Goal: Task Accomplishment & Management: Complete application form

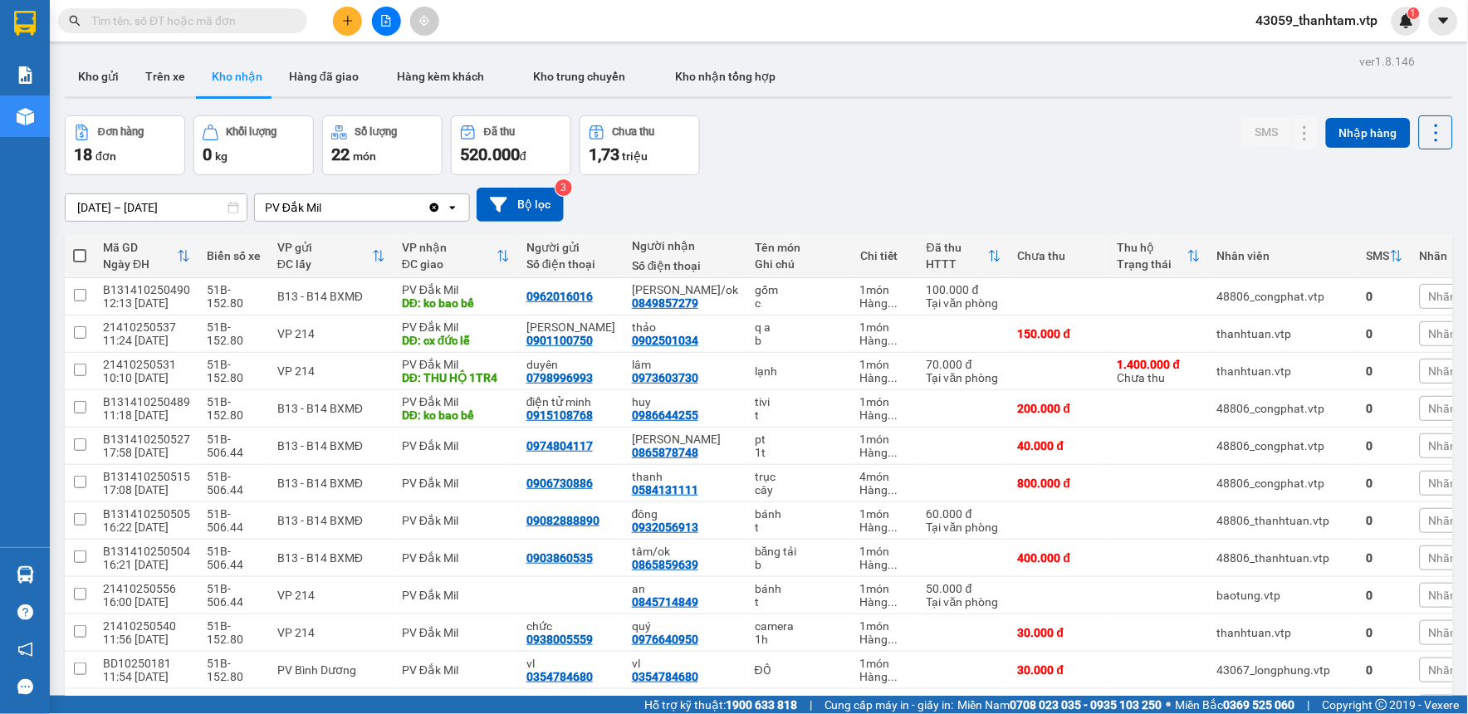
click at [935, 137] on div "Đơn hàng 18 đơn Khối lượng 0 kg Số lượng 22 món Đã thu 520.000 đ Chưa thu 1,73 …" at bounding box center [759, 145] width 1388 height 60
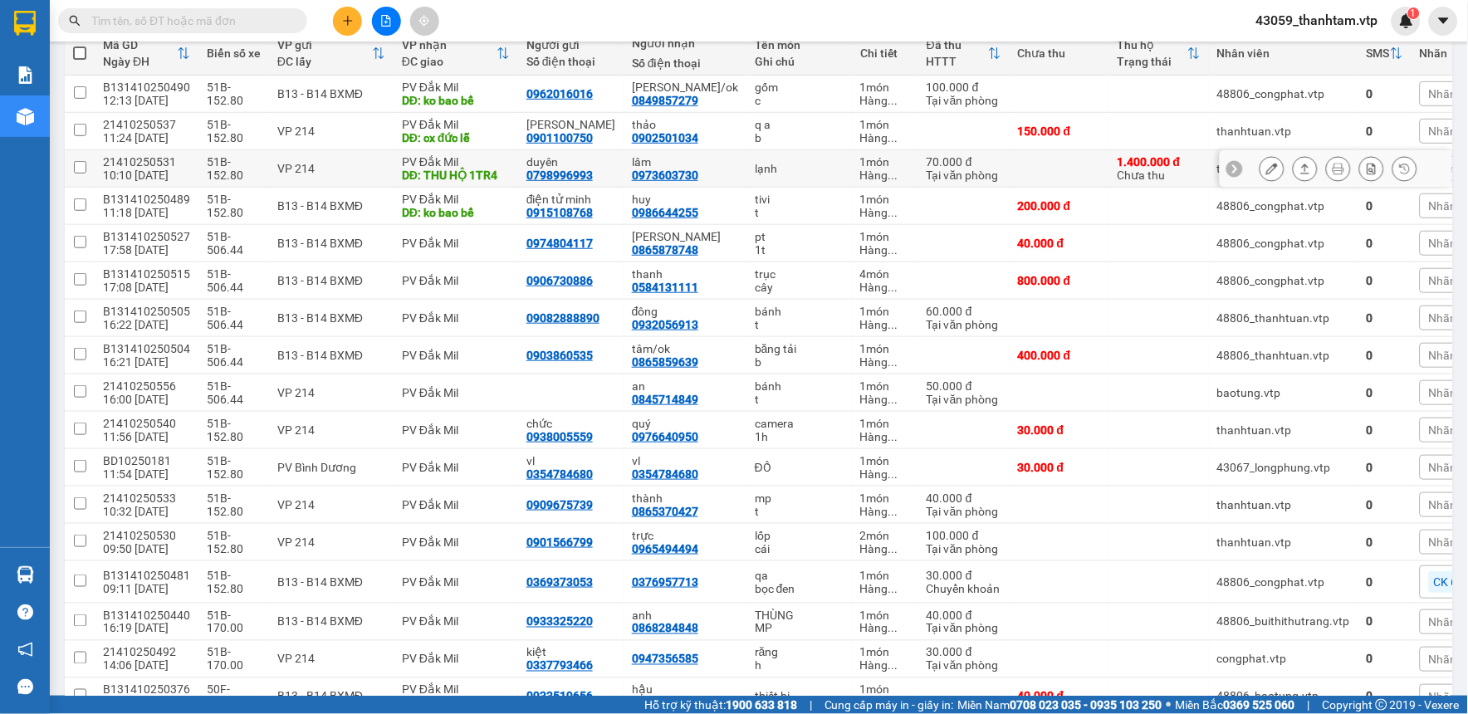
scroll to position [159, 0]
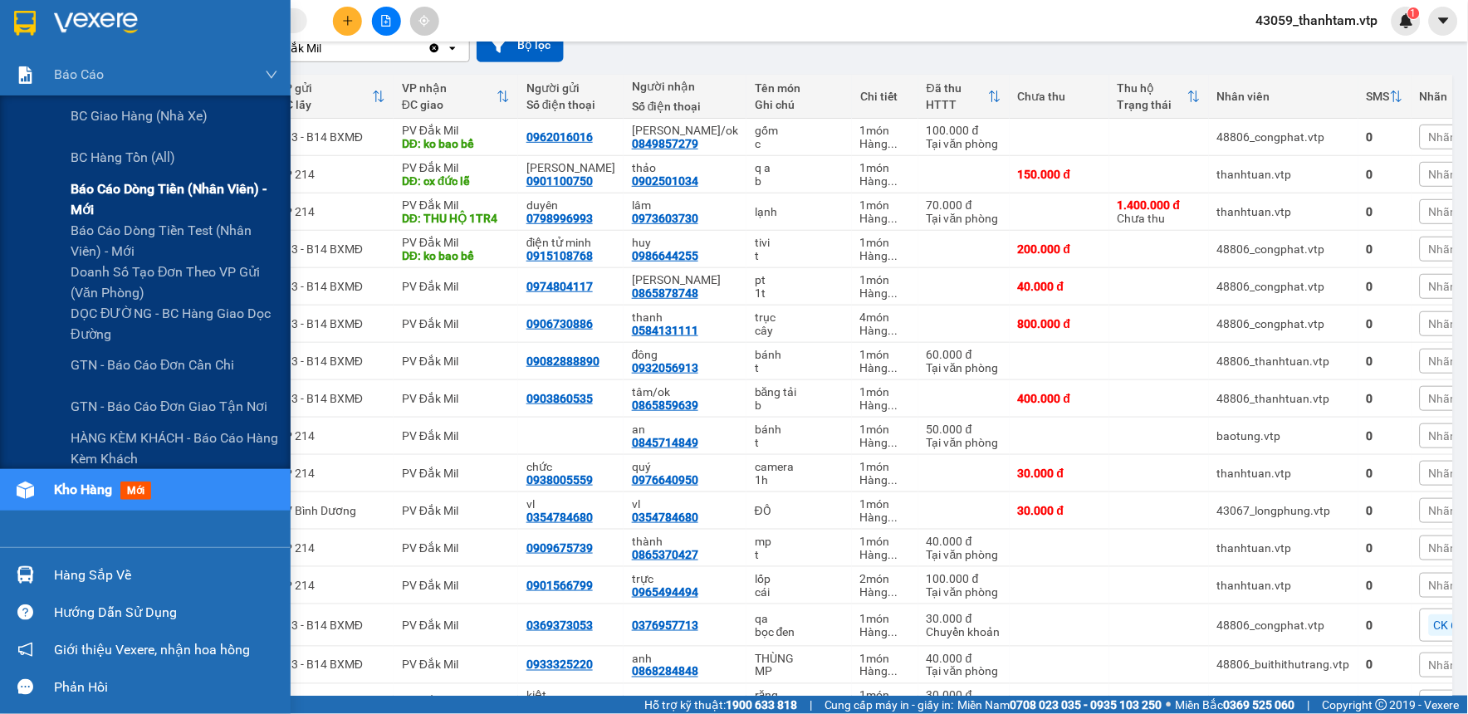
click at [101, 202] on span "Báo cáo dòng tiền (nhân viên) - mới" at bounding box center [175, 199] width 208 height 42
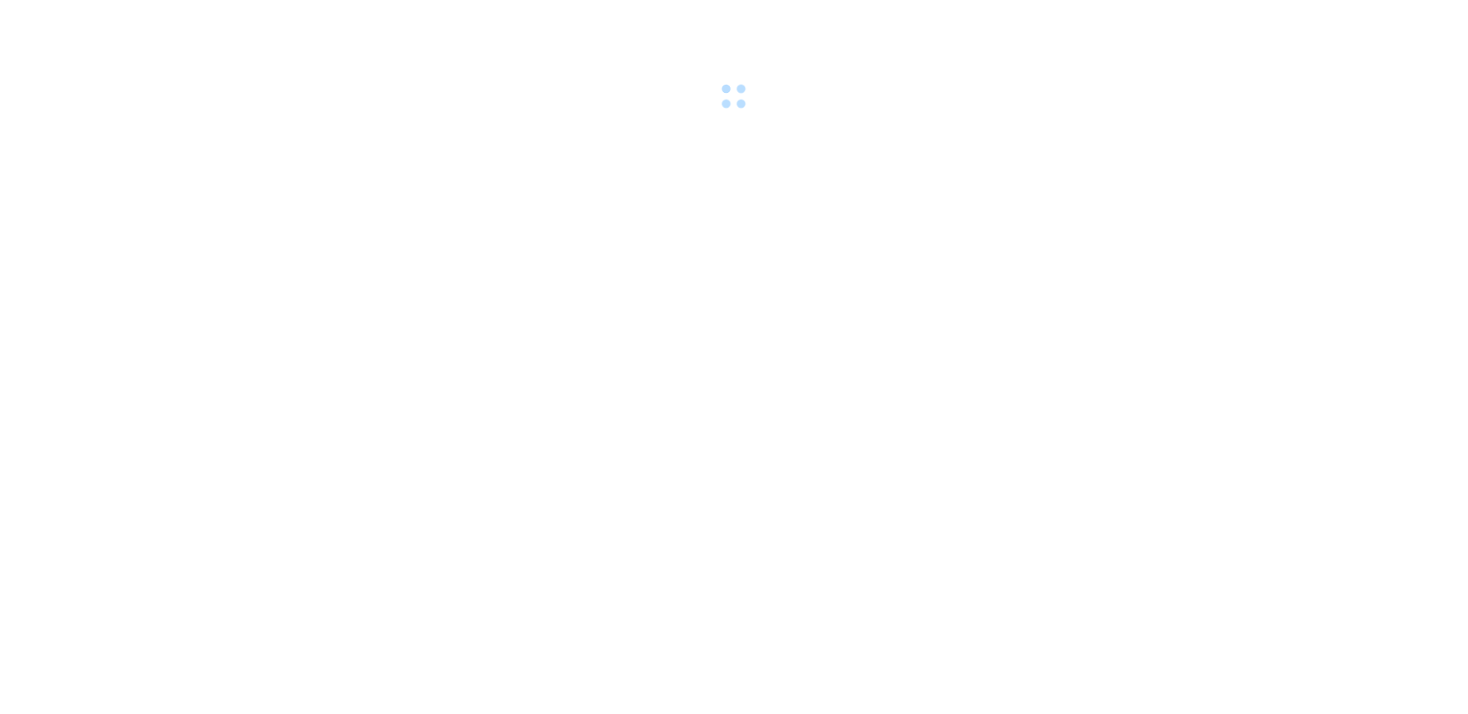
click at [147, 179] on body at bounding box center [734, 357] width 1468 height 714
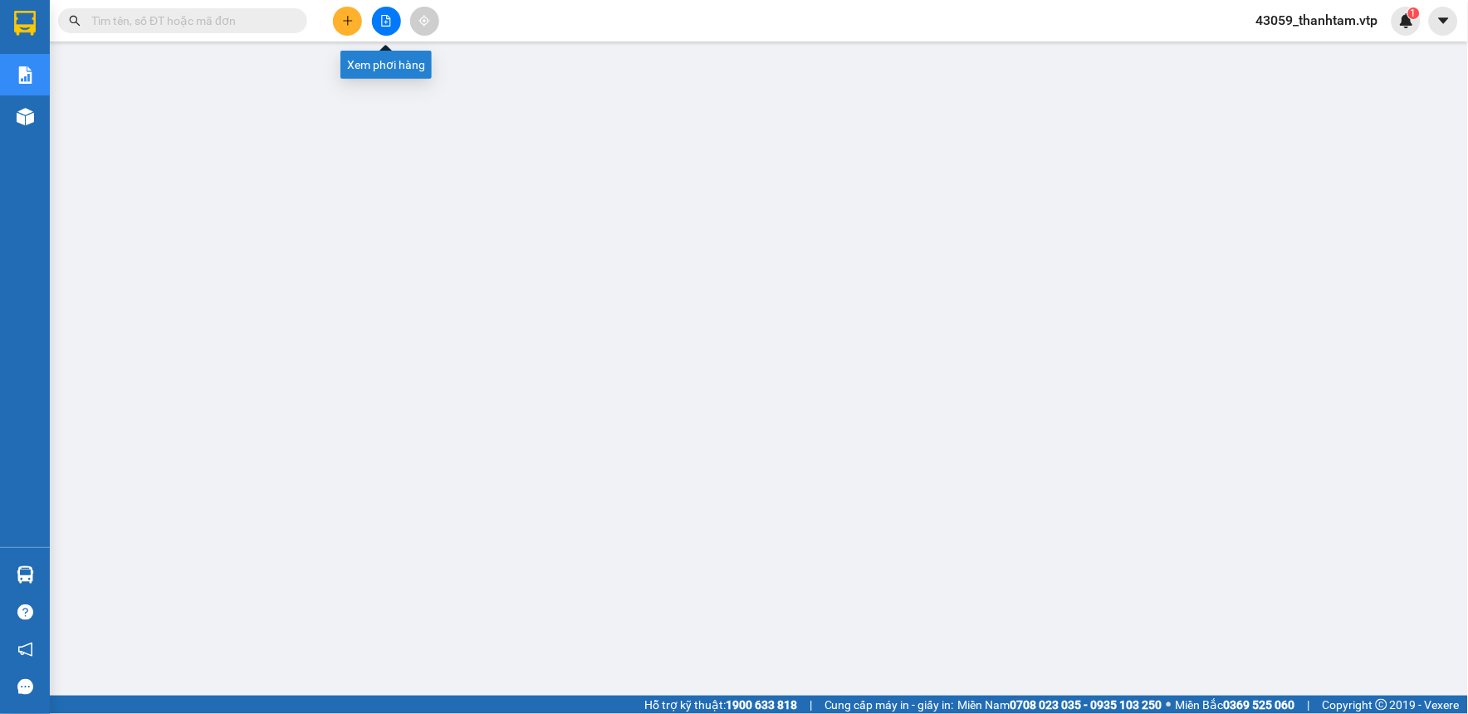
click at [375, 22] on button at bounding box center [386, 21] width 29 height 29
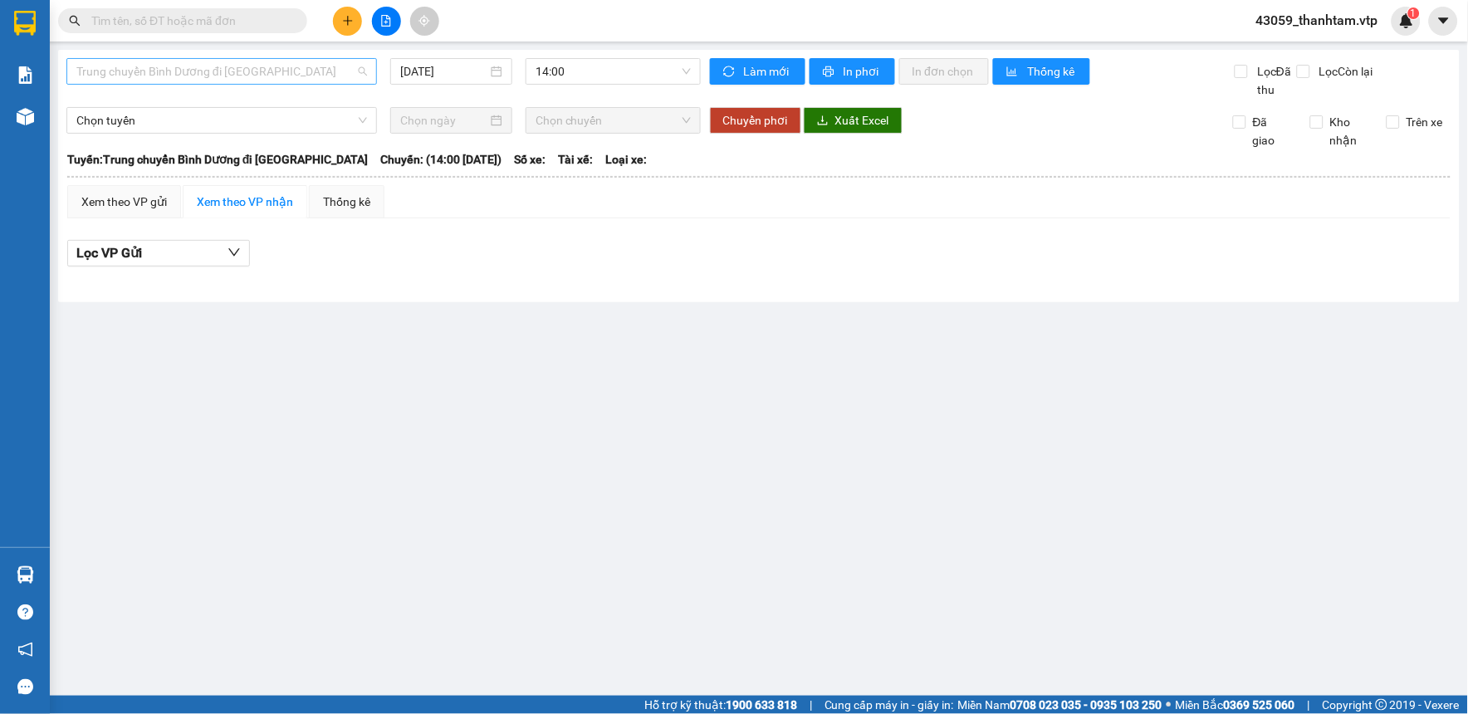
click at [307, 71] on span "Trung chuyển Bình Dương đi BXMĐ" at bounding box center [221, 71] width 291 height 25
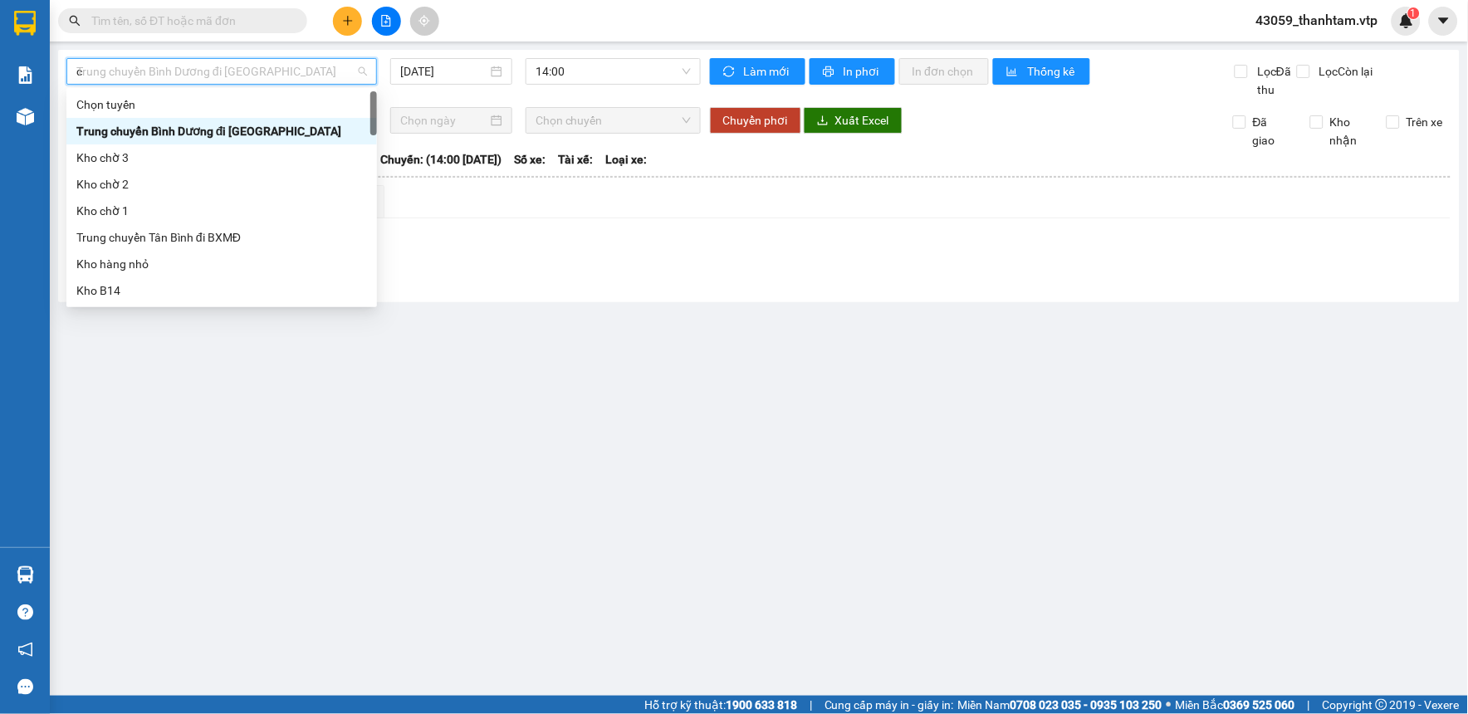
type input "cj"
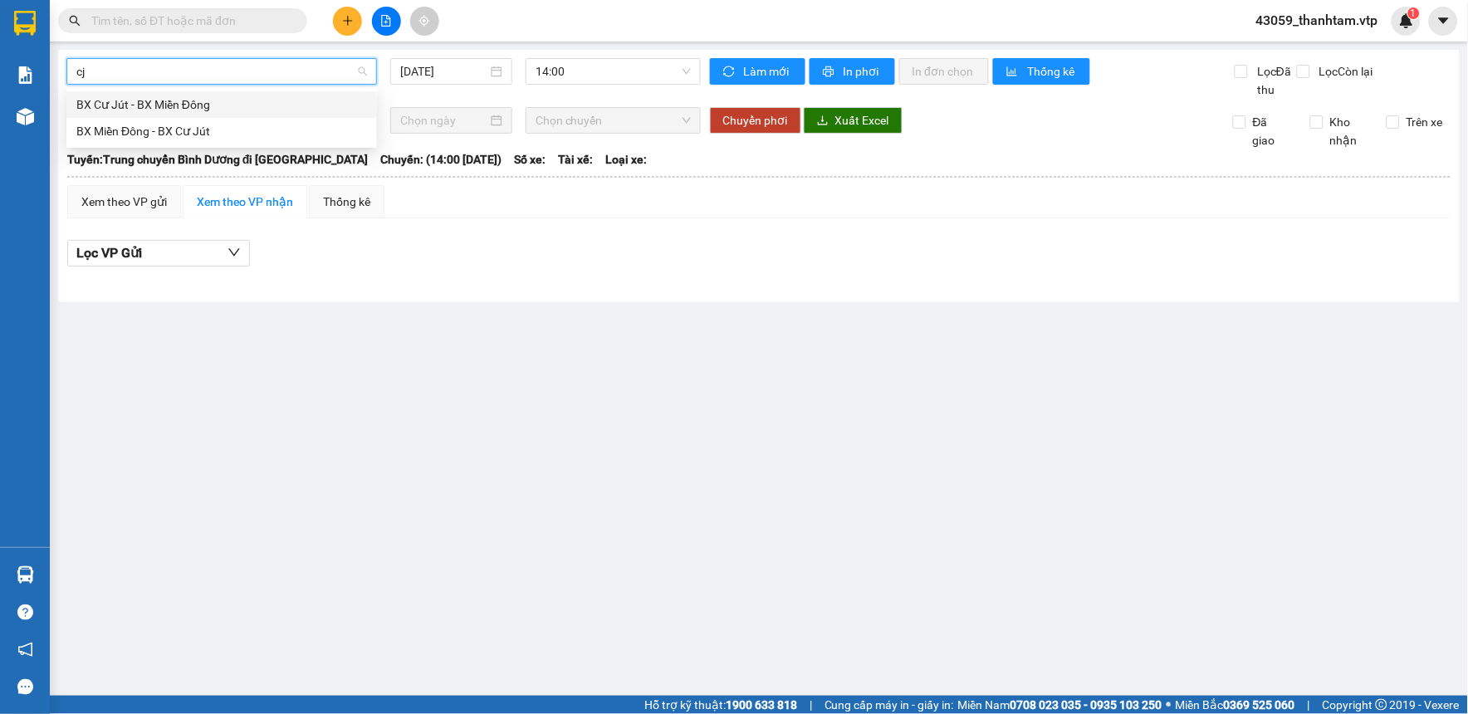
click at [320, 100] on div "BX Cư Jút - BX Miền Đông" at bounding box center [221, 104] width 291 height 18
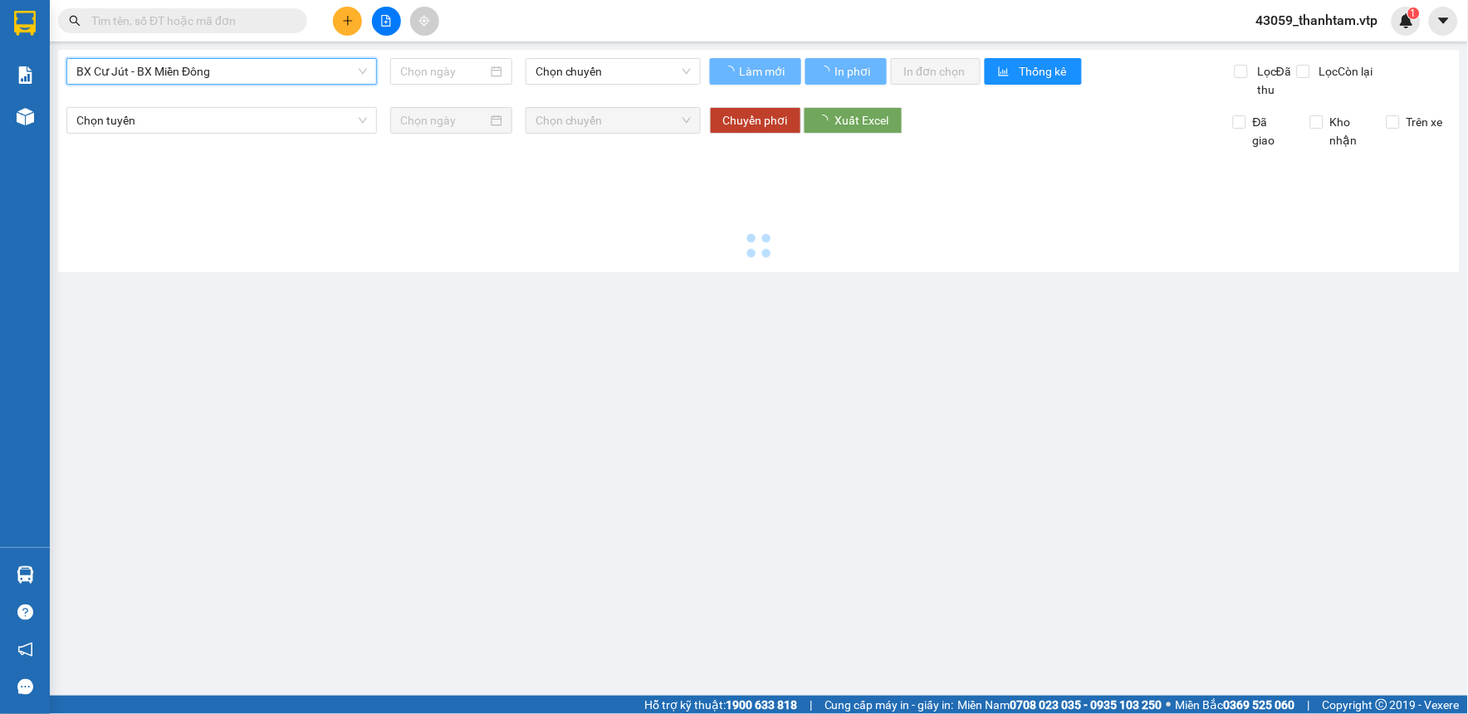
type input "[DATE]"
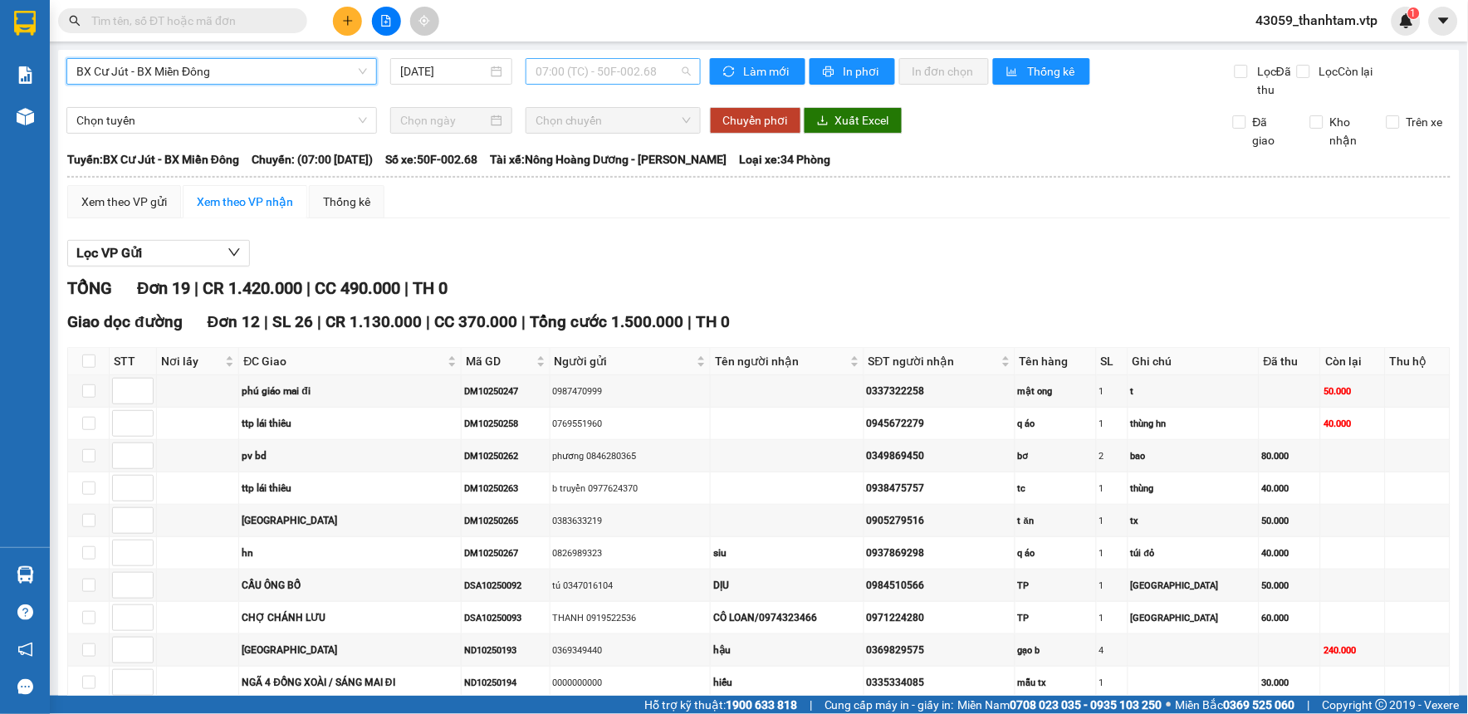
click at [565, 73] on span "07:00 (TC) - 50F-002.68" at bounding box center [613, 71] width 156 height 25
click at [589, 130] on div "07:00 (TC) - 50F-002.68" at bounding box center [595, 131] width 129 height 18
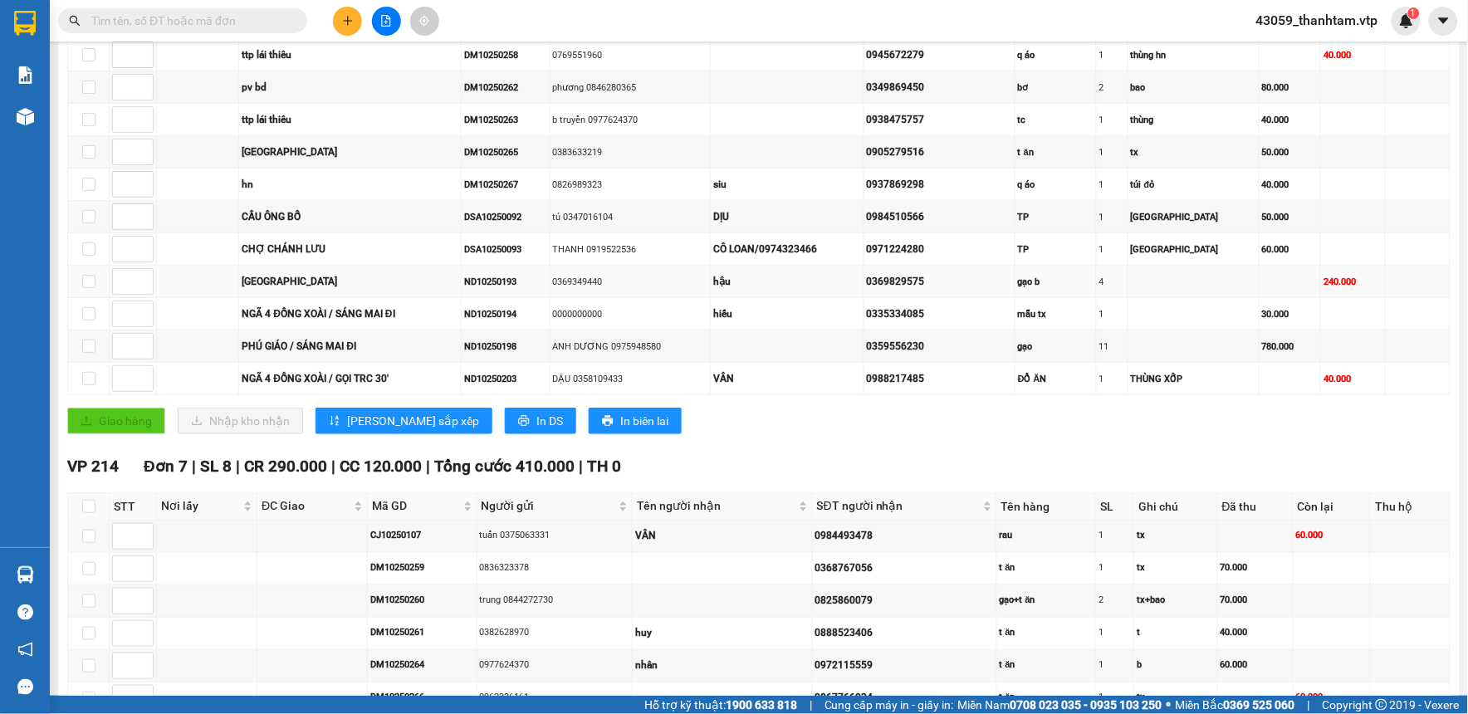
scroll to position [276, 0]
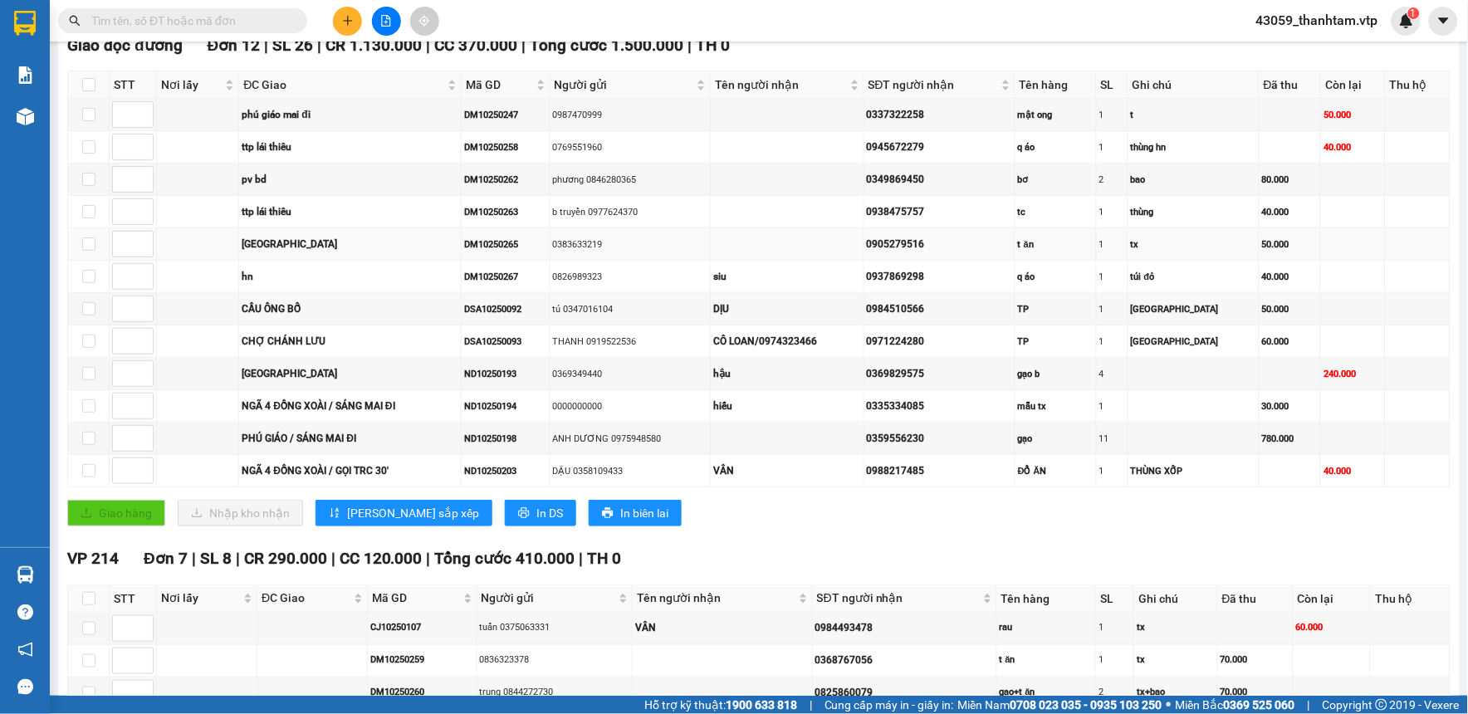
copy tr "0383633219"
drag, startPoint x: 625, startPoint y: 242, endPoint x: 567, endPoint y: 247, distance: 58.4
click at [567, 247] on tr "phú hòa DM10250265 0383633219 0905279516 t ăn 1 tx 50.000" at bounding box center [759, 244] width 1382 height 32
click at [171, 1] on div "Kết quả tìm kiếm ( 0 ) Bộ lọc No Data 43059_thanhtam.vtp 1" at bounding box center [734, 21] width 1468 height 42
click at [177, 19] on input "text" at bounding box center [189, 21] width 196 height 18
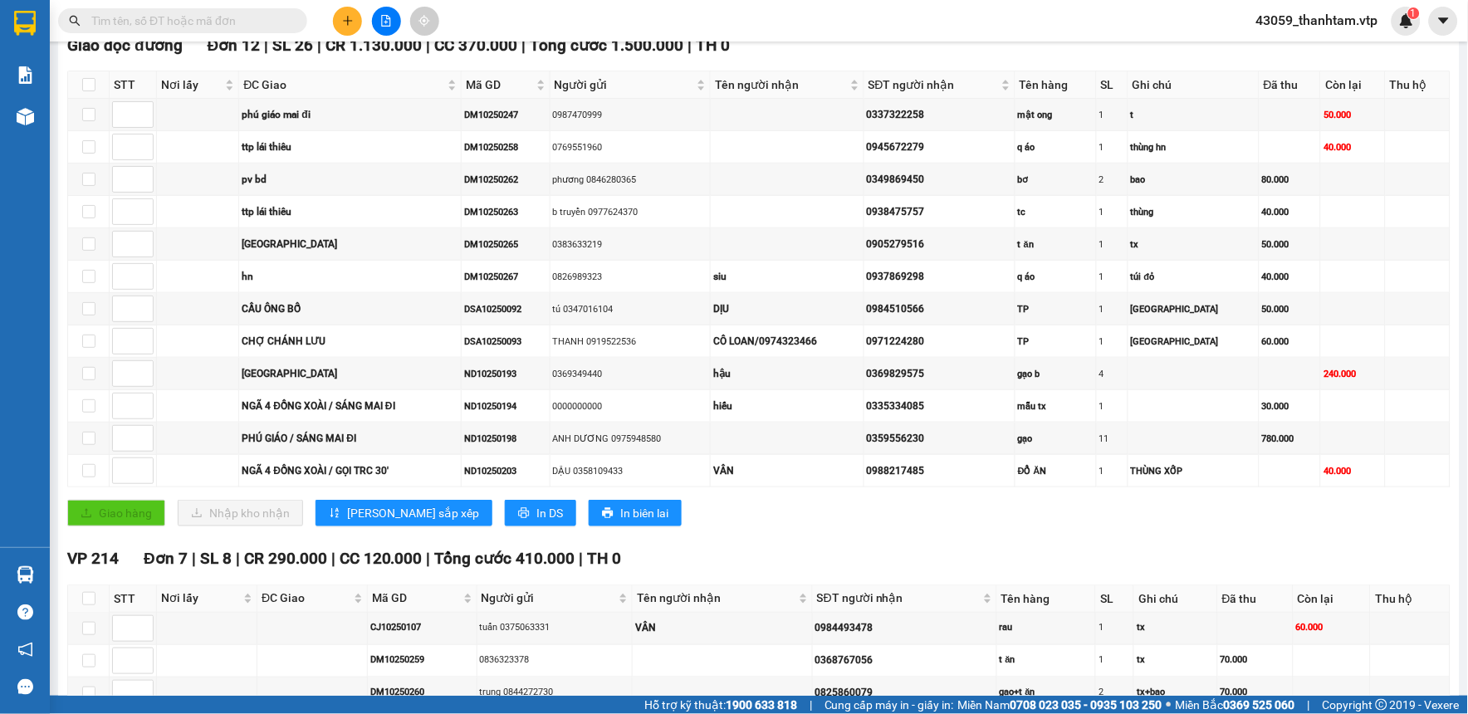
paste input "0383633219"
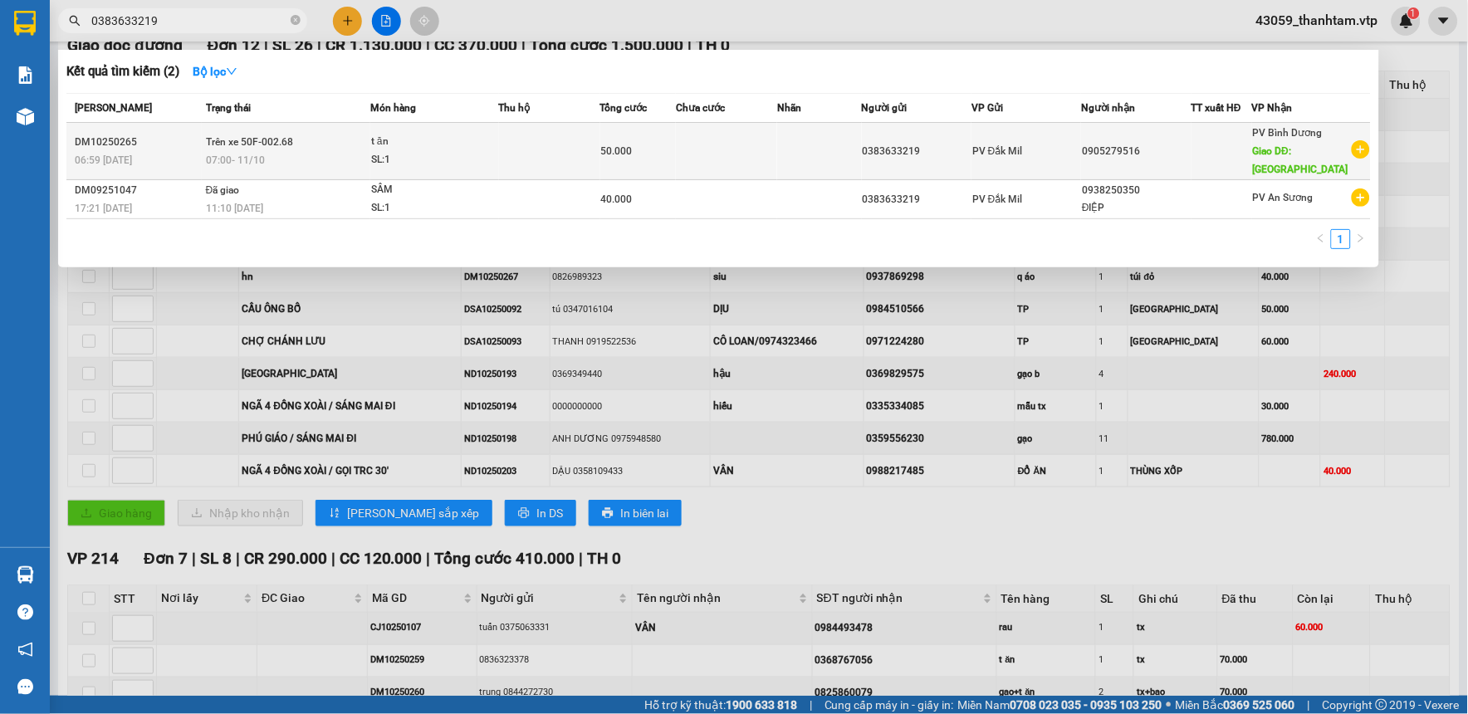
type input "0383633219"
click at [385, 151] on div "SL: 1" at bounding box center [433, 160] width 125 height 18
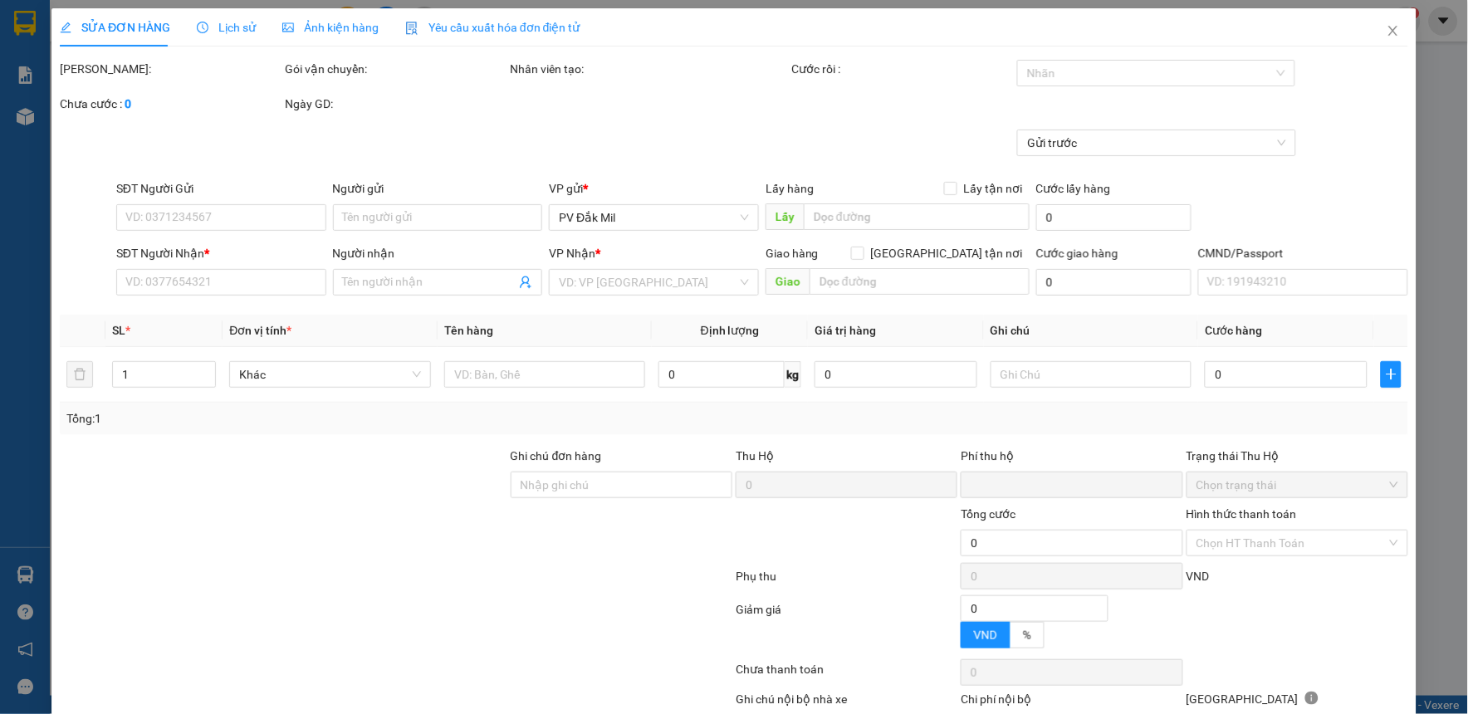
type input "0383633219"
type input "0905279516"
type input "phú hòa"
type input "0"
type input "50.000"
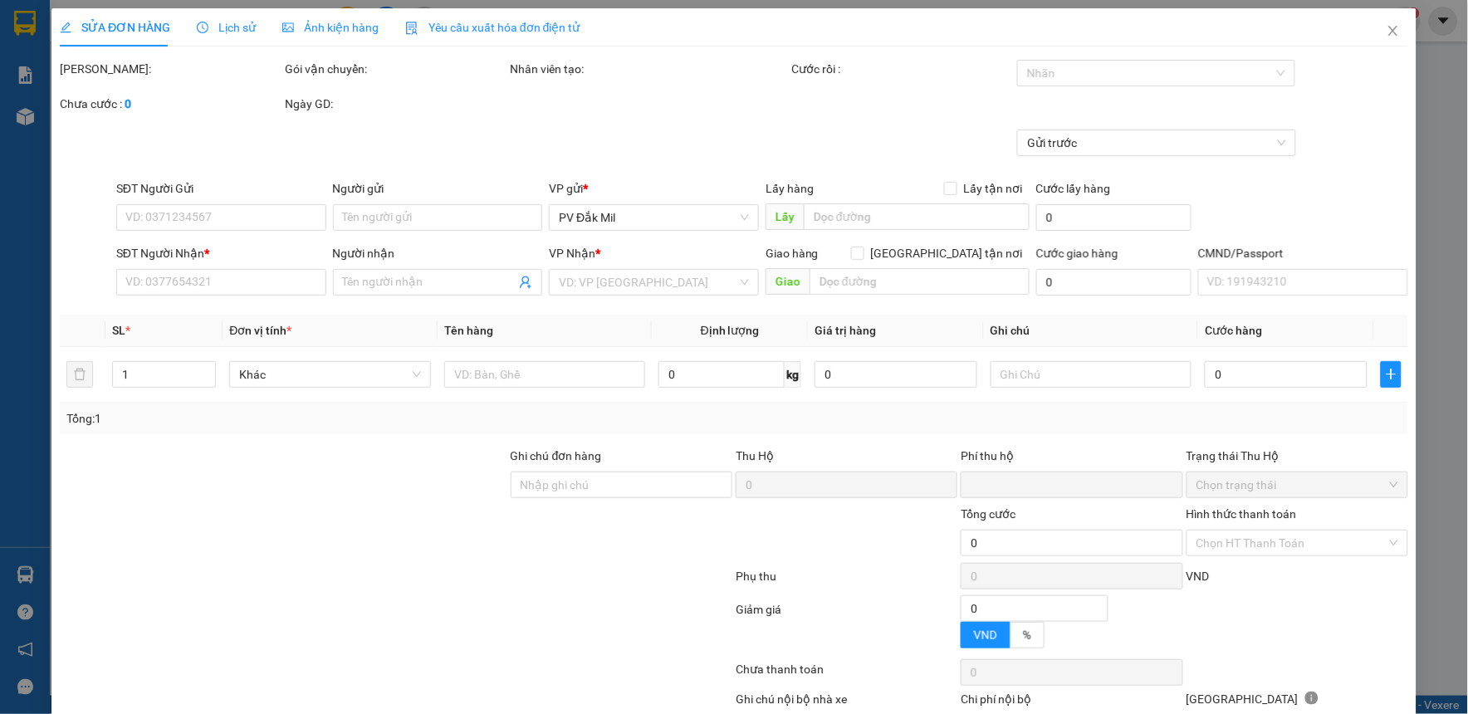
type input "2.500"
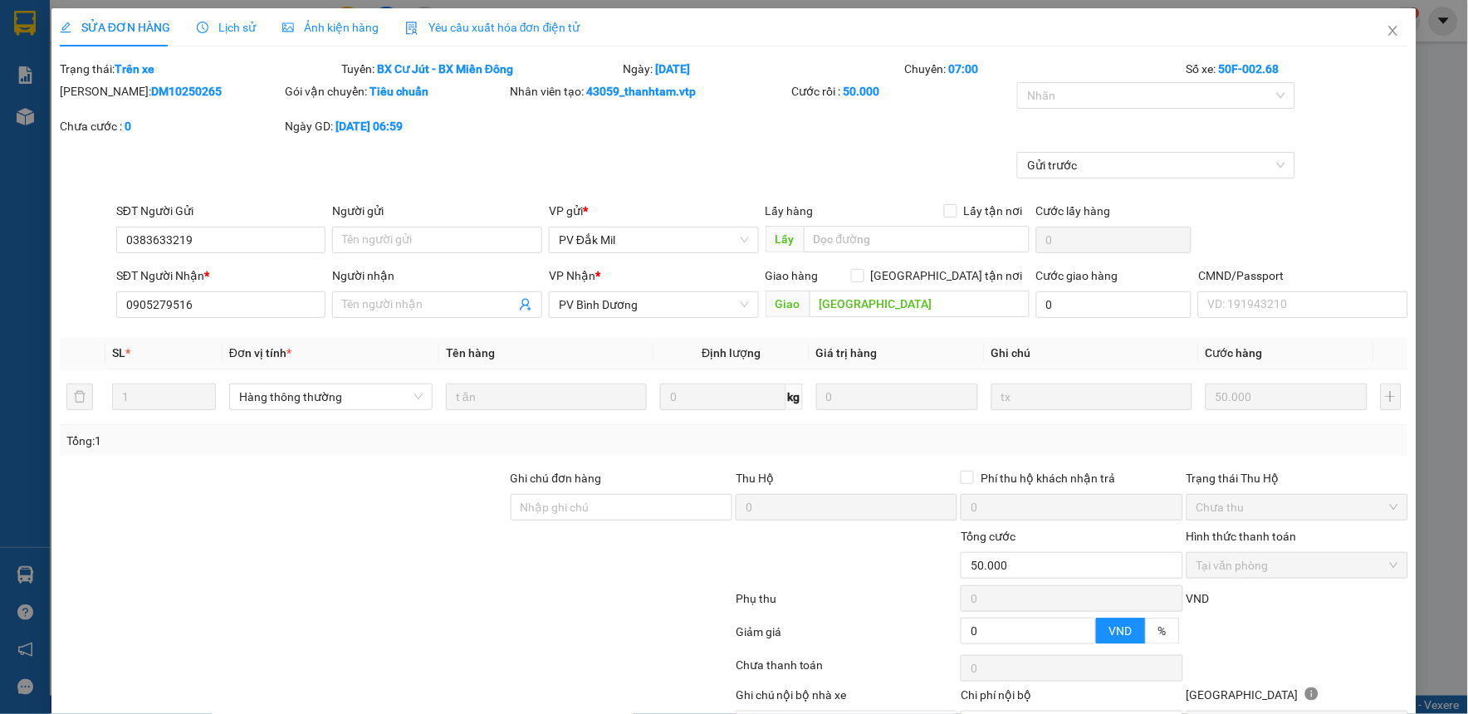
click at [241, 22] on span "Lịch sử" at bounding box center [226, 27] width 59 height 13
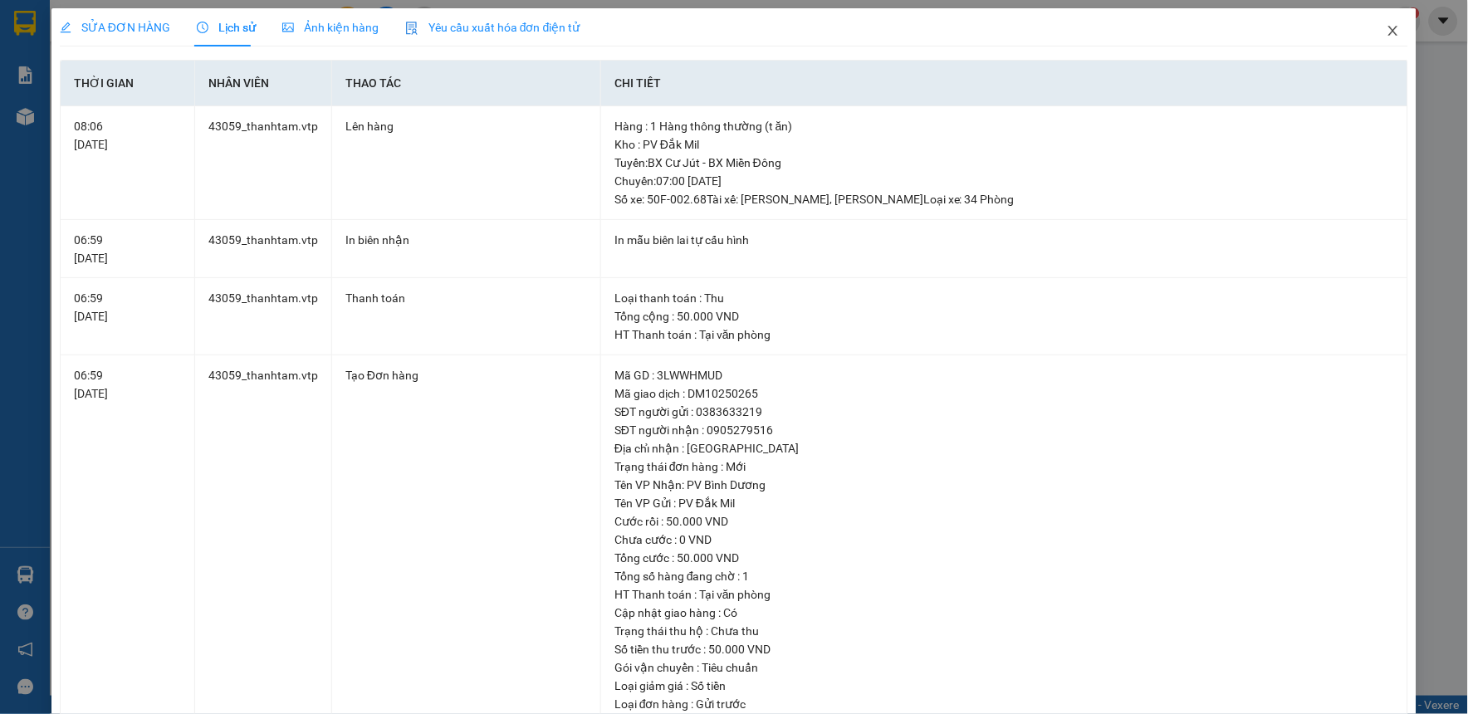
click at [1386, 25] on icon "close" at bounding box center [1392, 30] width 13 height 13
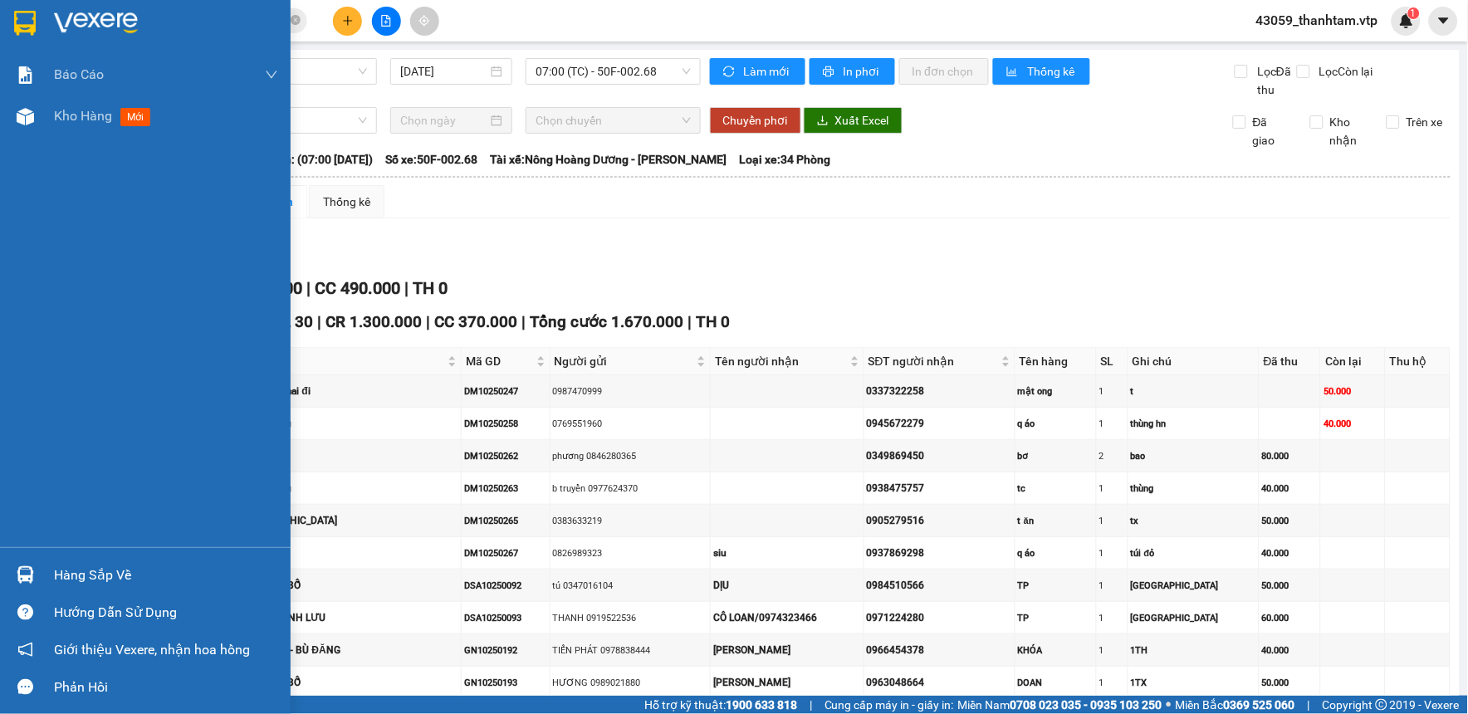
click at [12, 14] on div at bounding box center [25, 22] width 29 height 29
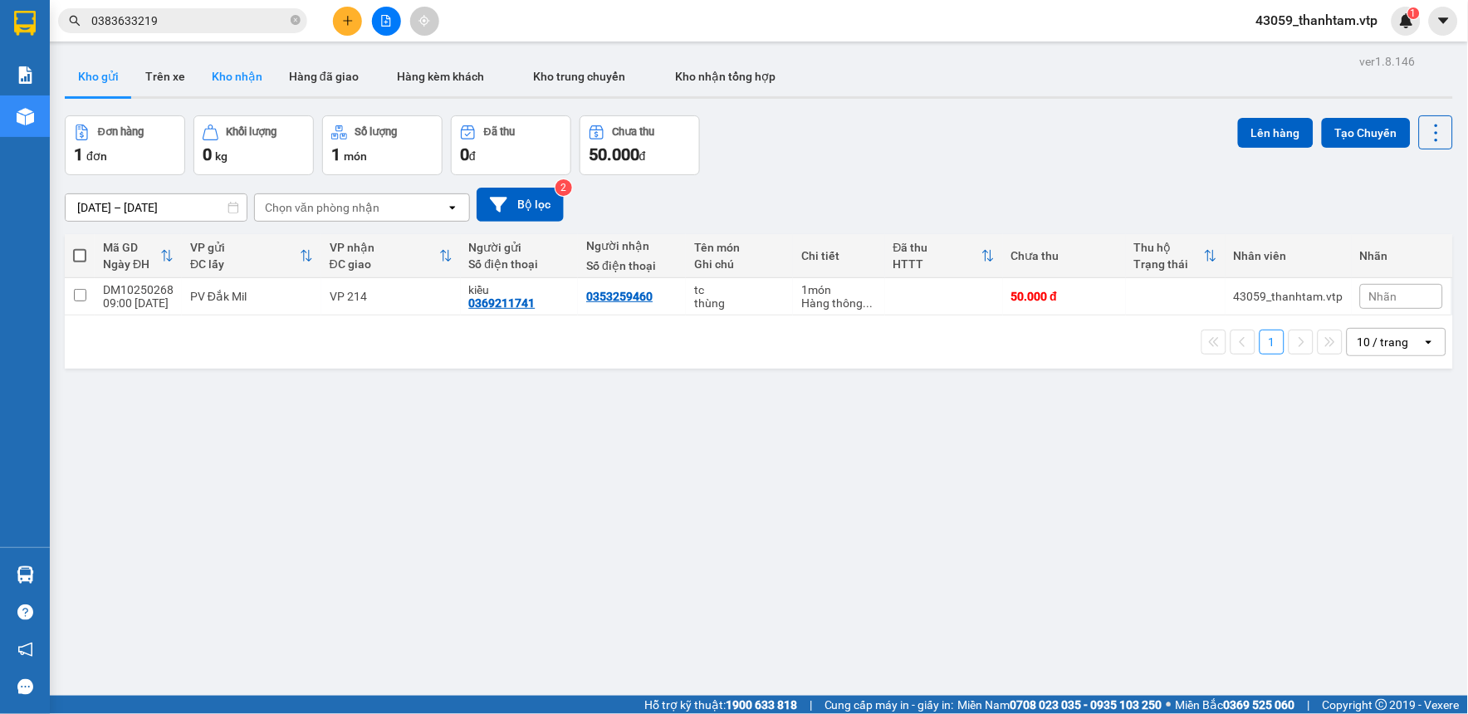
click at [232, 80] on button "Kho nhận" at bounding box center [236, 76] width 77 height 40
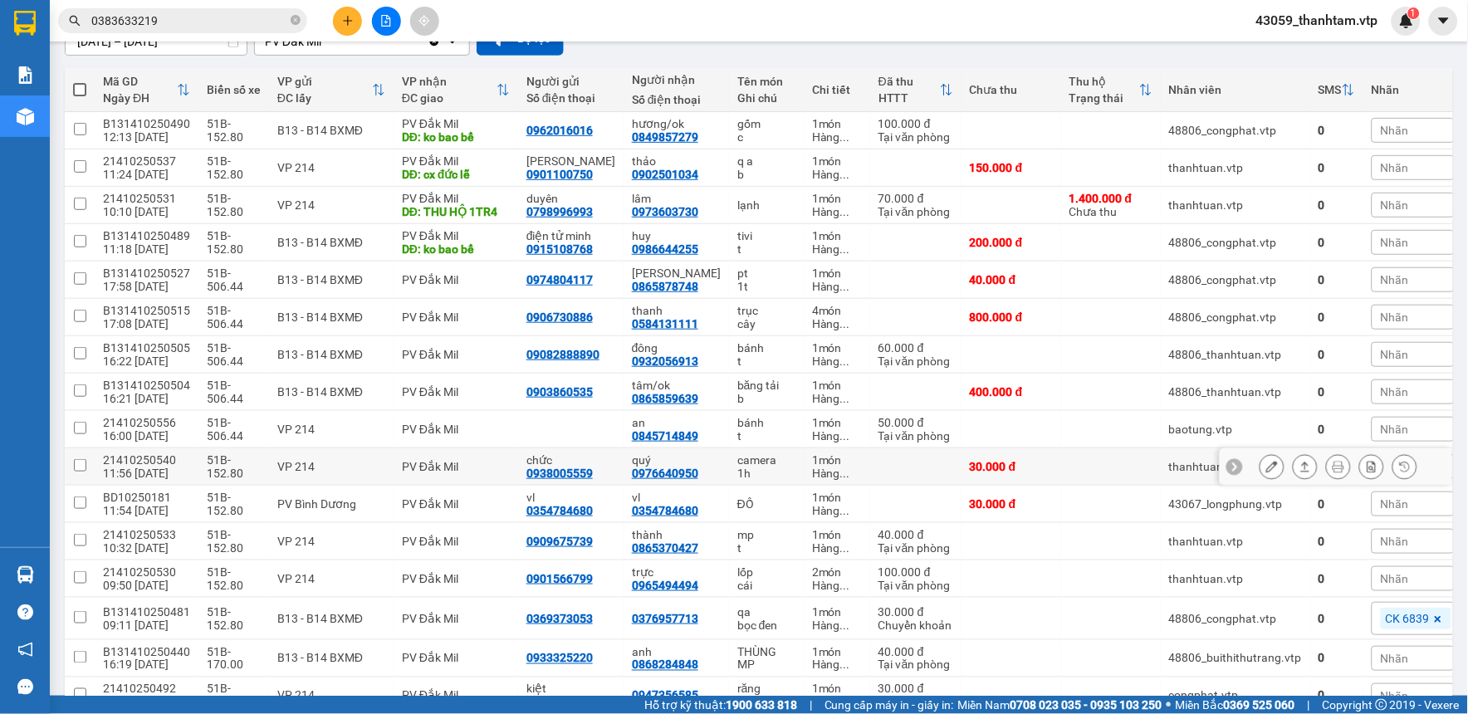
scroll to position [159, 0]
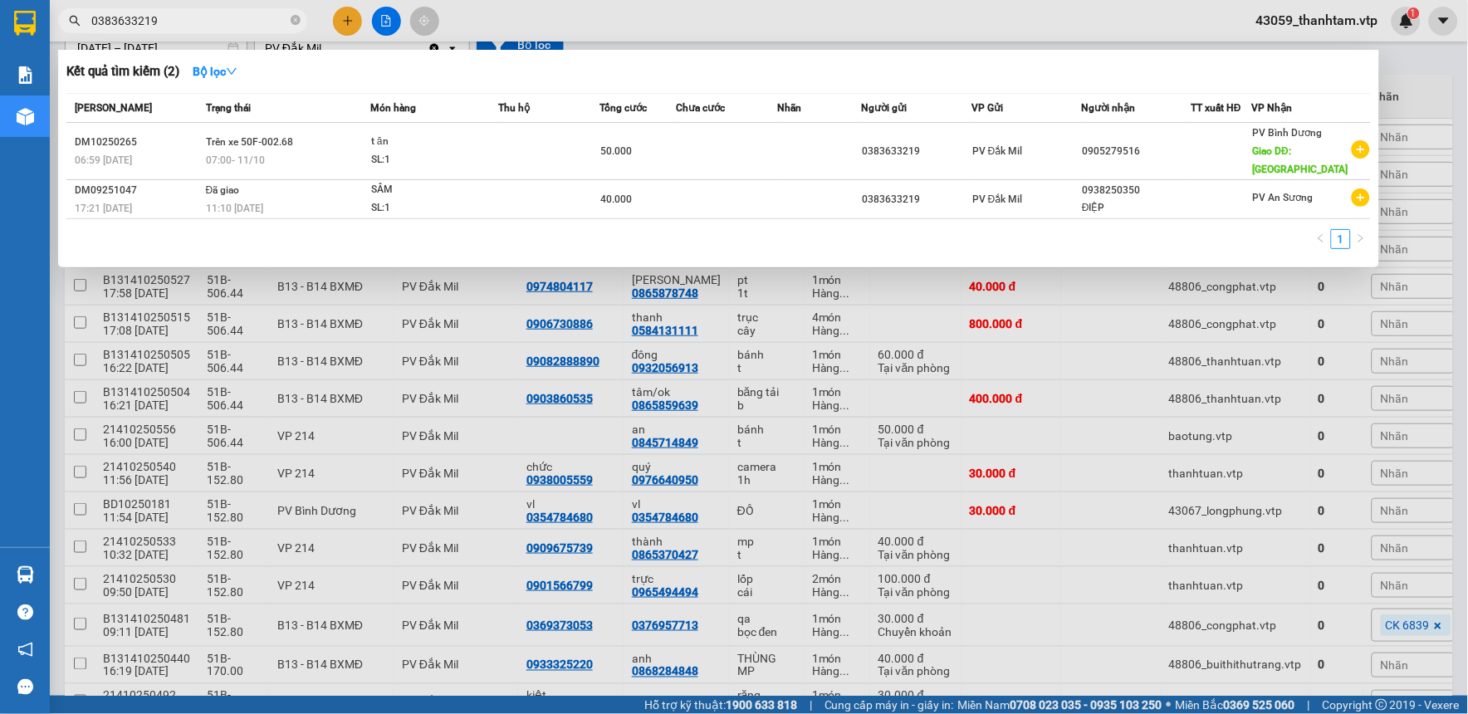
drag, startPoint x: 193, startPoint y: 19, endPoint x: 39, endPoint y: 39, distance: 154.8
click at [39, 39] on section "Kết quả tìm kiếm ( 2 ) Bộ lọc Mã ĐH Trạng thái Món hàng Thu hộ Tổng cước Chưa c…" at bounding box center [734, 357] width 1468 height 714
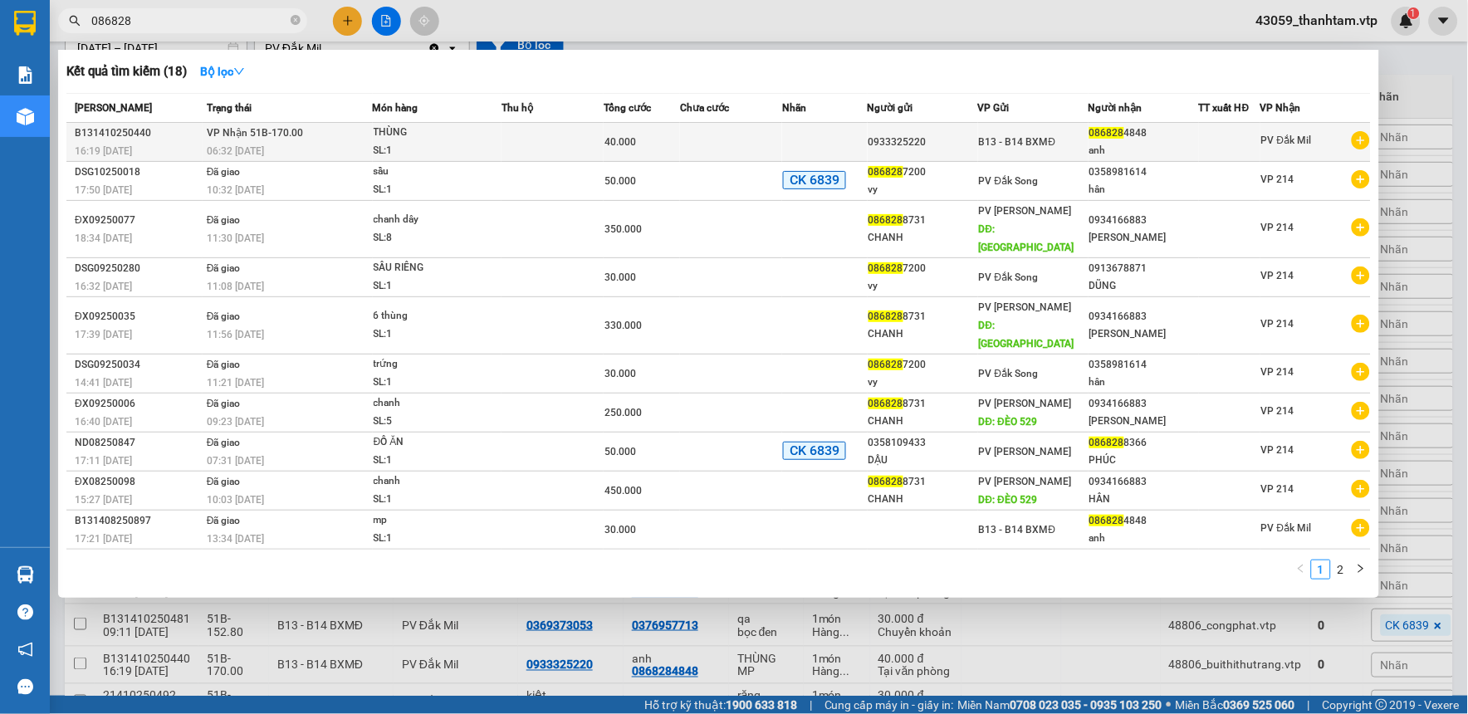
type input "086828"
click at [550, 139] on td at bounding box center [552, 142] width 102 height 39
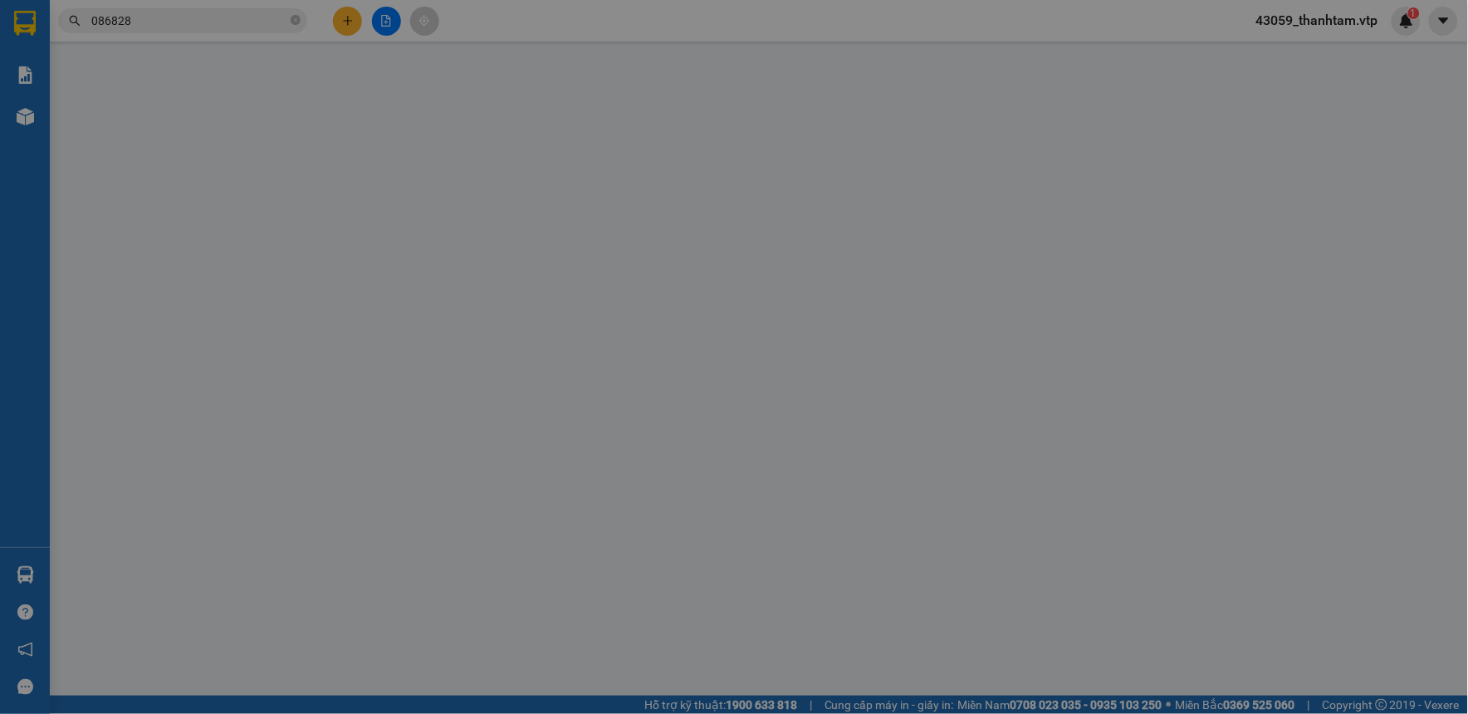
type input "0933325220"
type input "0868284848"
type input "anh"
type input "0"
type input "40.000"
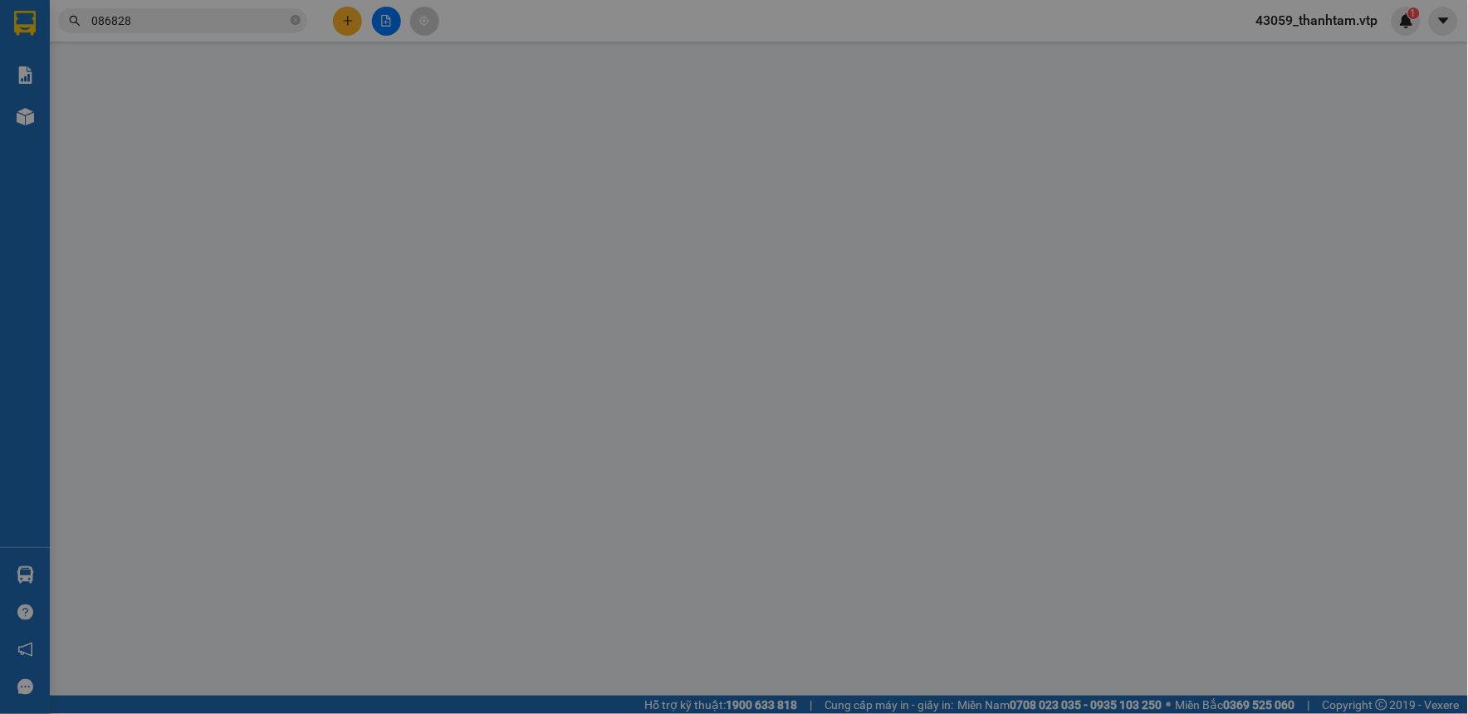
type input "2.000"
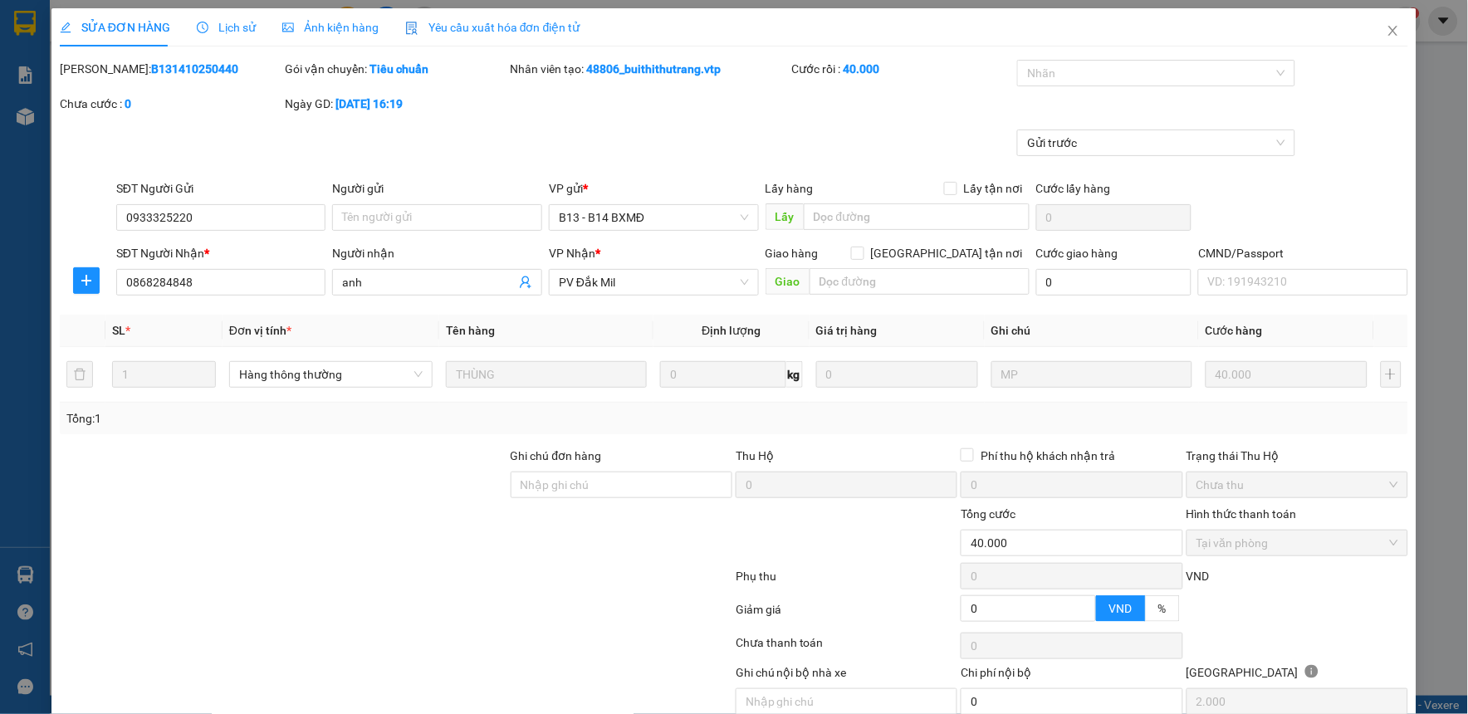
click at [217, 27] on span "Lịch sử" at bounding box center [226, 27] width 59 height 13
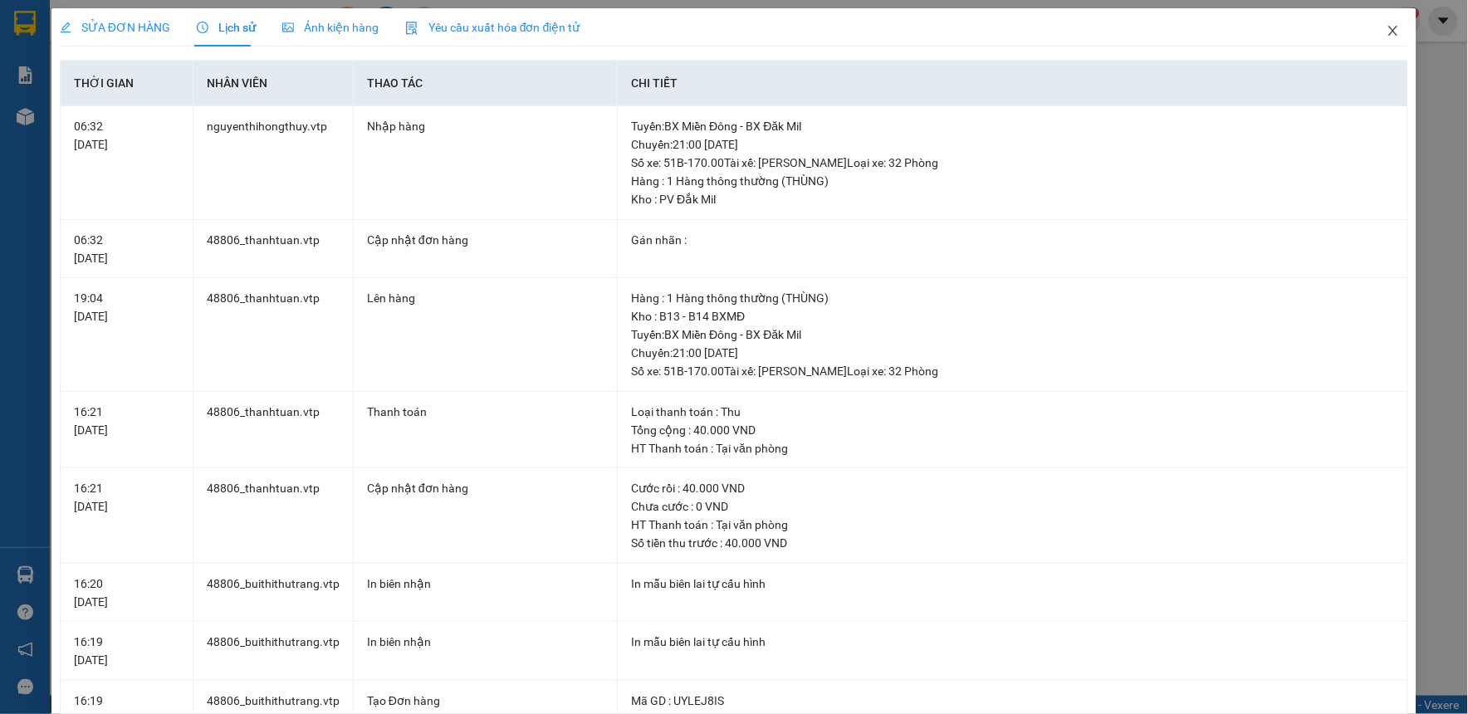
click at [1388, 36] on icon "close" at bounding box center [1392, 31] width 9 height 10
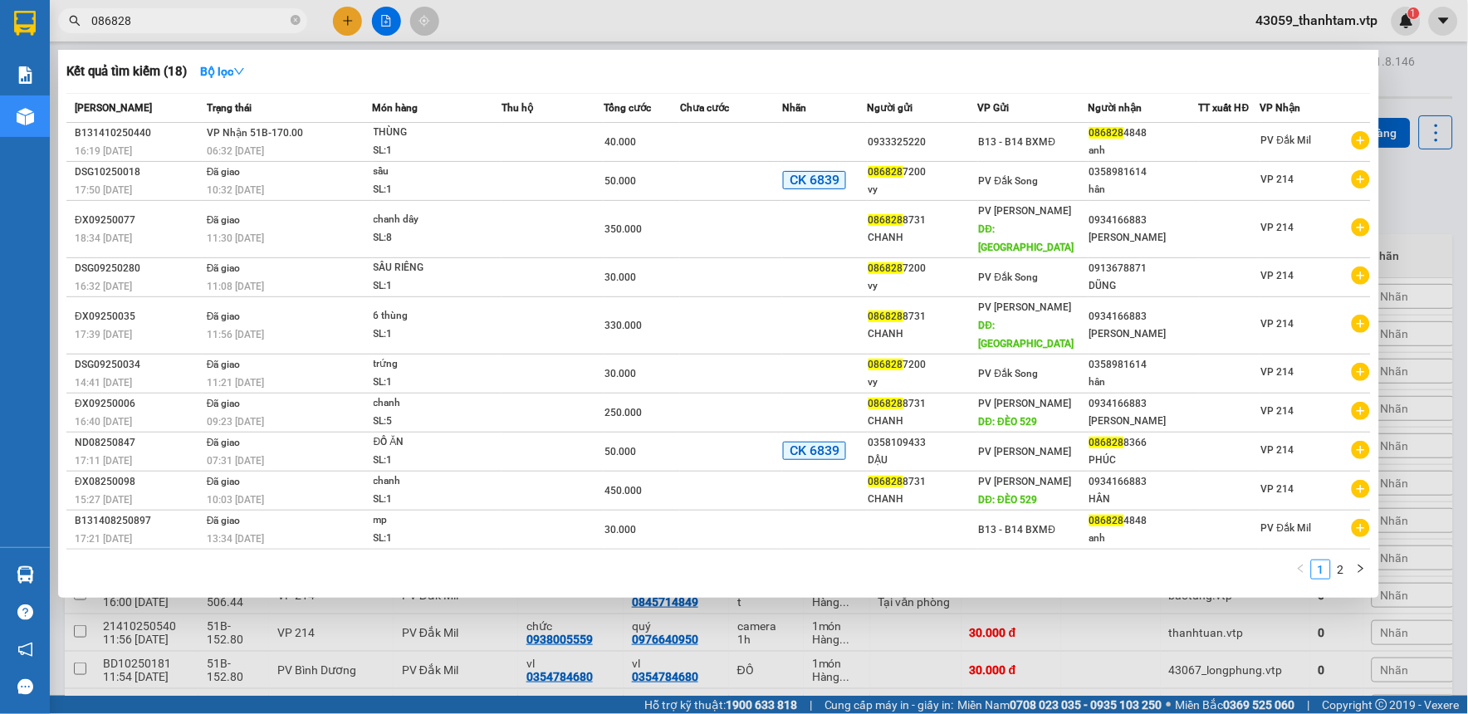
click at [155, 29] on input "086828" at bounding box center [189, 21] width 196 height 18
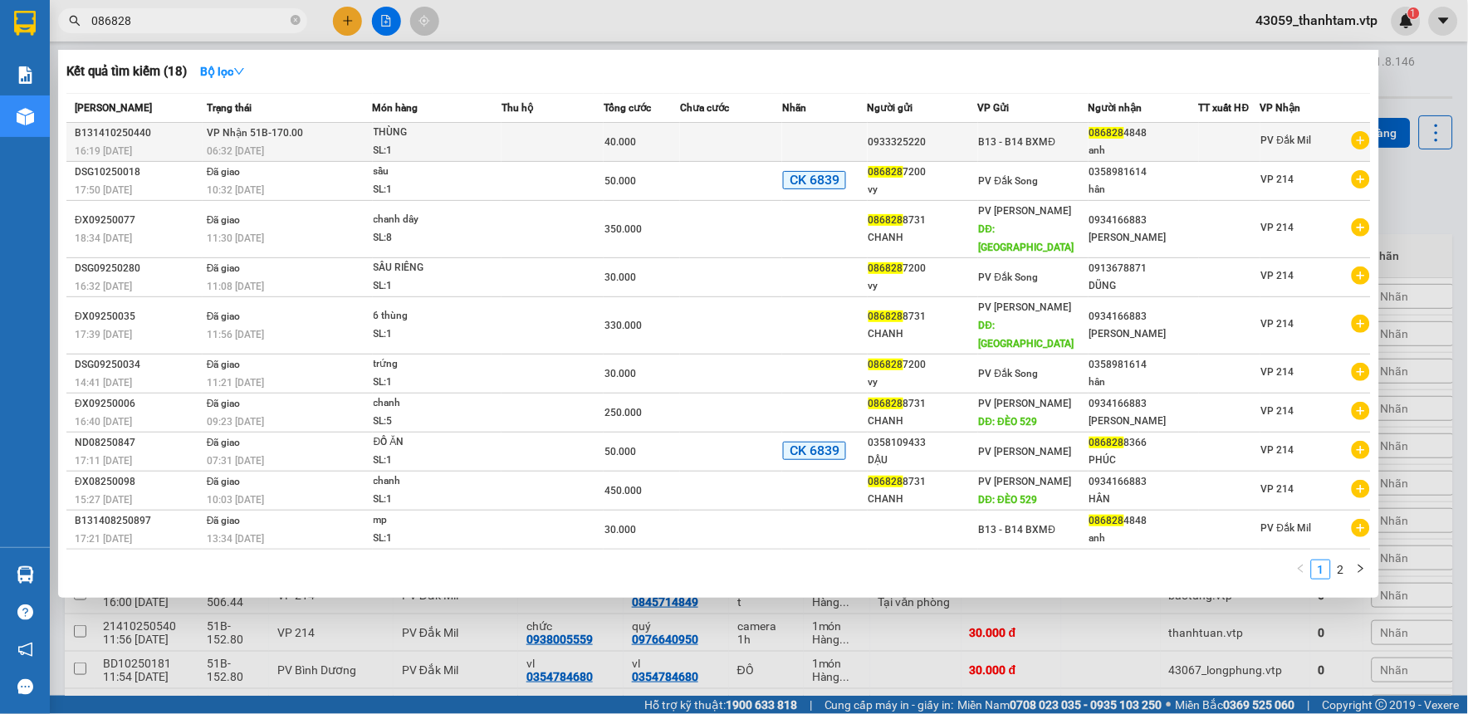
click at [227, 136] on span "VP Nhận 51B-170.00" at bounding box center [255, 133] width 96 height 12
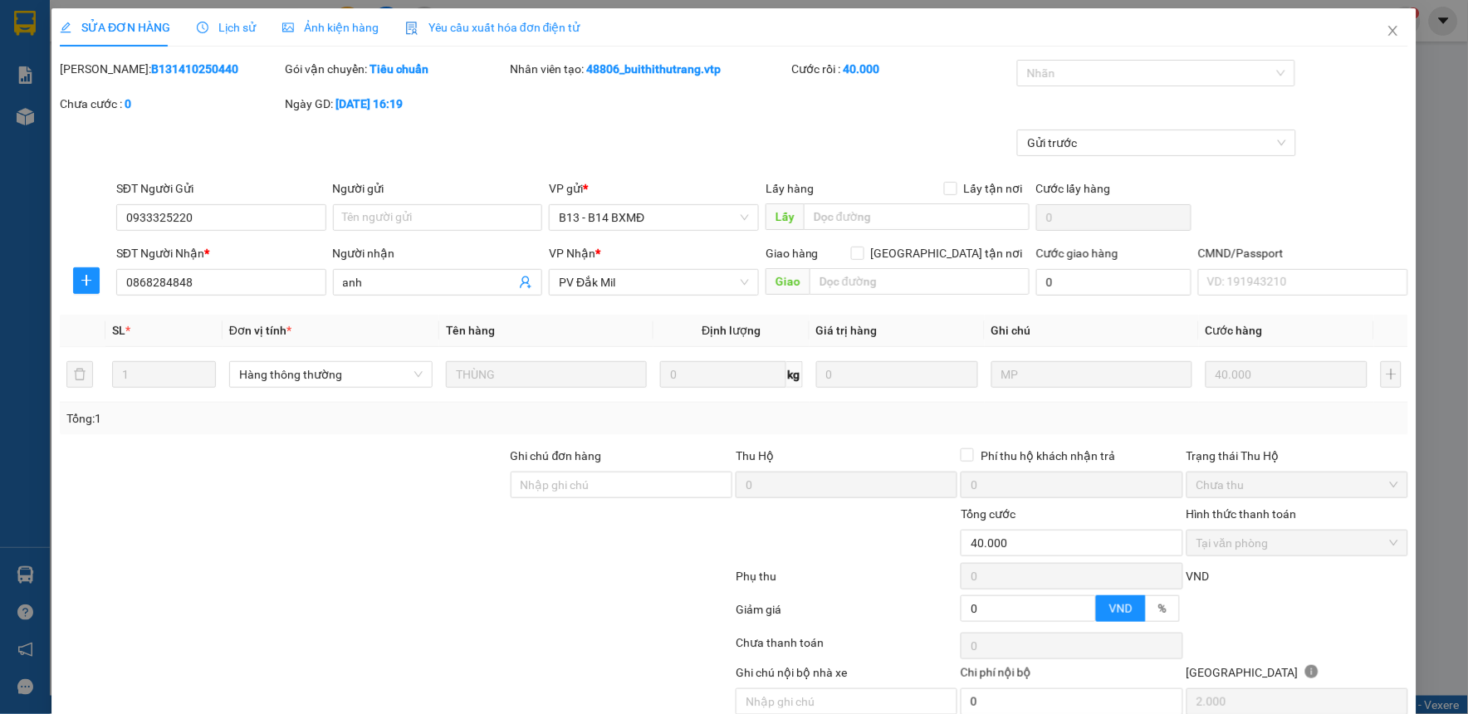
type input "2.000"
click at [222, 22] on span "Lịch sử" at bounding box center [226, 27] width 59 height 13
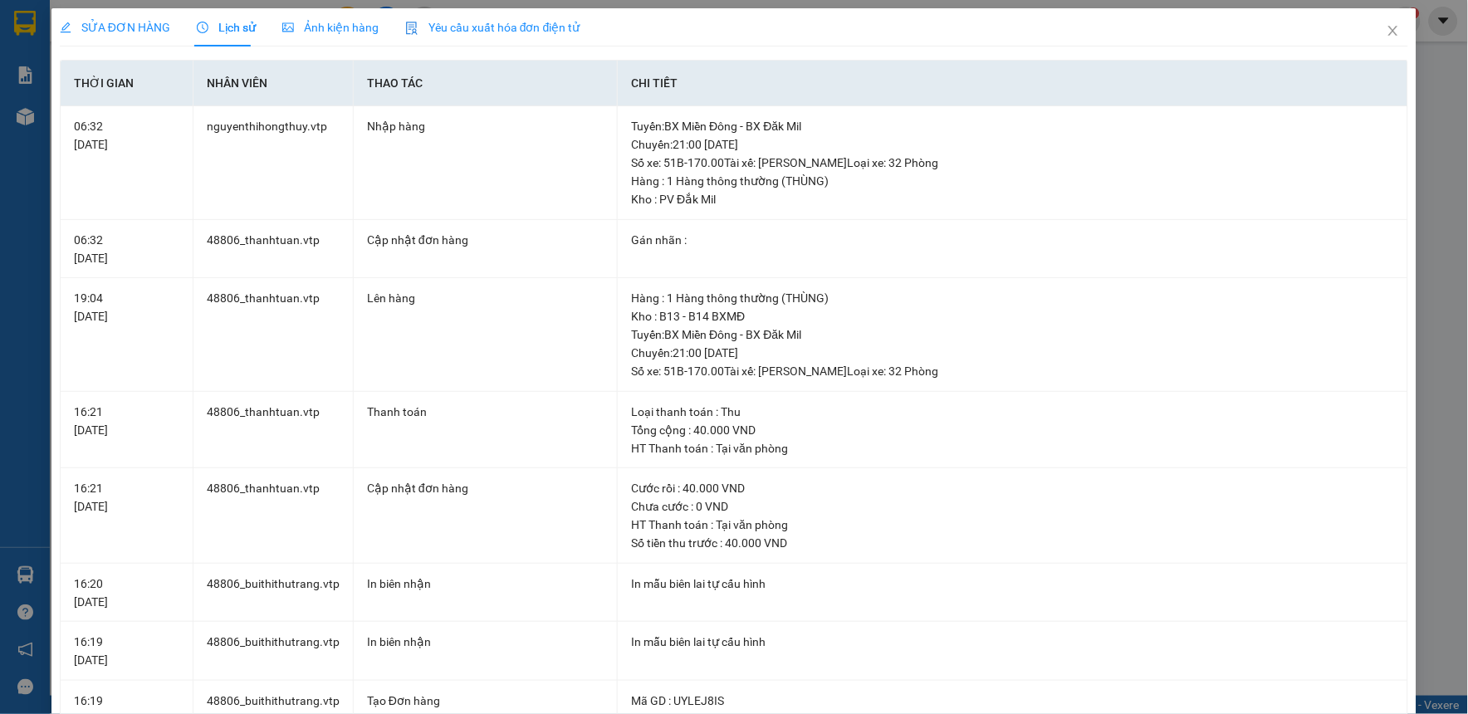
drag, startPoint x: 121, startPoint y: 33, endPoint x: 324, endPoint y: 196, distance: 259.8
click at [123, 33] on span "SỬA ĐƠN HÀNG" at bounding box center [115, 27] width 110 height 13
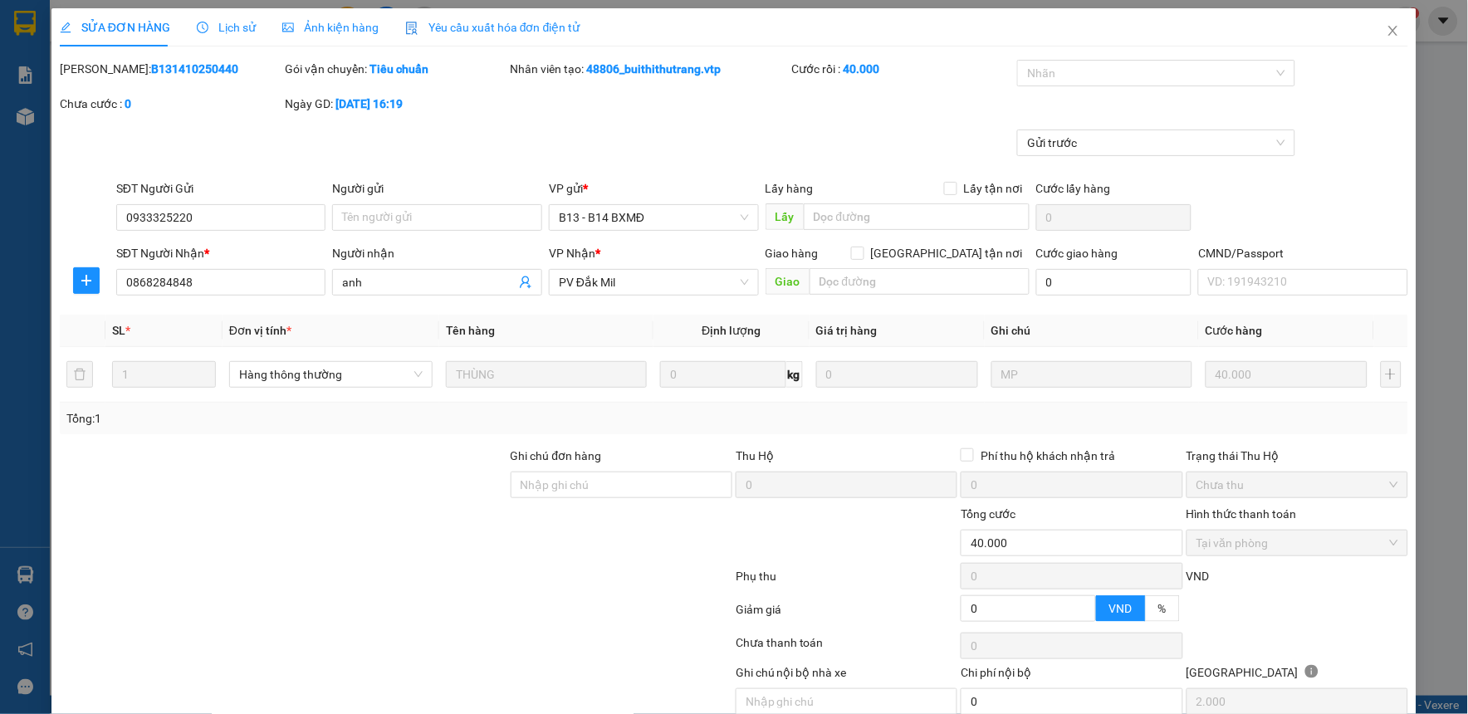
scroll to position [72, 0]
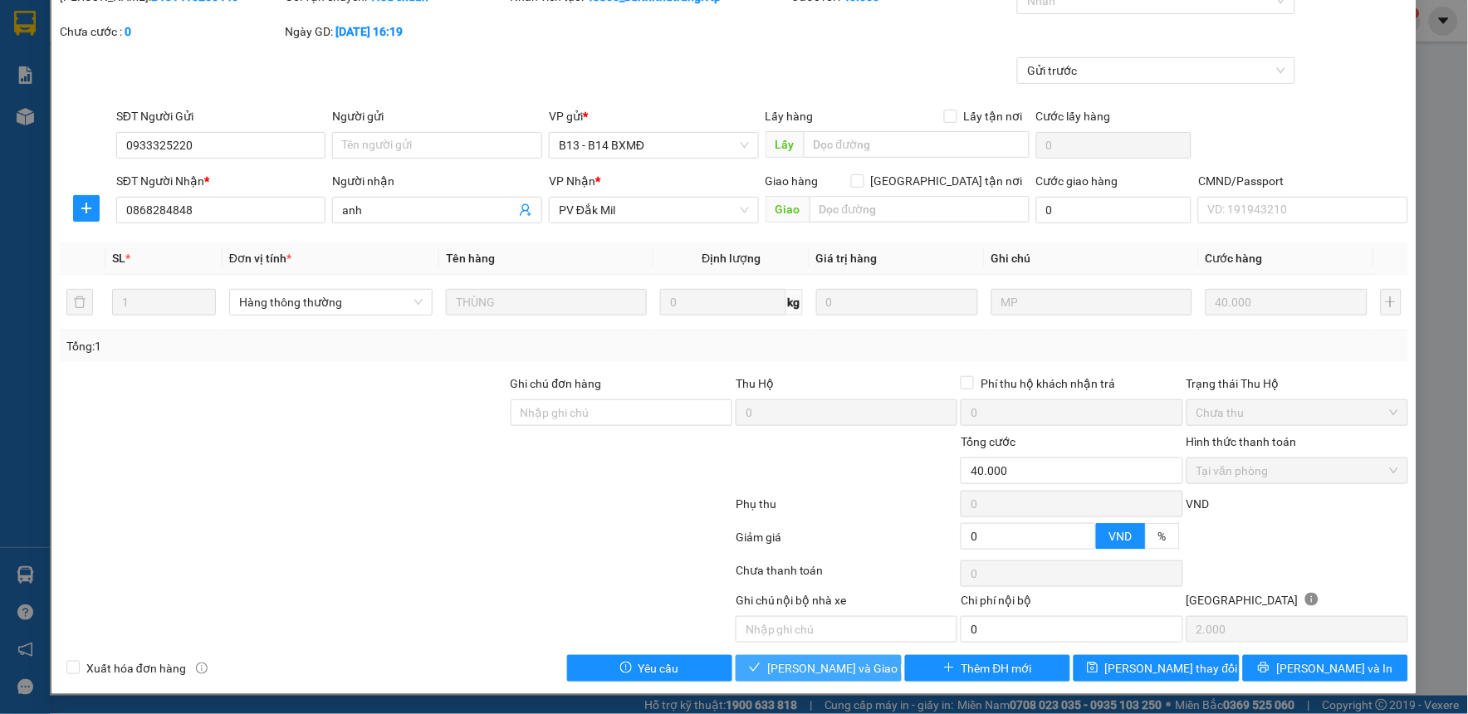
click at [820, 664] on span "[PERSON_NAME] và [PERSON_NAME] hàng" at bounding box center [846, 668] width 159 height 18
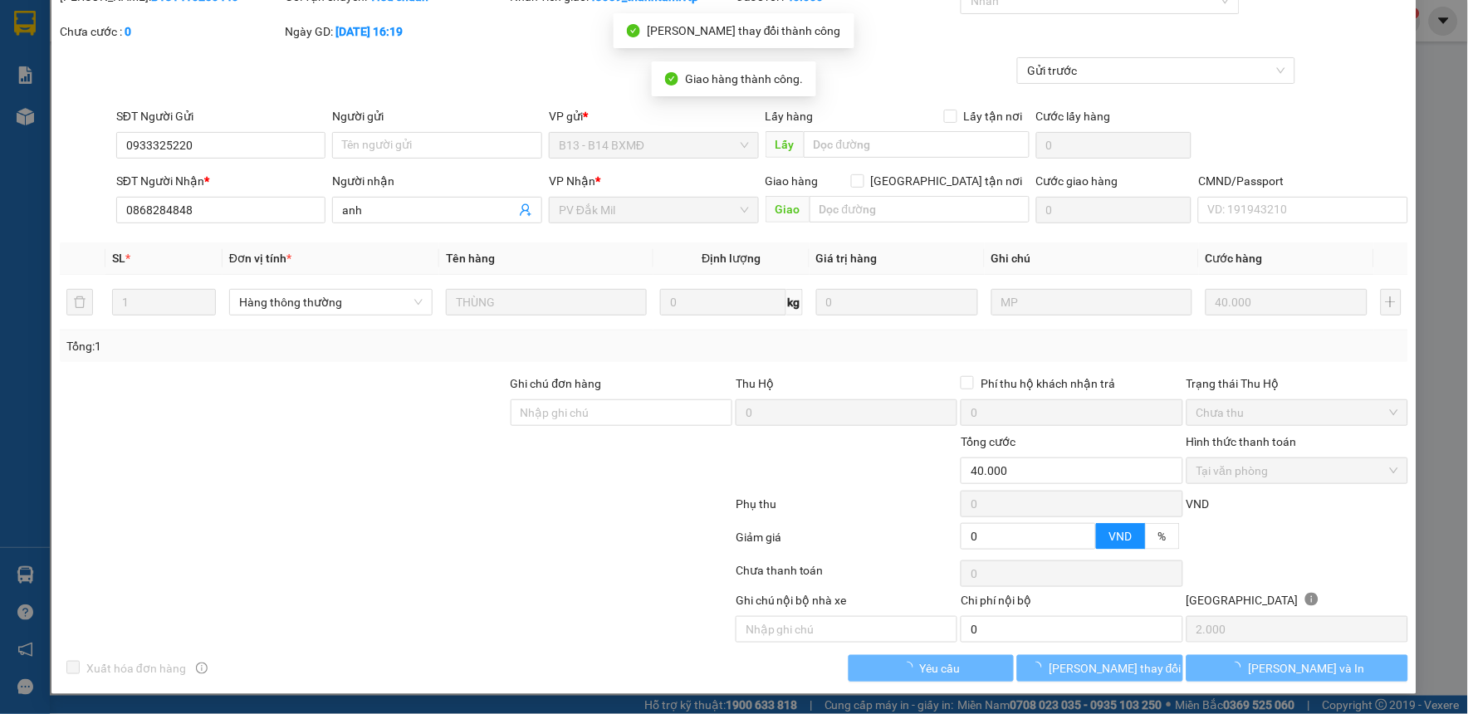
scroll to position [0, 0]
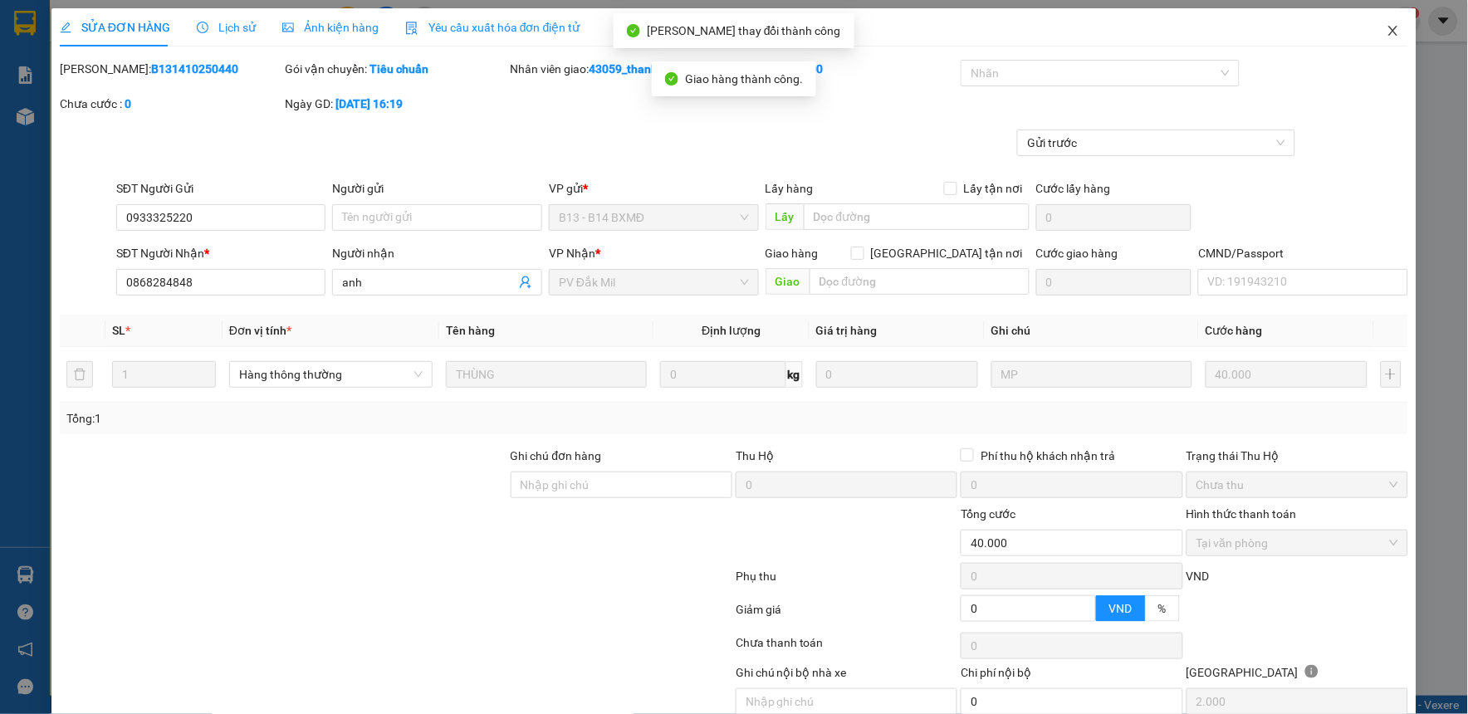
click at [1375, 22] on span "Close" at bounding box center [1393, 31] width 46 height 46
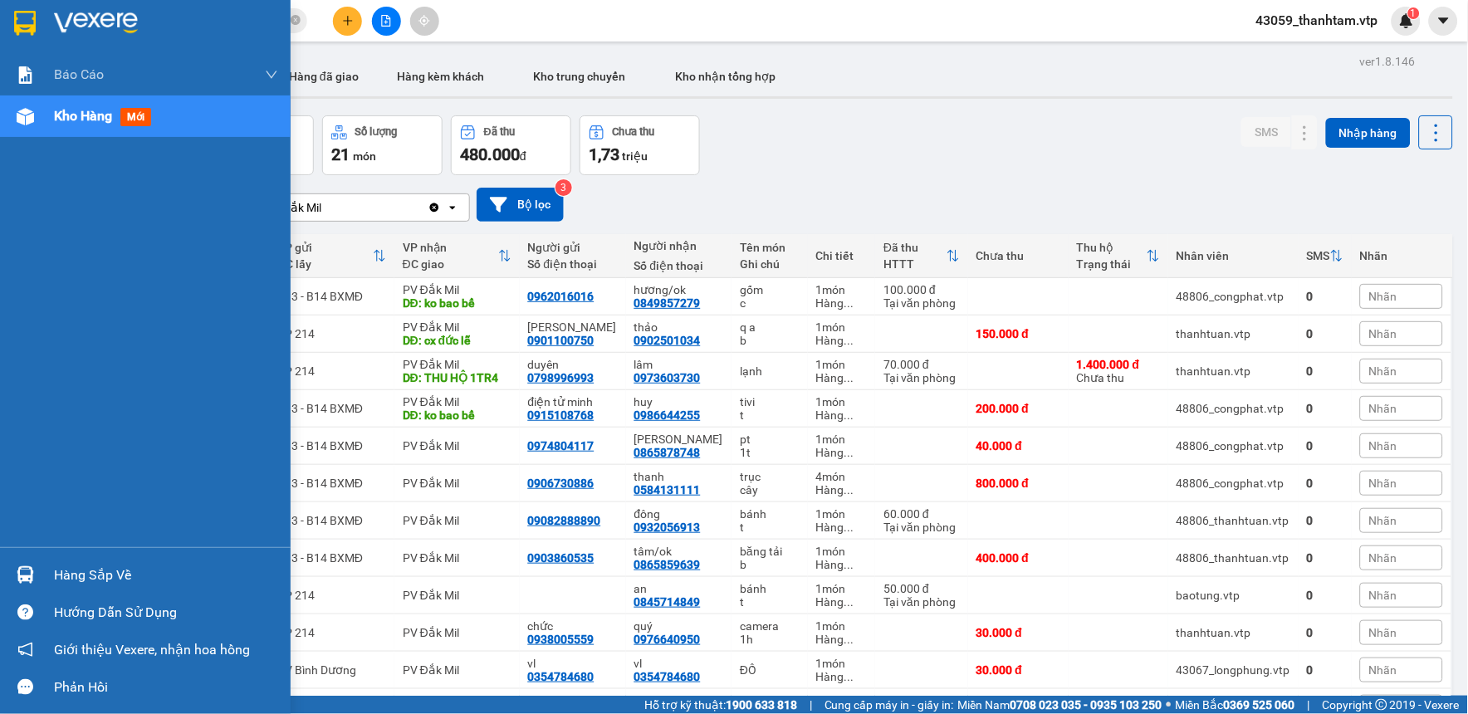
click at [31, 17] on img at bounding box center [25, 23] width 22 height 25
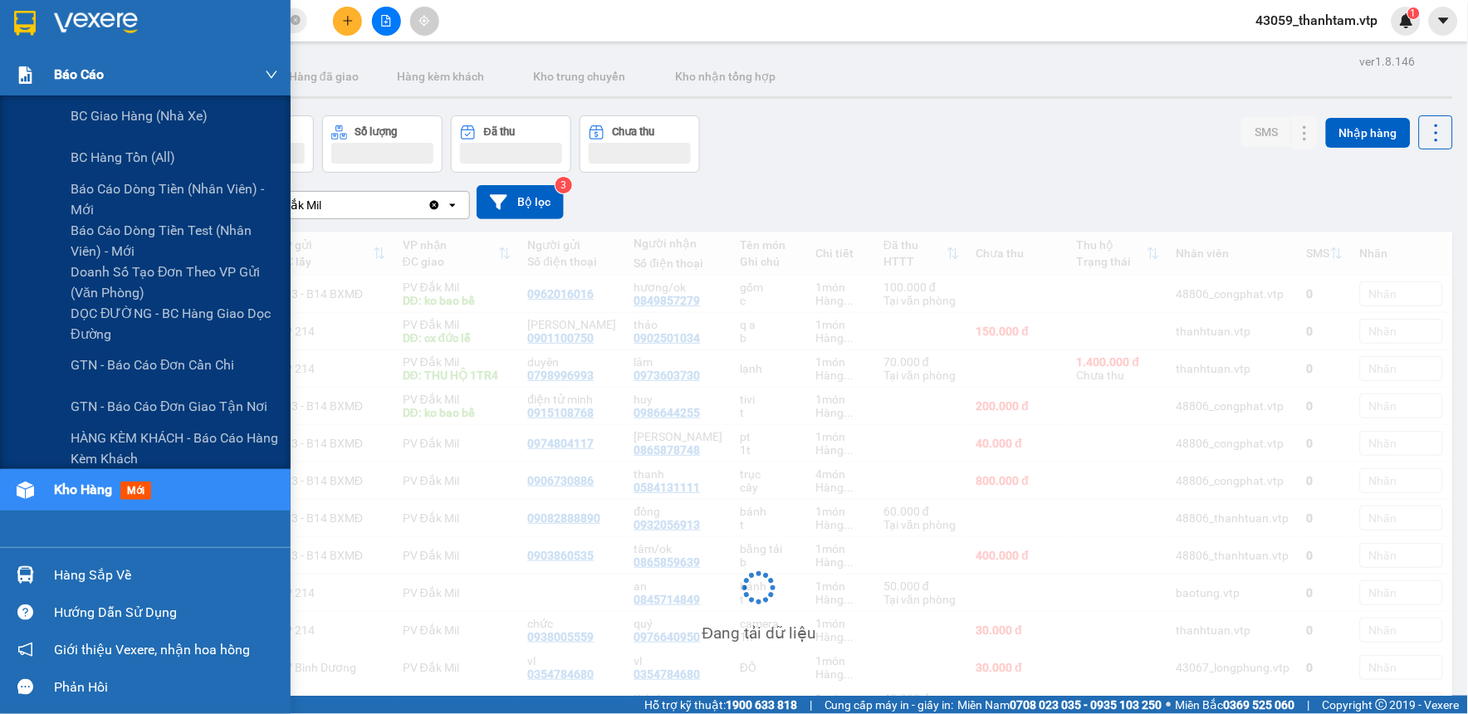
click at [77, 76] on span "Báo cáo" at bounding box center [79, 74] width 50 height 21
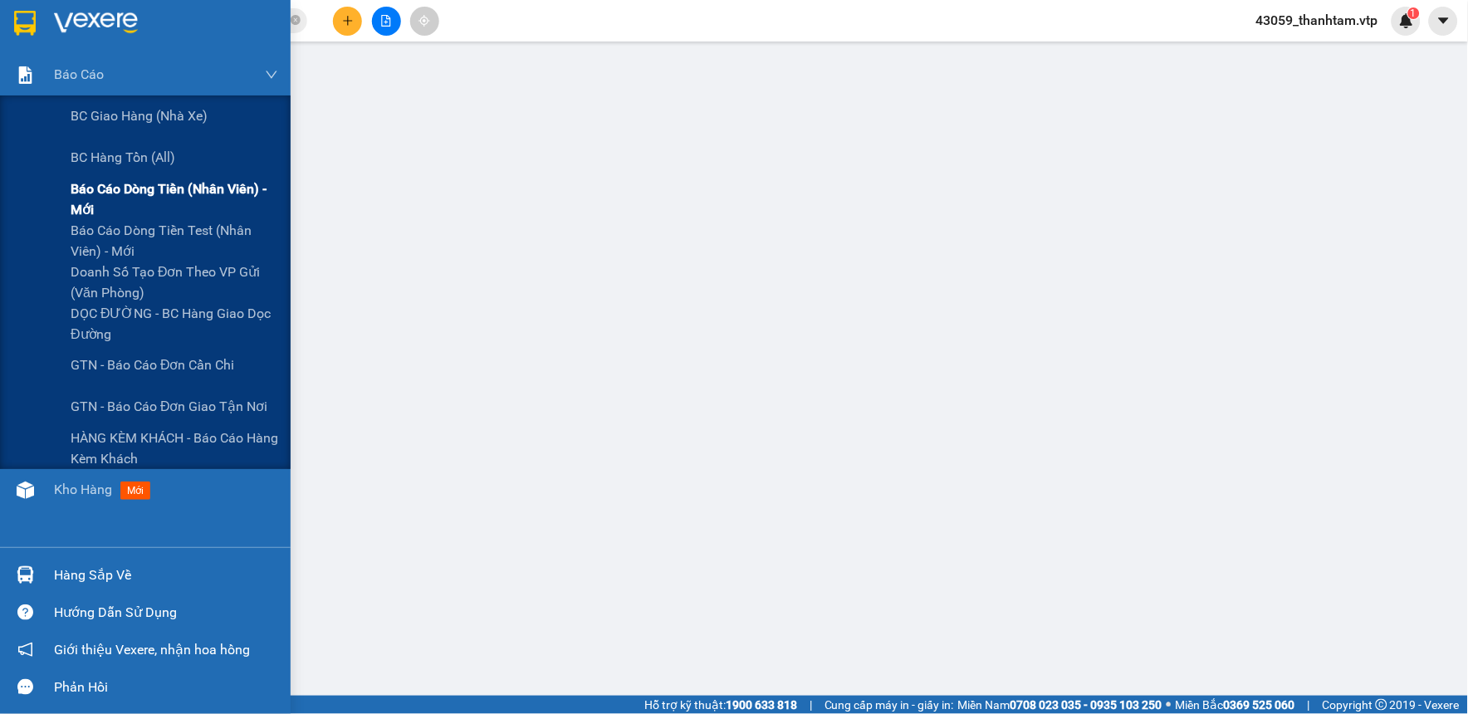
click at [148, 187] on span "Báo cáo dòng tiền (nhân viên) - mới" at bounding box center [175, 199] width 208 height 42
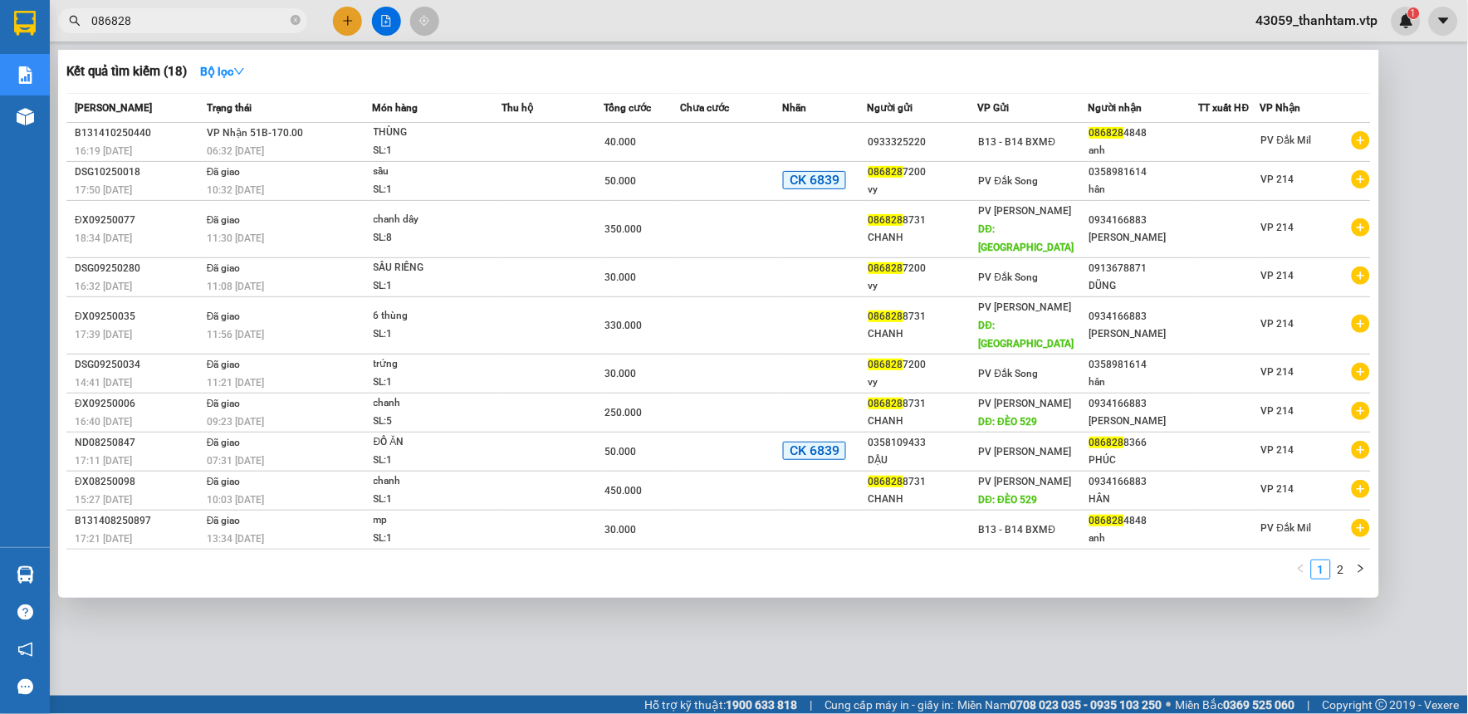
drag, startPoint x: 232, startPoint y: 27, endPoint x: -4, endPoint y: 62, distance: 239.2
click at [0, 62] on html "Kết quả tìm kiếm ( 18 ) Bộ lọc Mã ĐH Trạng thái Món hàng Thu hộ Tổng cước Chưa …" at bounding box center [734, 357] width 1468 height 714
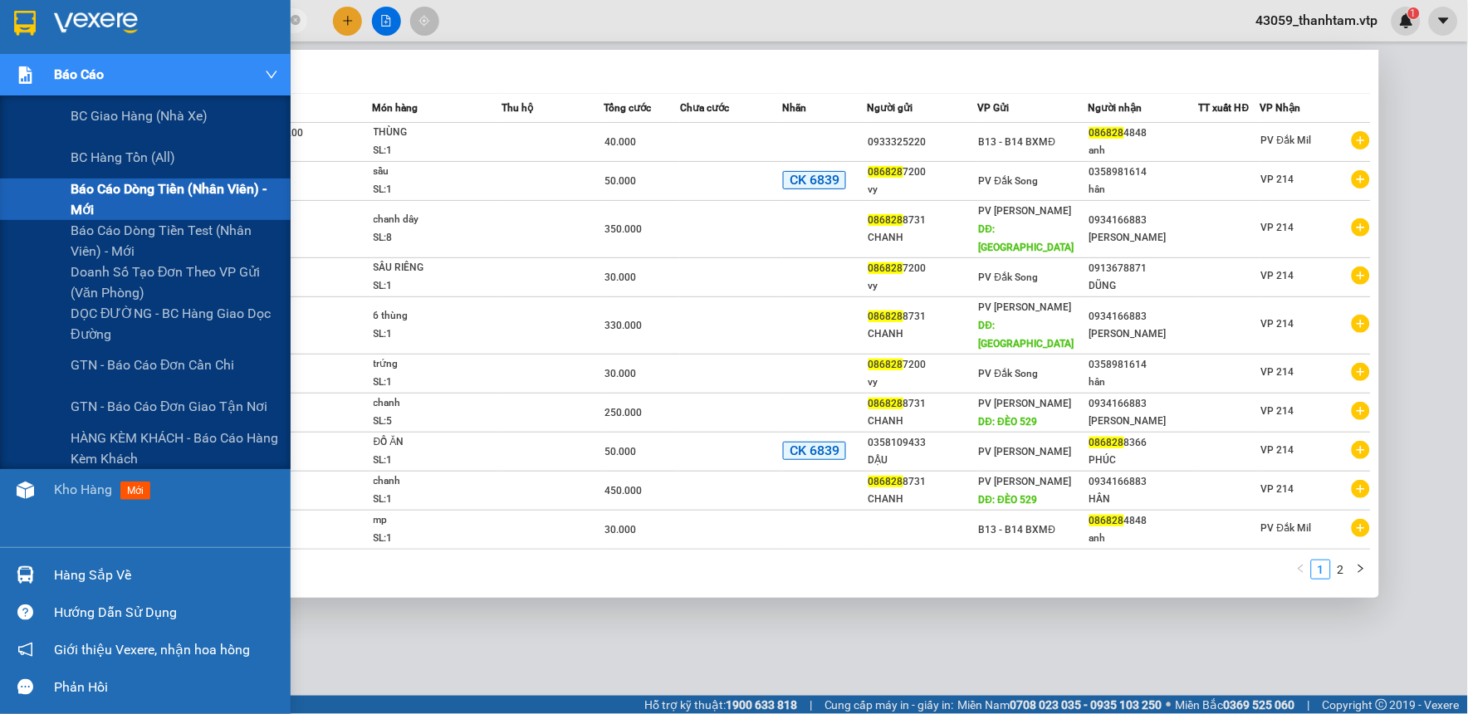
paste input "0349869450"
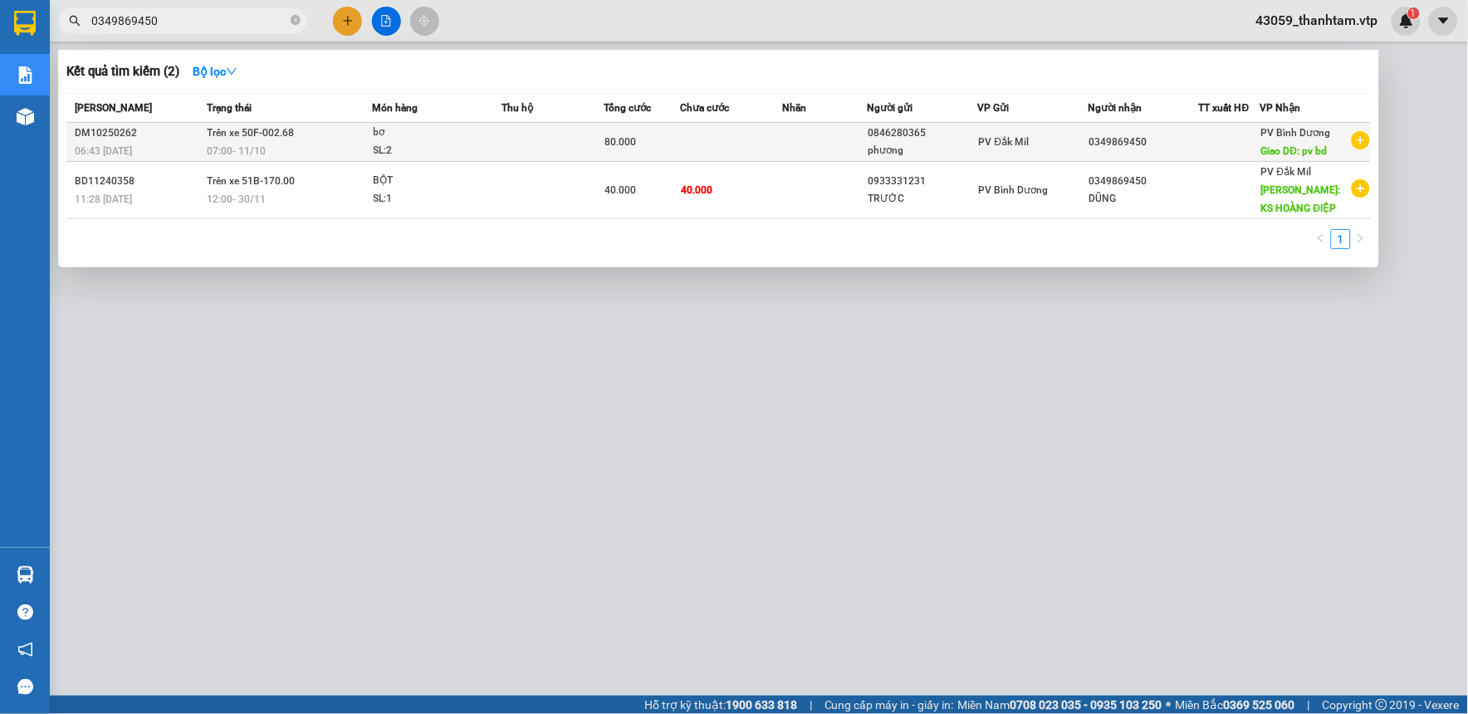
type input "0349869450"
click at [437, 136] on div "bơ" at bounding box center [436, 133] width 125 height 18
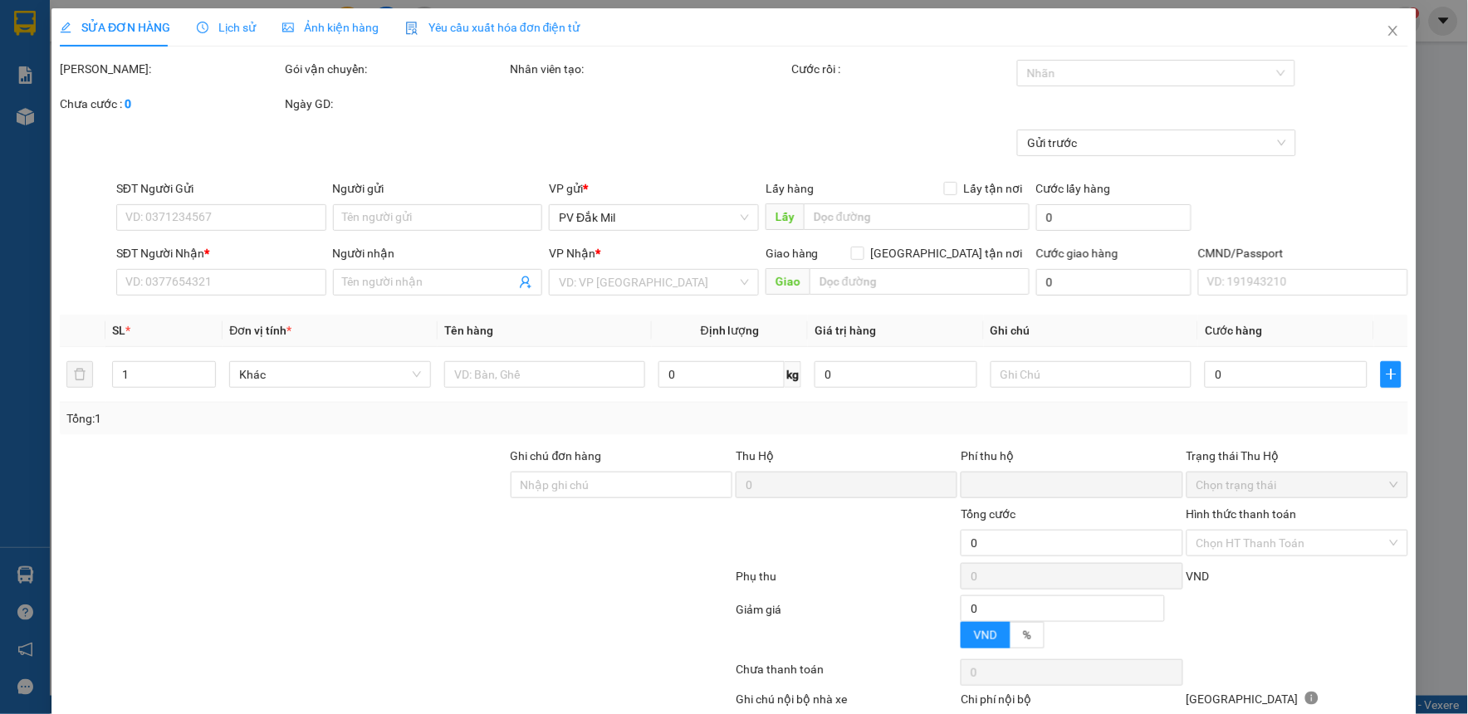
type input "4.000"
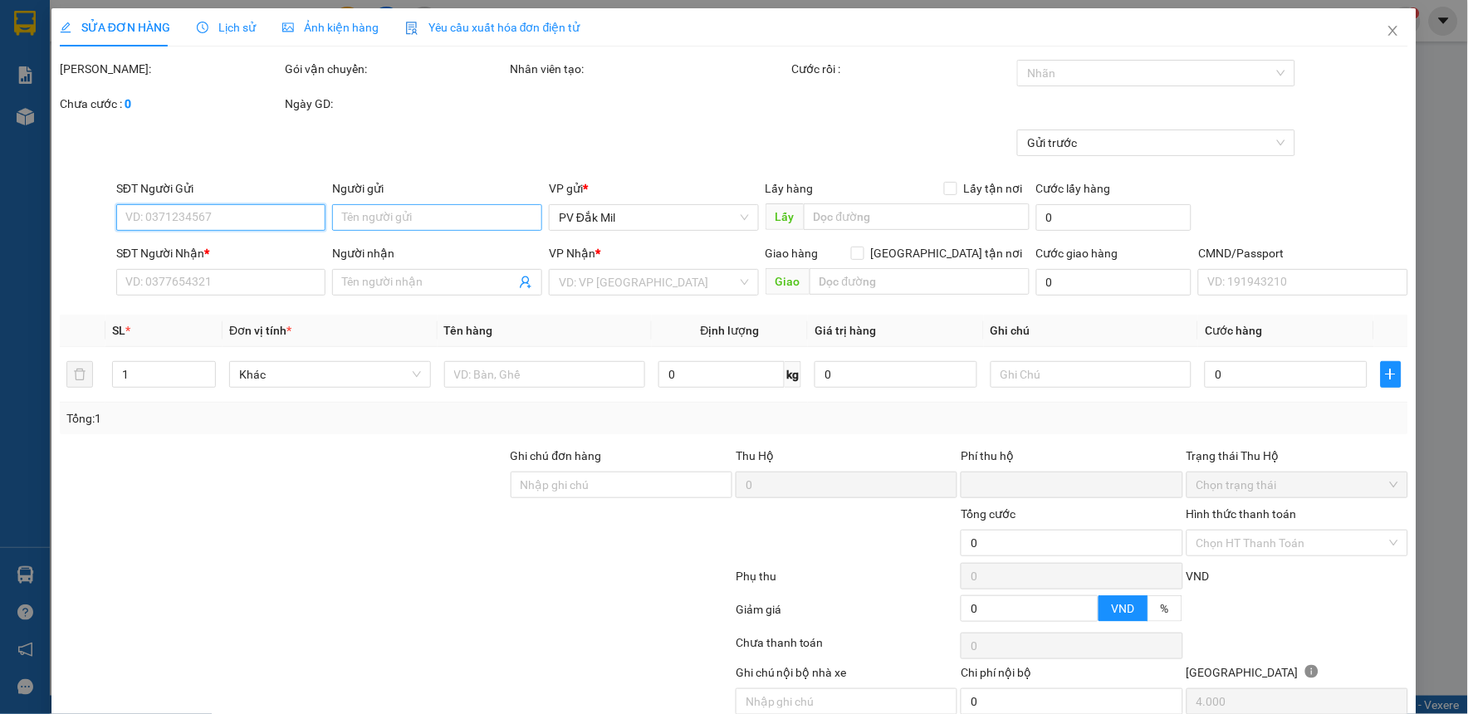
type input "0846280365"
type input "phương"
type input "0349869450"
type input "pv bd"
type input "0"
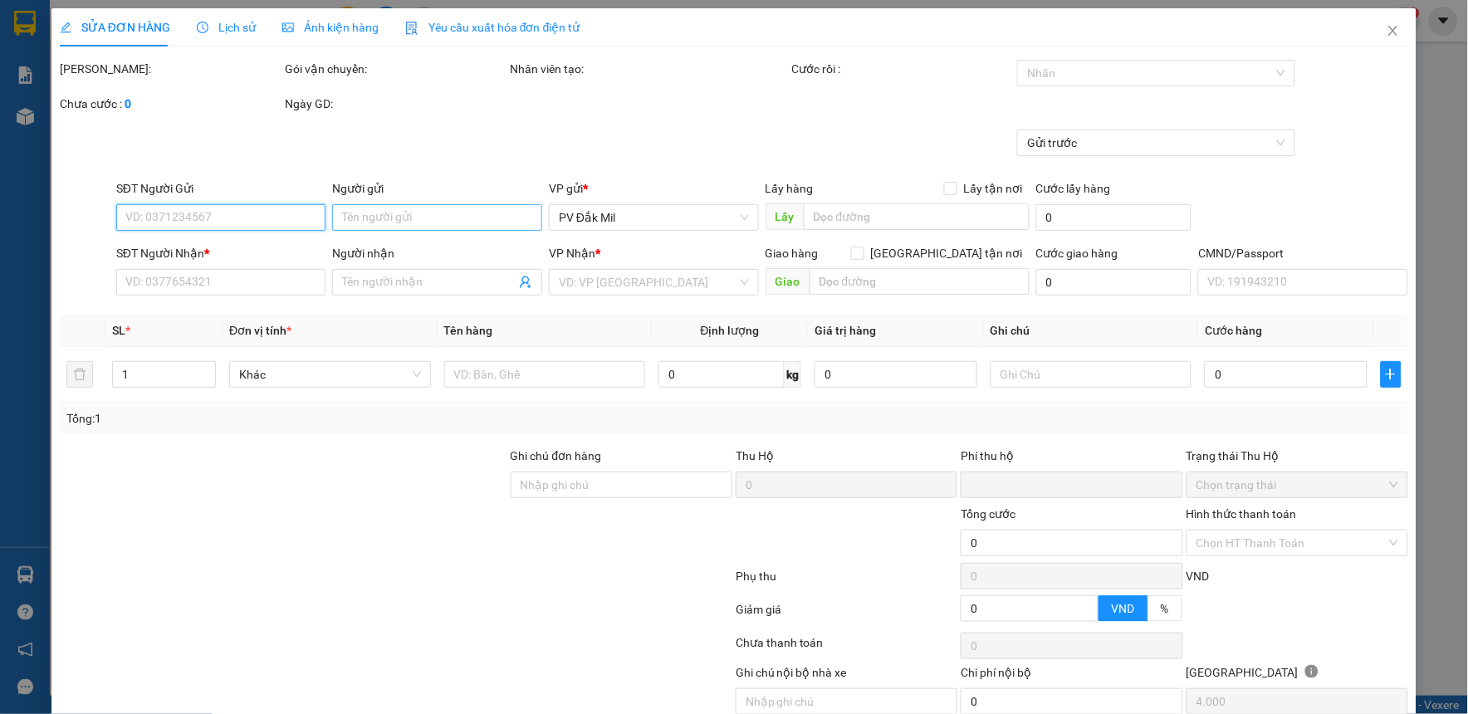
type input "80.000"
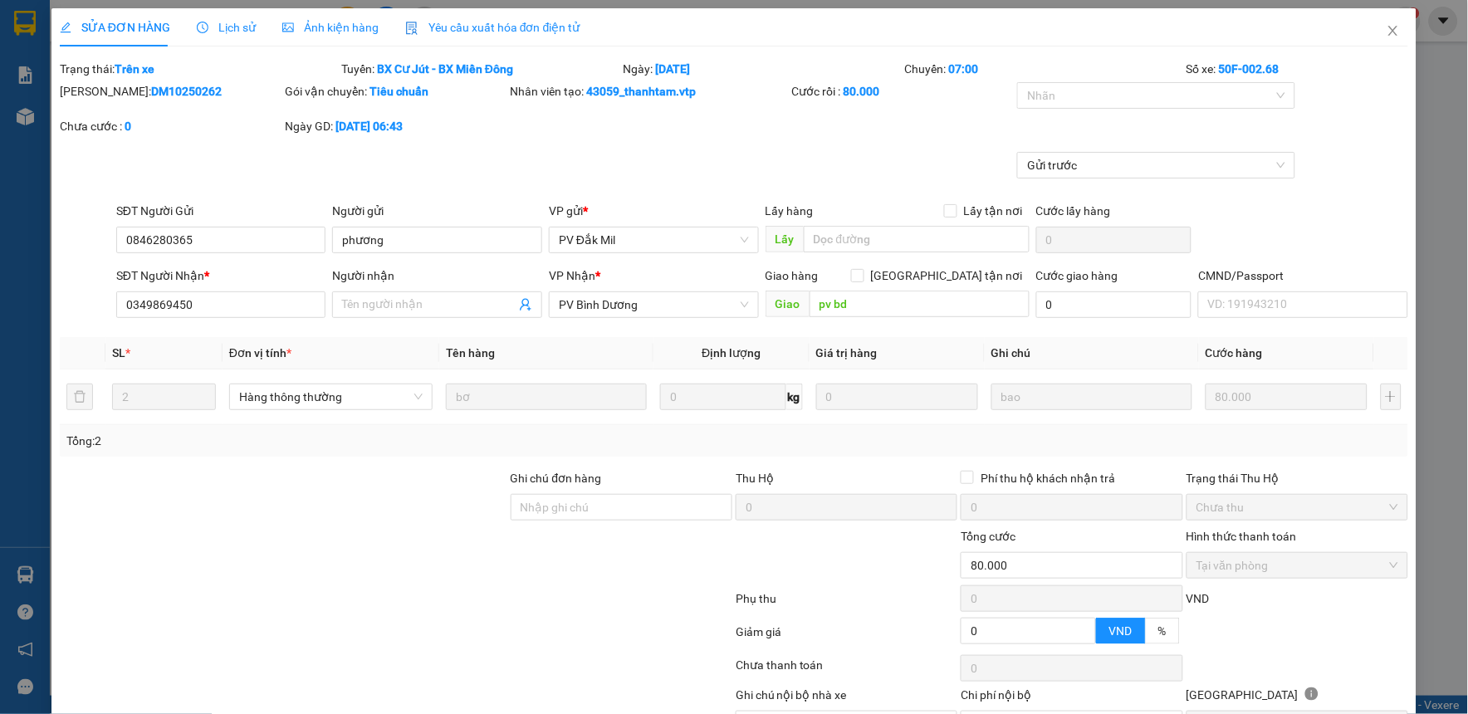
click at [250, 30] on span "Lịch sử" at bounding box center [226, 27] width 59 height 13
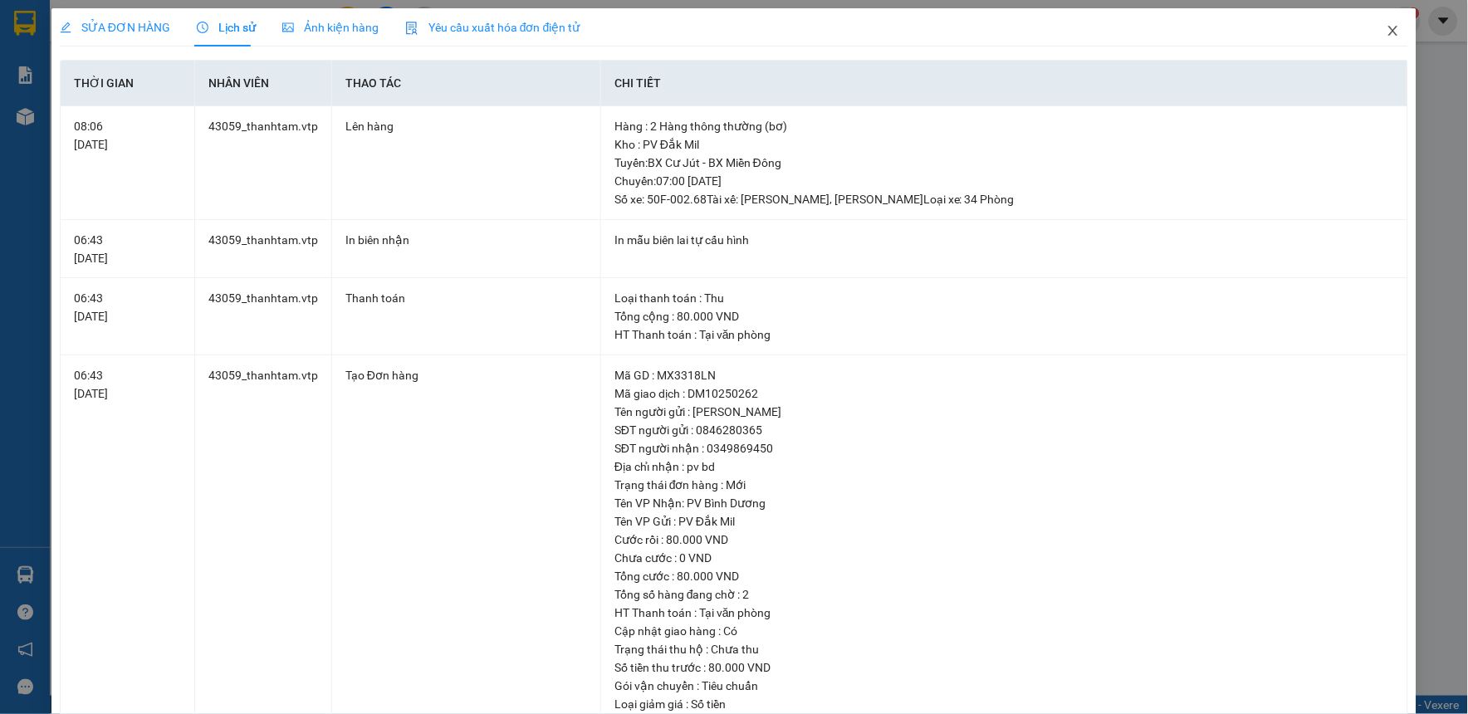
click at [1386, 35] on icon "close" at bounding box center [1392, 30] width 13 height 13
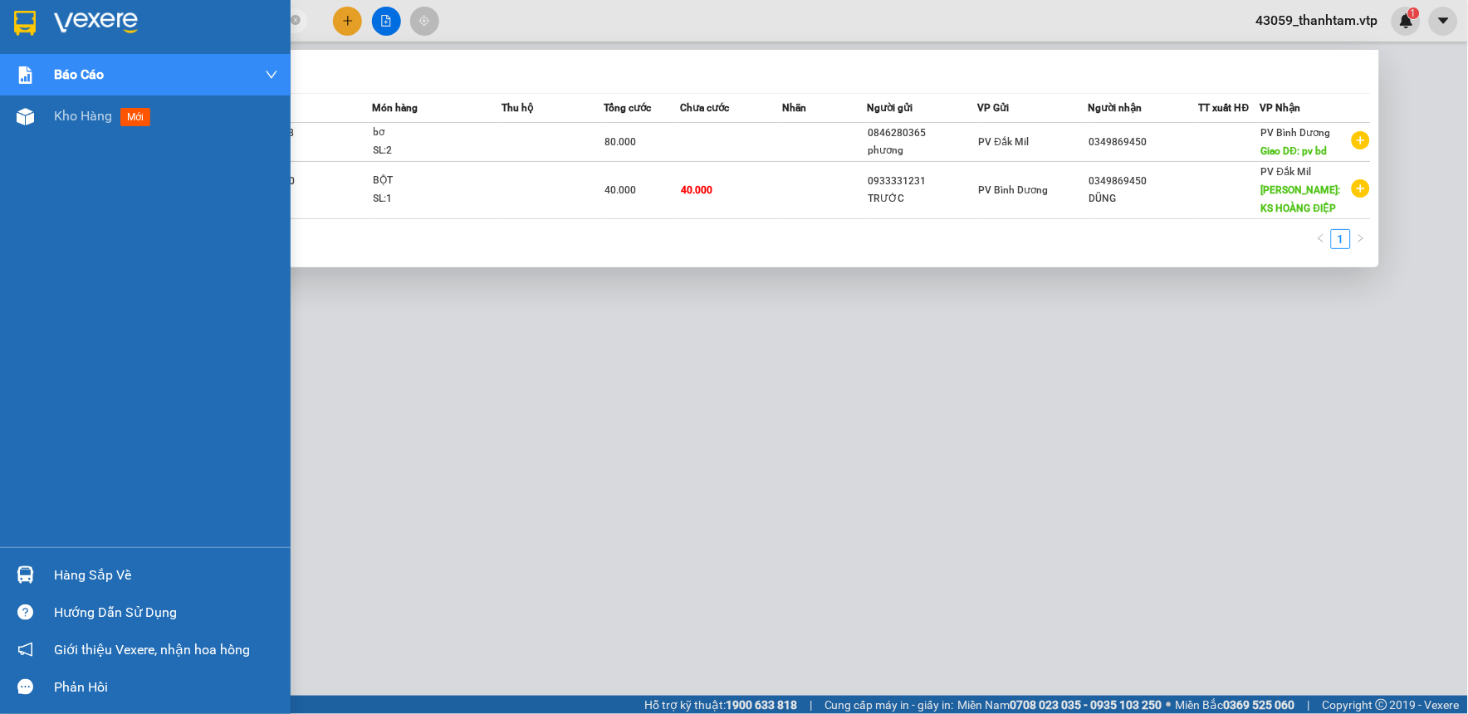
drag, startPoint x: 172, startPoint y: 27, endPoint x: 7, endPoint y: 35, distance: 165.4
click at [7, 35] on section "Kết quả tìm kiếm ( 2 ) Bộ lọc Mã ĐH Trạng thái Món hàng Thu hộ Tổng cước Chưa c…" at bounding box center [734, 357] width 1468 height 714
paste input "0368767056"
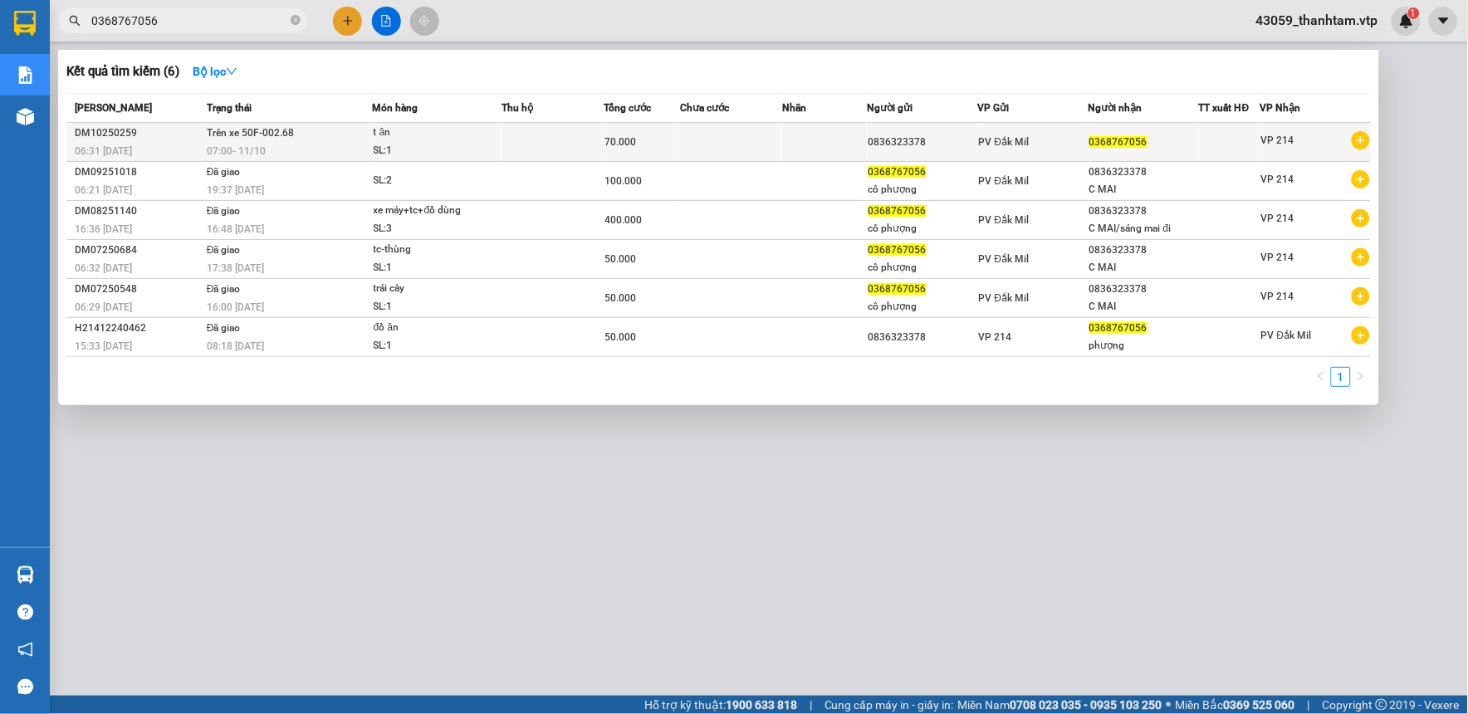
type input "0368767056"
click at [481, 147] on div "SL: 1" at bounding box center [436, 151] width 125 height 18
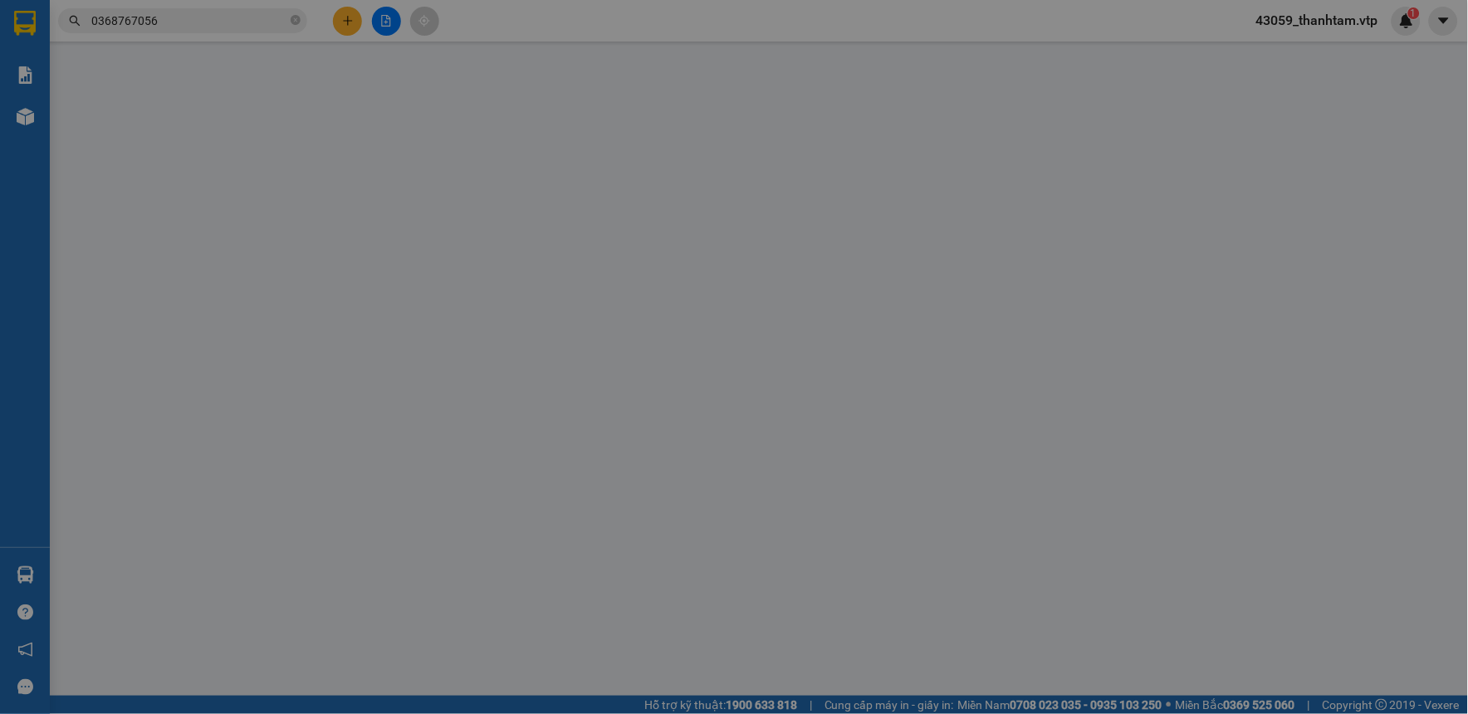
type input "3.500"
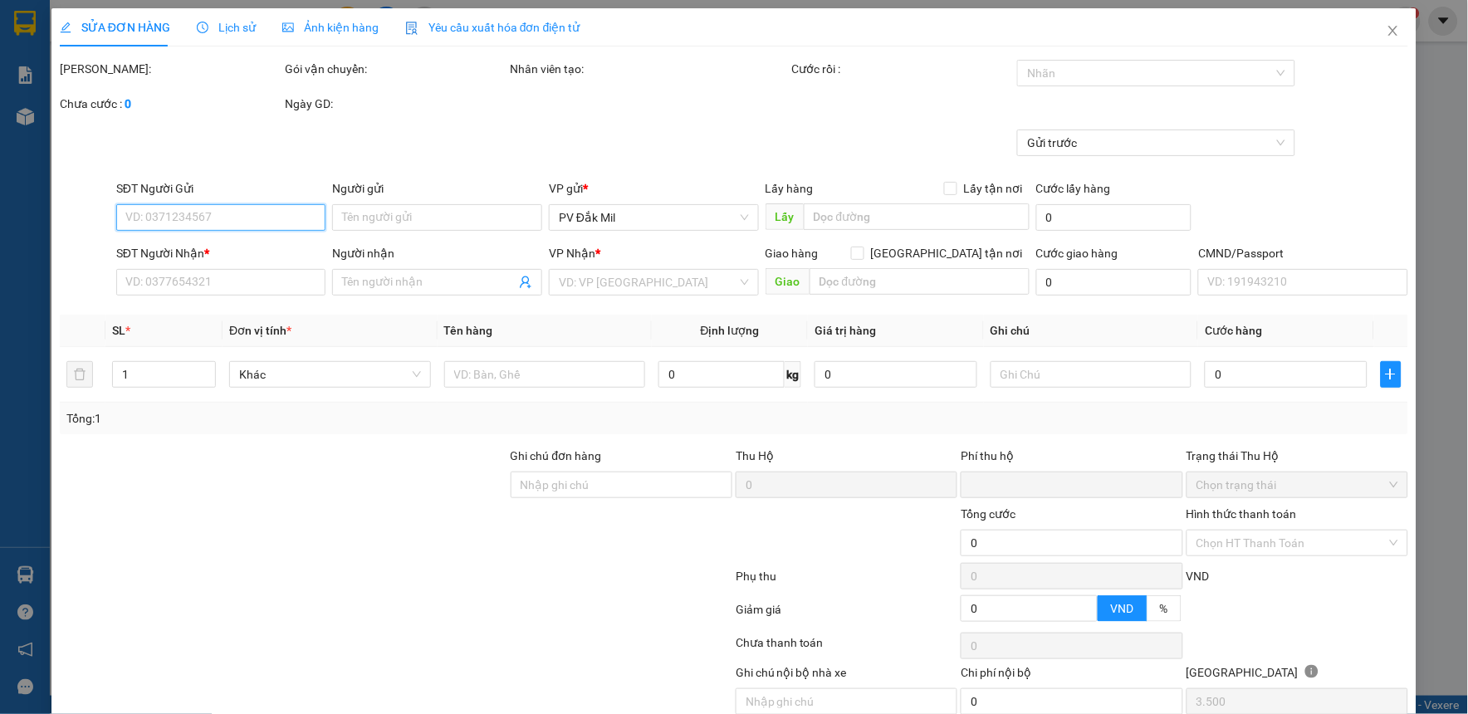
type input "0836323378"
type input "0368767056"
type input "0"
type input "70.000"
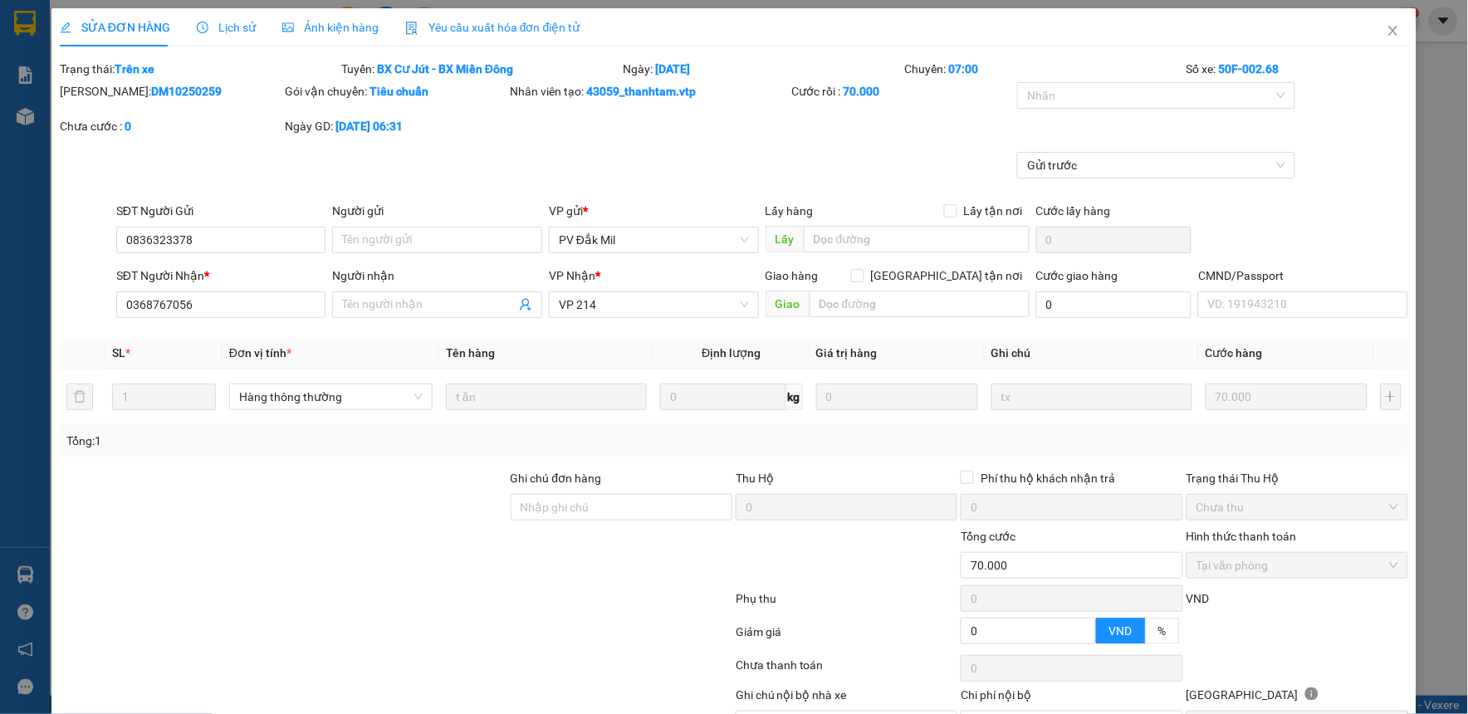
click at [243, 21] on span "Lịch sử" at bounding box center [226, 27] width 59 height 13
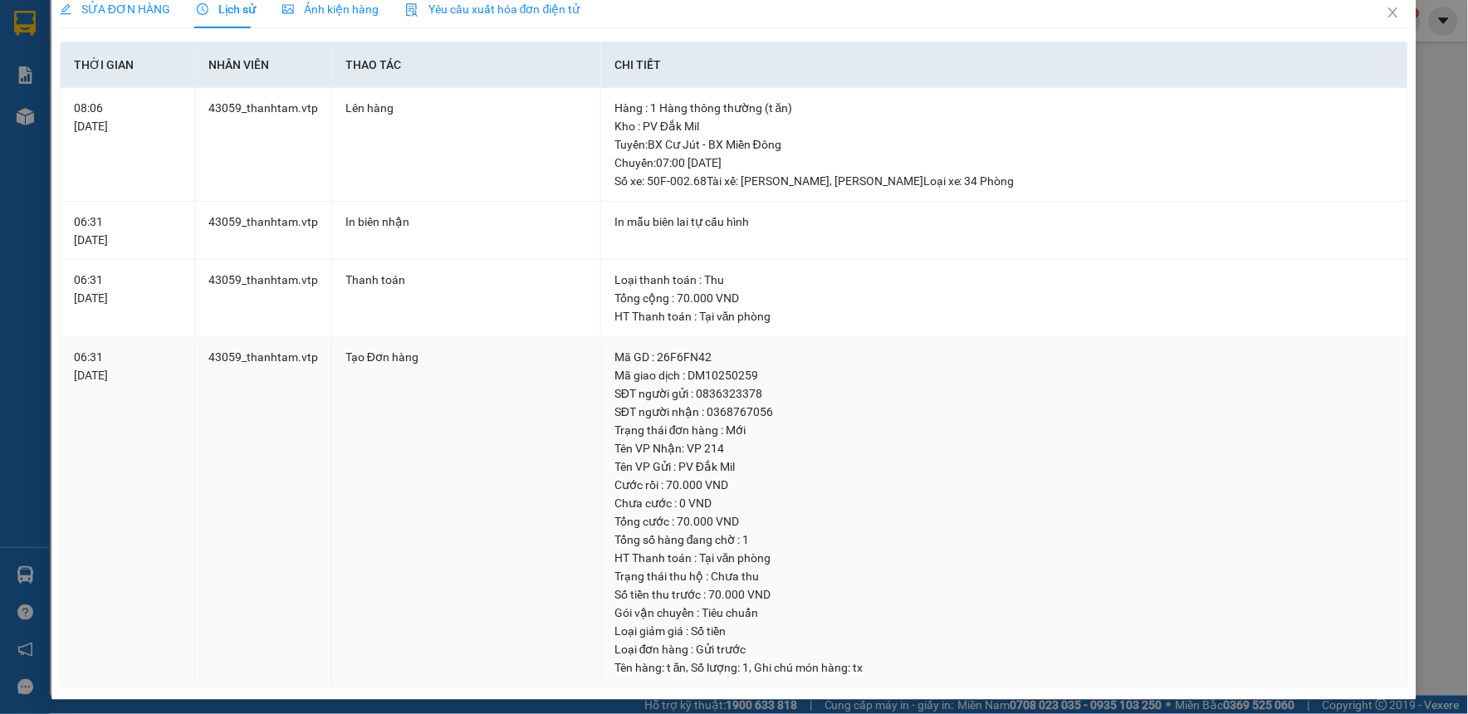
scroll to position [23, 0]
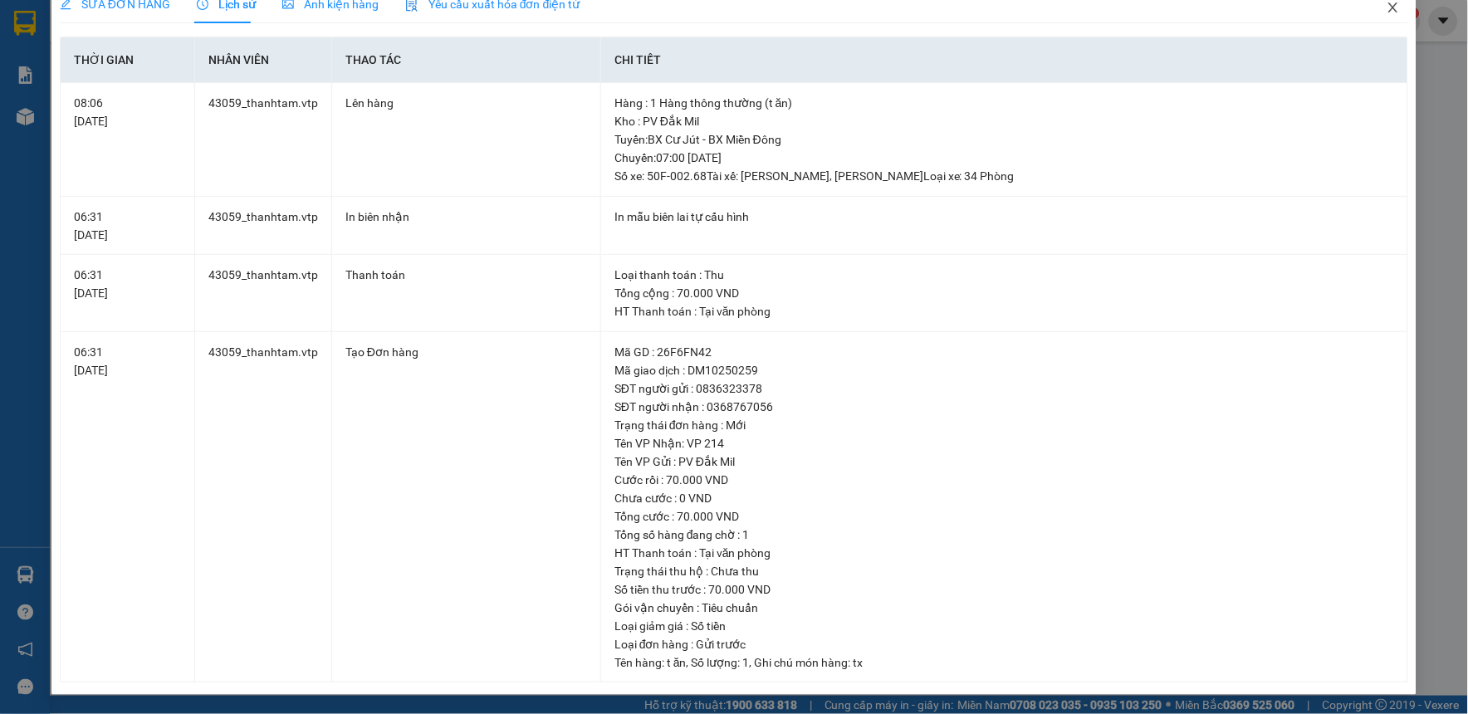
click at [1386, 1] on icon "close" at bounding box center [1392, 7] width 13 height 13
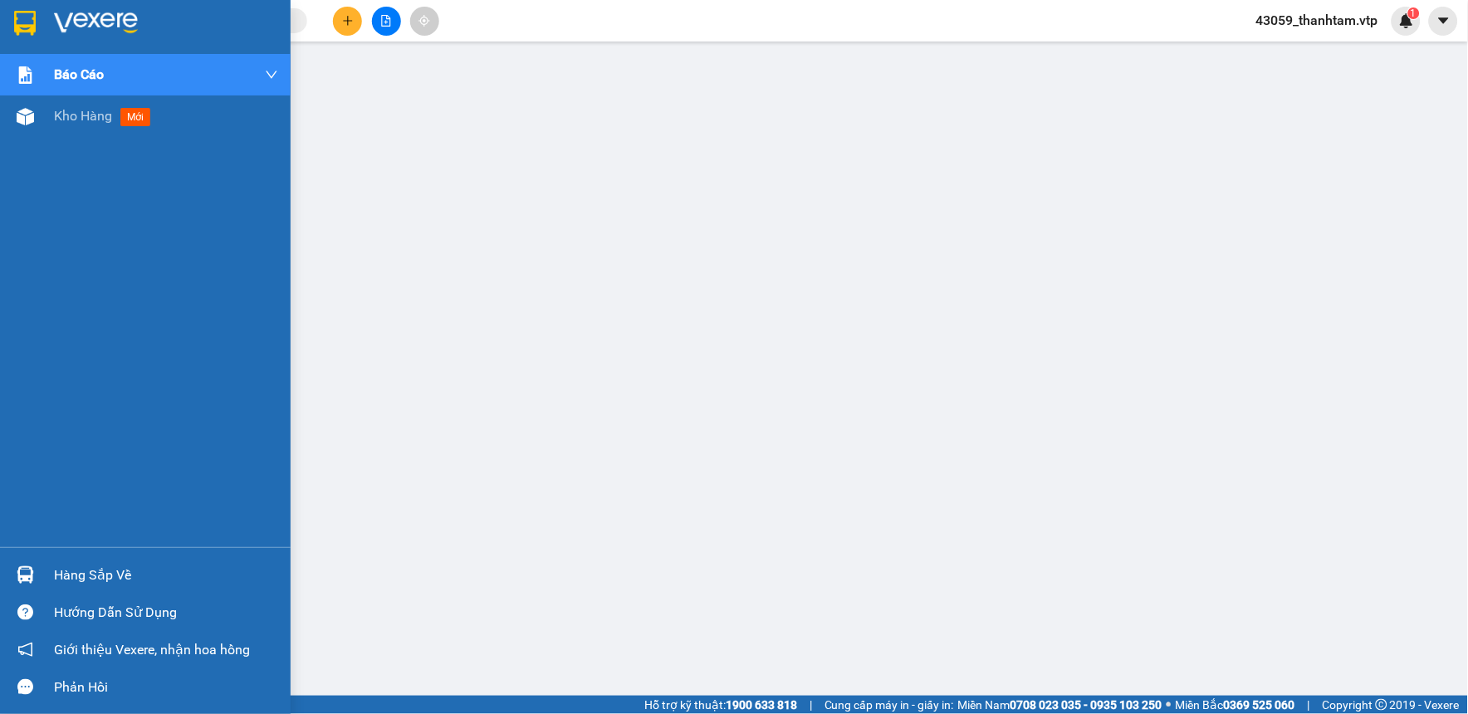
click at [29, 27] on img at bounding box center [25, 23] width 22 height 25
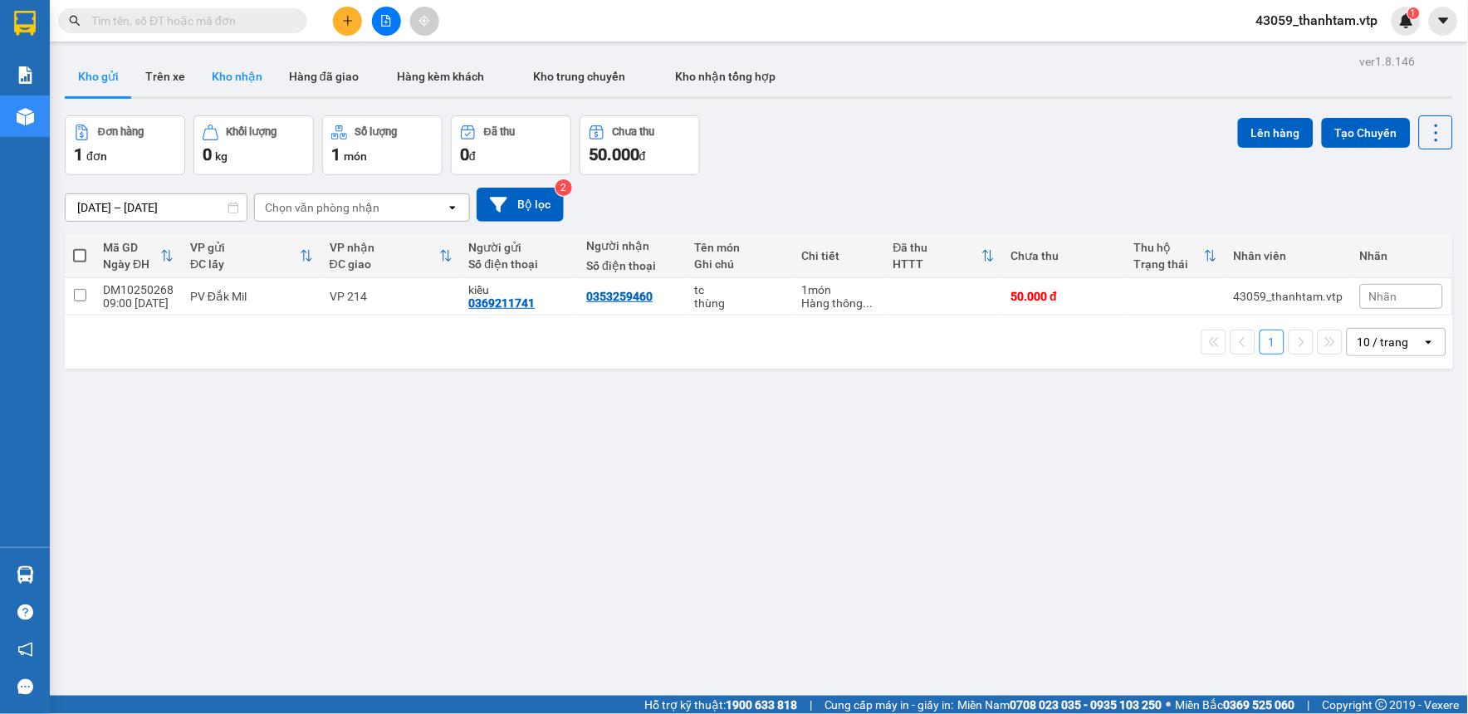
click at [219, 78] on button "Kho nhận" at bounding box center [236, 76] width 77 height 40
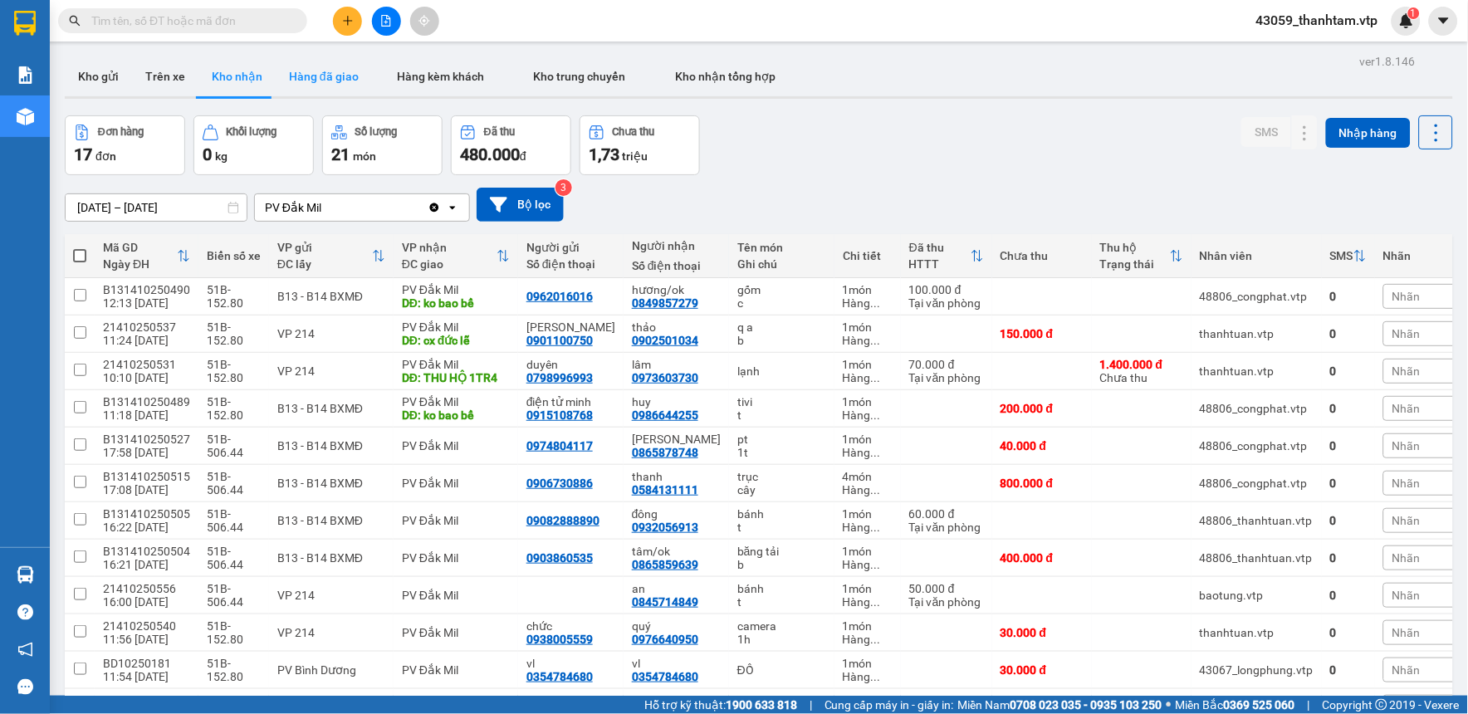
drag, startPoint x: 344, startPoint y: 81, endPoint x: 354, endPoint y: 91, distance: 14.7
click at [344, 83] on button "Hàng đã giao" at bounding box center [324, 76] width 96 height 40
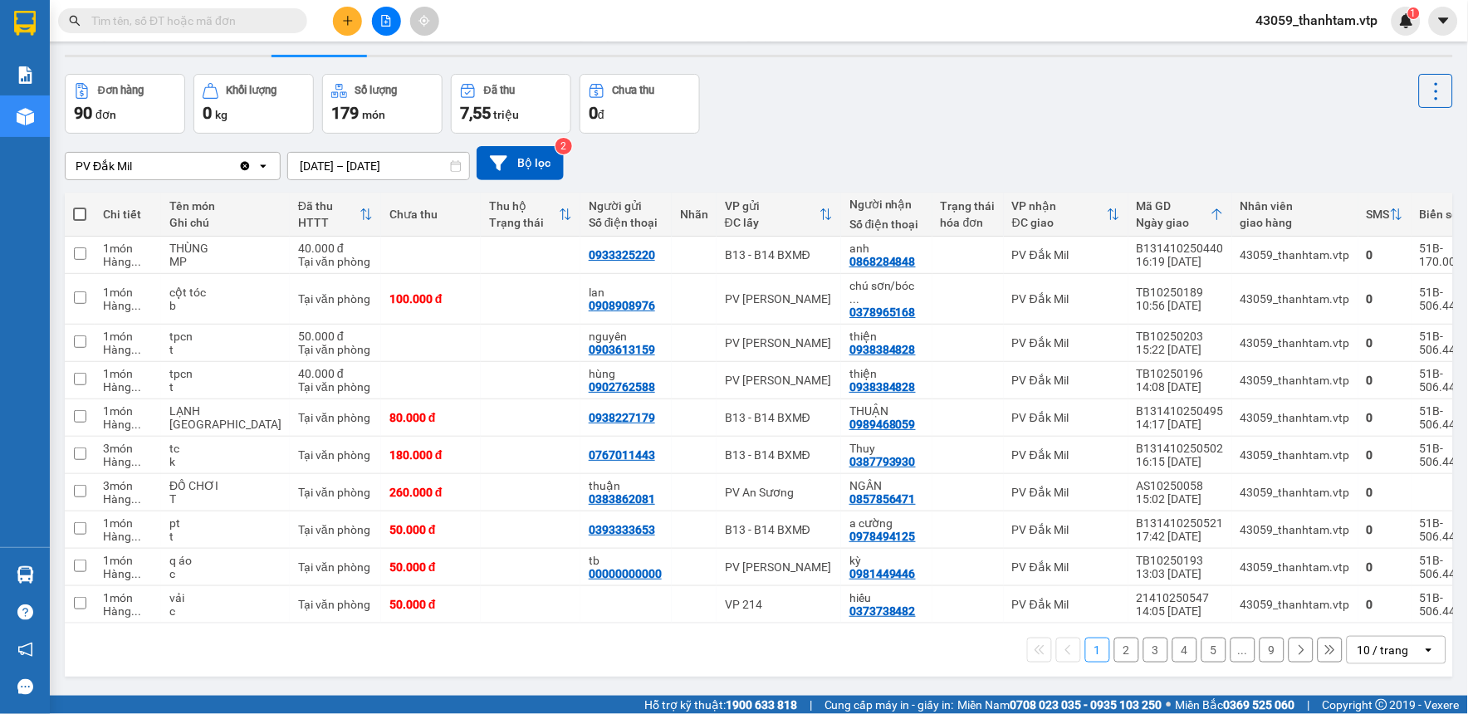
scroll to position [76, 0]
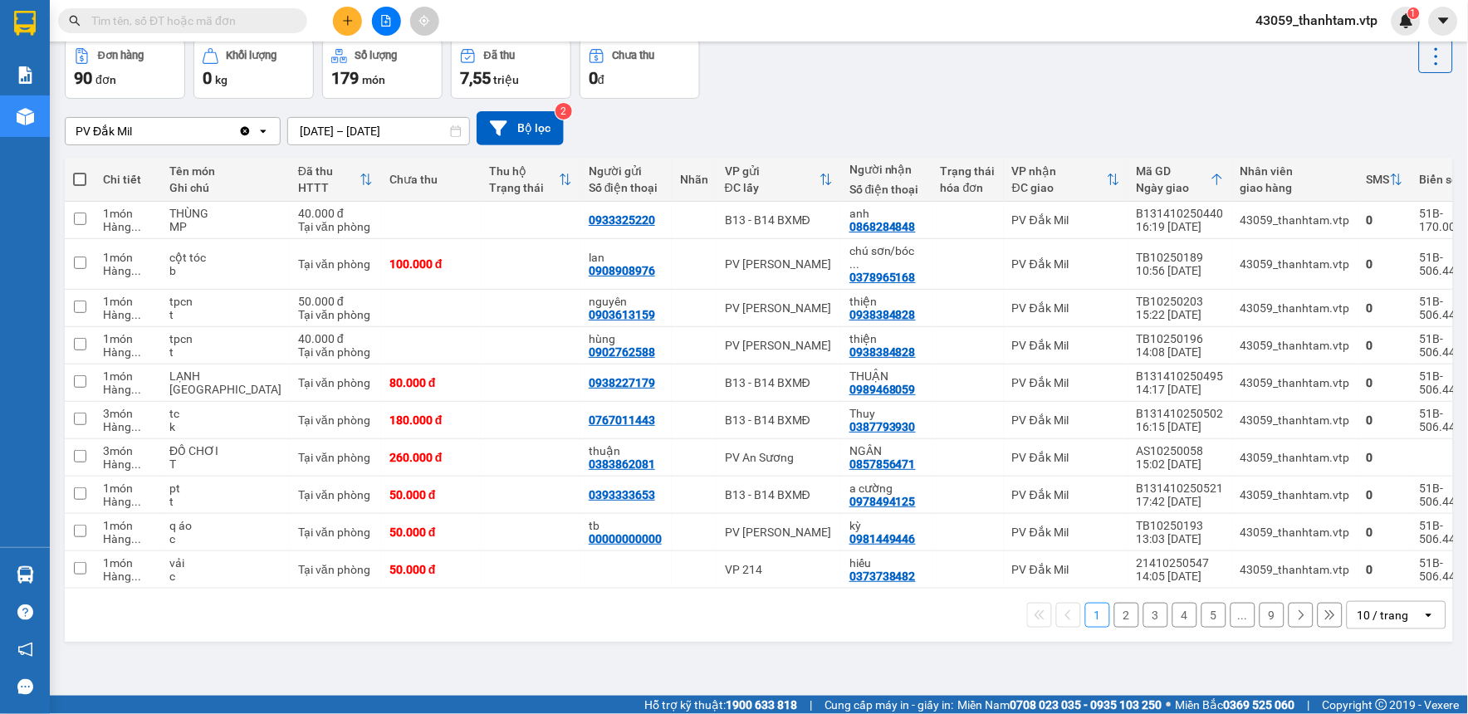
click at [1398, 602] on div "10 / trang" at bounding box center [1384, 615] width 75 height 27
click at [1395, 571] on span "100 / trang" at bounding box center [1376, 567] width 60 height 17
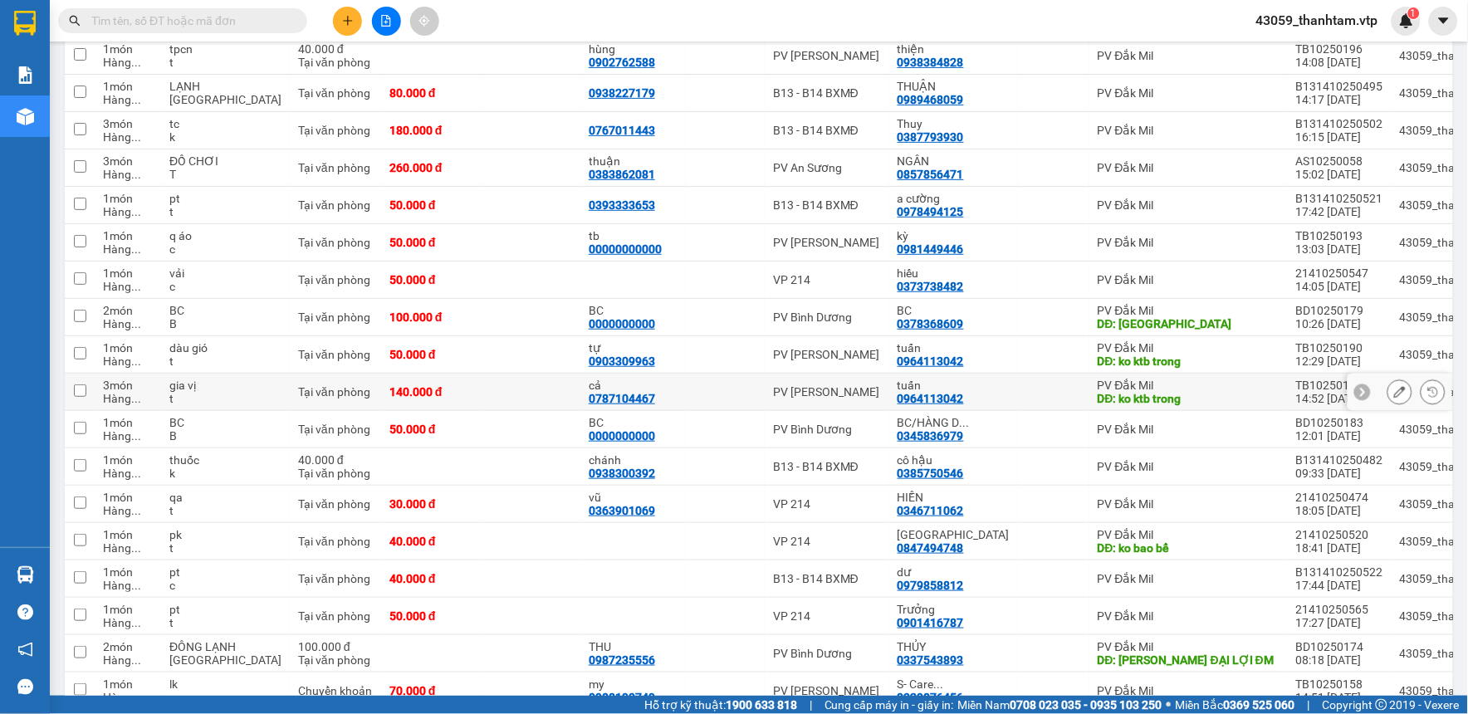
scroll to position [445, 0]
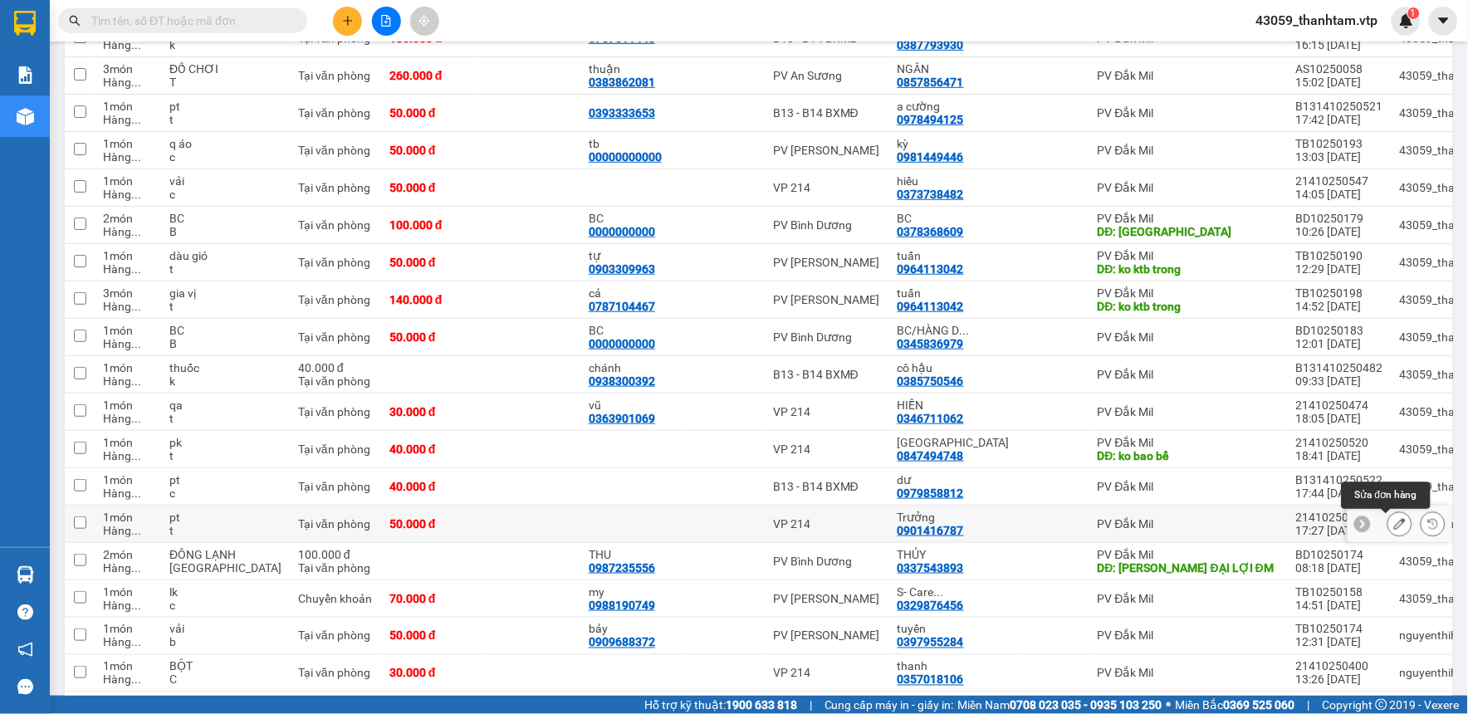
click at [1394, 523] on icon at bounding box center [1400, 524] width 12 height 12
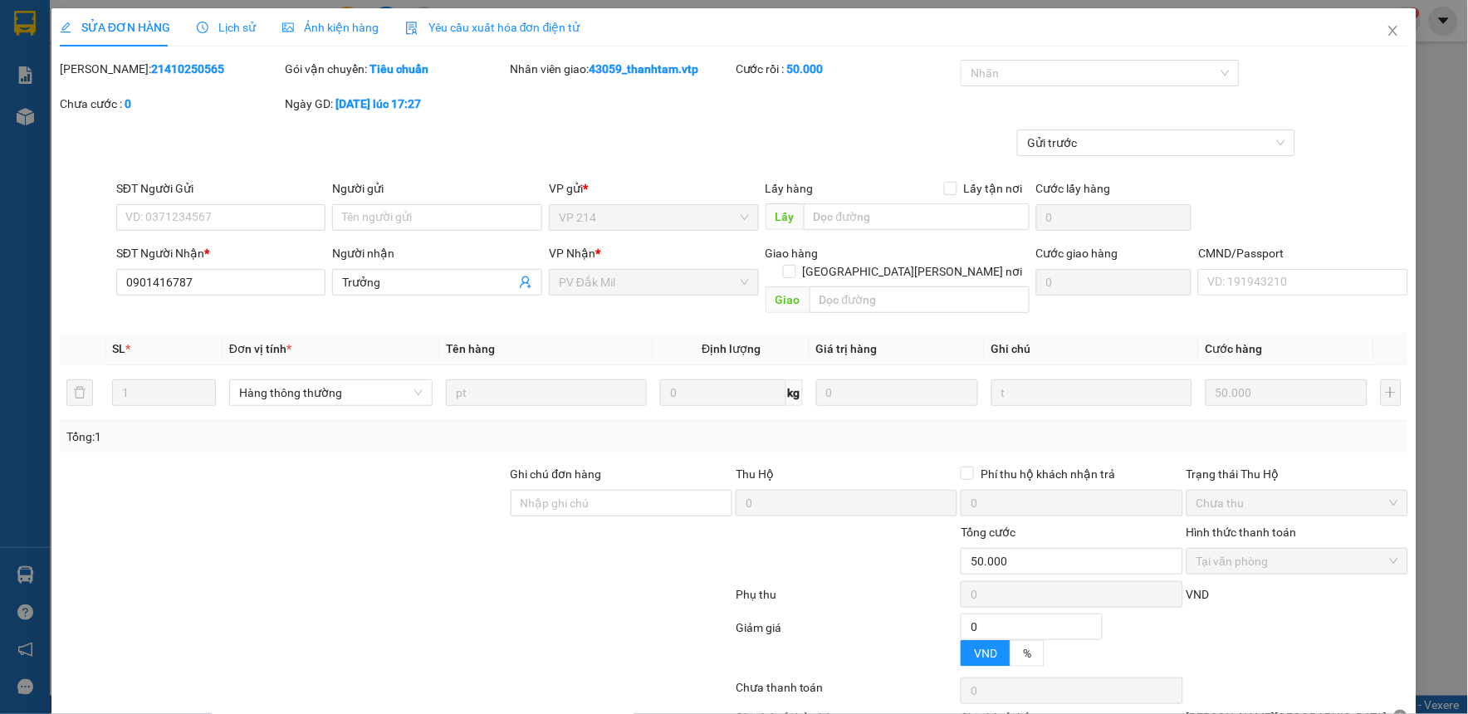
type input "0901416787"
type input "Trưởng"
type input "0"
type input "50.000"
type input "2.500"
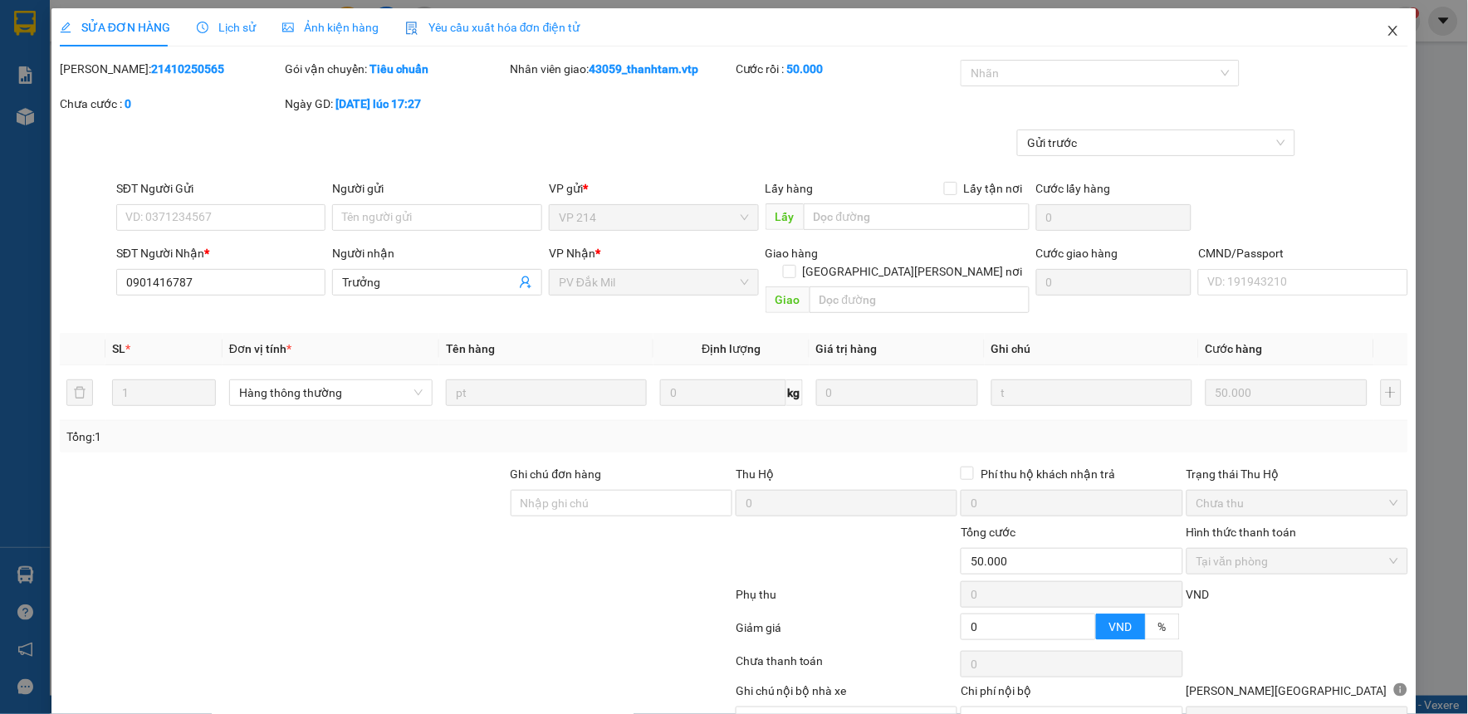
click at [1381, 42] on span "Close" at bounding box center [1393, 31] width 46 height 46
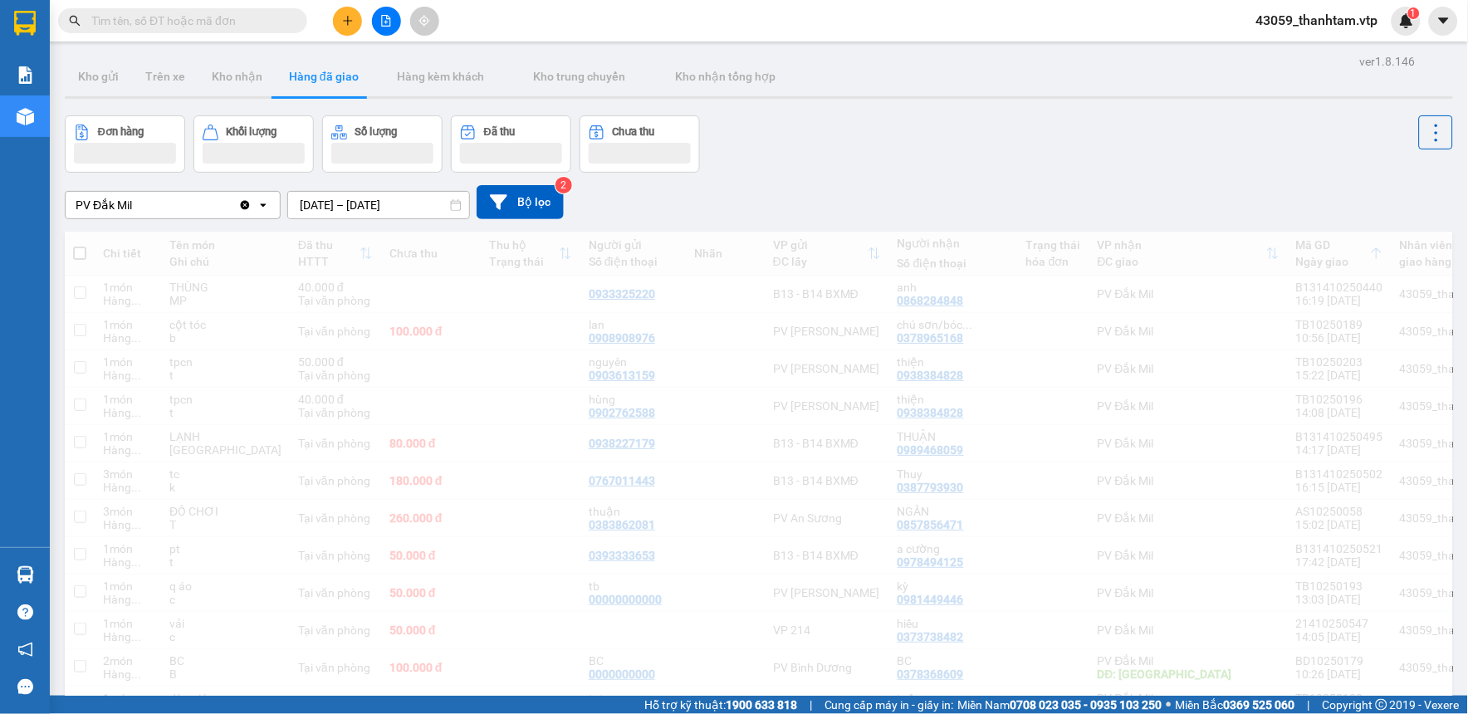
click at [1376, 22] on span "43059_thanhtam.vtp" at bounding box center [1317, 20] width 149 height 21
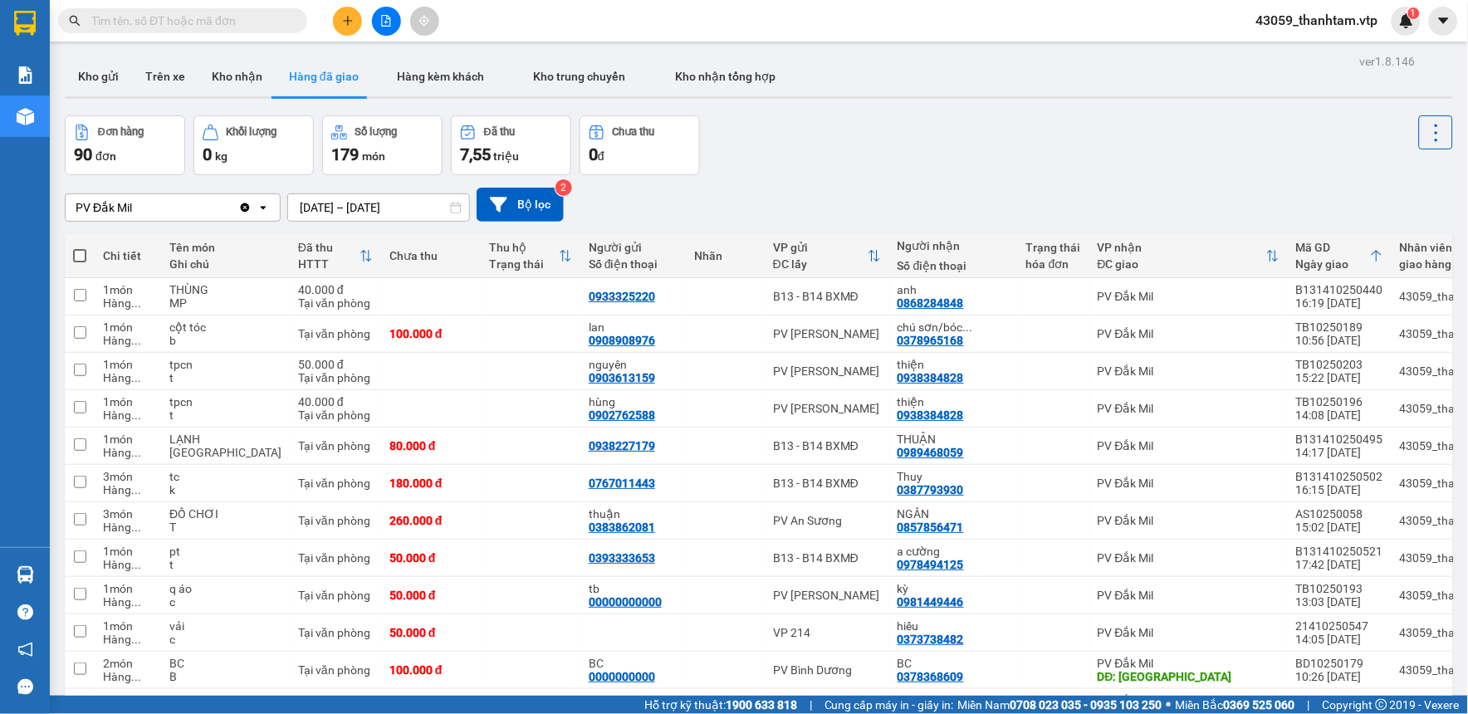
click at [1196, 127] on div "Đơn hàng 90 đơn Khối lượng 0 kg Số lượng 179 món Đã thu 7,55 triệu Chưa thu 0 đ" at bounding box center [759, 145] width 1388 height 60
click at [1448, 20] on icon "caret-down" at bounding box center [1443, 20] width 15 height 15
click at [1333, 23] on span "43059_thanhtam.vtp" at bounding box center [1317, 20] width 149 height 21
click at [1318, 51] on span "Đăng xuất" at bounding box center [1325, 51] width 114 height 18
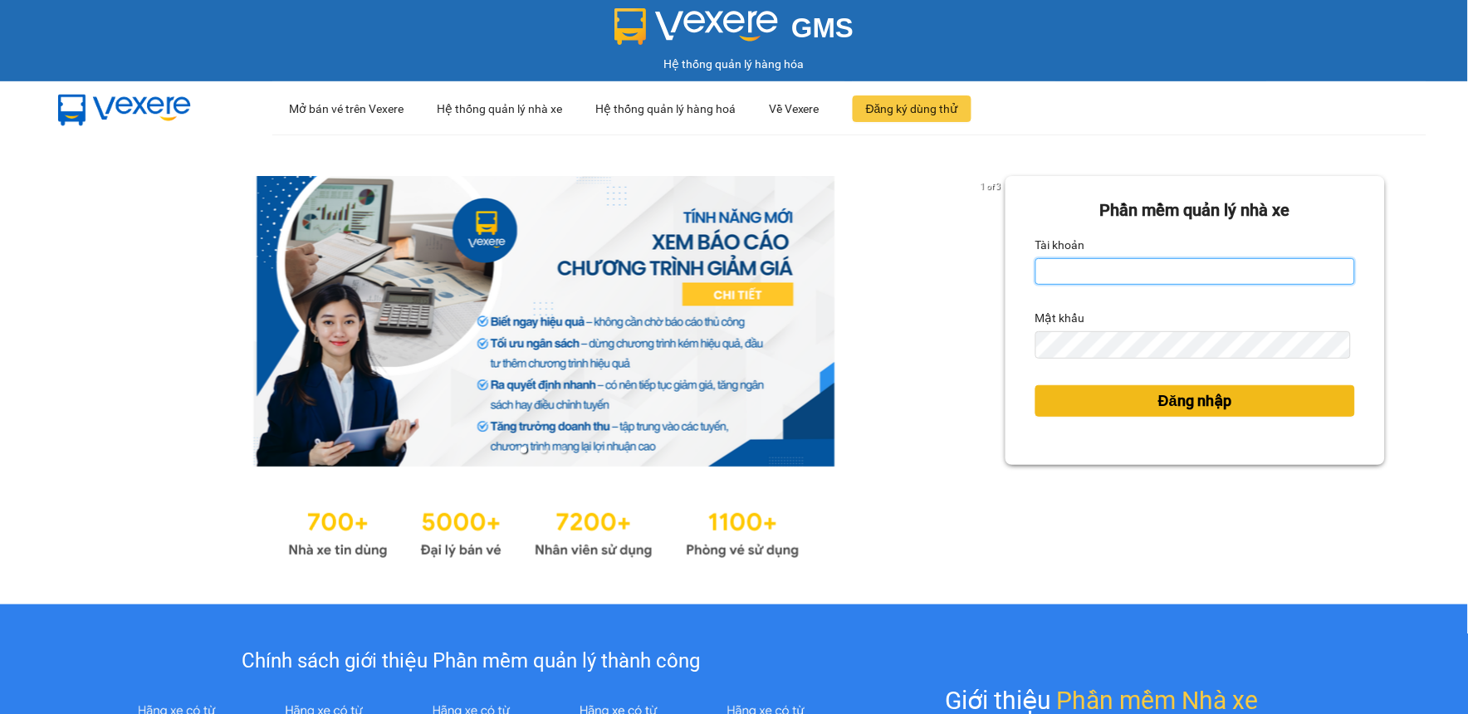
type input "thanhtam.vtp"
click at [1079, 398] on button "Đăng nhập" at bounding box center [1195, 401] width 320 height 32
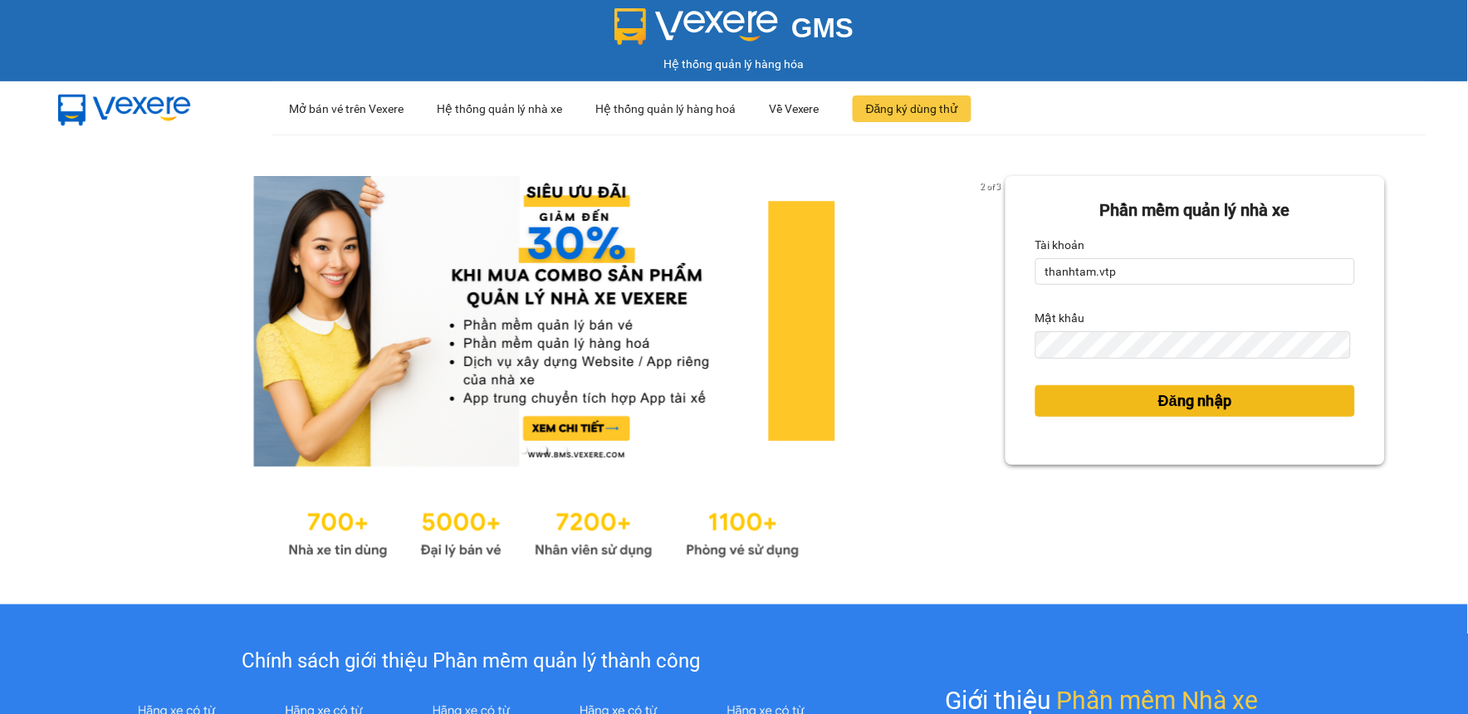
click at [1079, 399] on button "Đăng nhập" at bounding box center [1195, 401] width 320 height 32
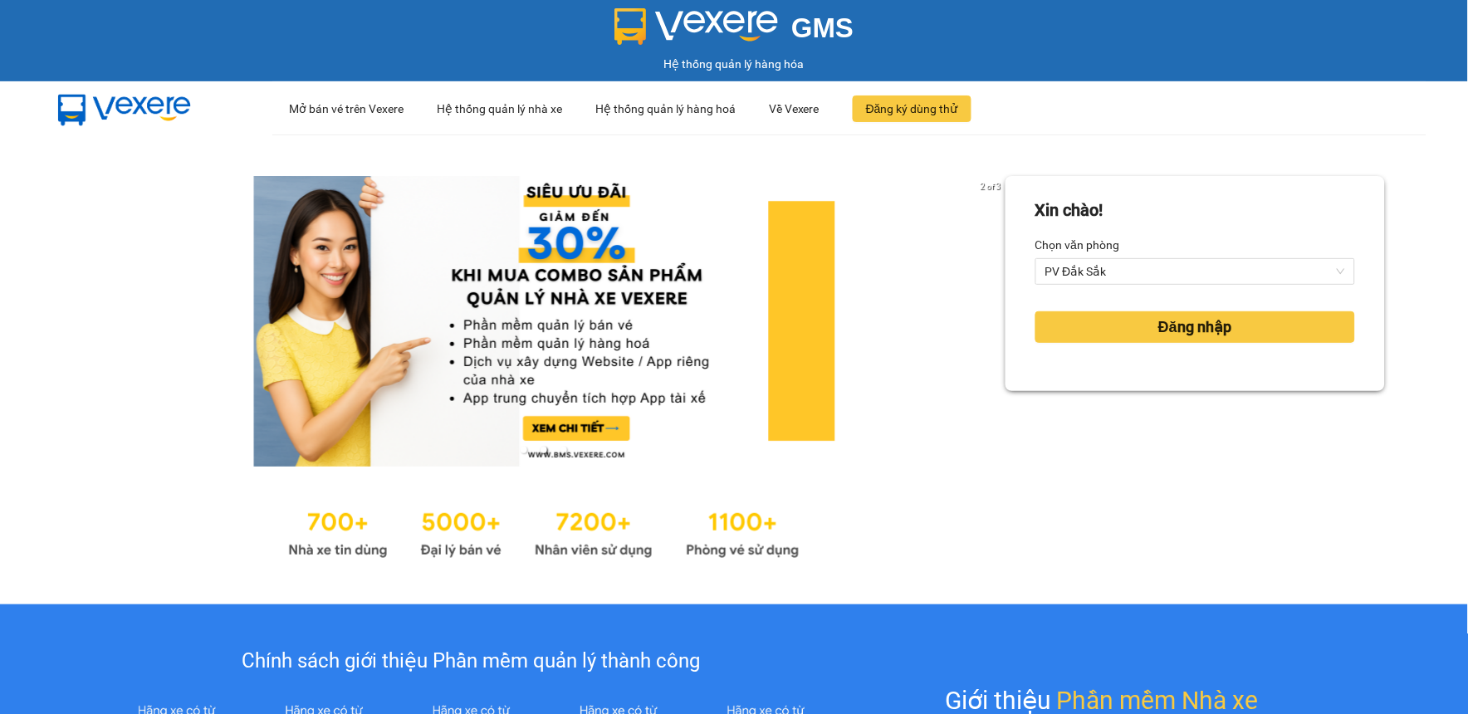
click at [1147, 244] on div "Chọn văn phòng" at bounding box center [1195, 245] width 320 height 27
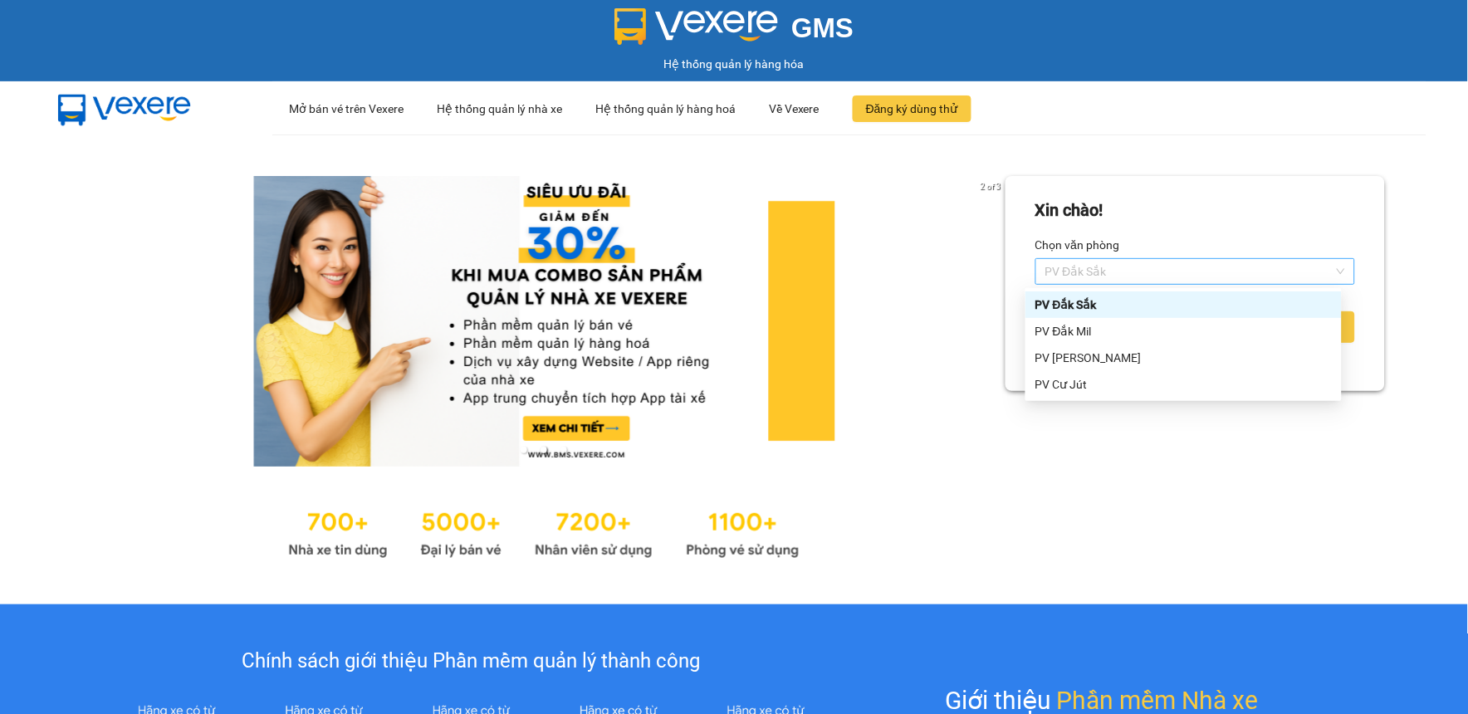
click at [1147, 262] on span "PV Đắk Sắk" at bounding box center [1195, 271] width 300 height 25
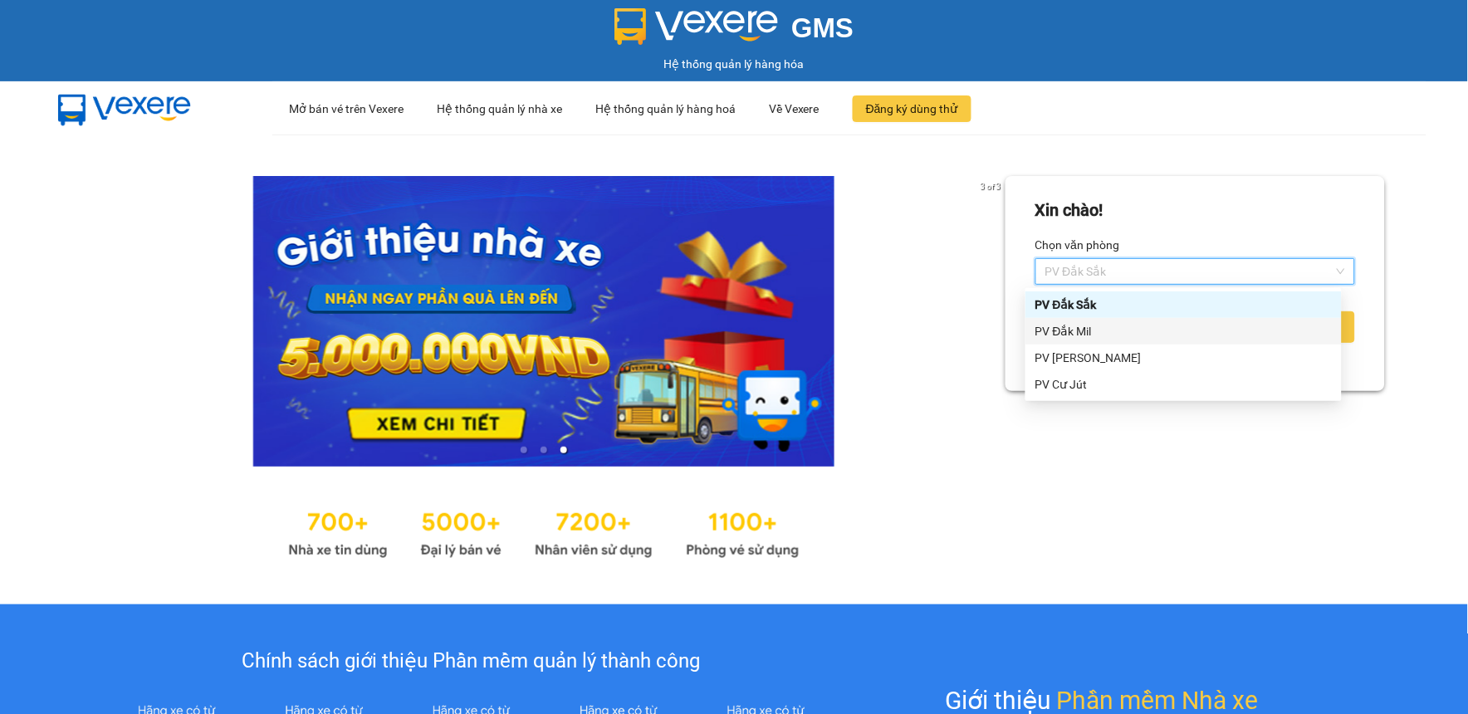
click at [1135, 337] on div "PV Đắk Mil" at bounding box center [1183, 331] width 296 height 18
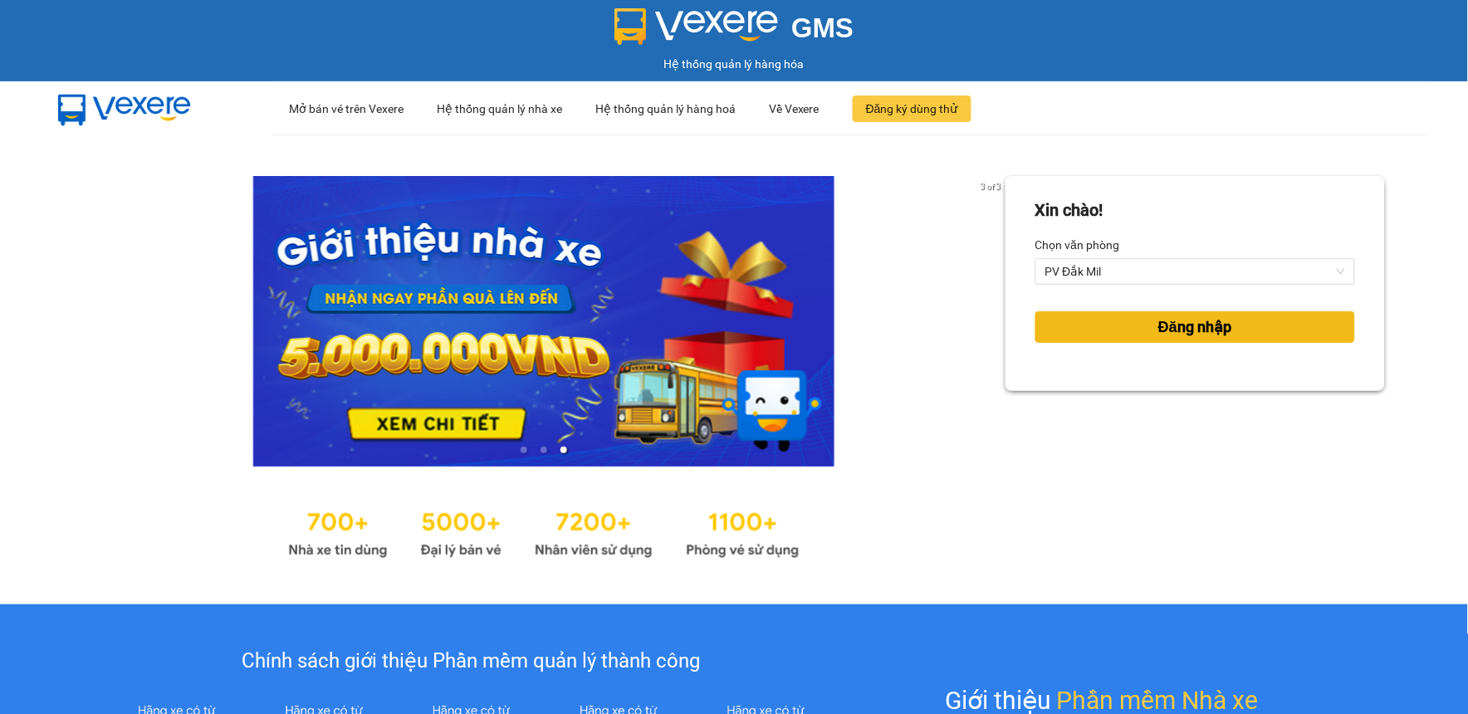
click at [1142, 326] on button "Đăng nhập" at bounding box center [1195, 327] width 320 height 32
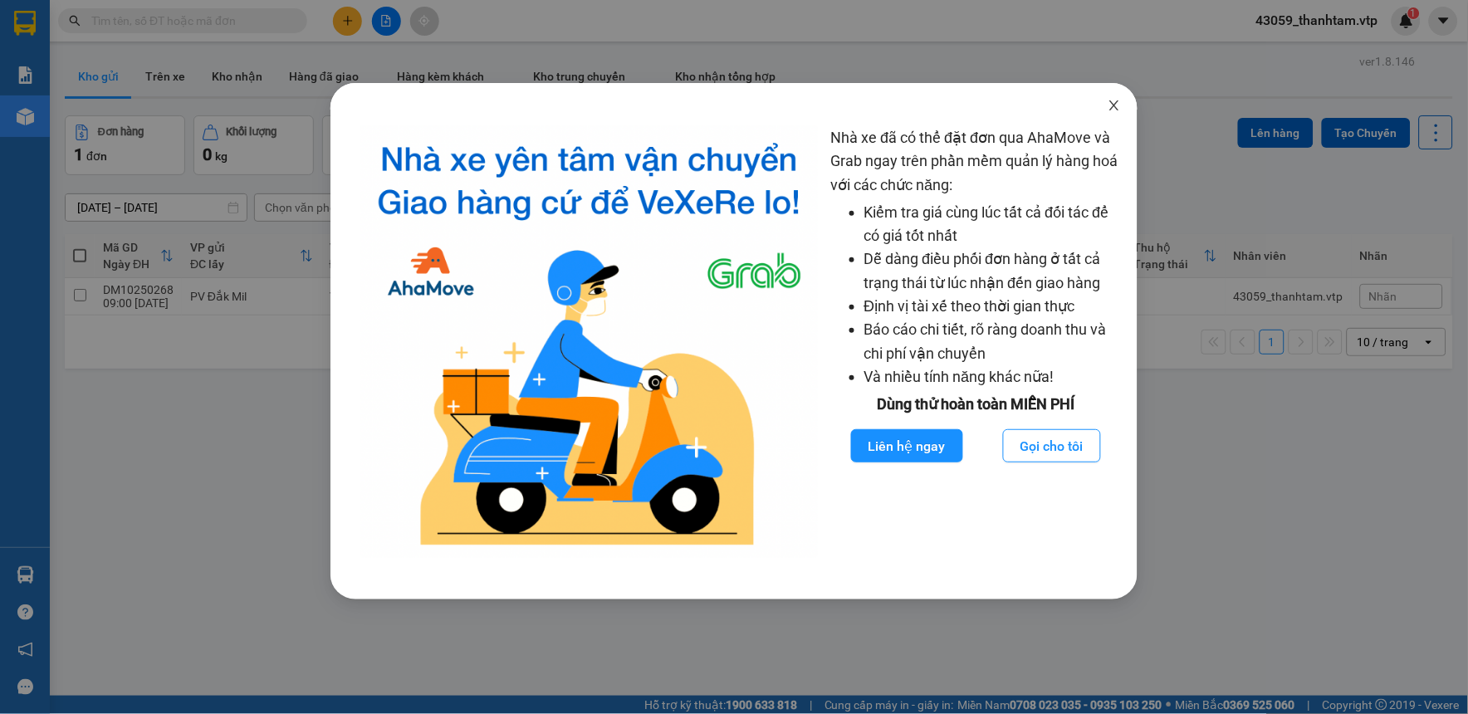
click at [1116, 106] on icon "close" at bounding box center [1113, 105] width 13 height 13
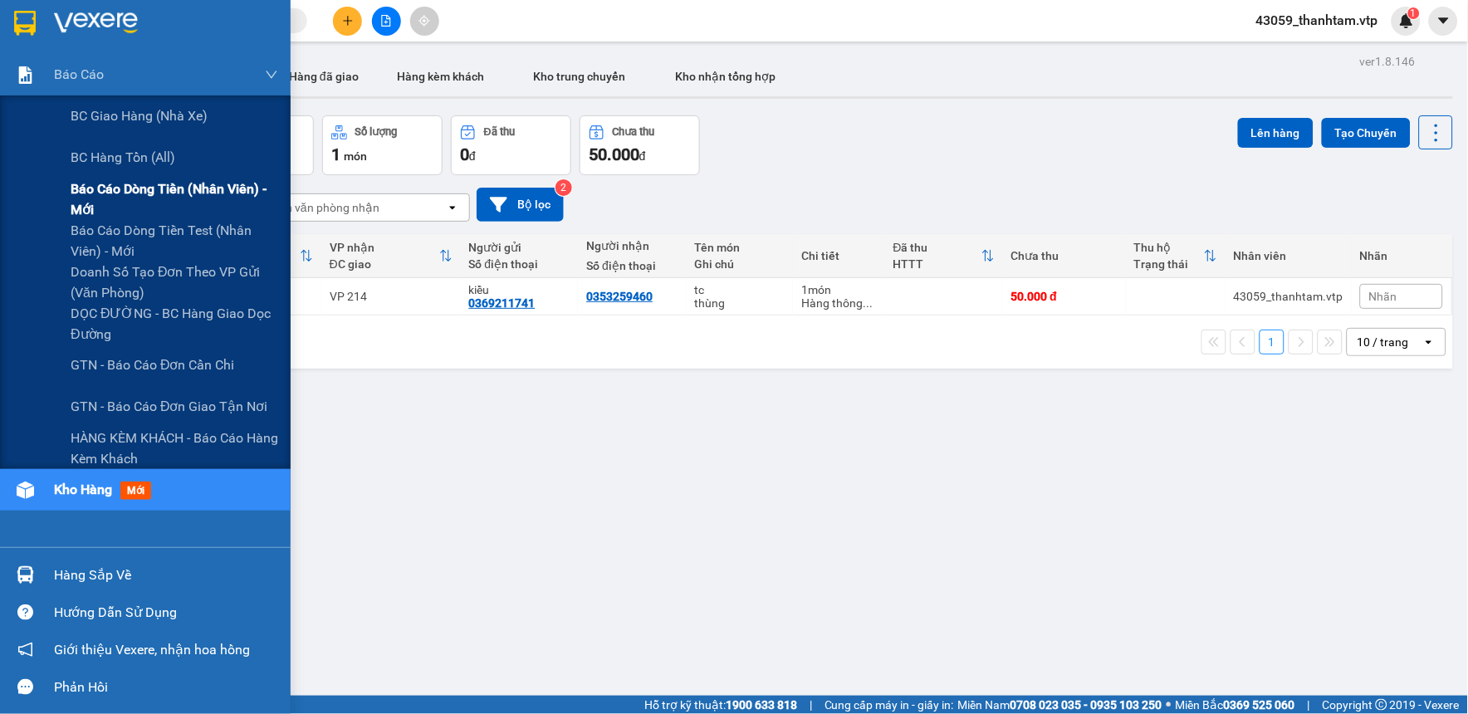
click at [115, 196] on span "Báo cáo dòng tiền (nhân viên) - mới" at bounding box center [175, 199] width 208 height 42
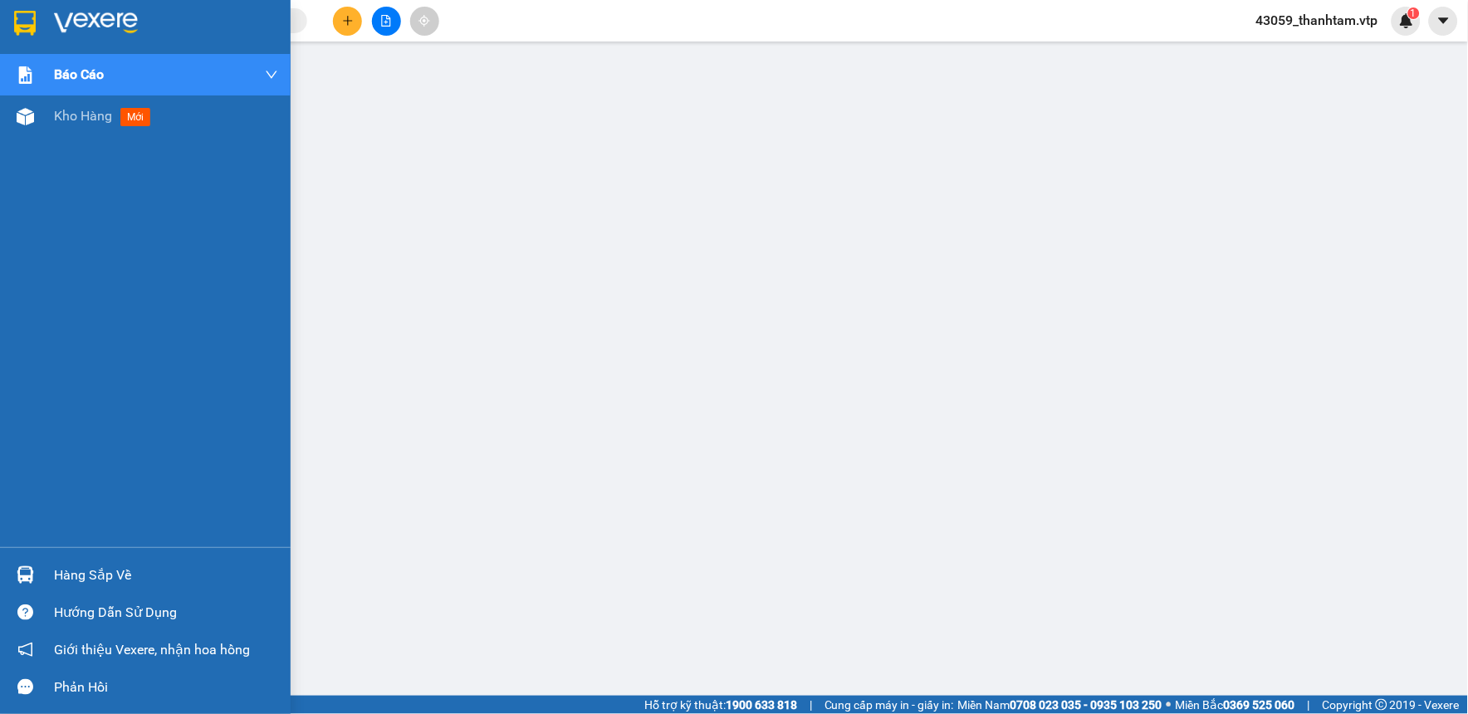
click at [25, 9] on div at bounding box center [25, 22] width 29 height 29
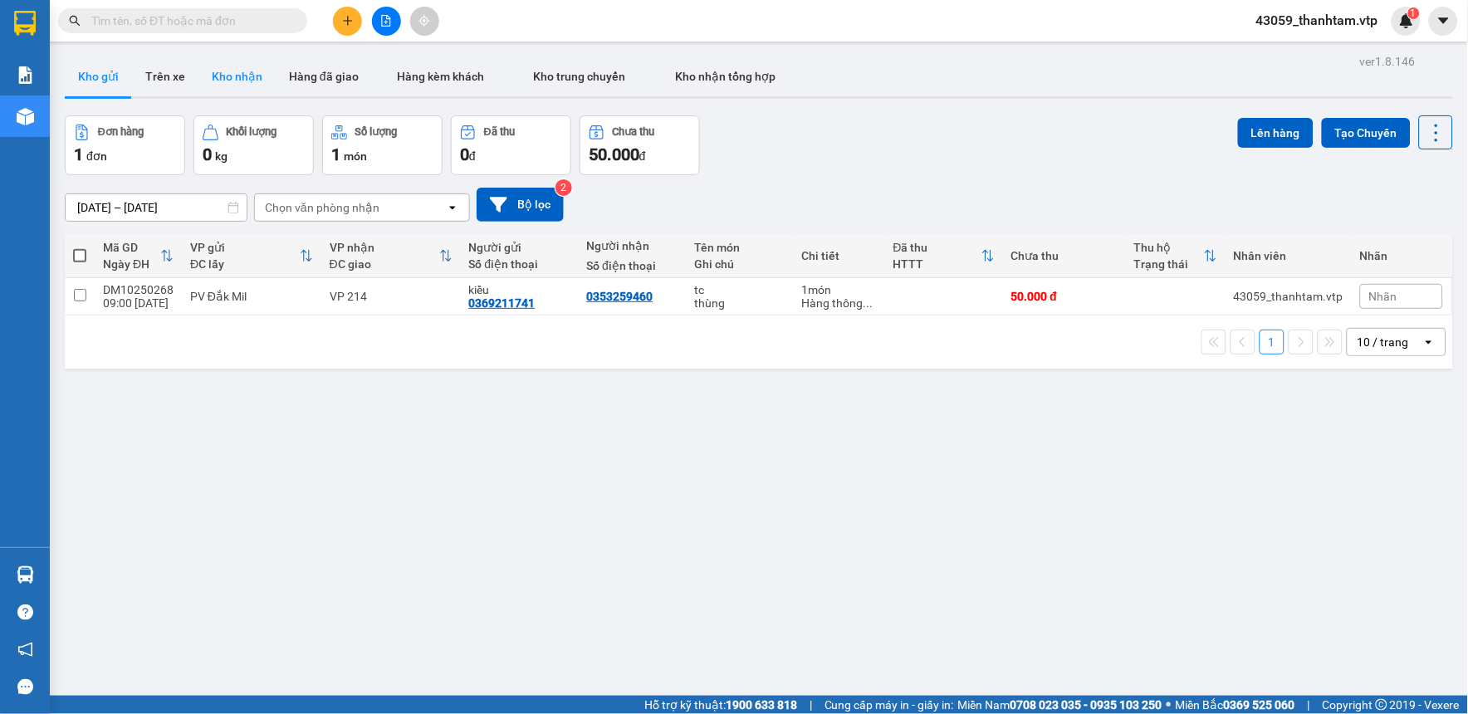
click at [217, 72] on button "Kho nhận" at bounding box center [236, 76] width 77 height 40
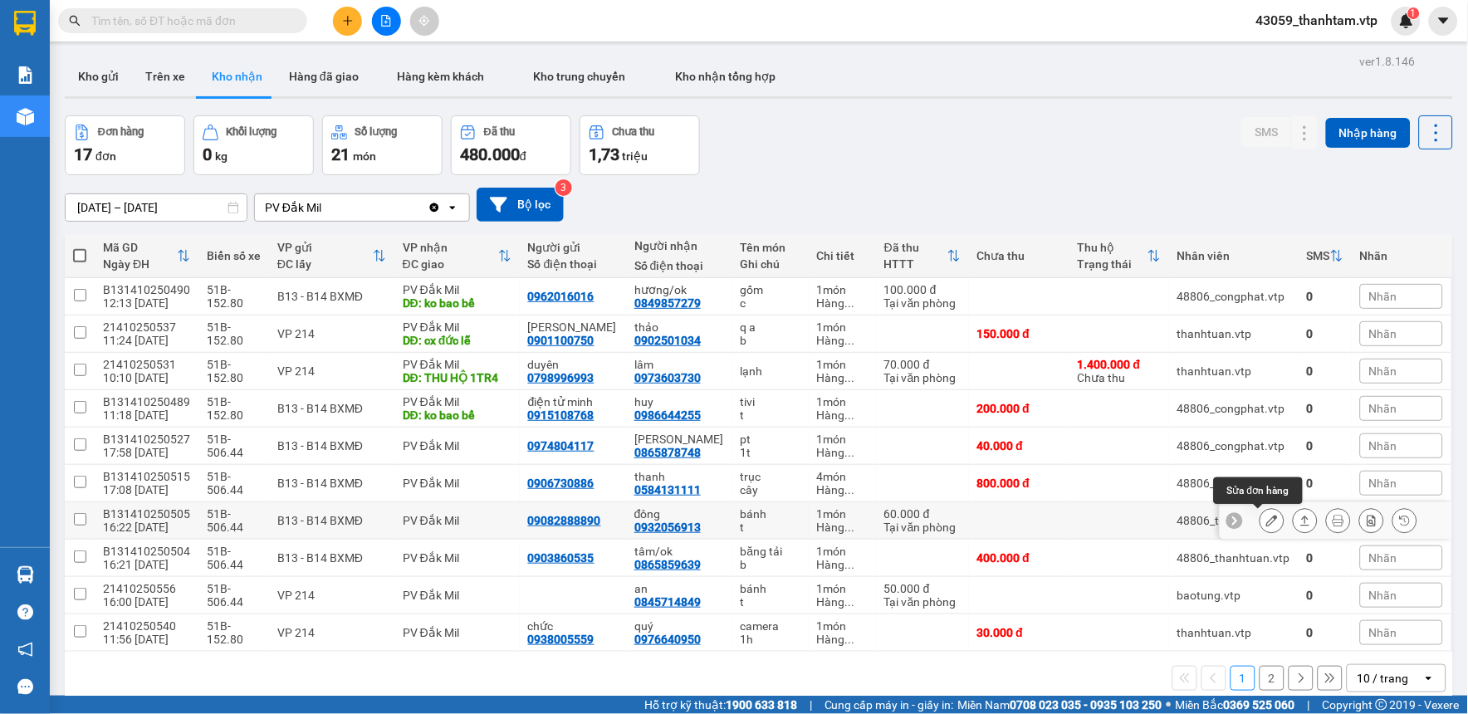
click at [1260, 519] on button at bounding box center [1271, 520] width 23 height 29
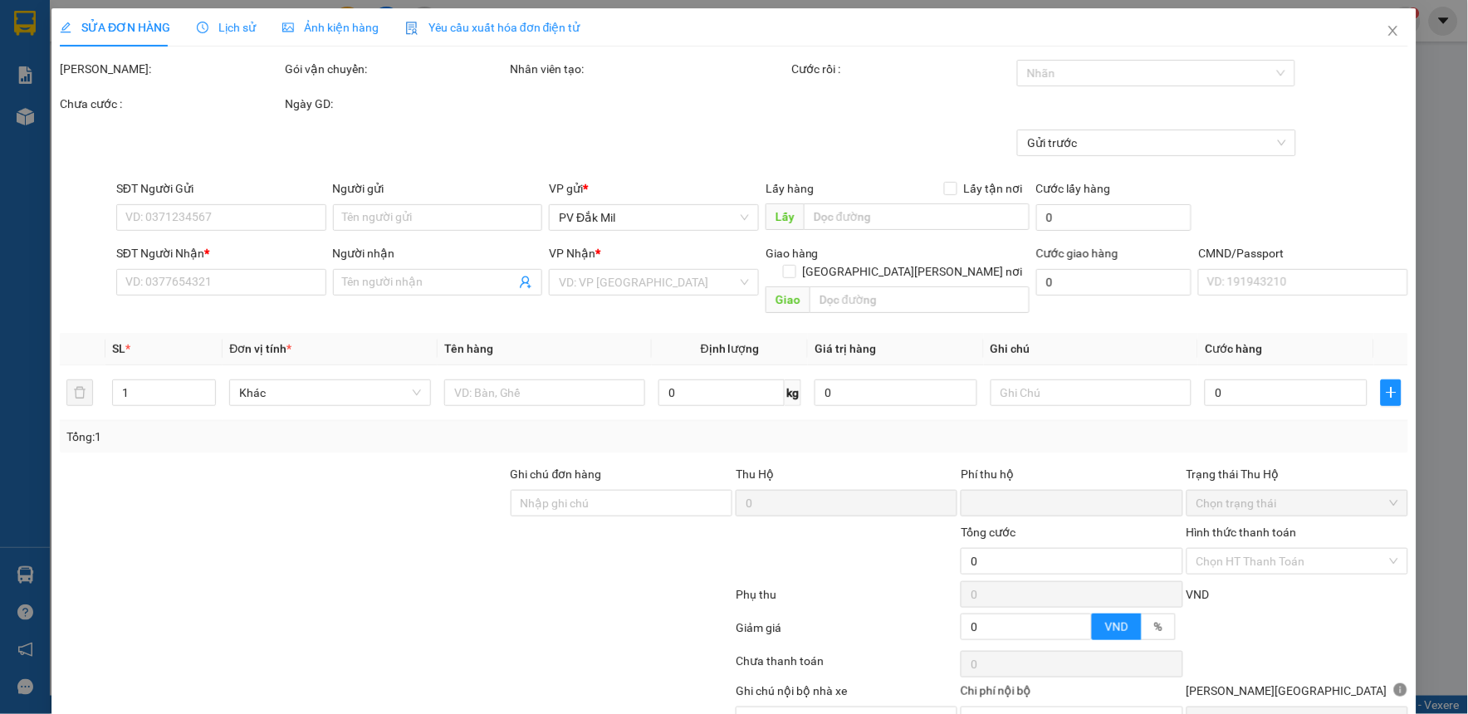
type input "09082888890"
type input "0932056913"
type input "đông"
type input "0"
type input "60.000"
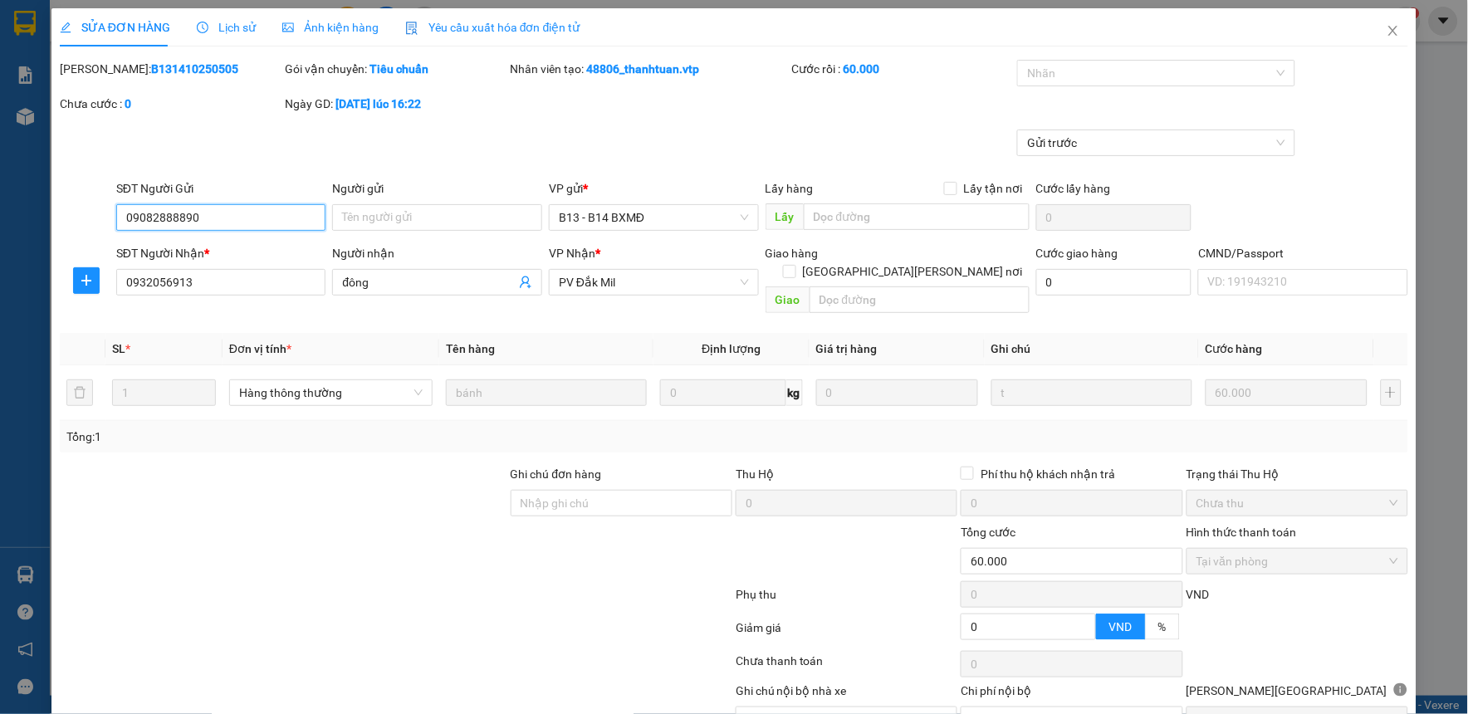
type input "3.000"
click at [197, 36] on div "Lịch sử" at bounding box center [226, 27] width 59 height 18
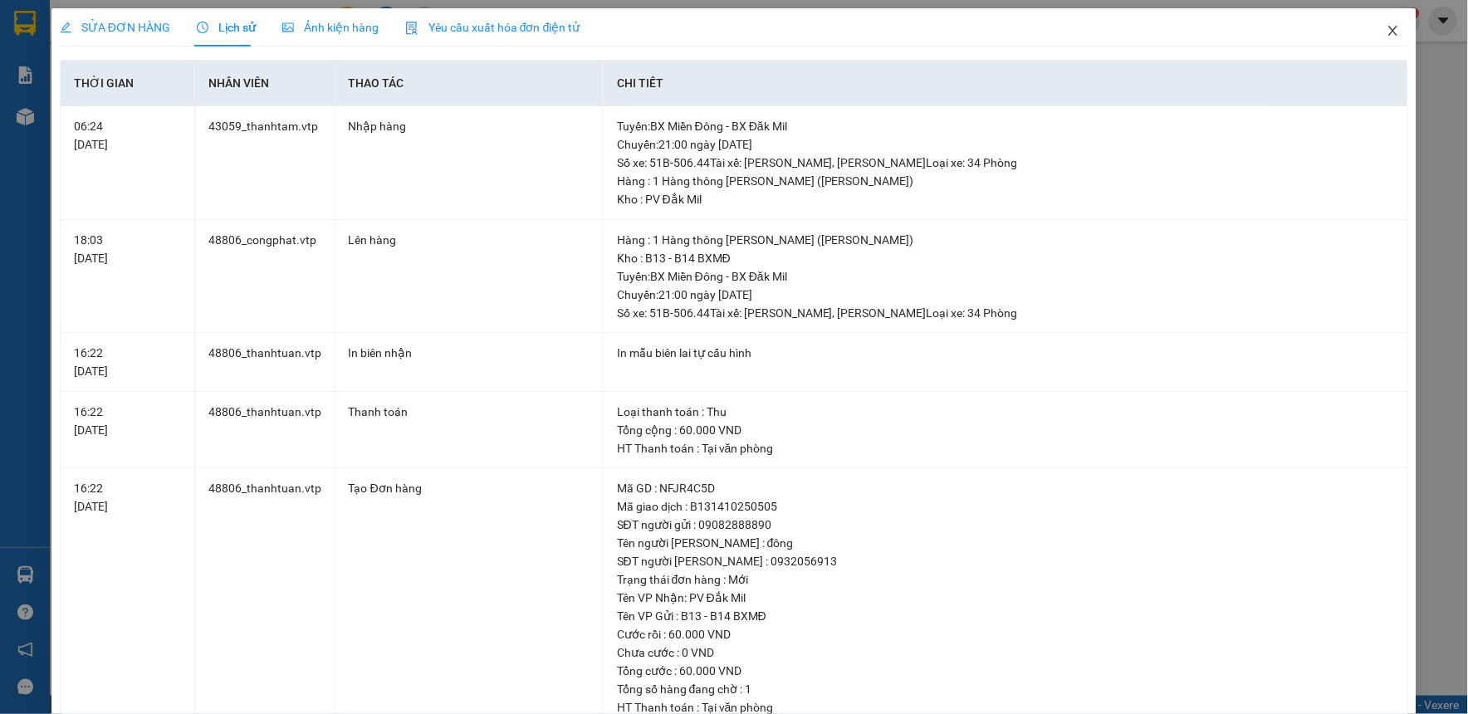
click at [1372, 32] on span "Close" at bounding box center [1393, 31] width 46 height 46
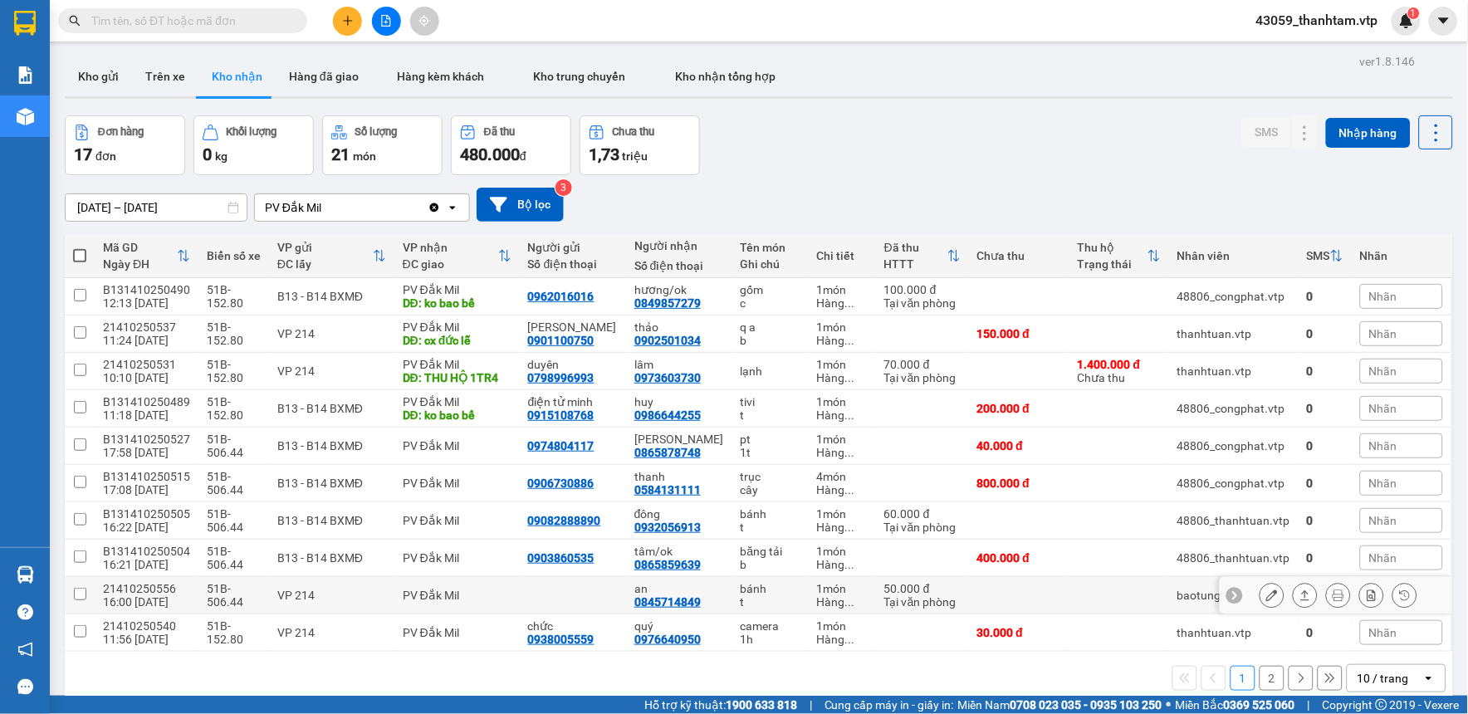
click at [1266, 594] on icon at bounding box center [1272, 595] width 12 height 12
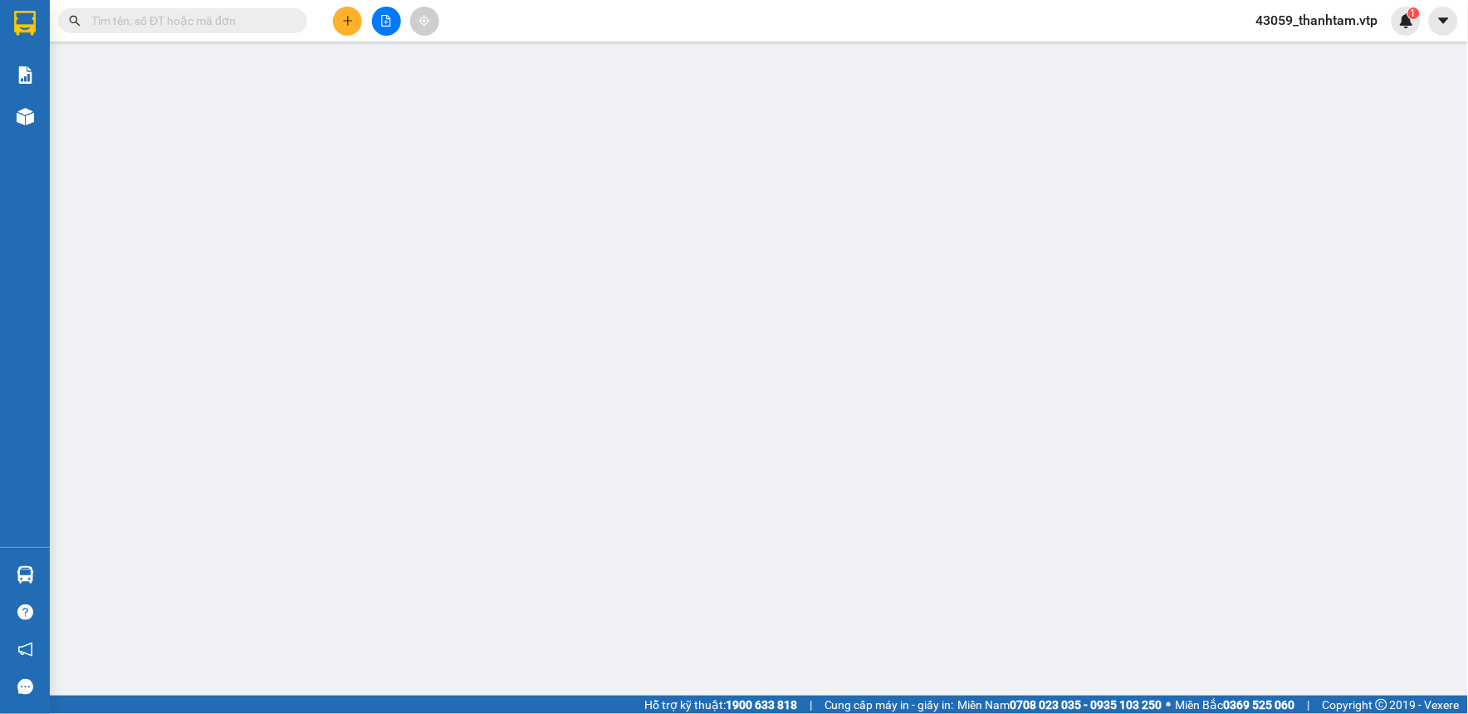
type input "0845714849"
type input "an"
type input "0"
type input "50.000"
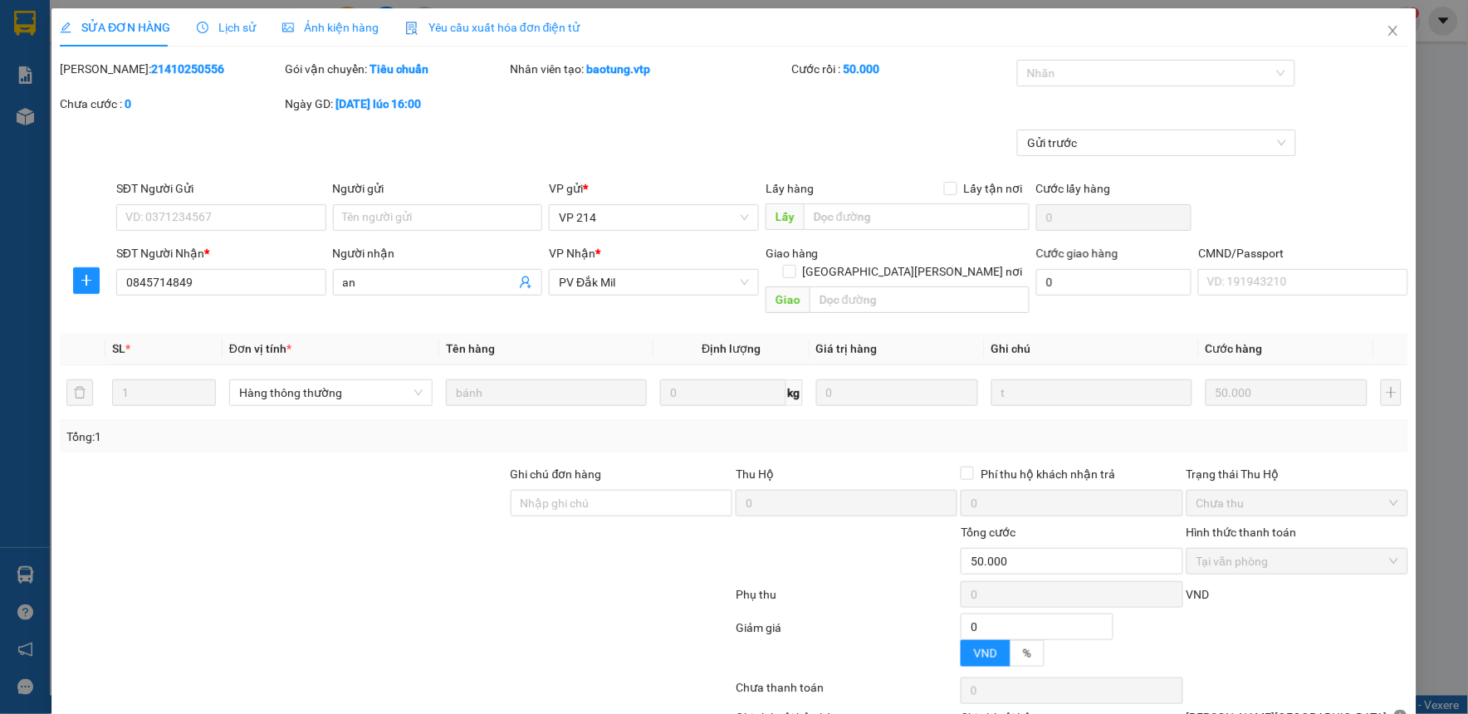
type input "2.500"
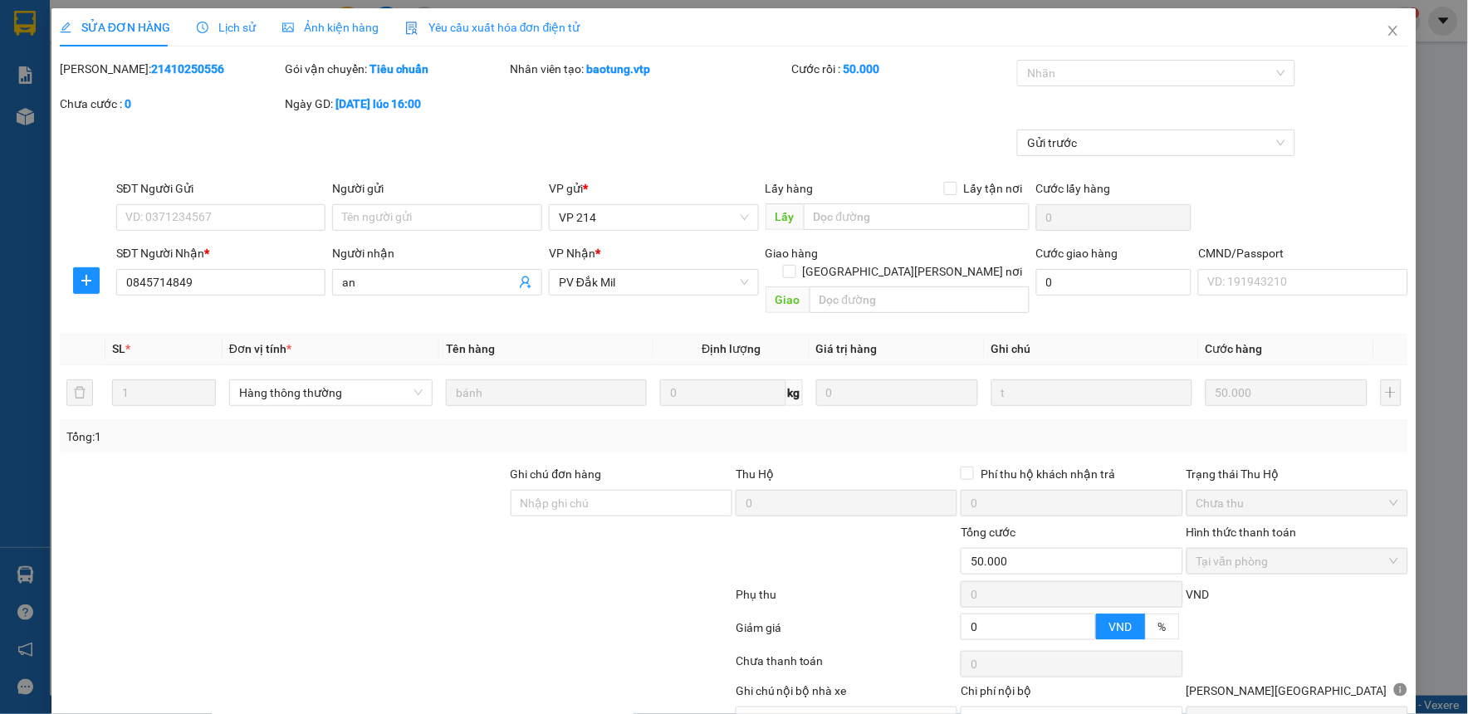
click at [246, 27] on span "Lịch sử" at bounding box center [226, 27] width 59 height 13
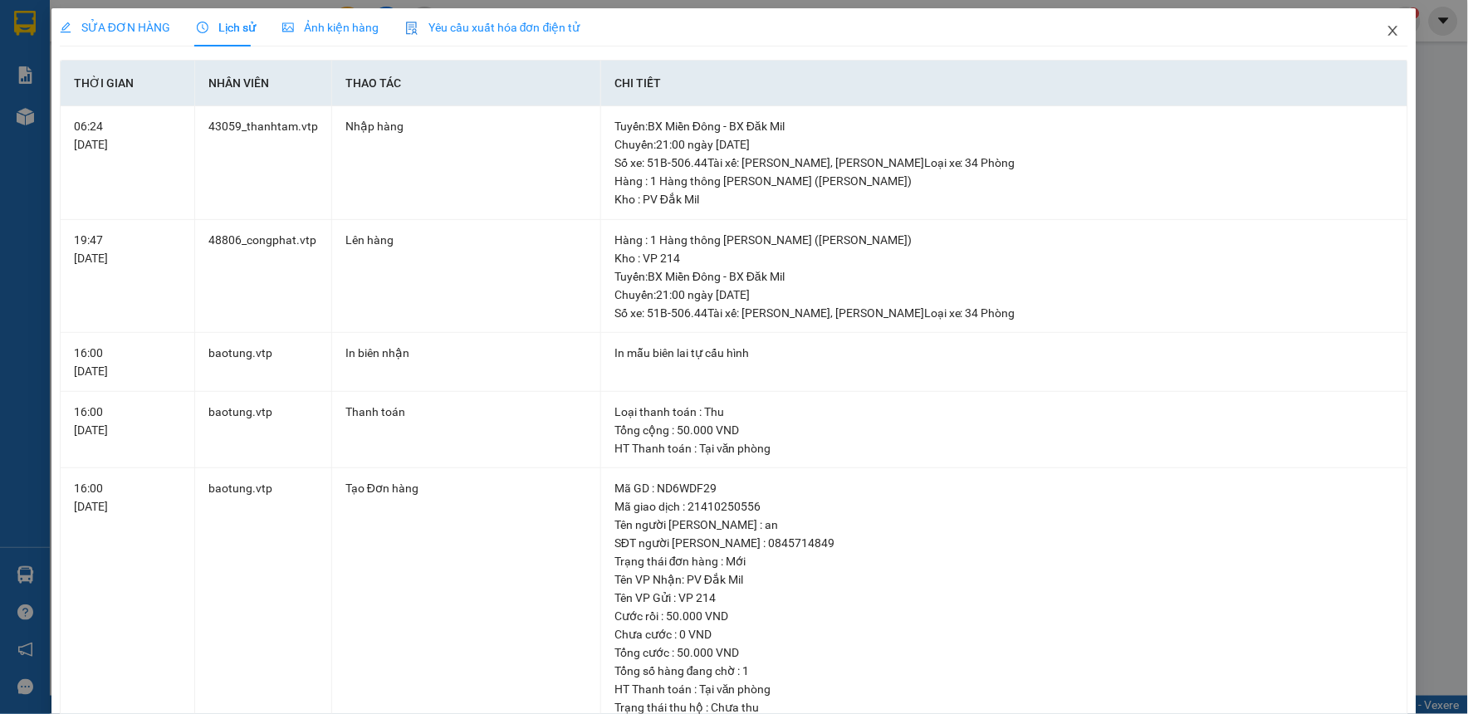
click at [1386, 33] on icon "close" at bounding box center [1392, 30] width 13 height 13
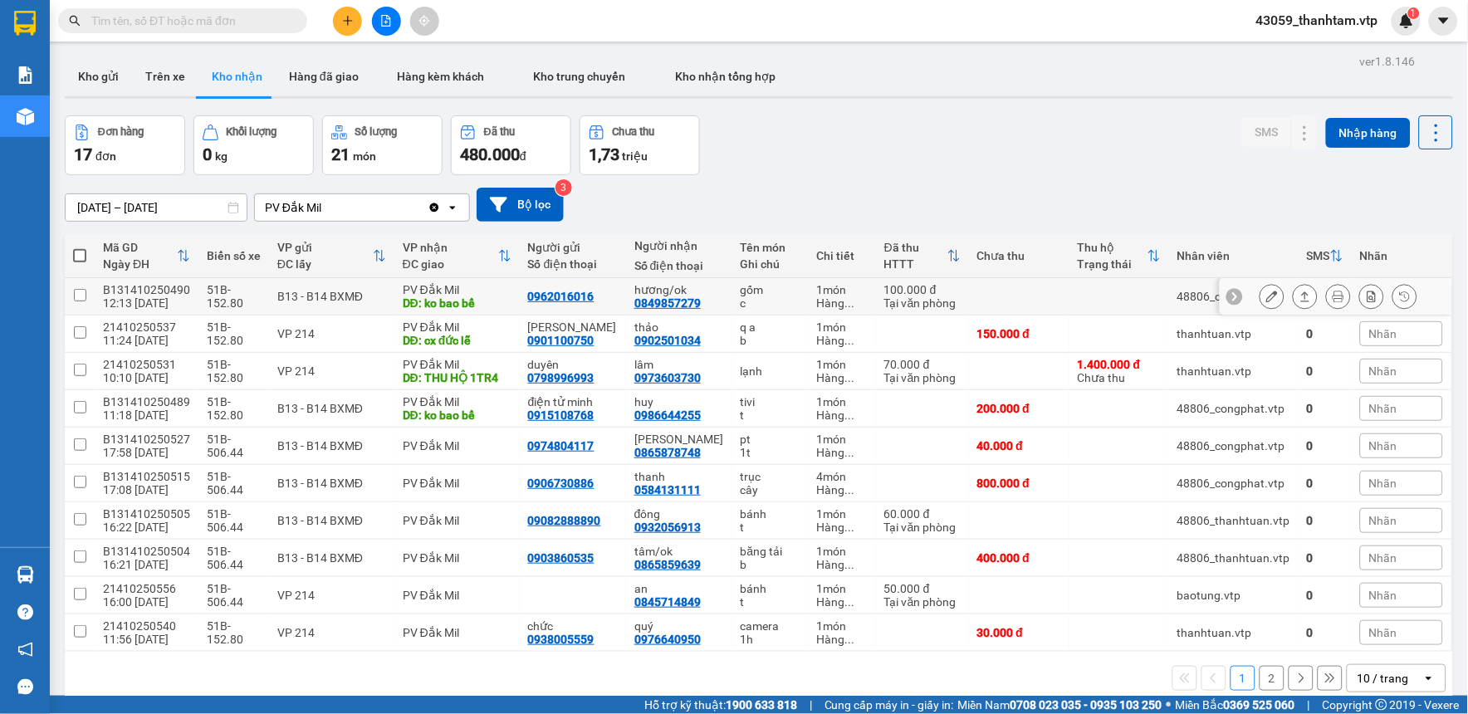
click at [1260, 286] on button at bounding box center [1271, 296] width 23 height 29
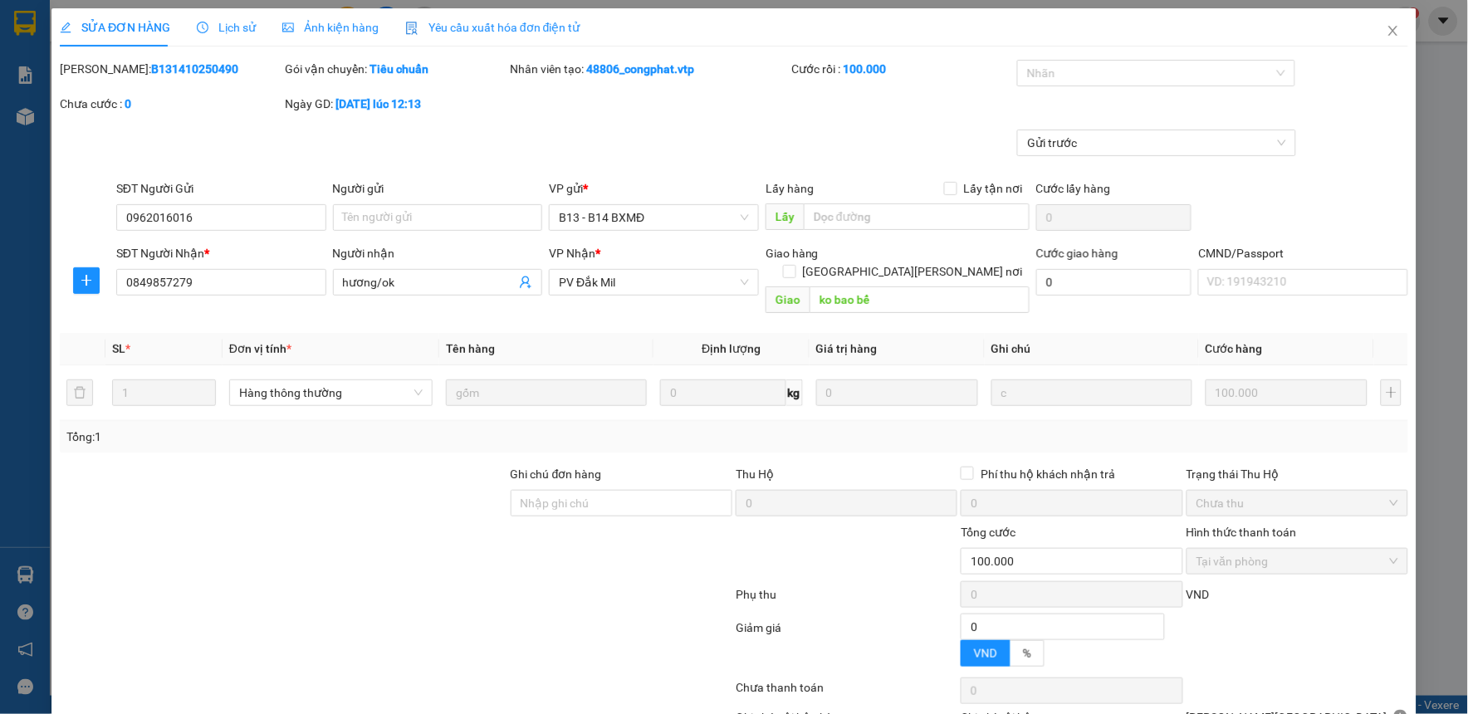
type input "5.000"
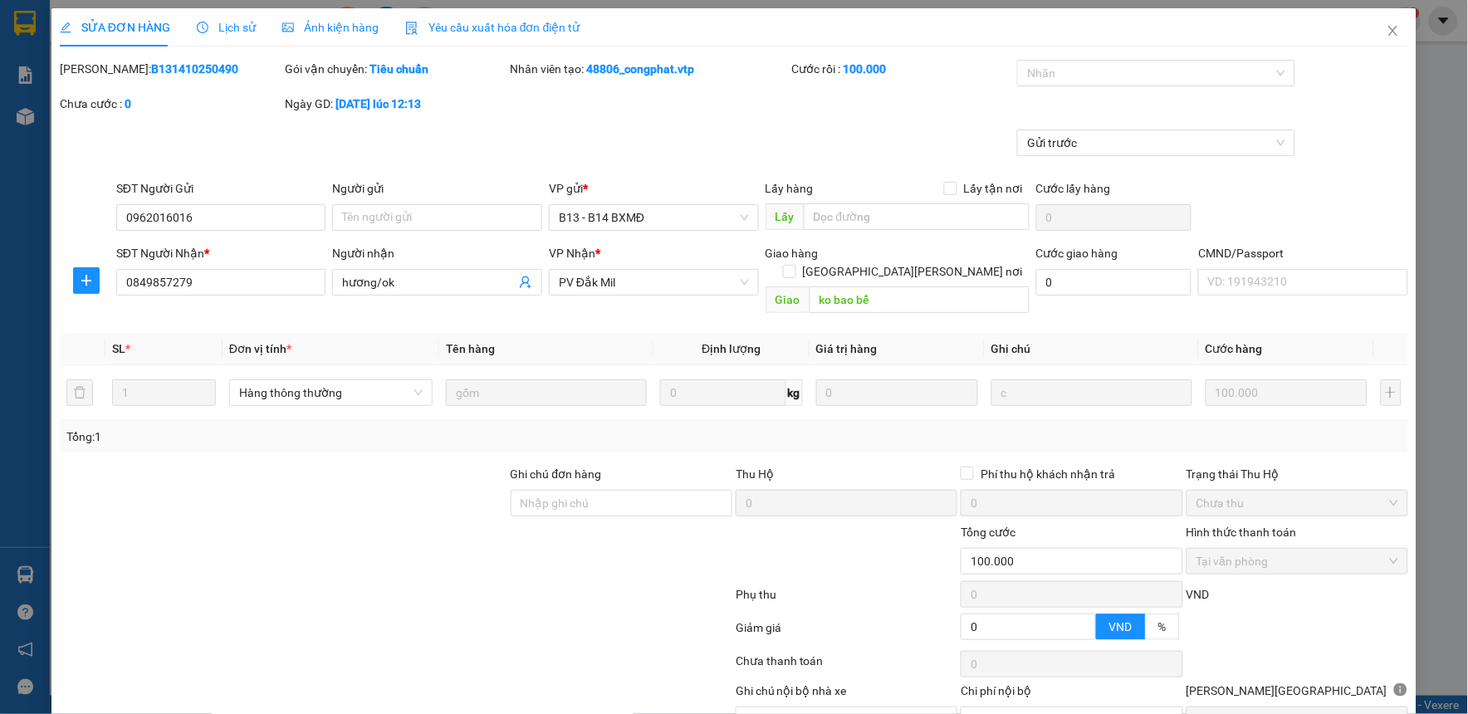
click at [228, 30] on span "Lịch sử" at bounding box center [226, 27] width 59 height 13
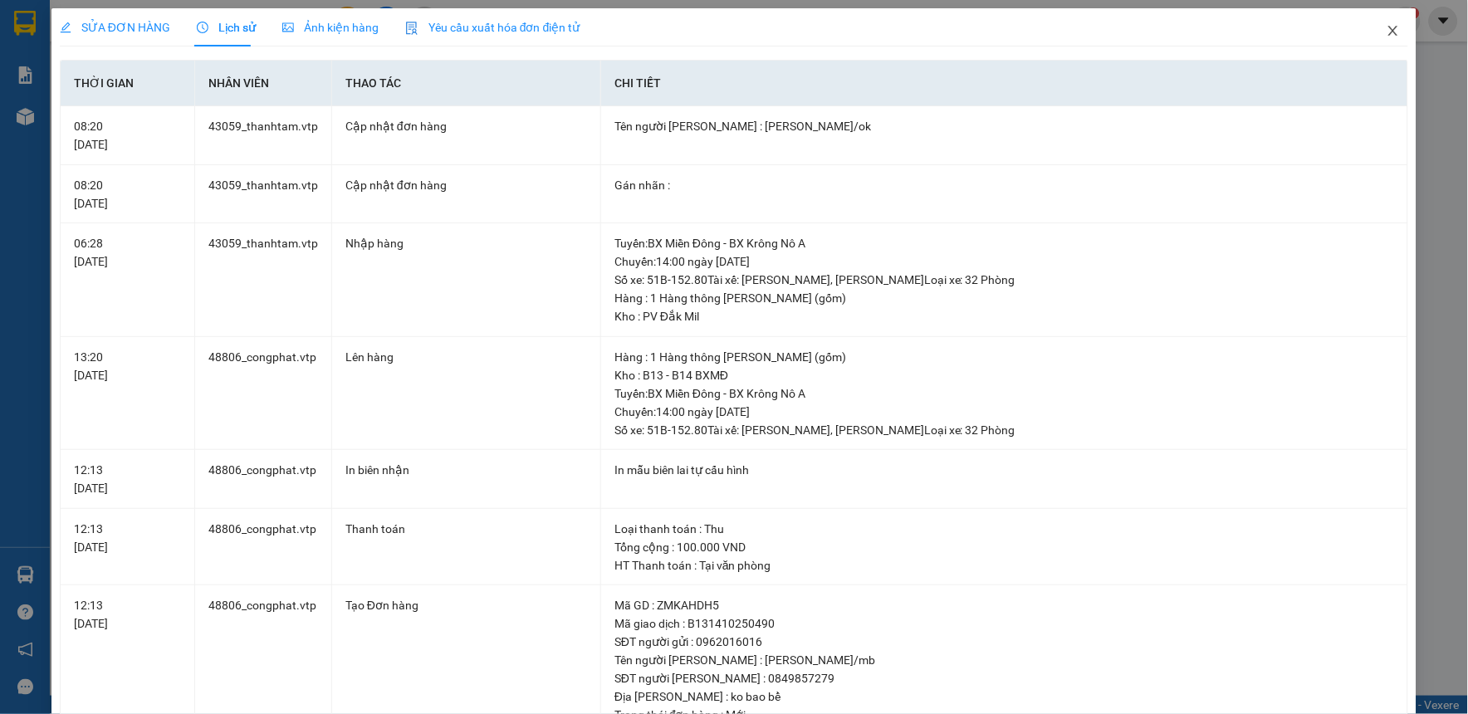
click at [1388, 34] on icon "close" at bounding box center [1392, 31] width 9 height 10
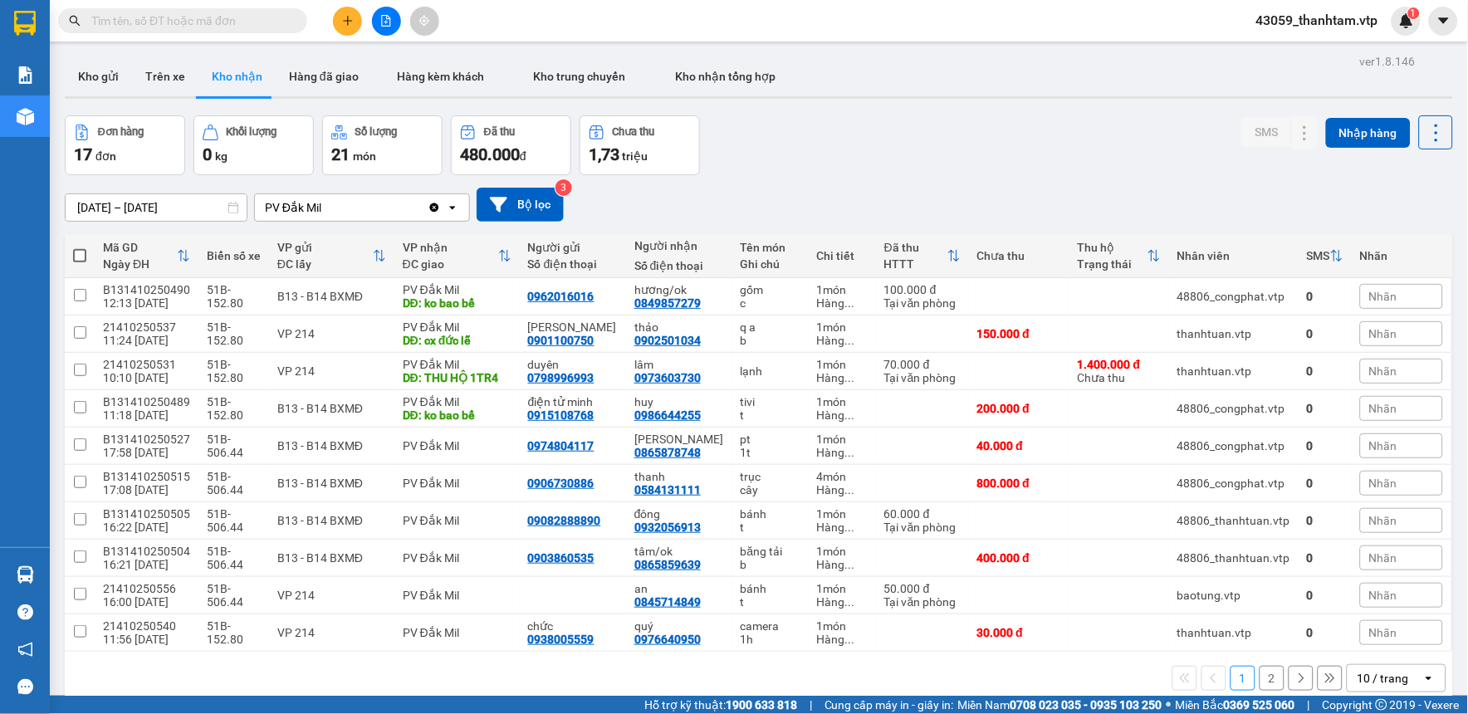
scroll to position [76, 0]
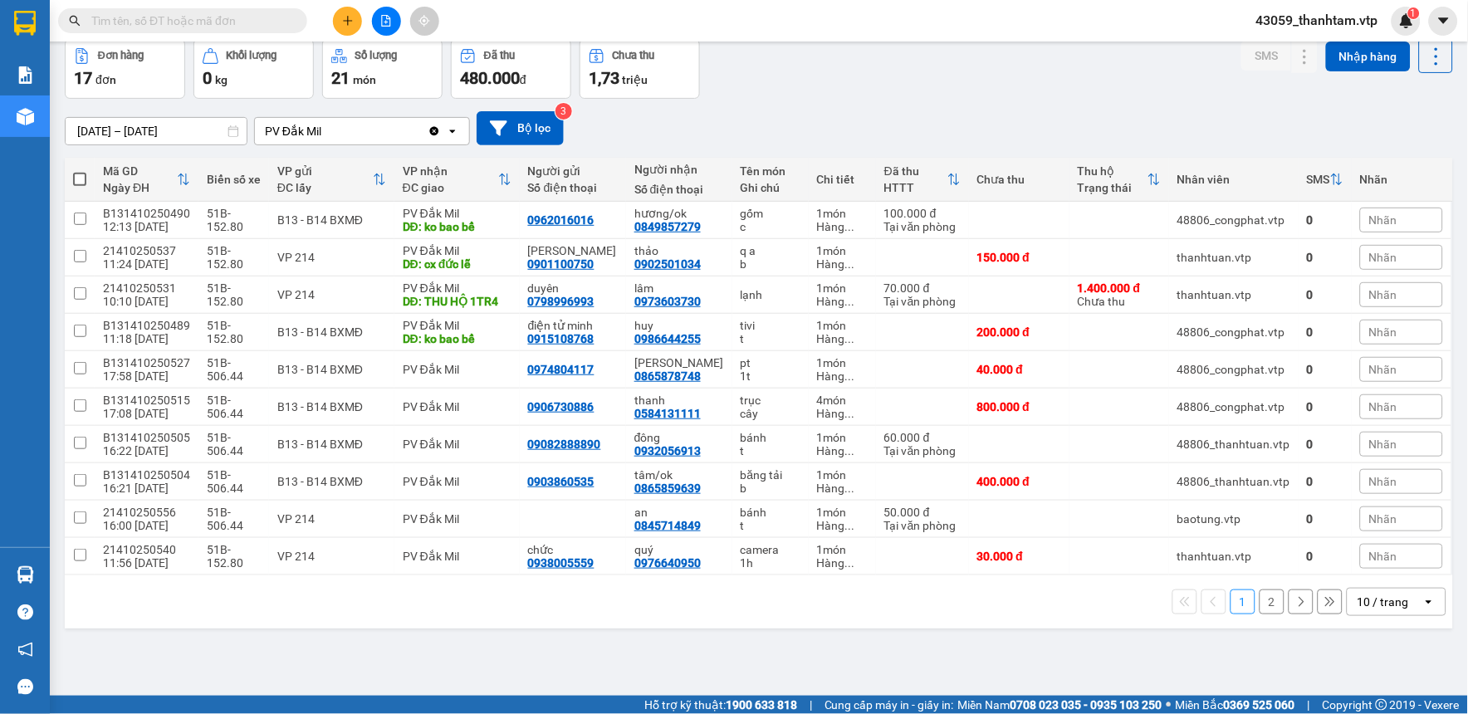
click at [1399, 599] on div "10 / trang" at bounding box center [1384, 601] width 75 height 27
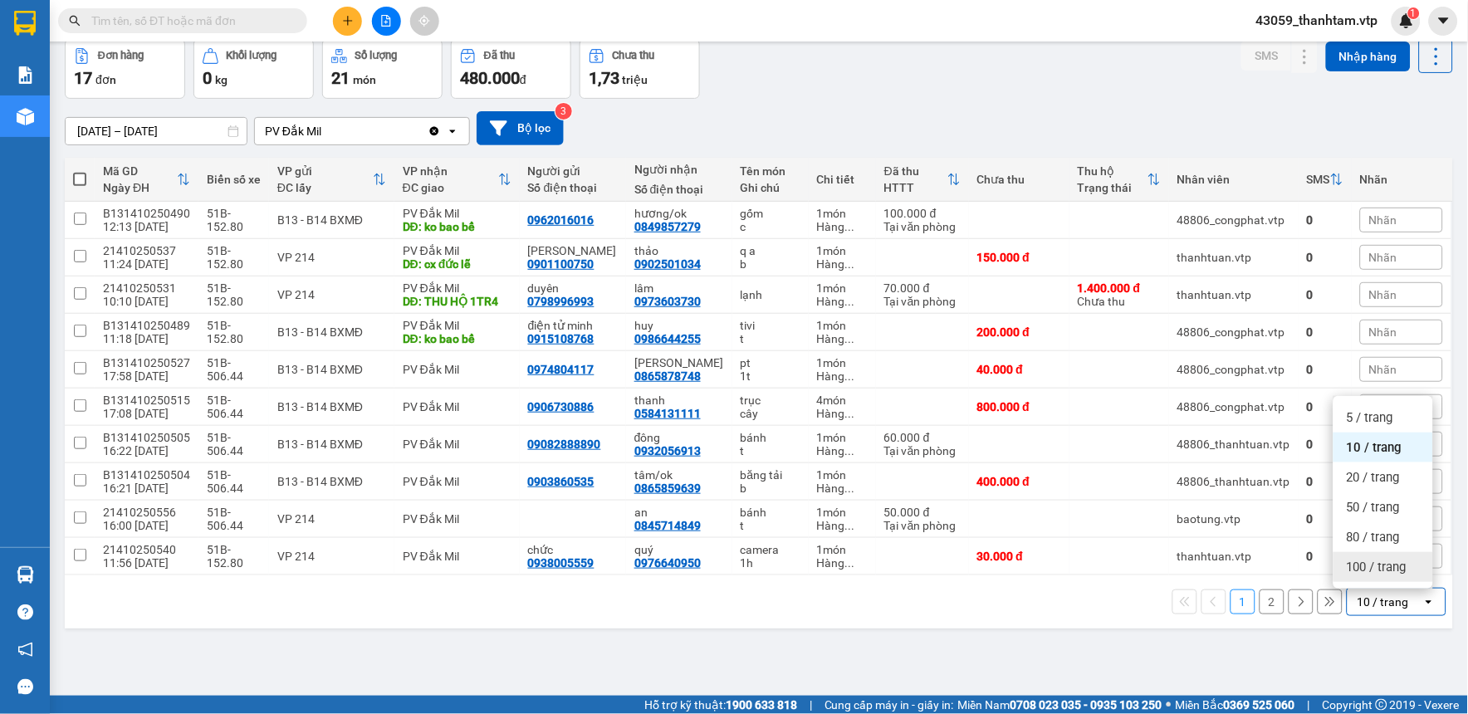
click at [1382, 574] on span "100 / trang" at bounding box center [1376, 567] width 60 height 17
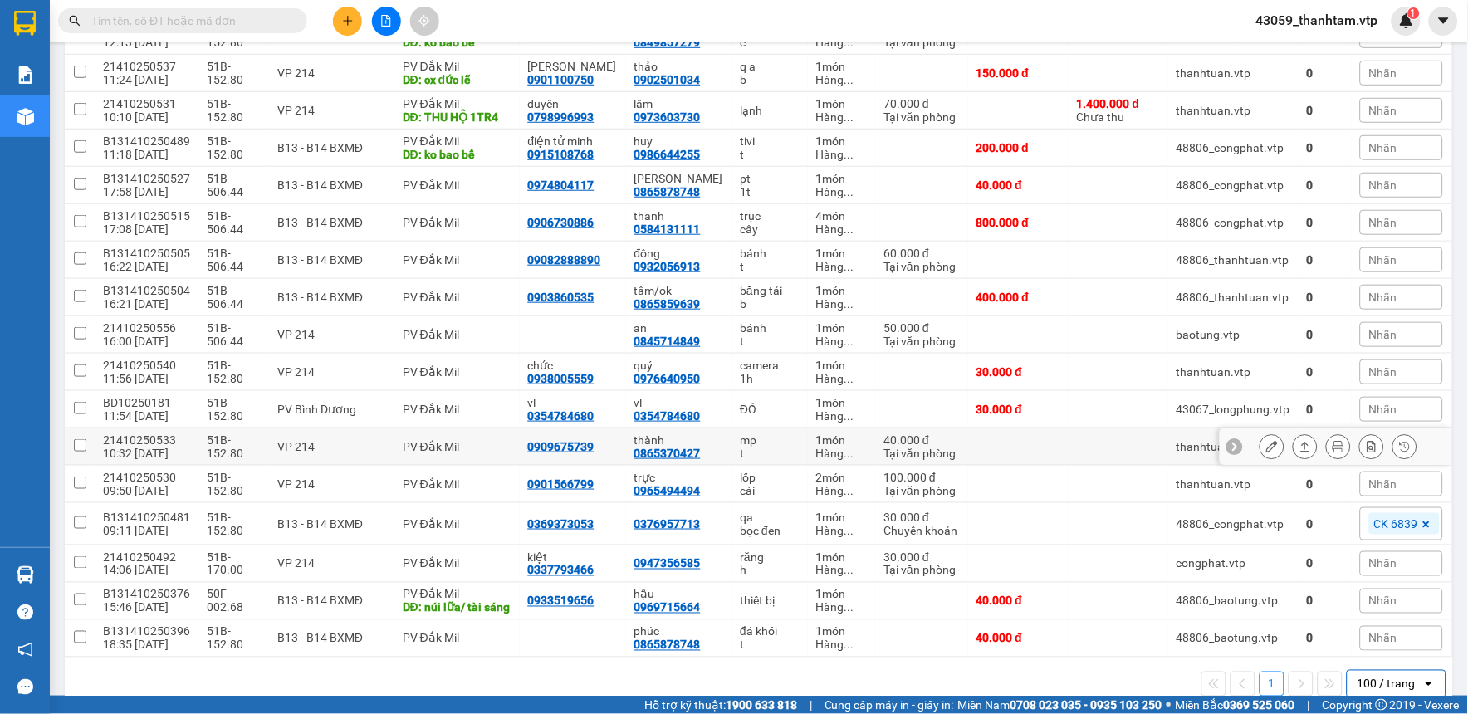
scroll to position [305, 0]
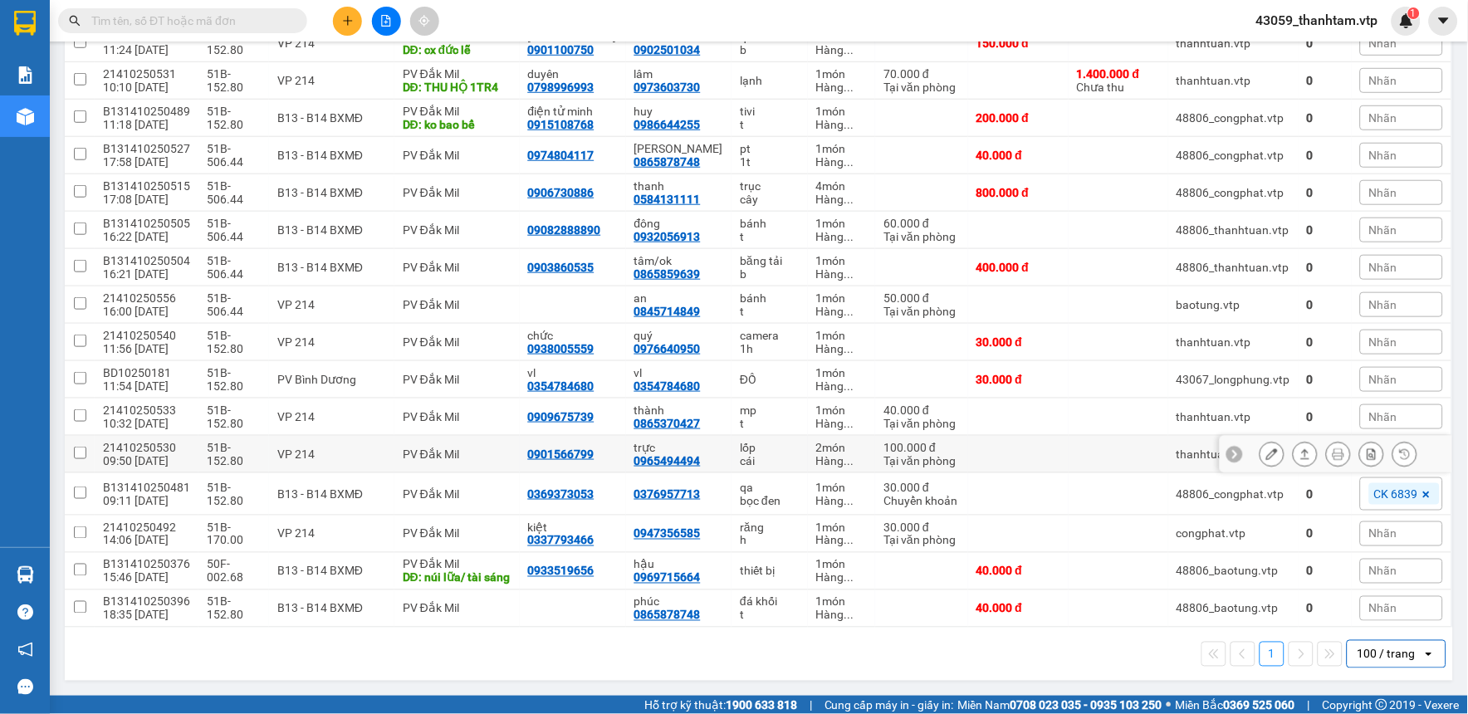
click at [1260, 445] on button at bounding box center [1271, 454] width 23 height 29
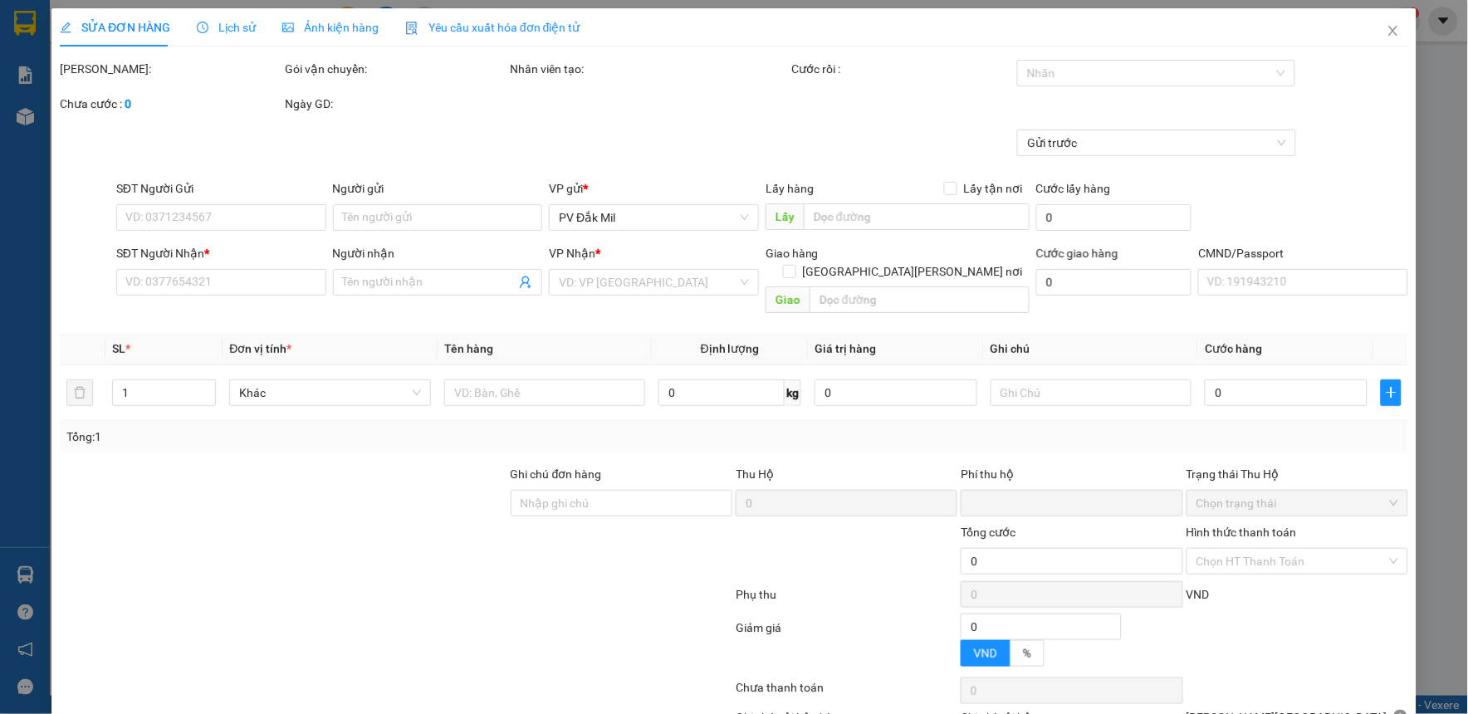
type input "0901566799"
type input "0965494494"
type input "trực"
type input "0"
type input "100.000"
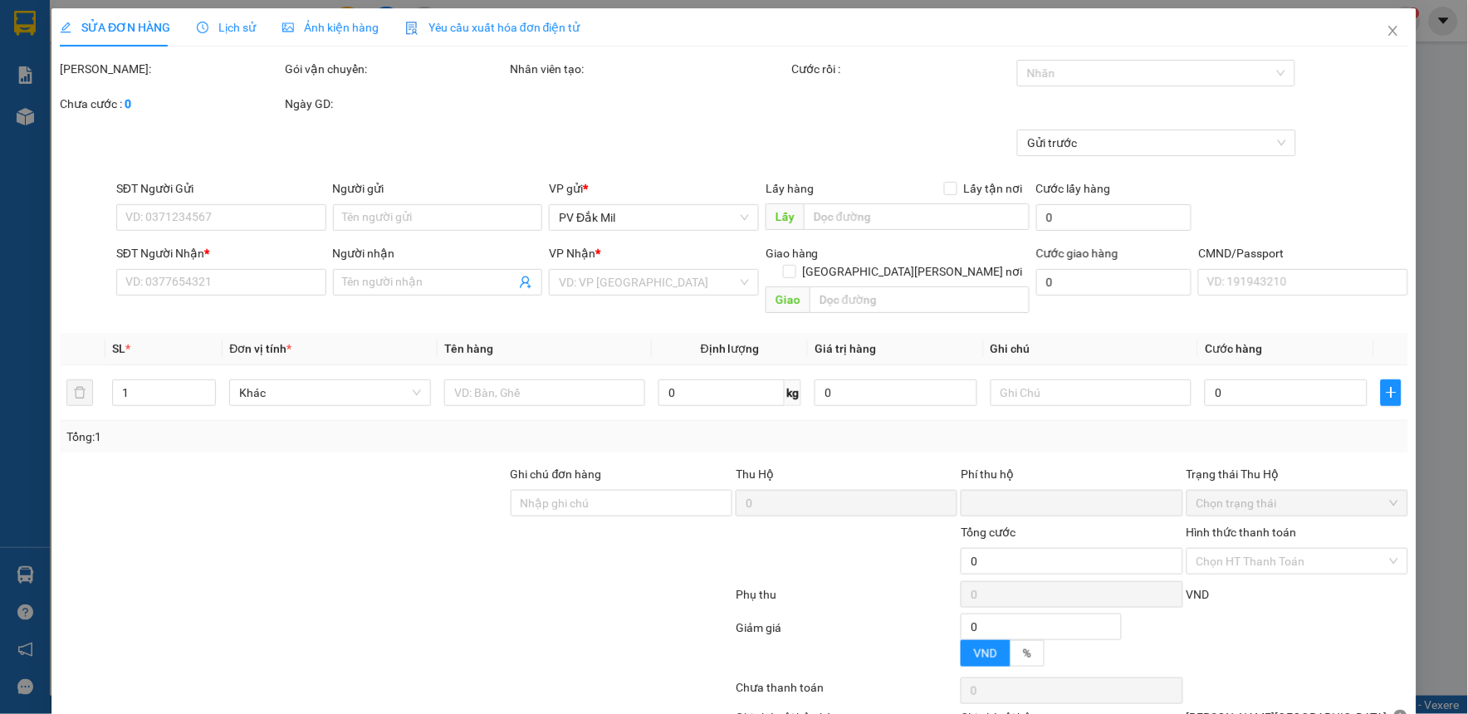
type input "5.000"
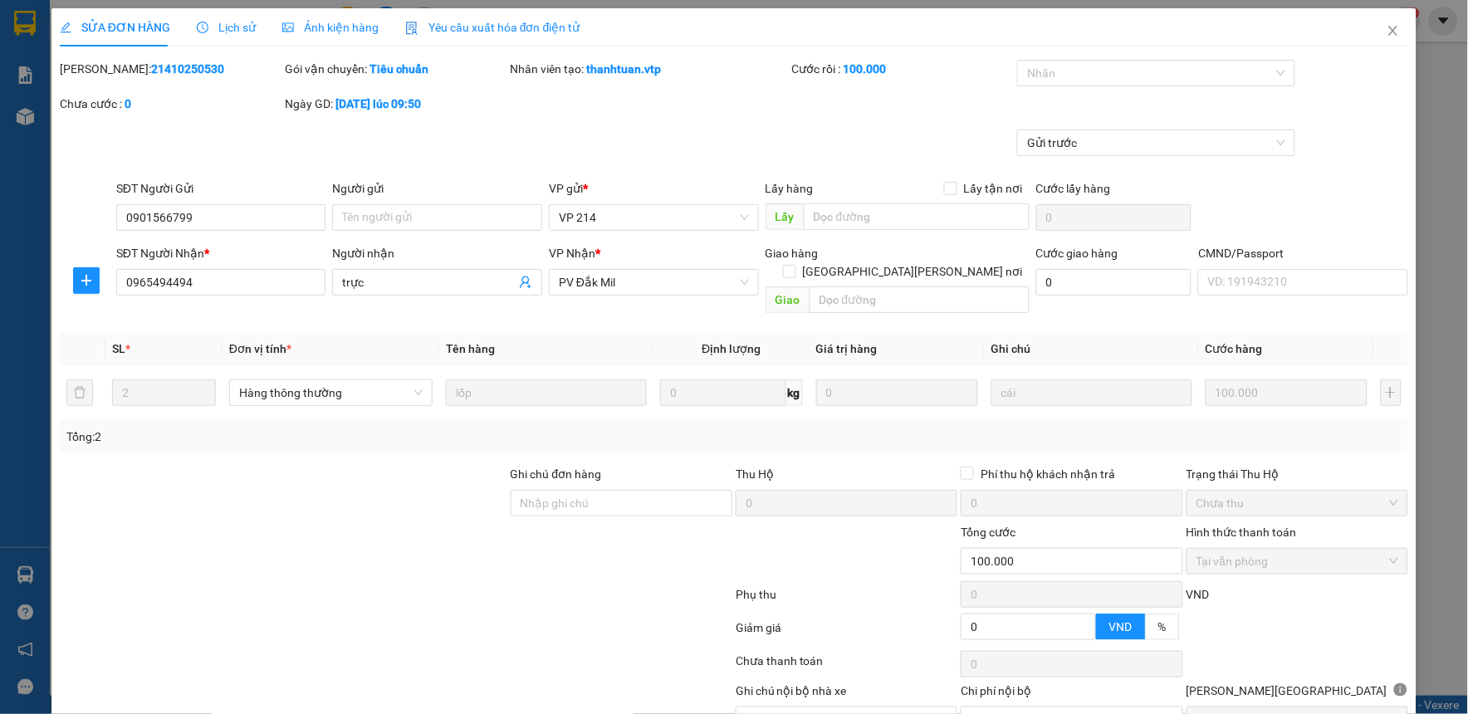
click at [221, 27] on span "Lịch sử" at bounding box center [226, 27] width 59 height 13
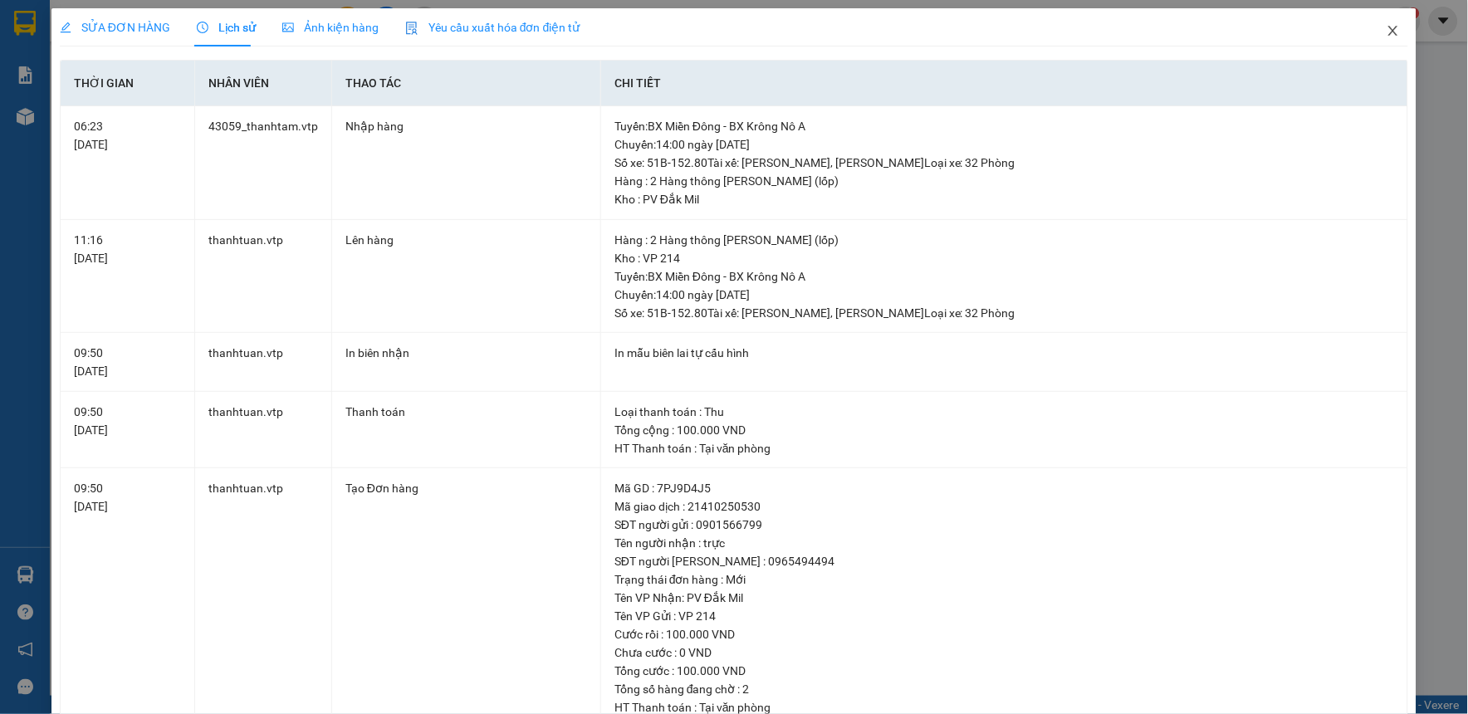
click at [1388, 29] on icon "close" at bounding box center [1392, 31] width 9 height 10
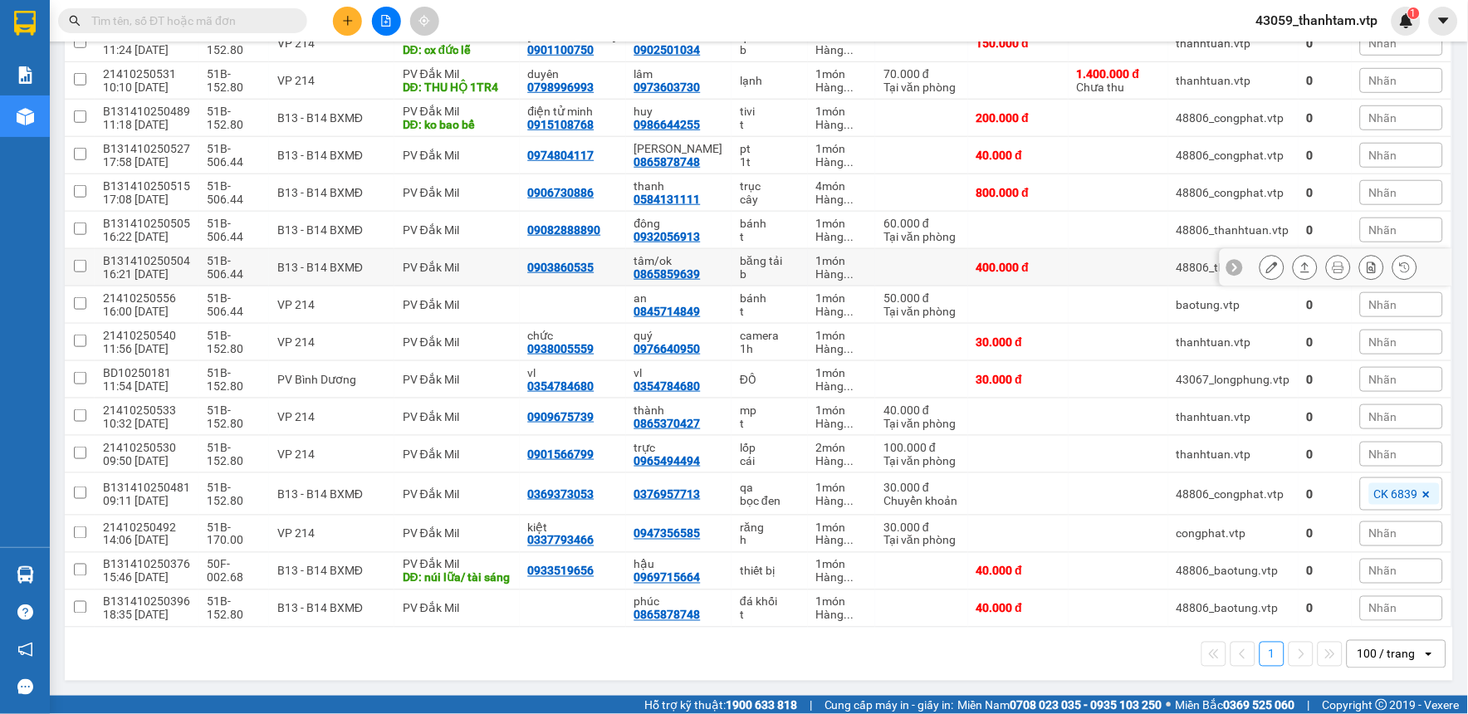
scroll to position [305, 0]
click at [1266, 411] on icon at bounding box center [1272, 417] width 12 height 12
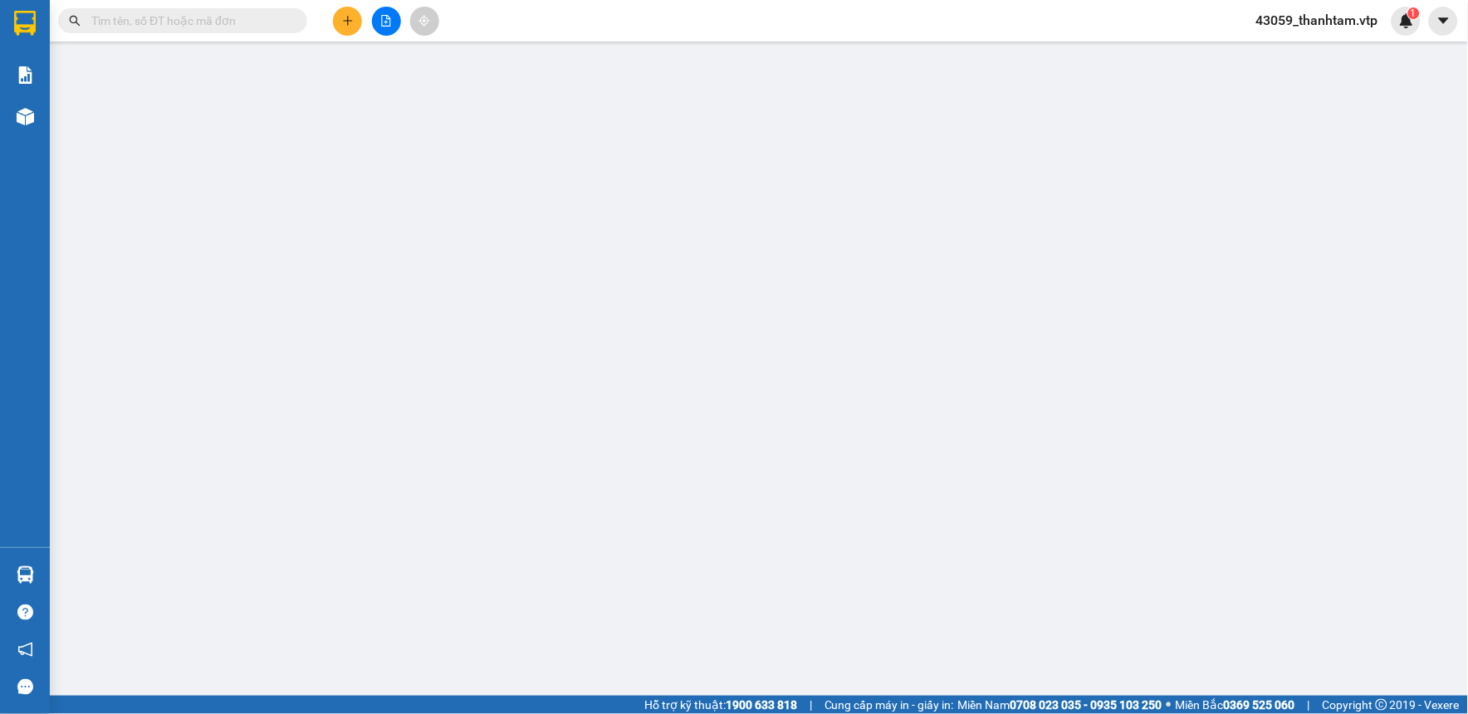
type input "0909675739"
type input "0865370427"
type input "thành"
type input "0"
type input "40.000"
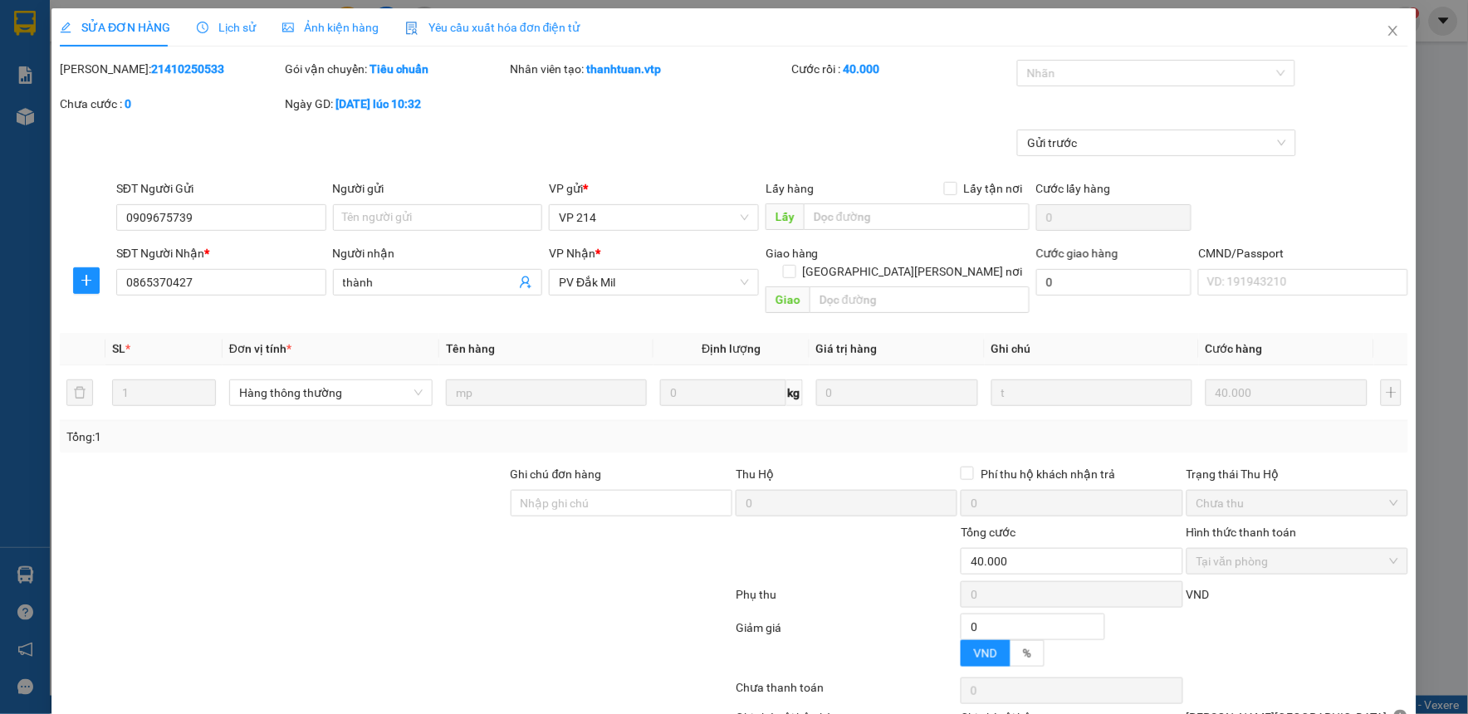
type input "2.000"
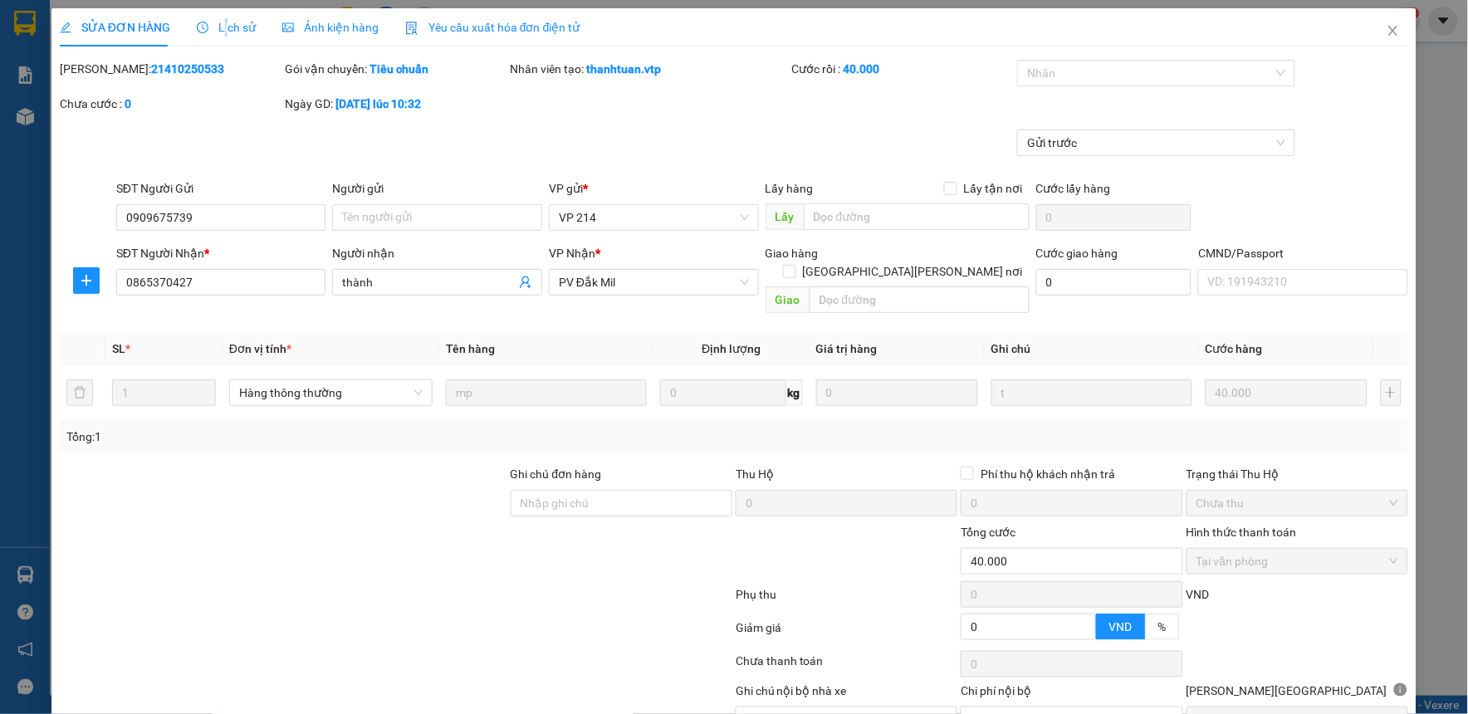
click at [222, 34] on span "Lịch sử" at bounding box center [226, 27] width 59 height 13
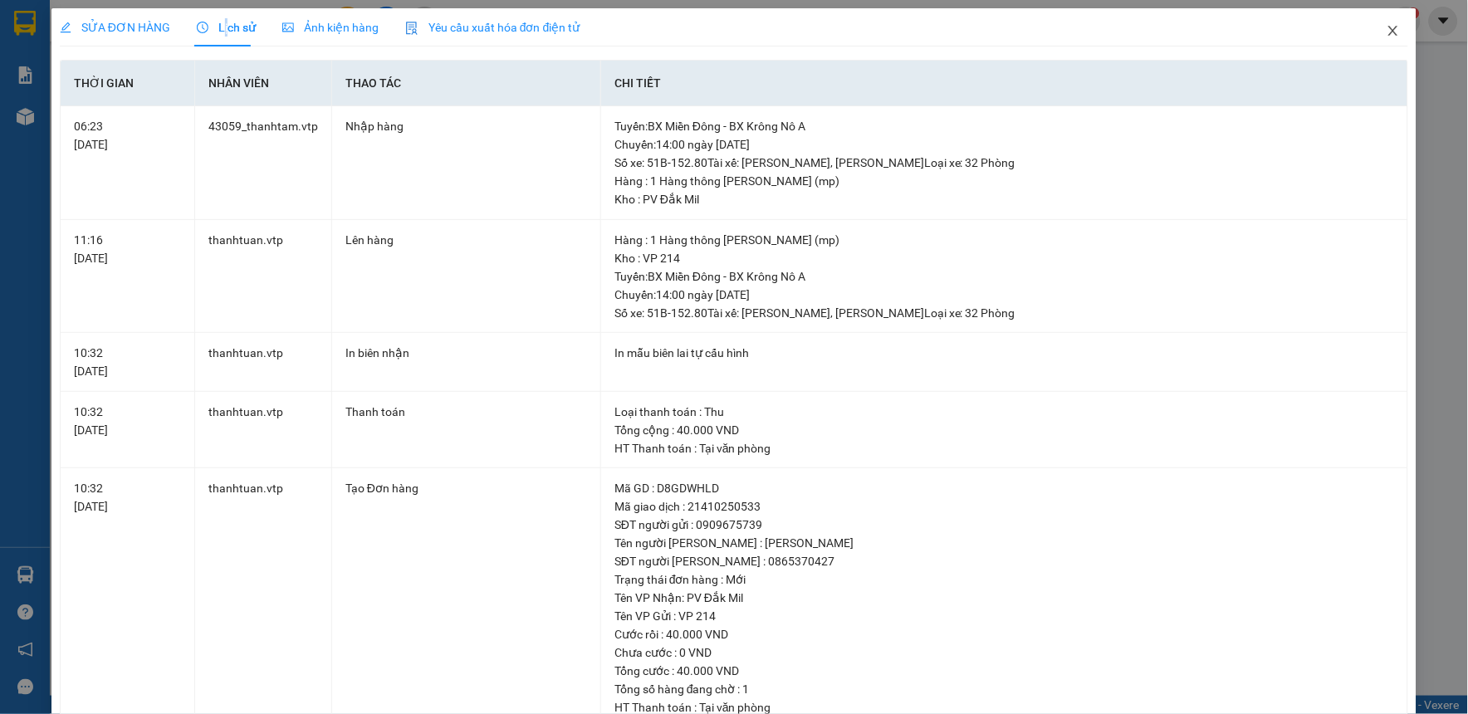
click at [1386, 31] on icon "close" at bounding box center [1392, 30] width 13 height 13
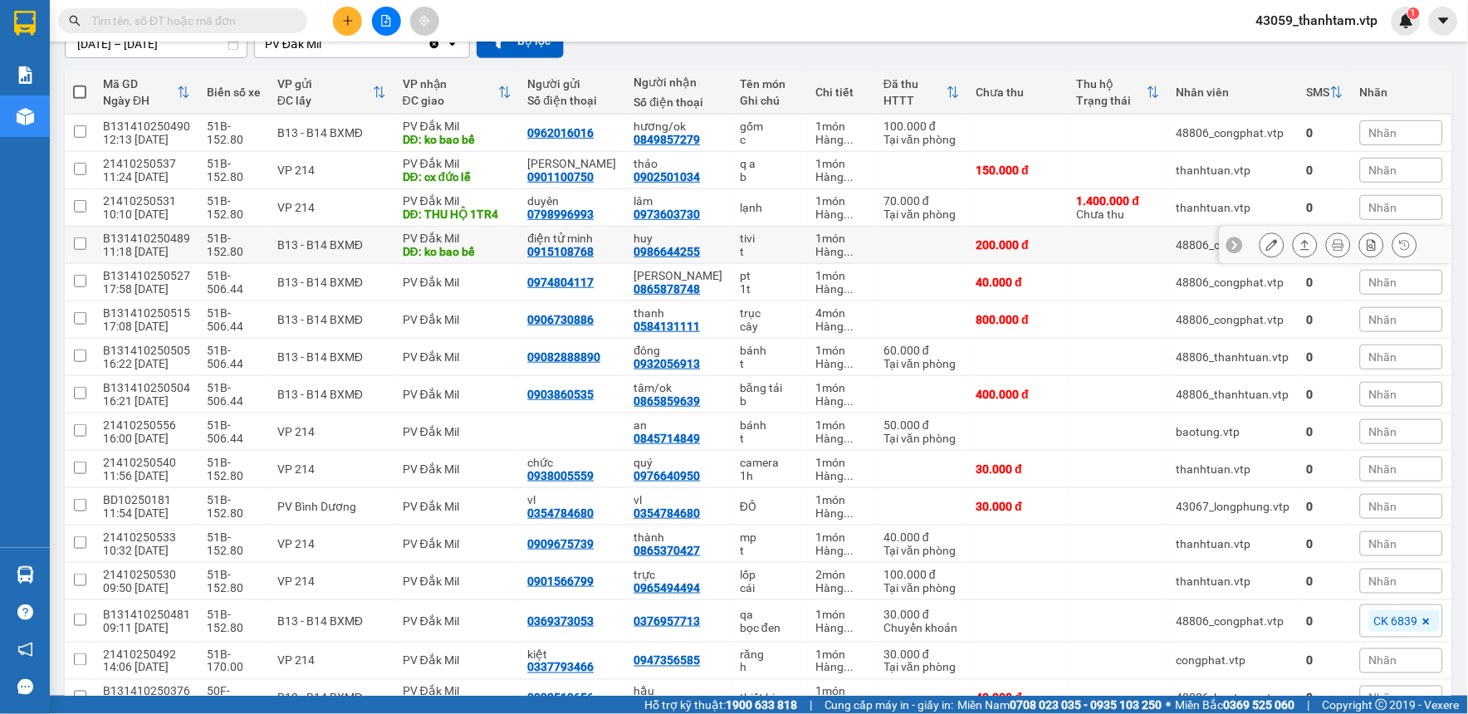
scroll to position [121, 0]
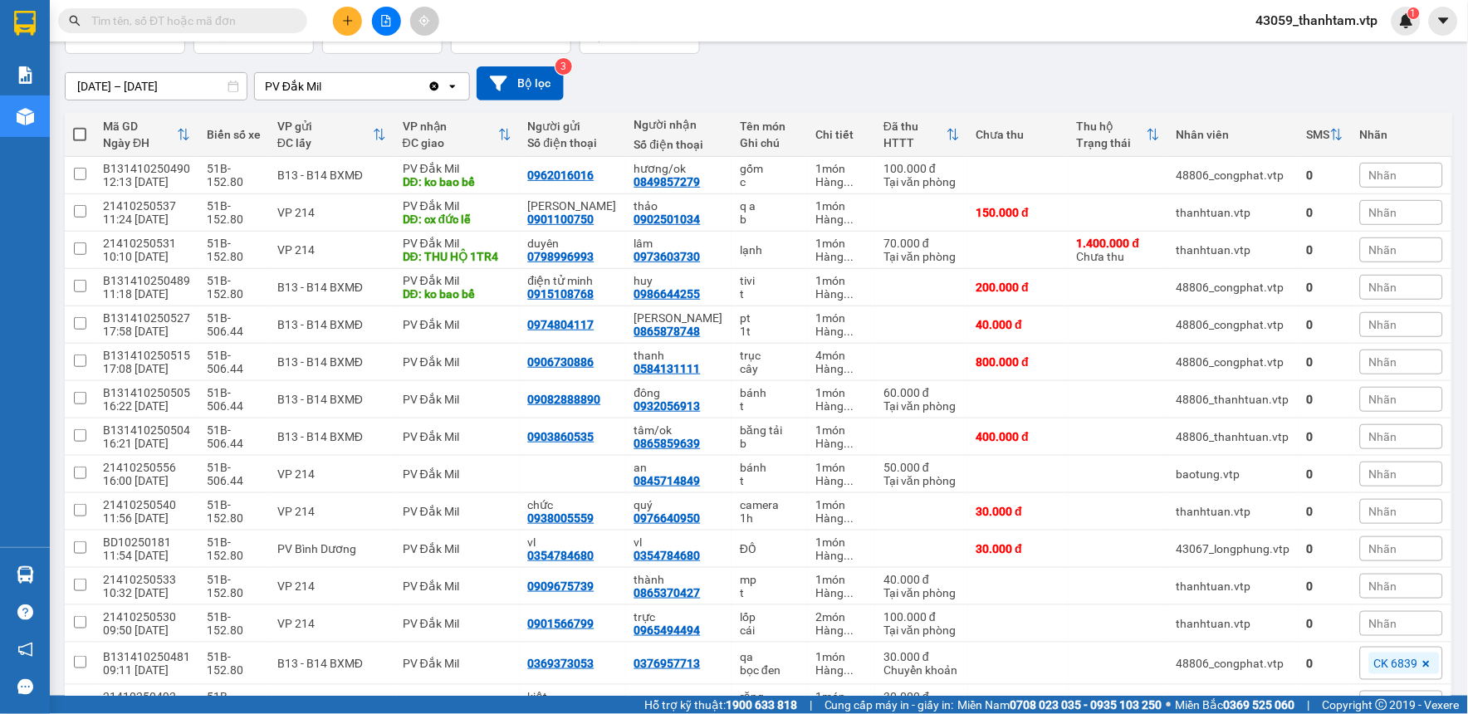
click at [234, 22] on input "text" at bounding box center [189, 21] width 196 height 18
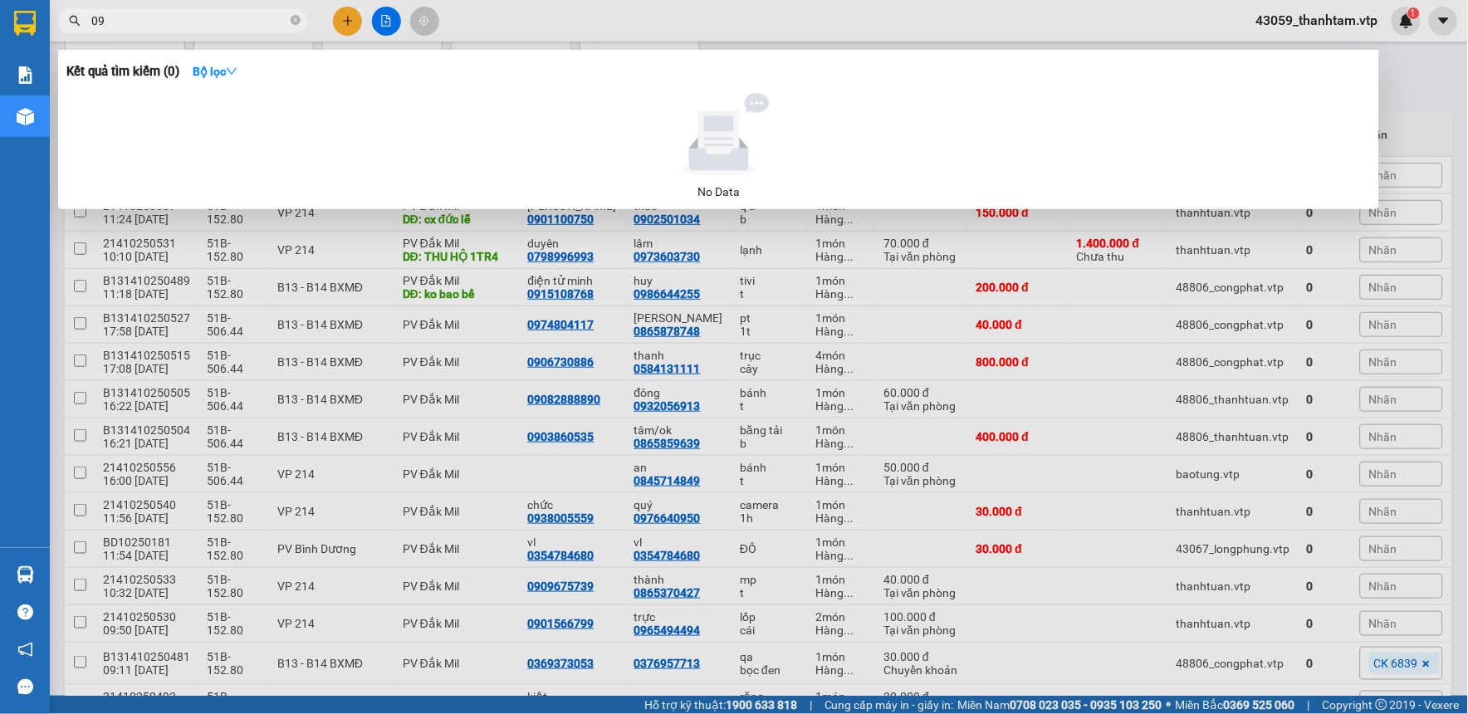
type input "0"
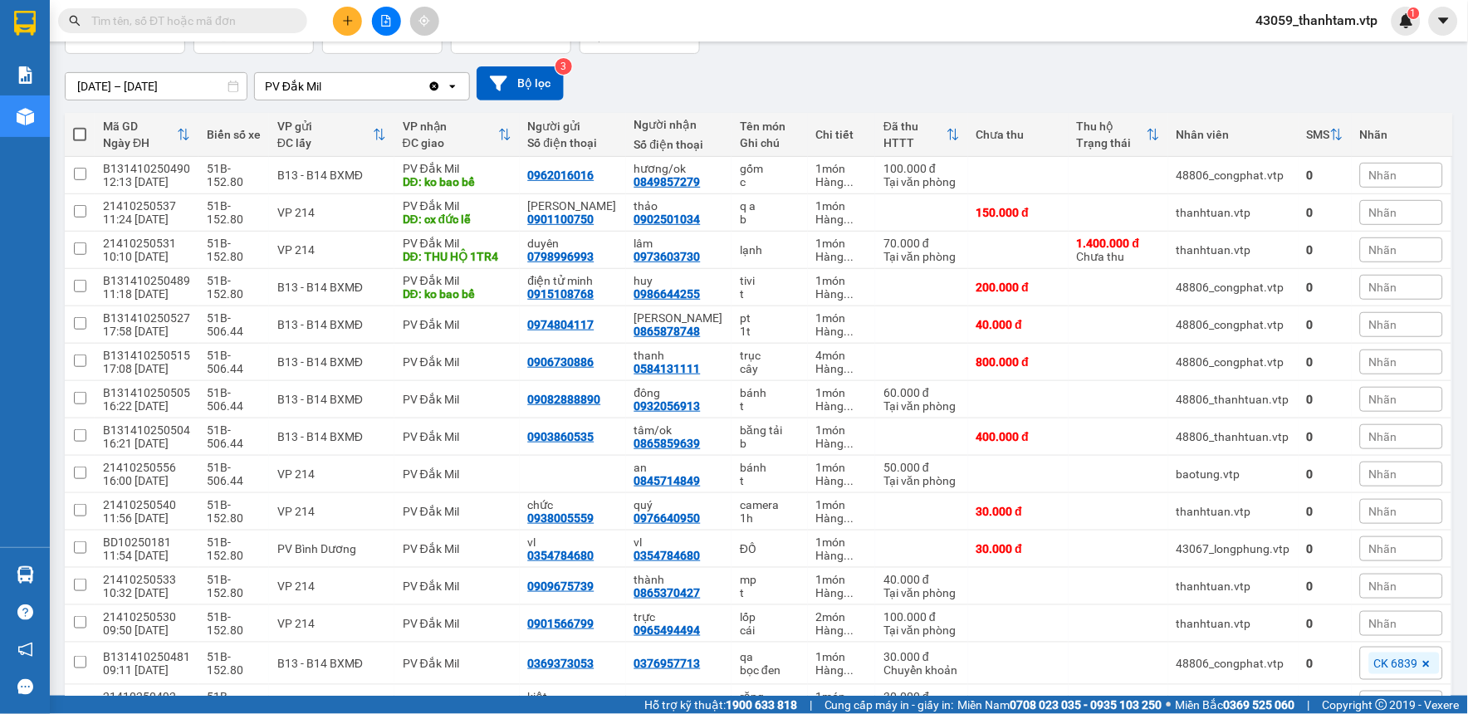
click at [828, 91] on div "[DATE] – [DATE] Press the down arrow key to interact with the calendar and sele…" at bounding box center [759, 83] width 1388 height 34
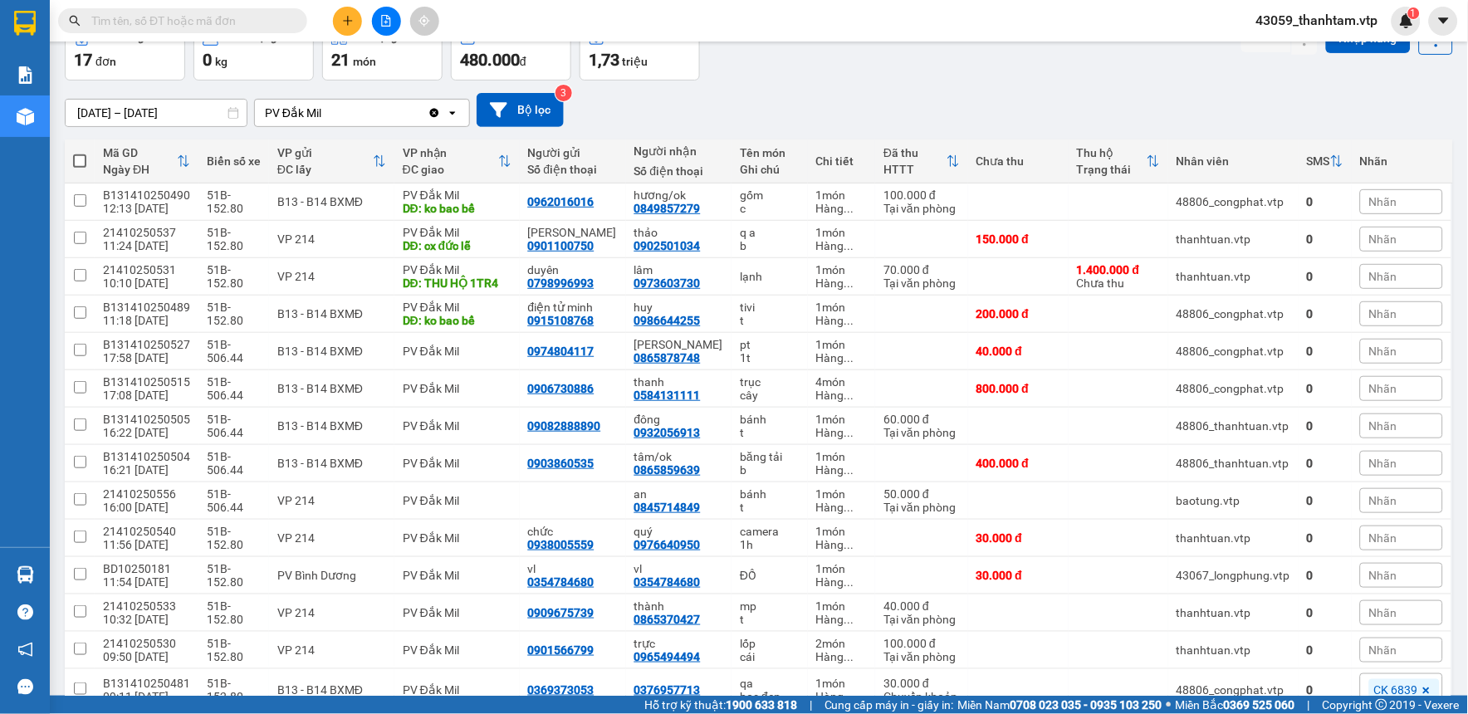
scroll to position [0, 0]
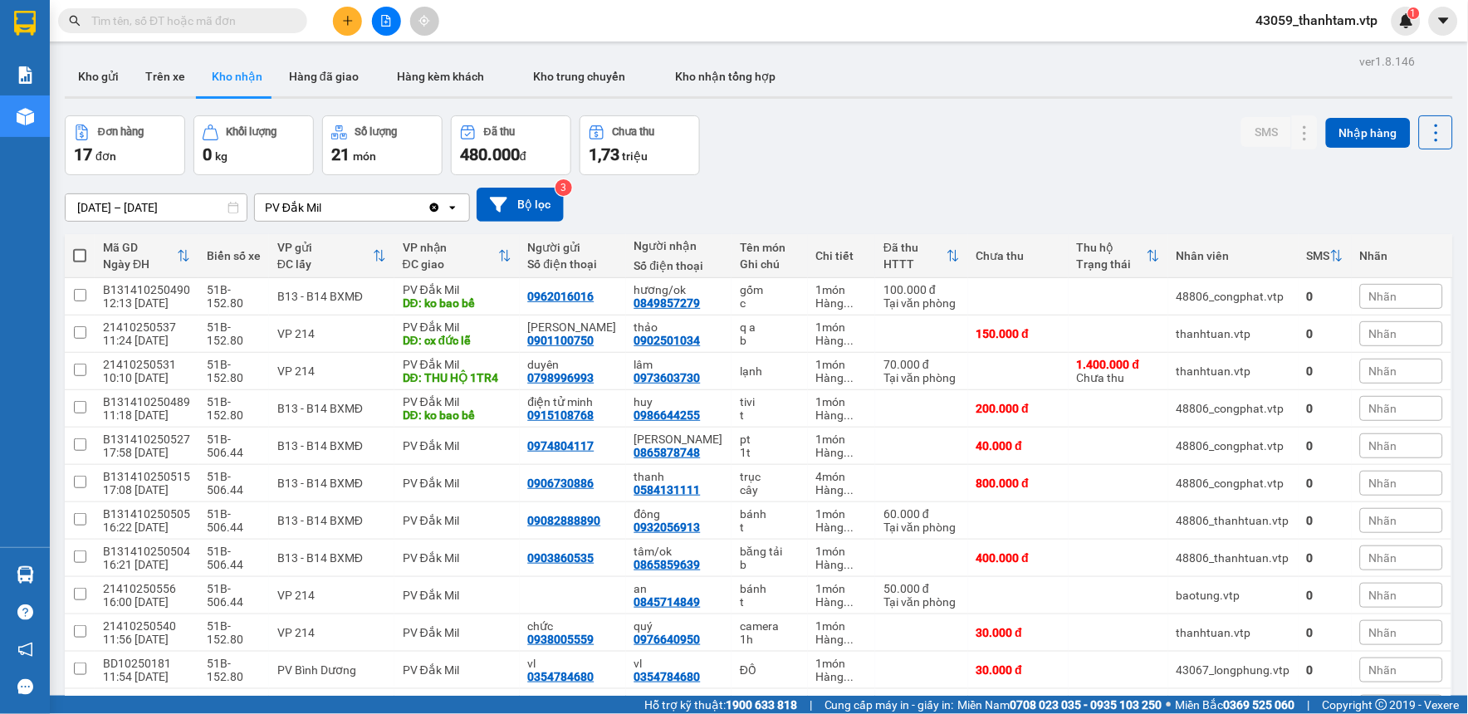
click at [1002, 205] on div "[DATE] – [DATE] Press the down arrow key to interact with the calendar and sele…" at bounding box center [759, 205] width 1388 height 34
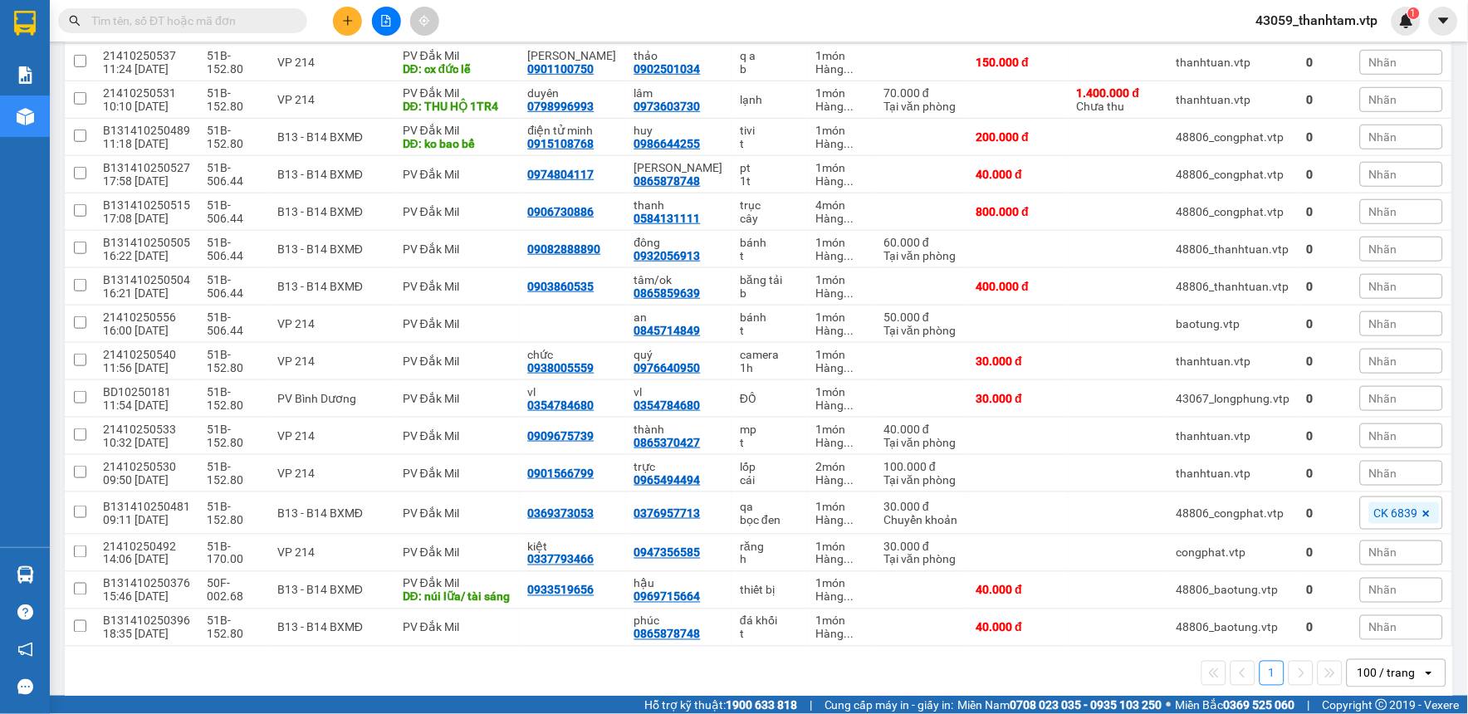
scroll to position [305, 0]
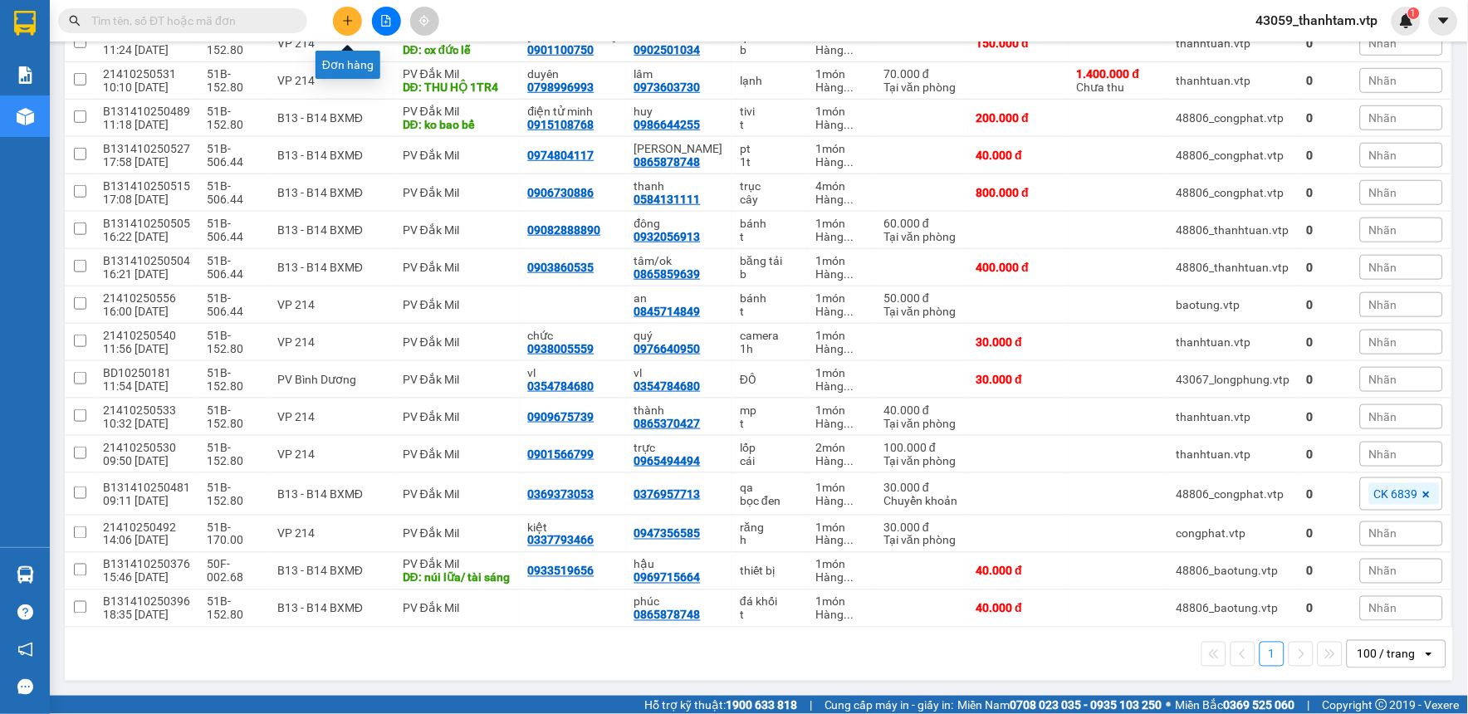
click at [343, 27] on button at bounding box center [347, 21] width 29 height 29
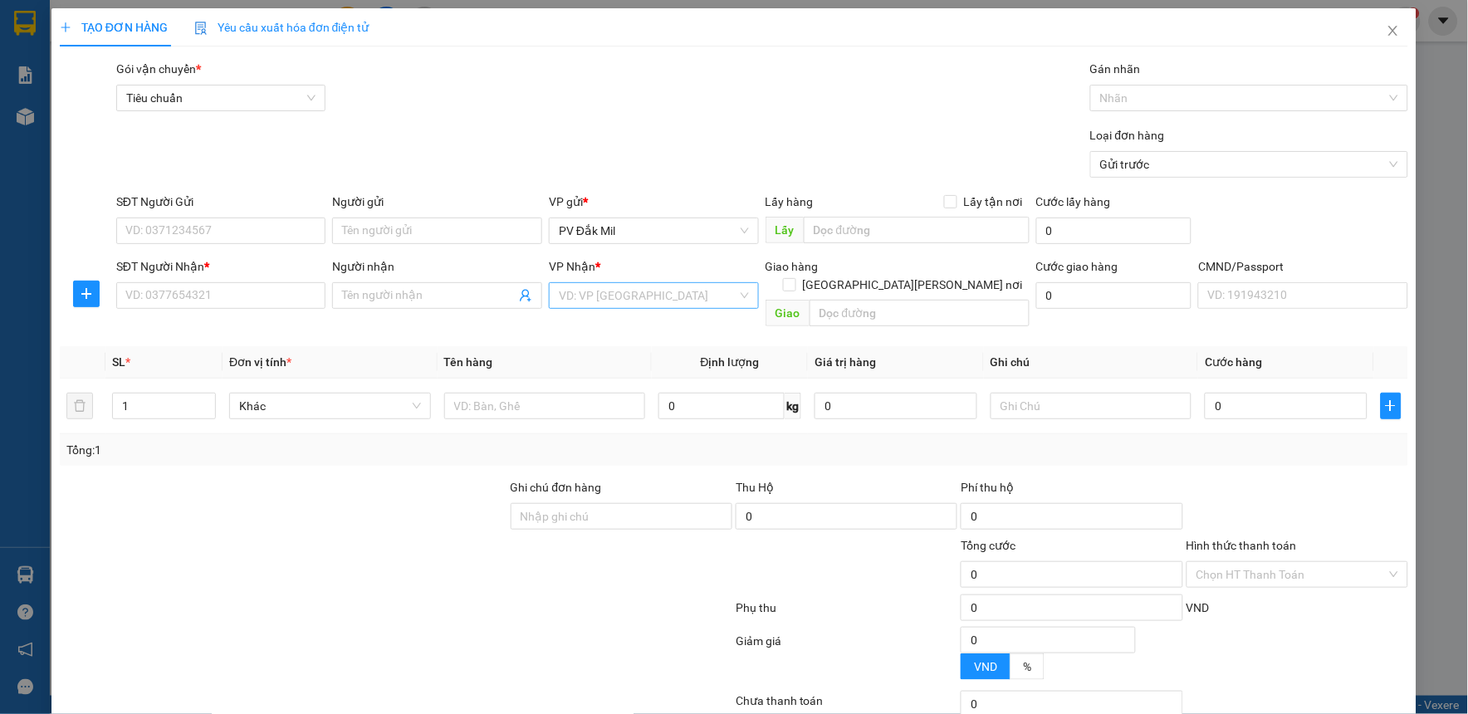
click at [676, 304] on input "search" at bounding box center [648, 295] width 178 height 25
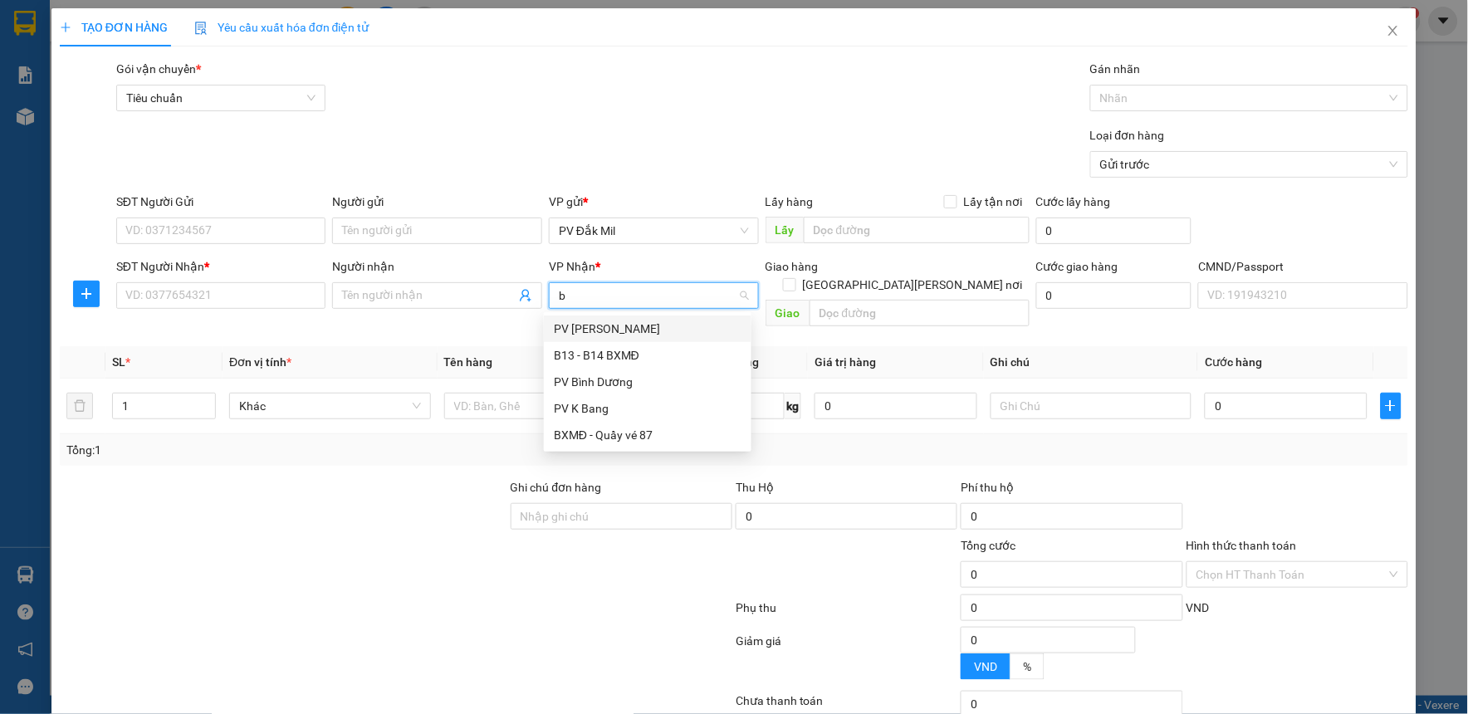
type input "bd"
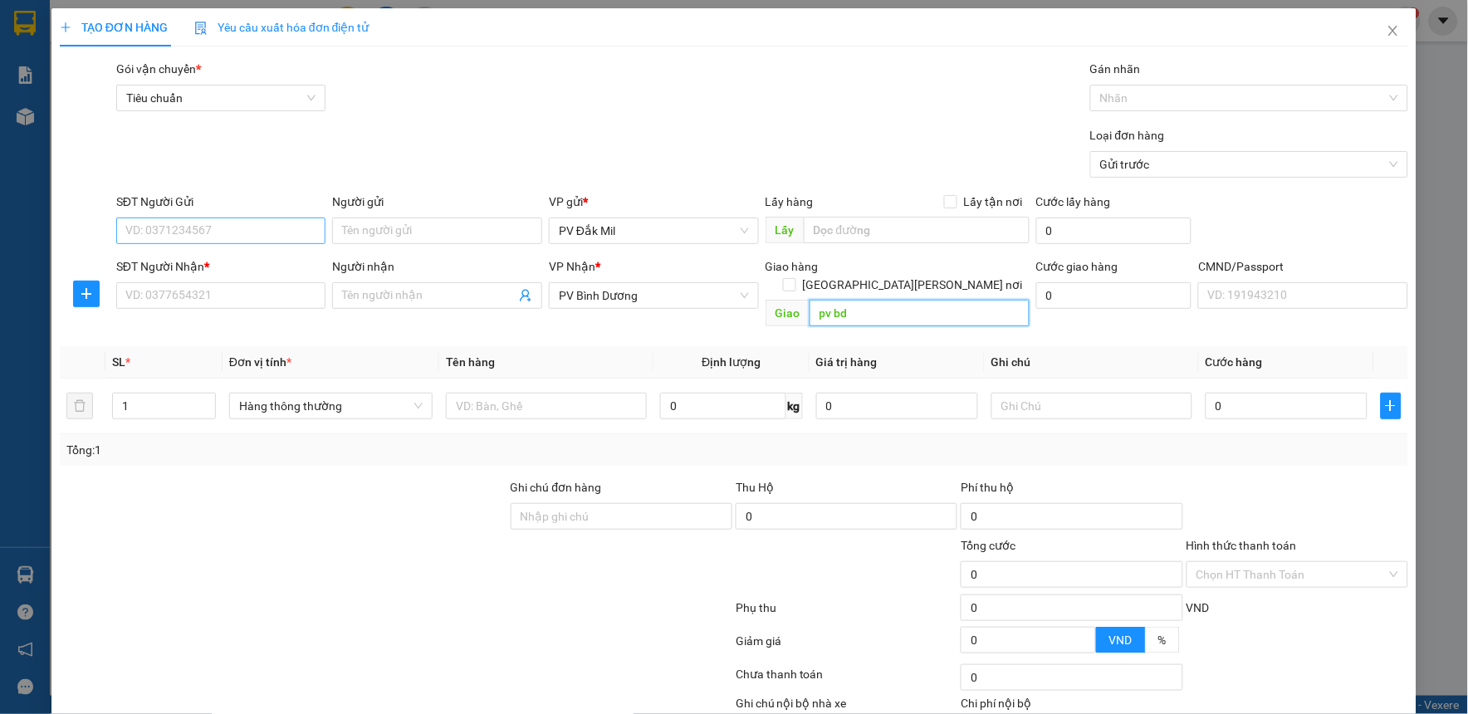
type input "pv bd"
click at [252, 218] on input "SĐT Người Gửi" at bounding box center [221, 230] width 210 height 27
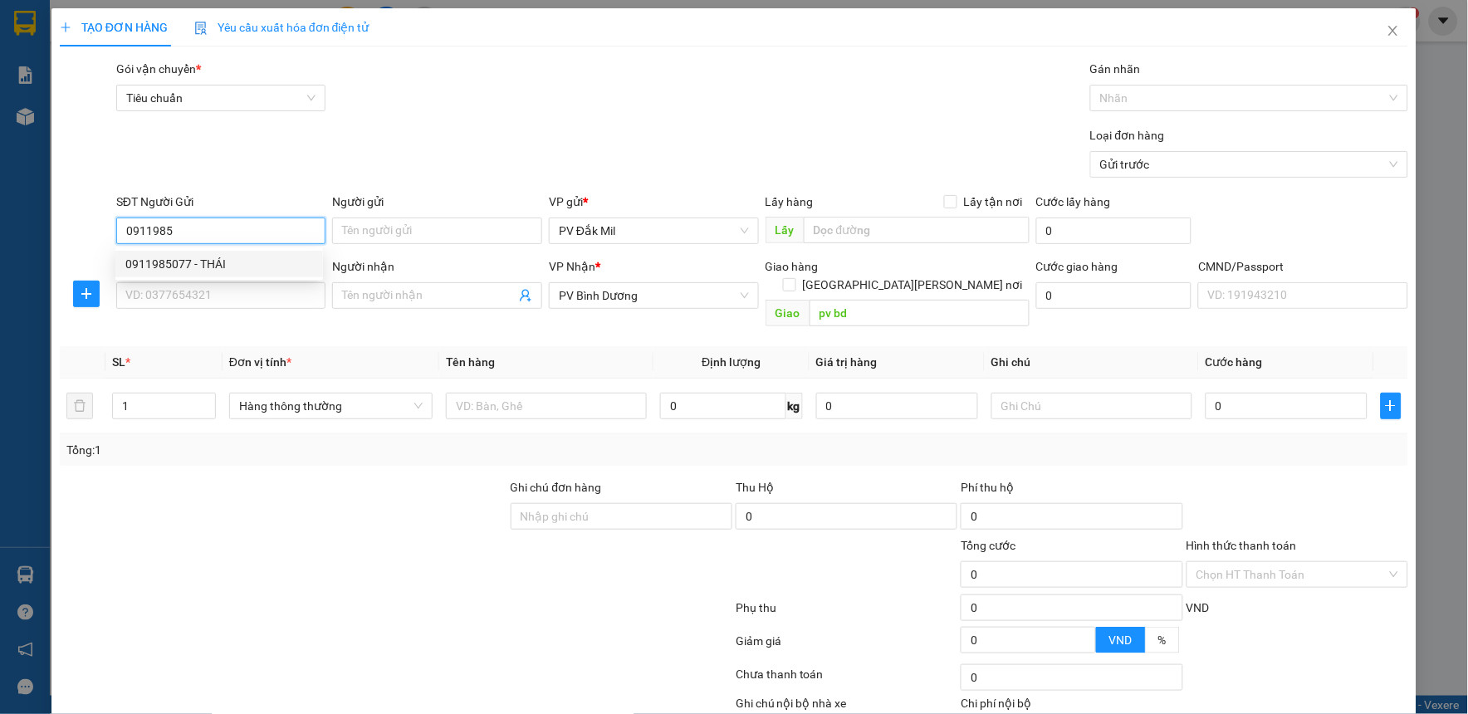
click at [260, 259] on div "0911985077 - THÁI" at bounding box center [219, 264] width 188 height 18
type input "0911985077"
type input "THÁI"
type input "0911985077"
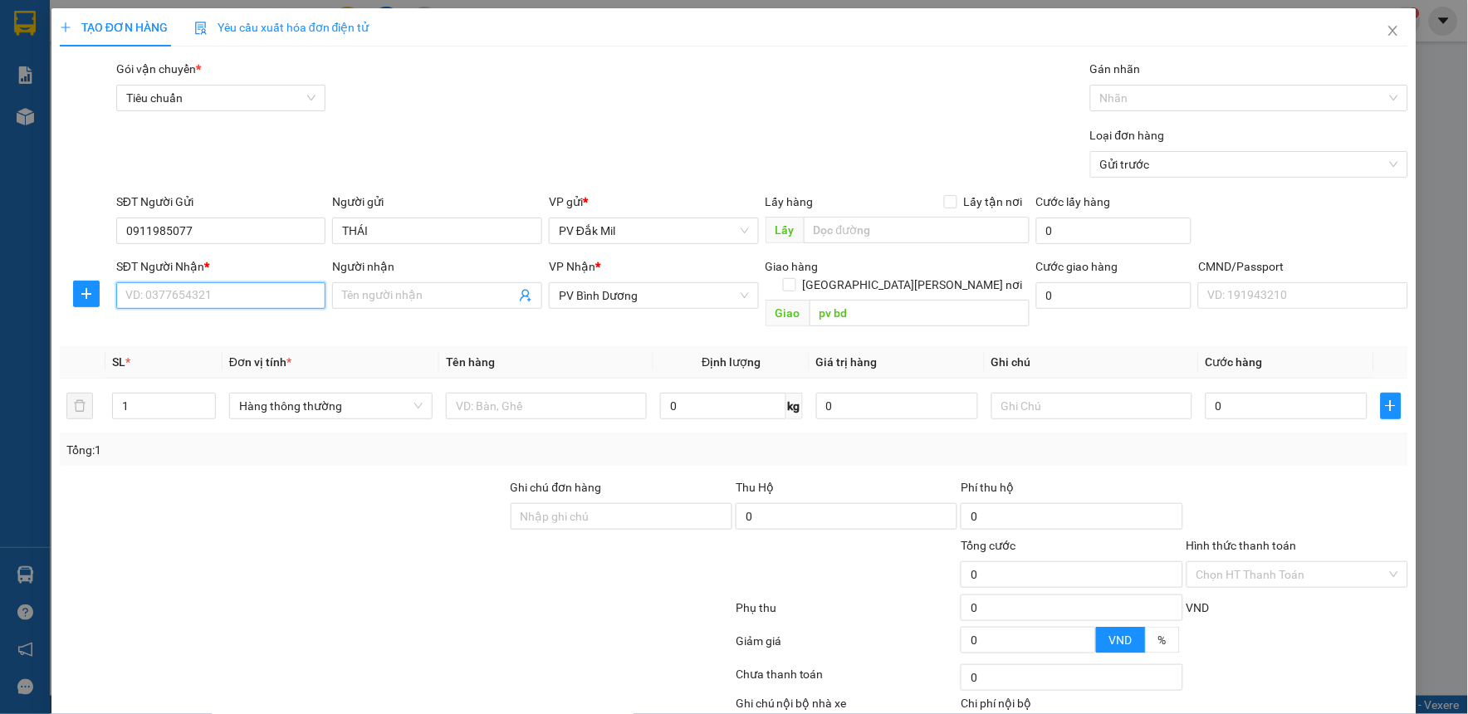
click at [261, 293] on input "SĐT Người Nhận *" at bounding box center [221, 295] width 210 height 27
click at [222, 326] on div "0366086040 - [PERSON_NAME]" at bounding box center [219, 329] width 188 height 18
type input "0366086040"
type input "NGỌC"
type input "PVBD"
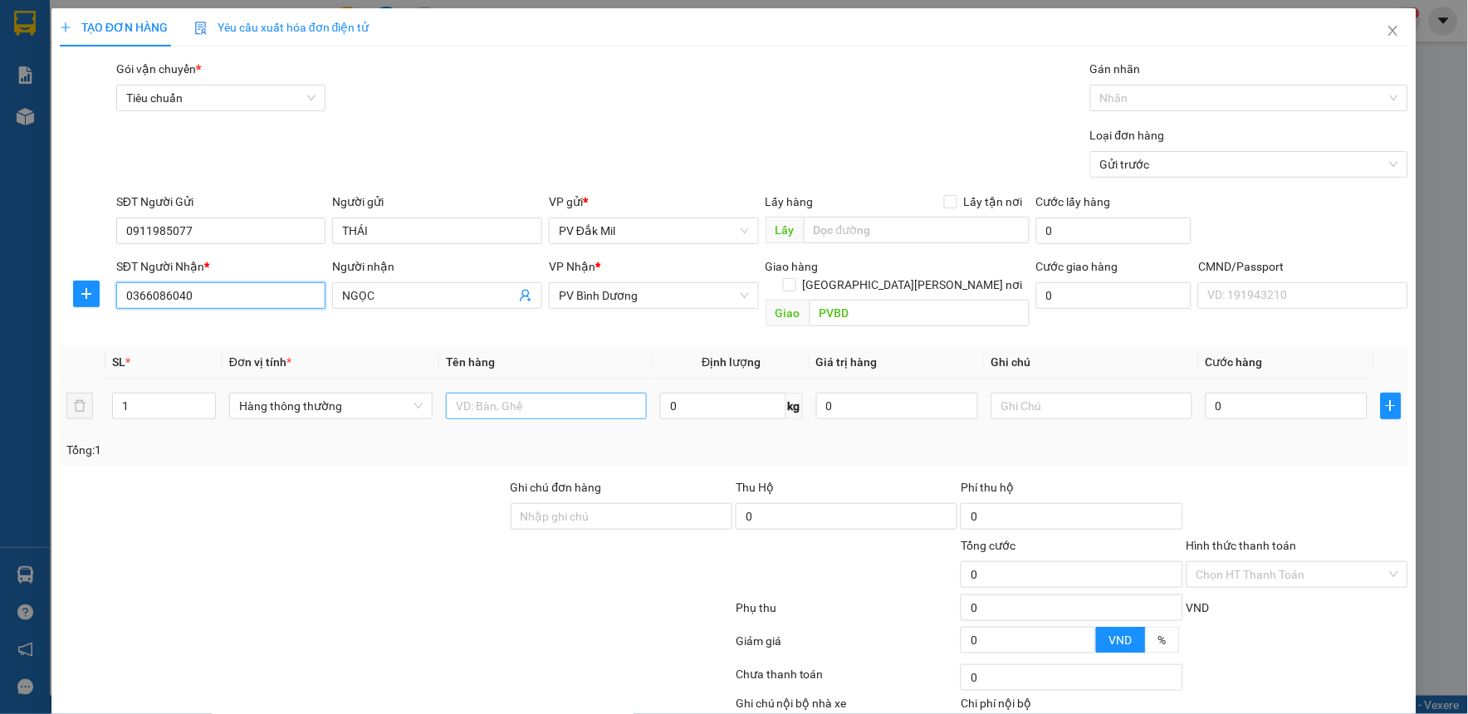
type input "0366086040"
click at [506, 393] on input "text" at bounding box center [546, 406] width 201 height 27
type input "m"
type input "mền"
click at [1007, 394] on input "text" at bounding box center [1091, 406] width 201 height 27
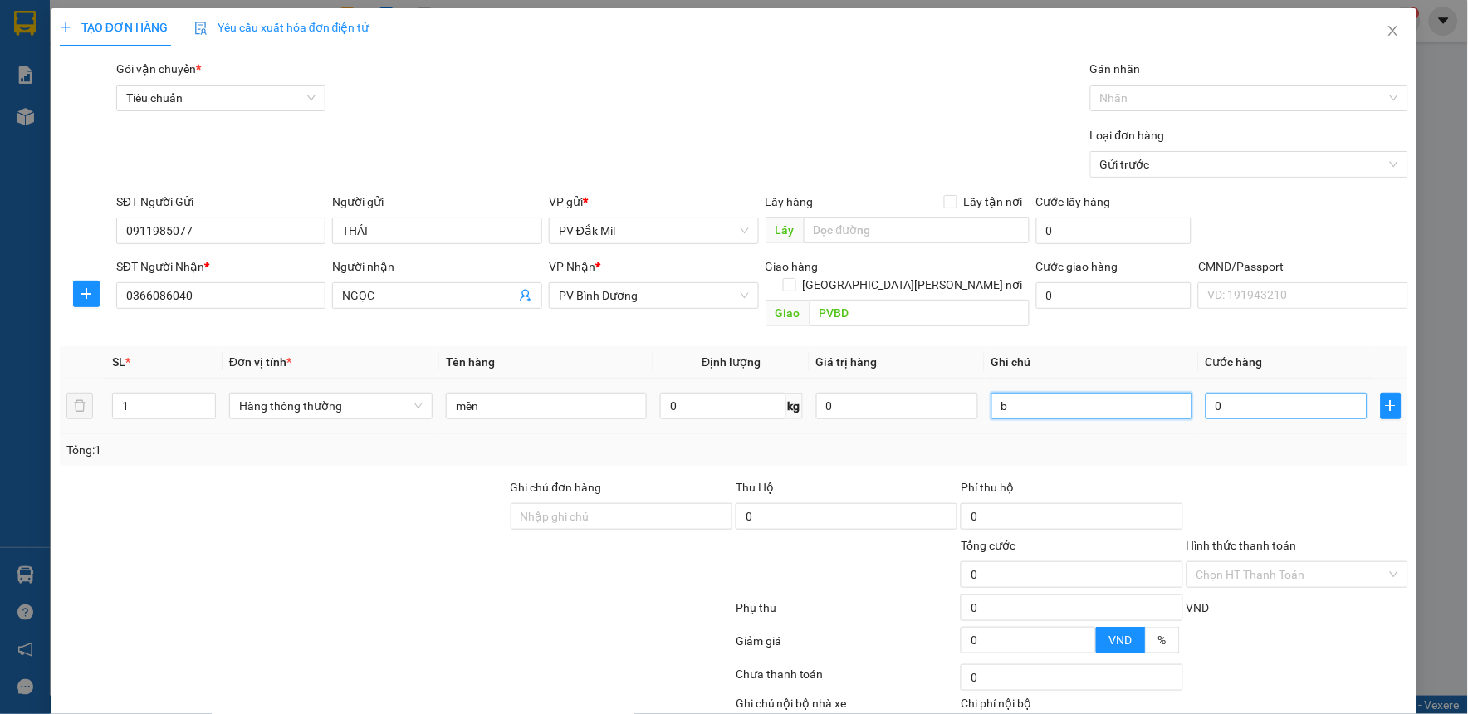
type input "b"
click at [1225, 393] on input "0" at bounding box center [1286, 406] width 162 height 27
type input "5"
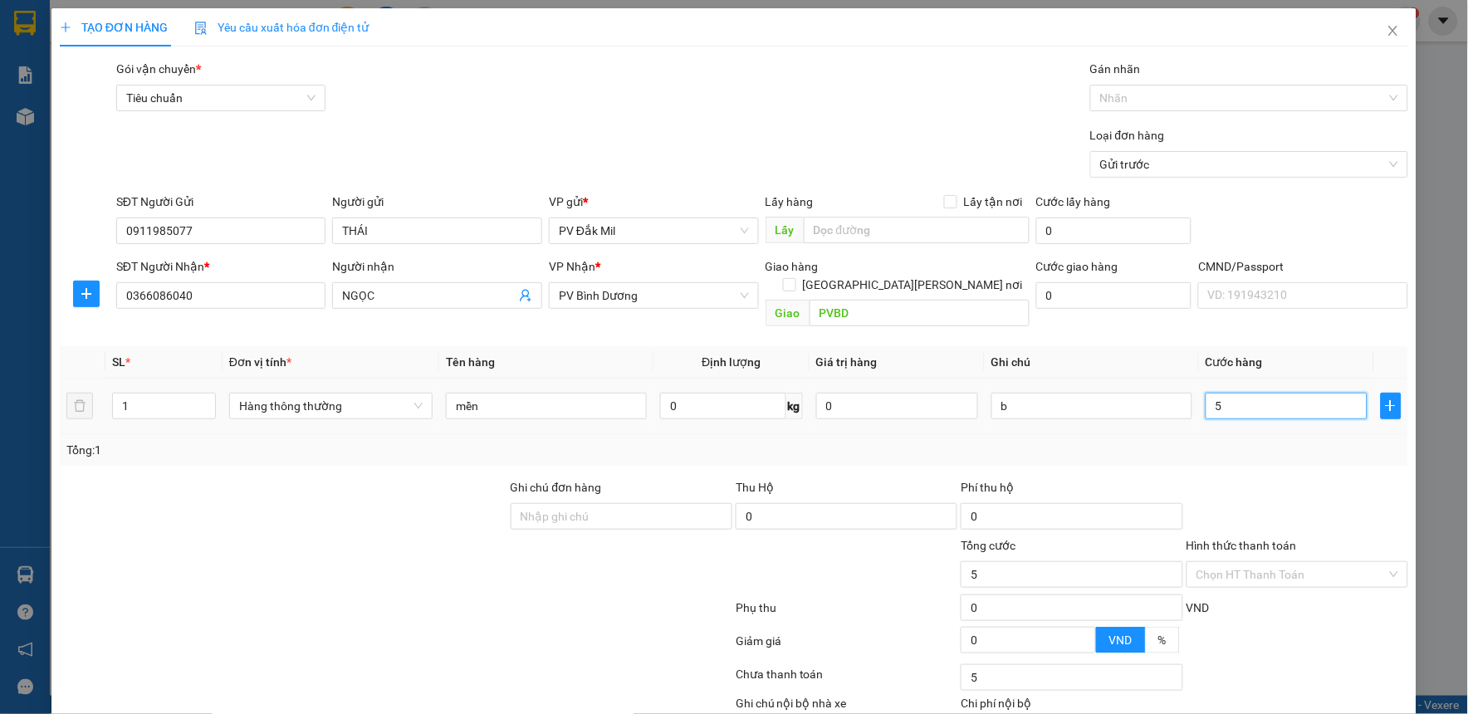
type input "50"
type input "500"
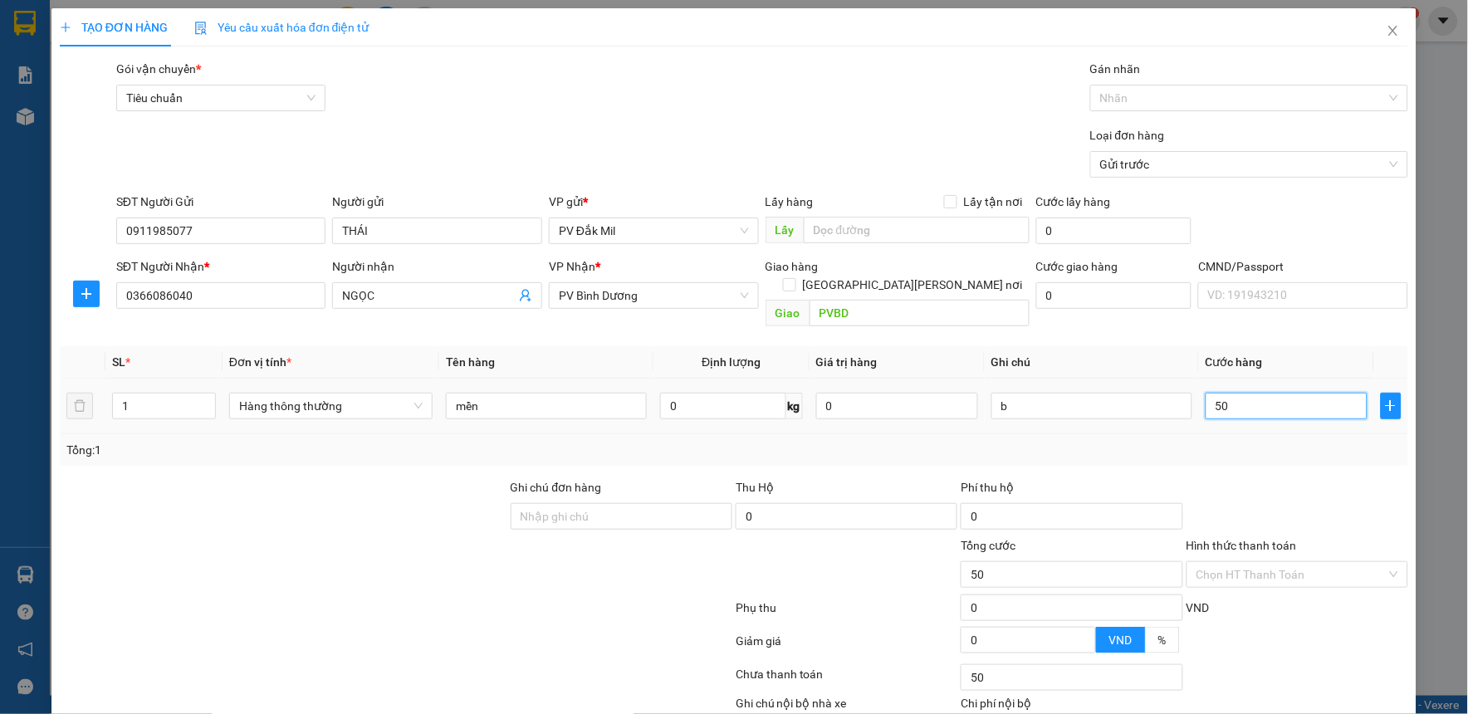
type input "500"
type input "5.000"
type input "50.000"
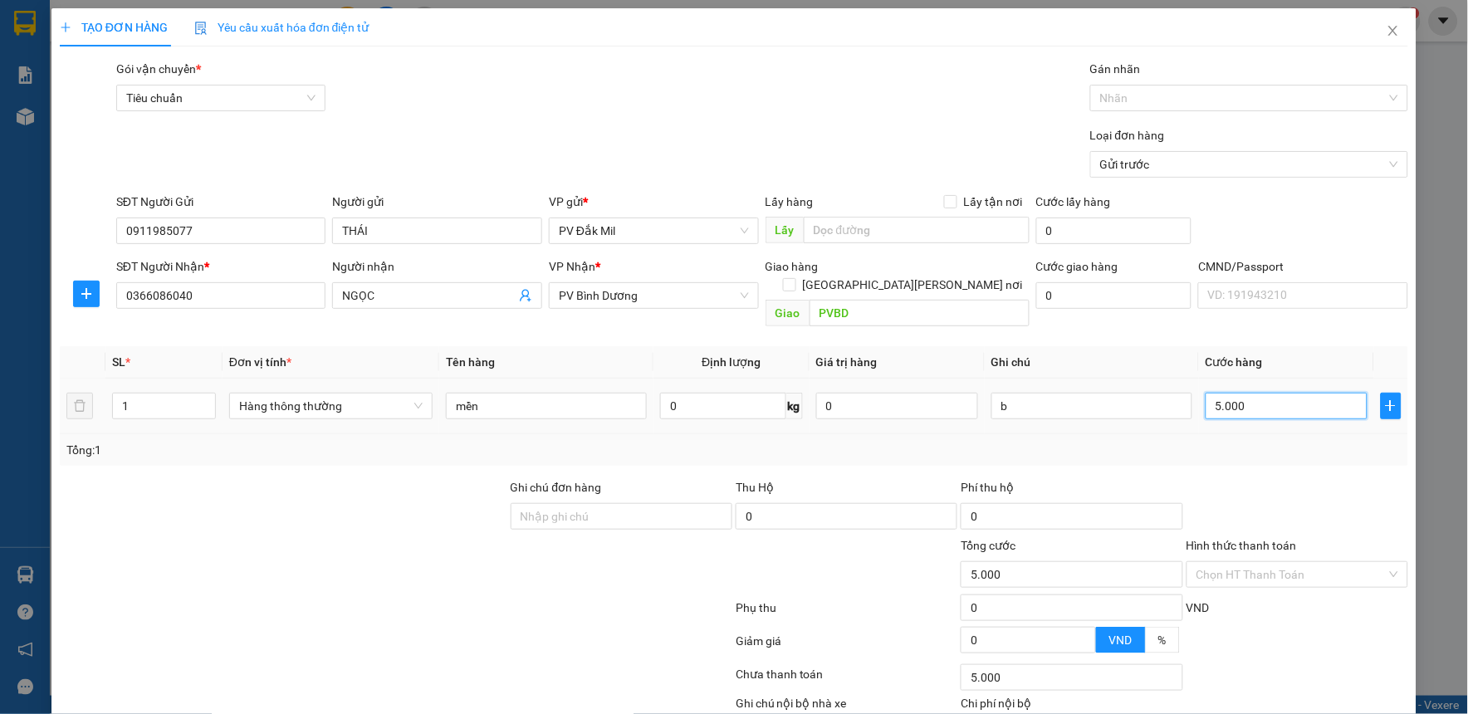
type input "50.000"
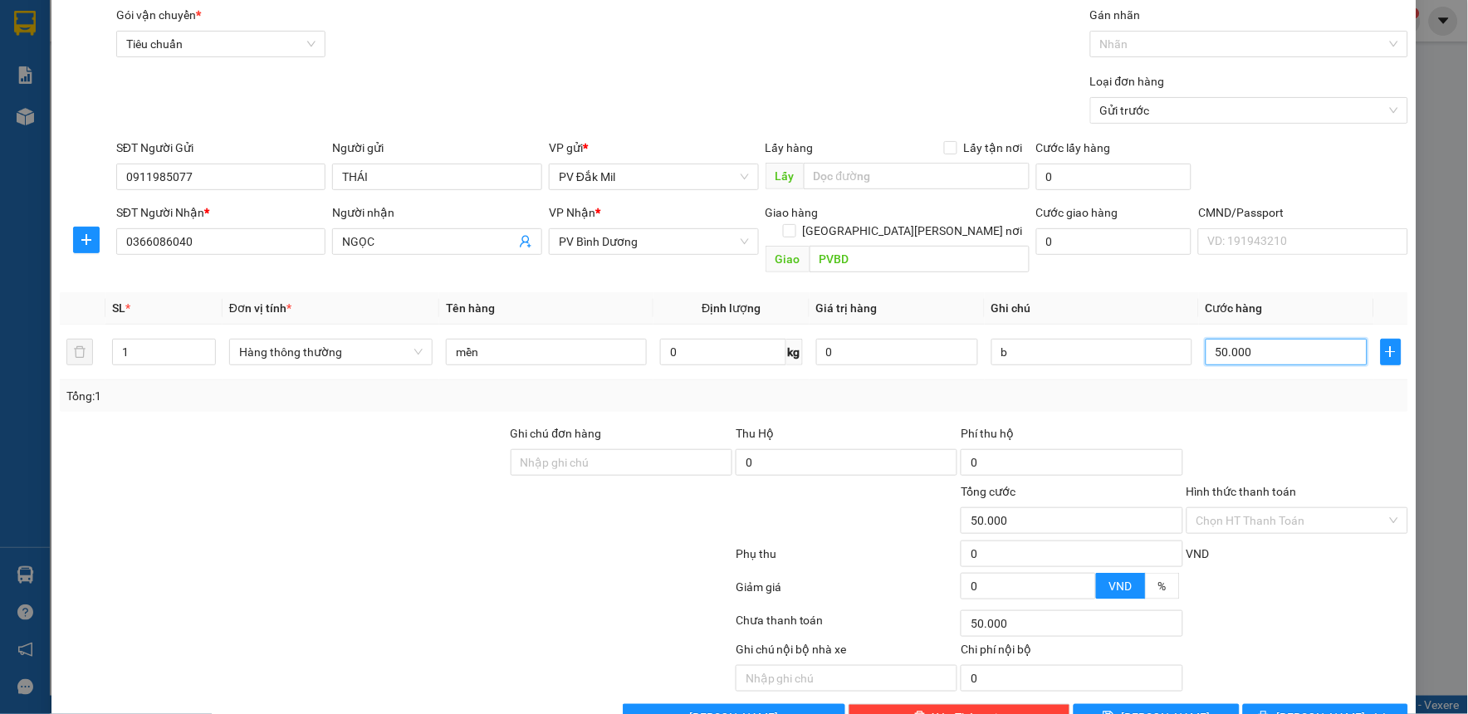
scroll to position [85, 0]
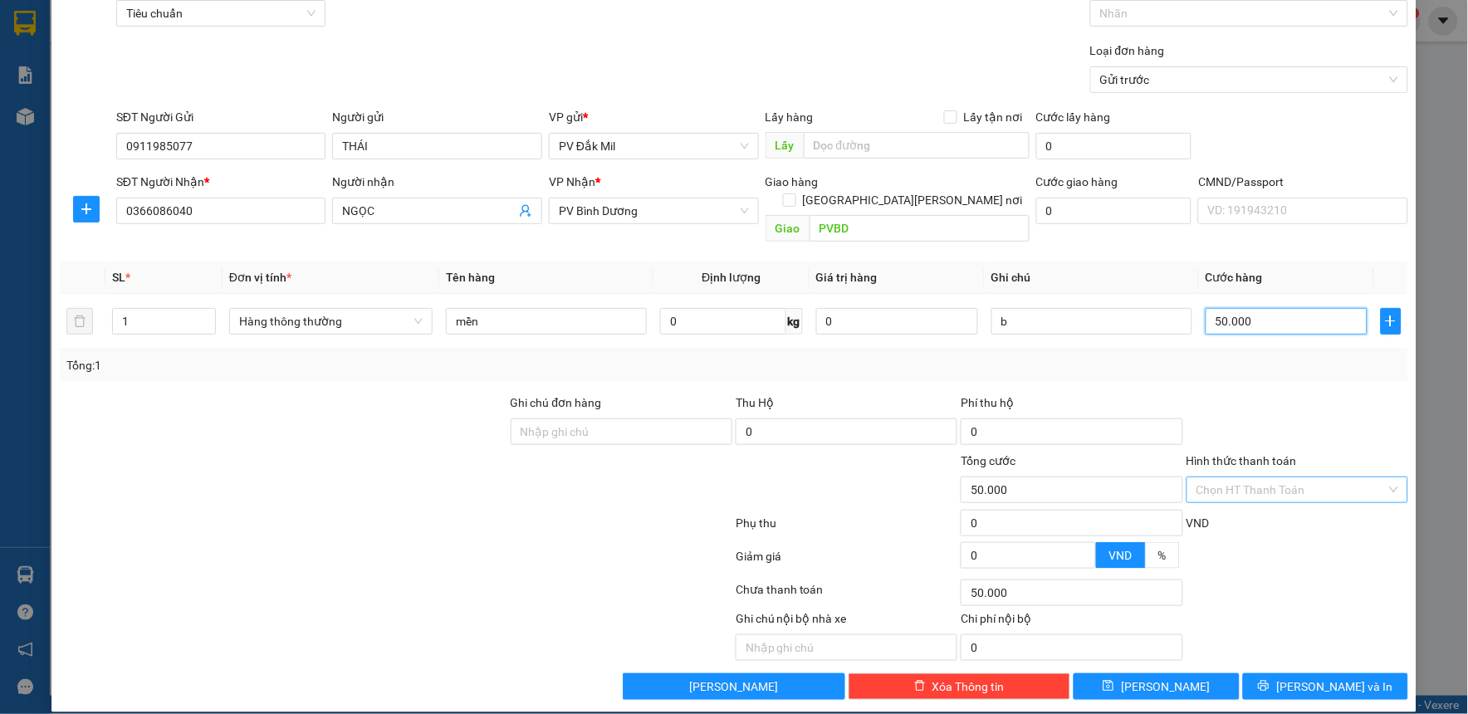
type input "50.000"
click at [1254, 477] on input "Hình thức thanh toán" at bounding box center [1291, 489] width 190 height 25
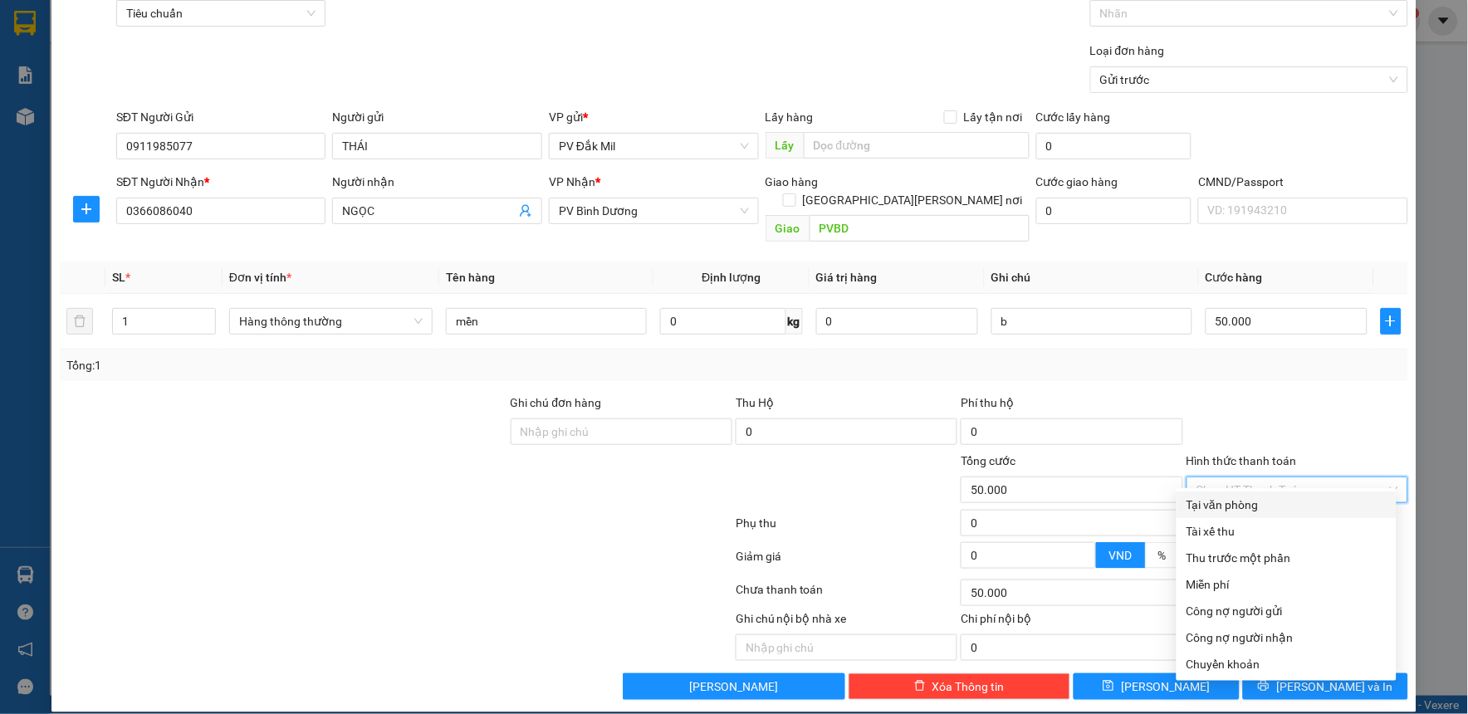
click at [1250, 502] on div "Tại văn phòng" at bounding box center [1286, 505] width 200 height 18
type input "0"
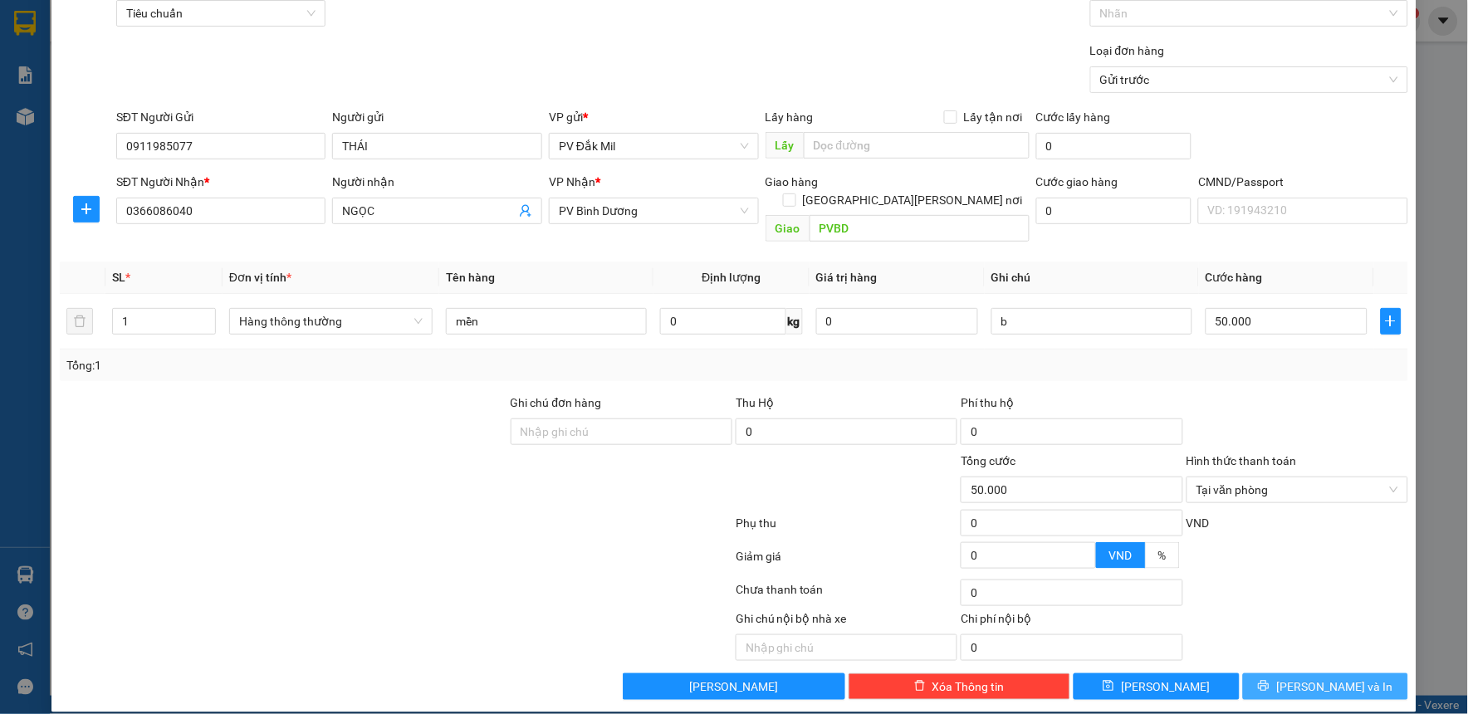
click at [1351, 673] on button "[PERSON_NAME] và In" at bounding box center [1326, 686] width 166 height 27
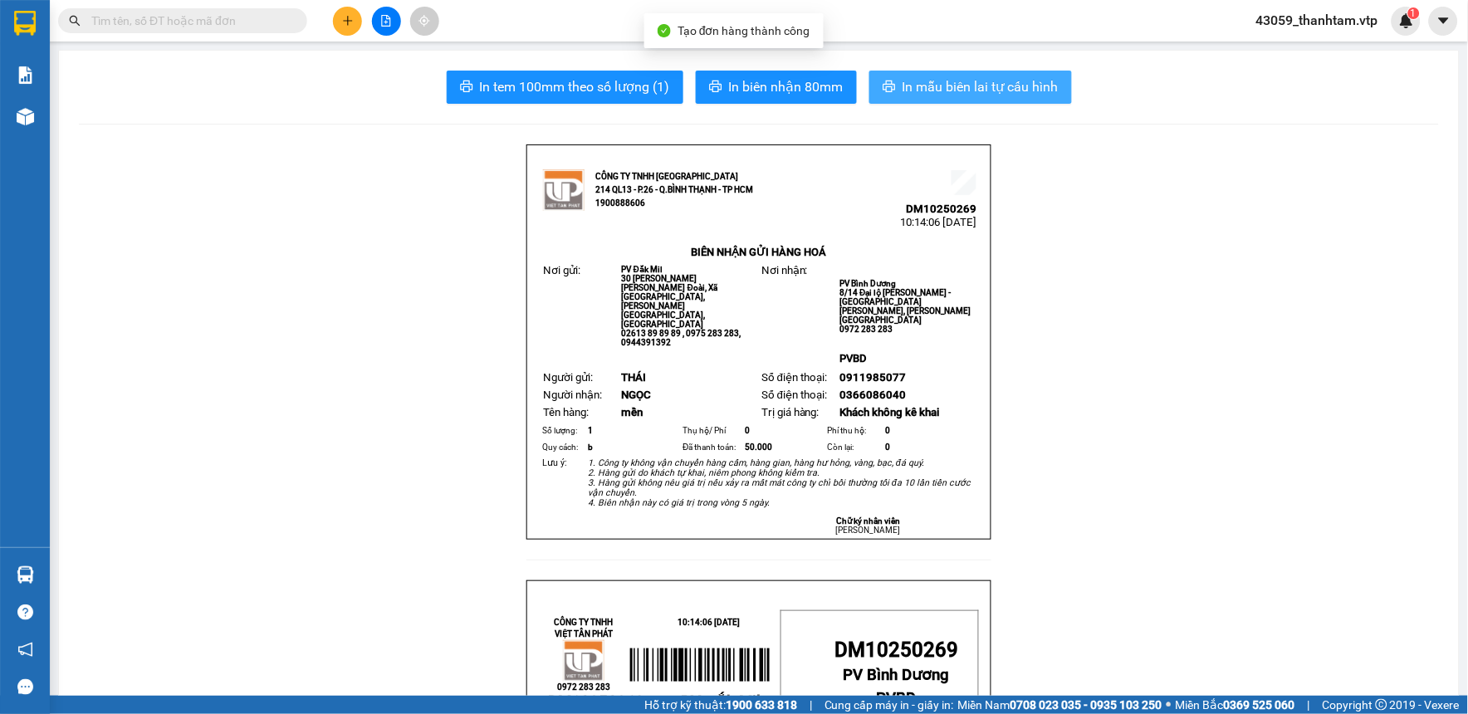
click at [890, 89] on button "In mẫu biên lai tự cấu hình" at bounding box center [970, 87] width 203 height 33
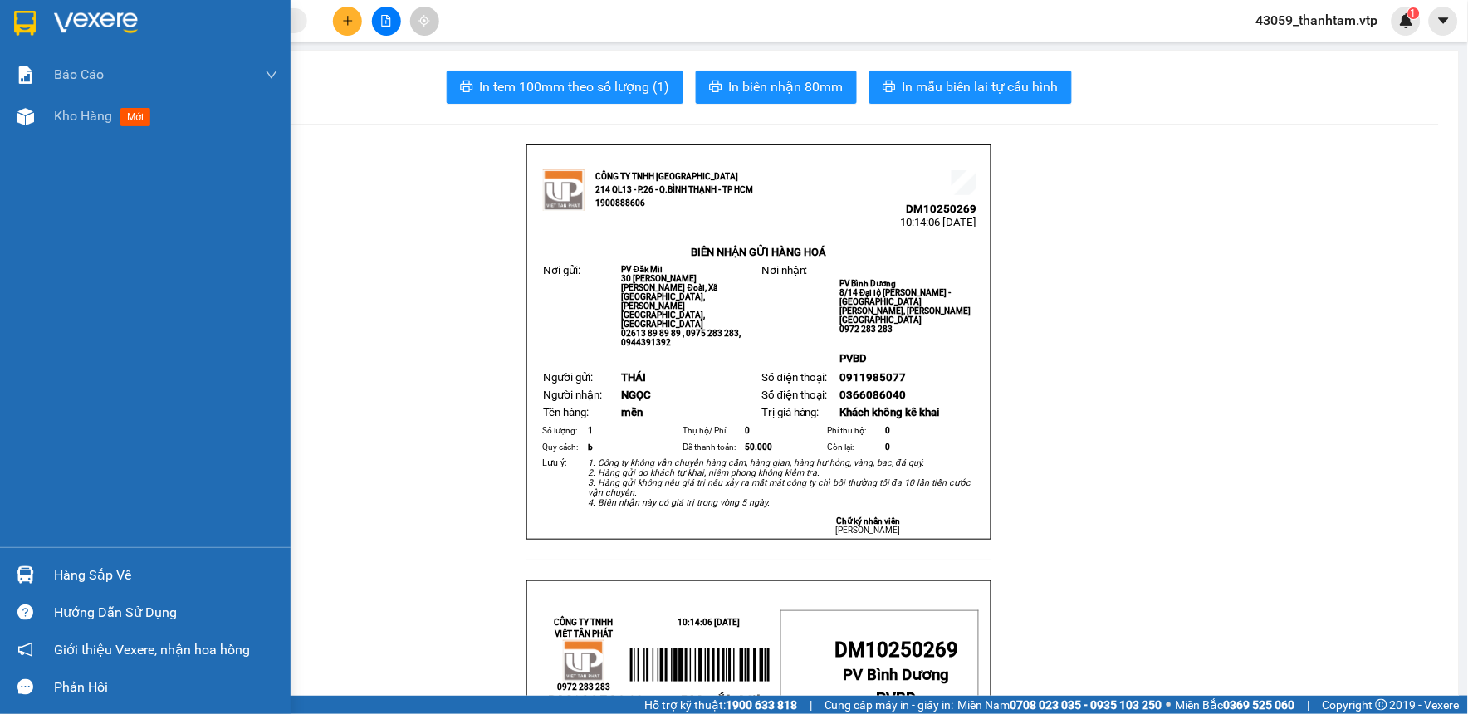
click at [30, 29] on img at bounding box center [25, 23] width 22 height 25
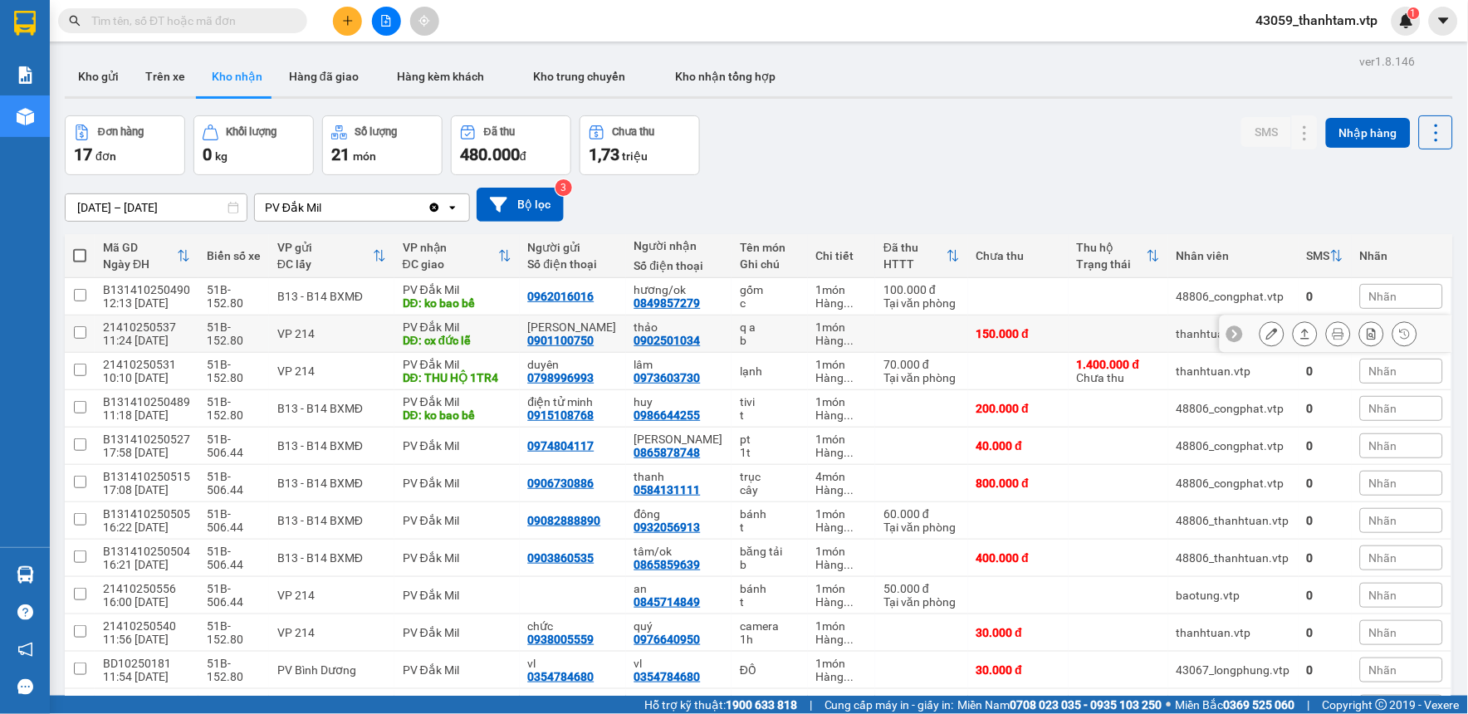
click at [1266, 337] on icon at bounding box center [1272, 334] width 12 height 12
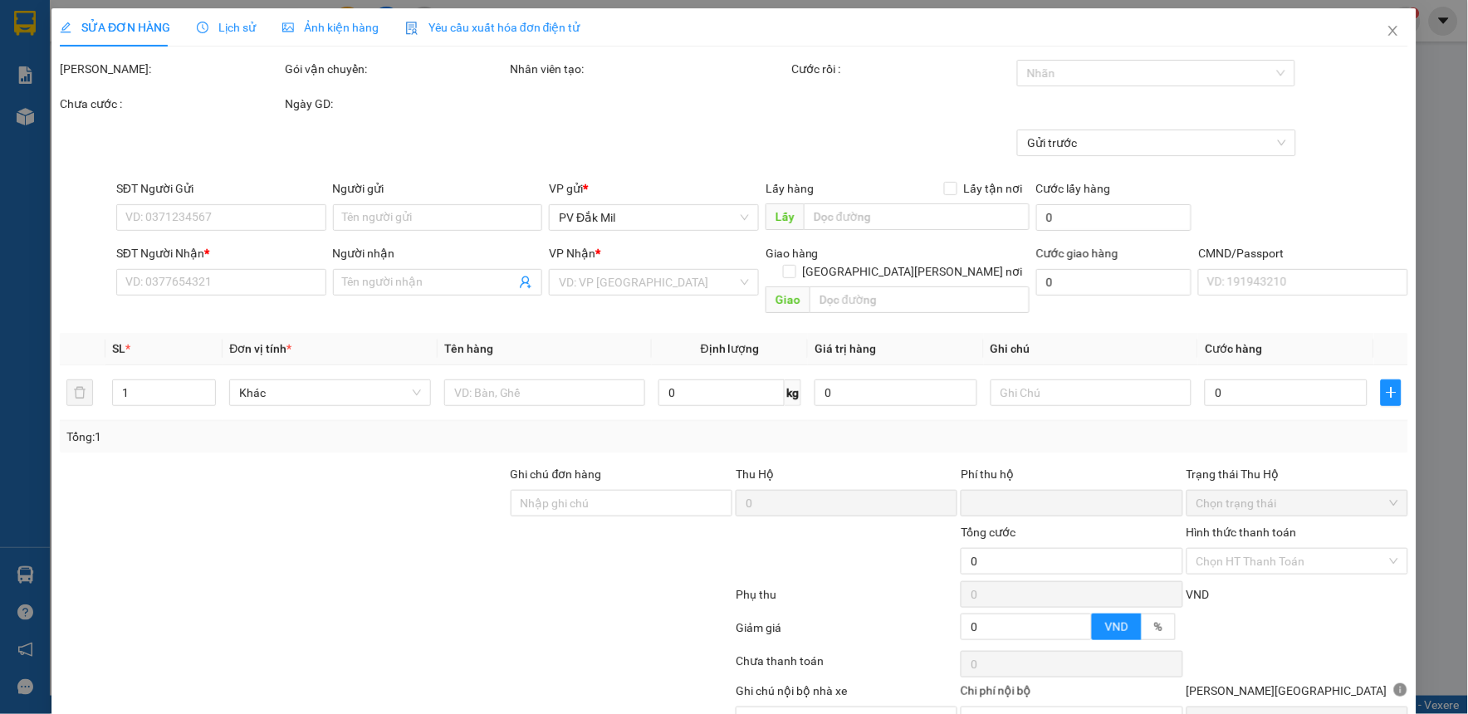
type input "7.500"
type input "0901100750"
type input "[PERSON_NAME]"
type input "0902501034"
type input "thảo"
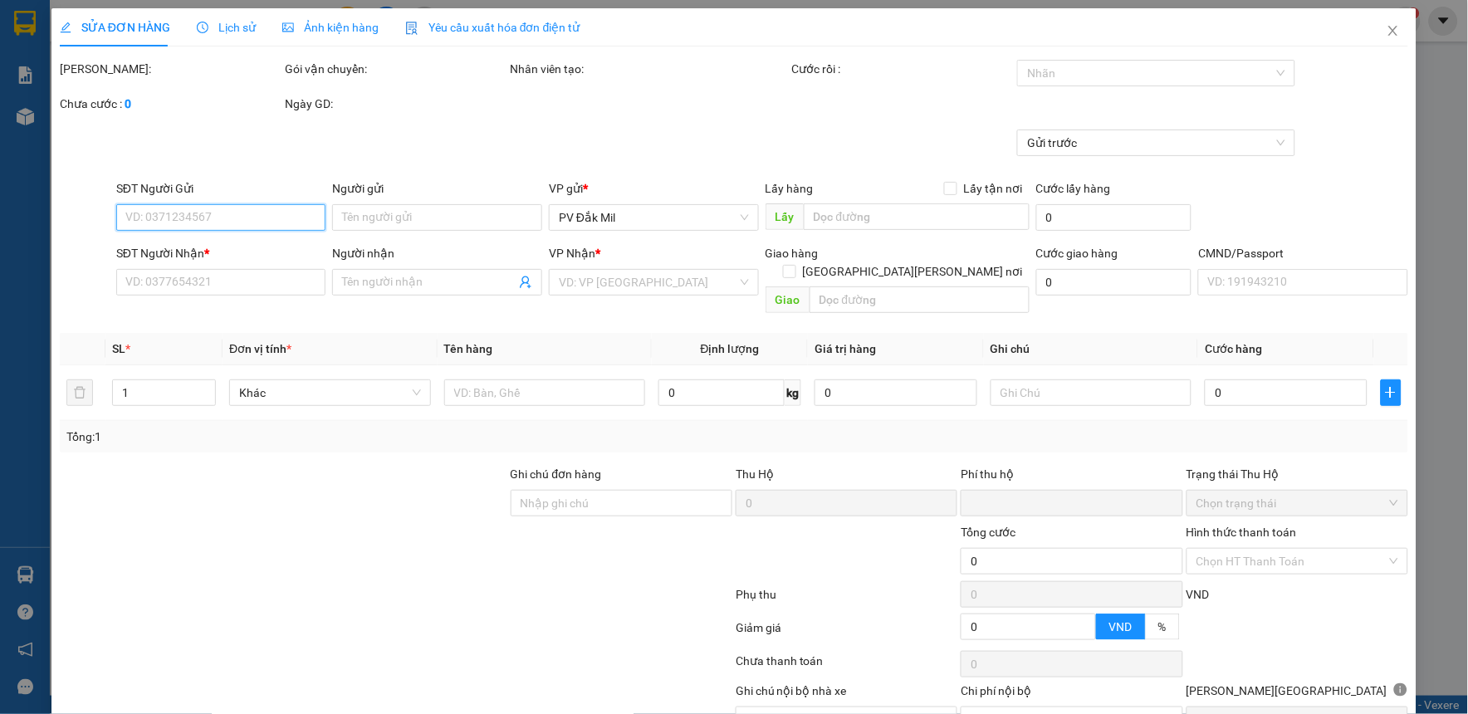
type input "cx đức lễ"
type input "0"
type input "150.000"
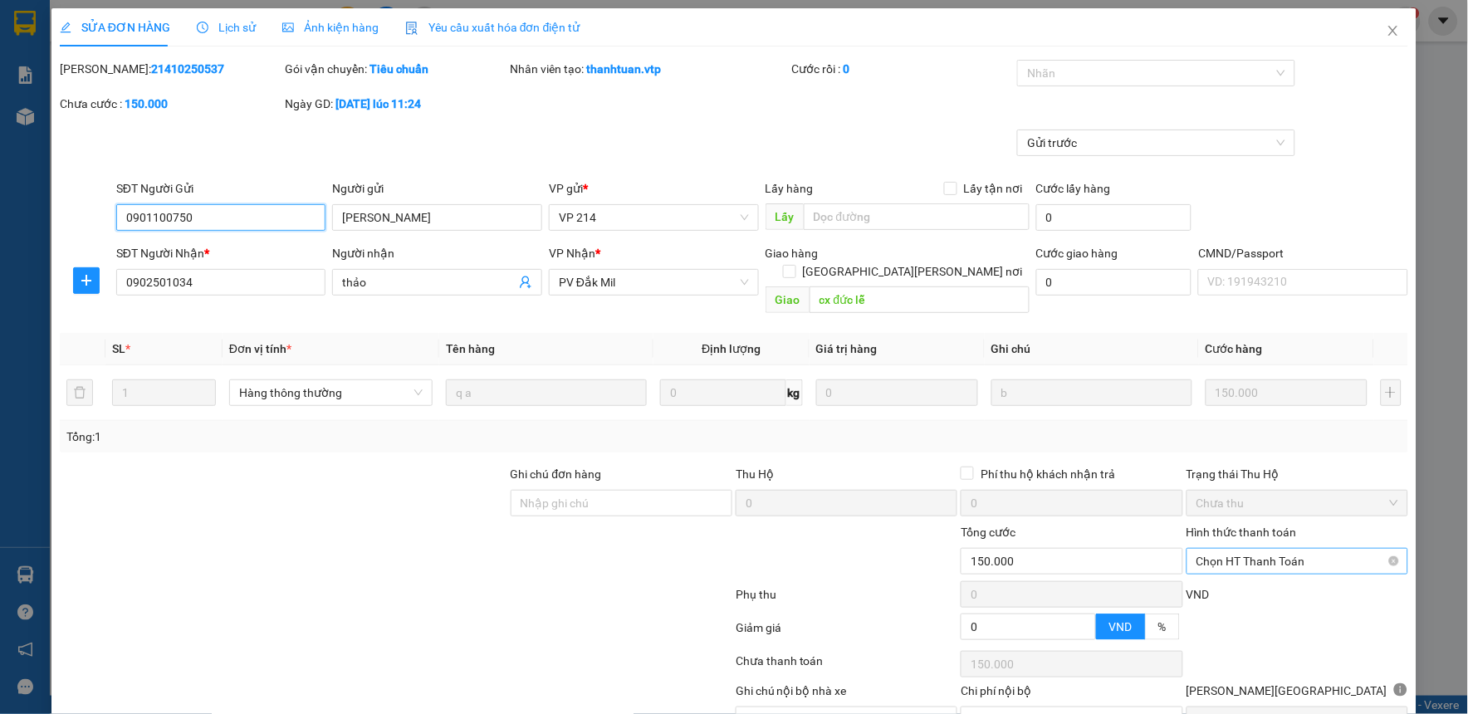
click at [1322, 549] on span "Chọn HT Thanh Toán" at bounding box center [1297, 561] width 202 height 25
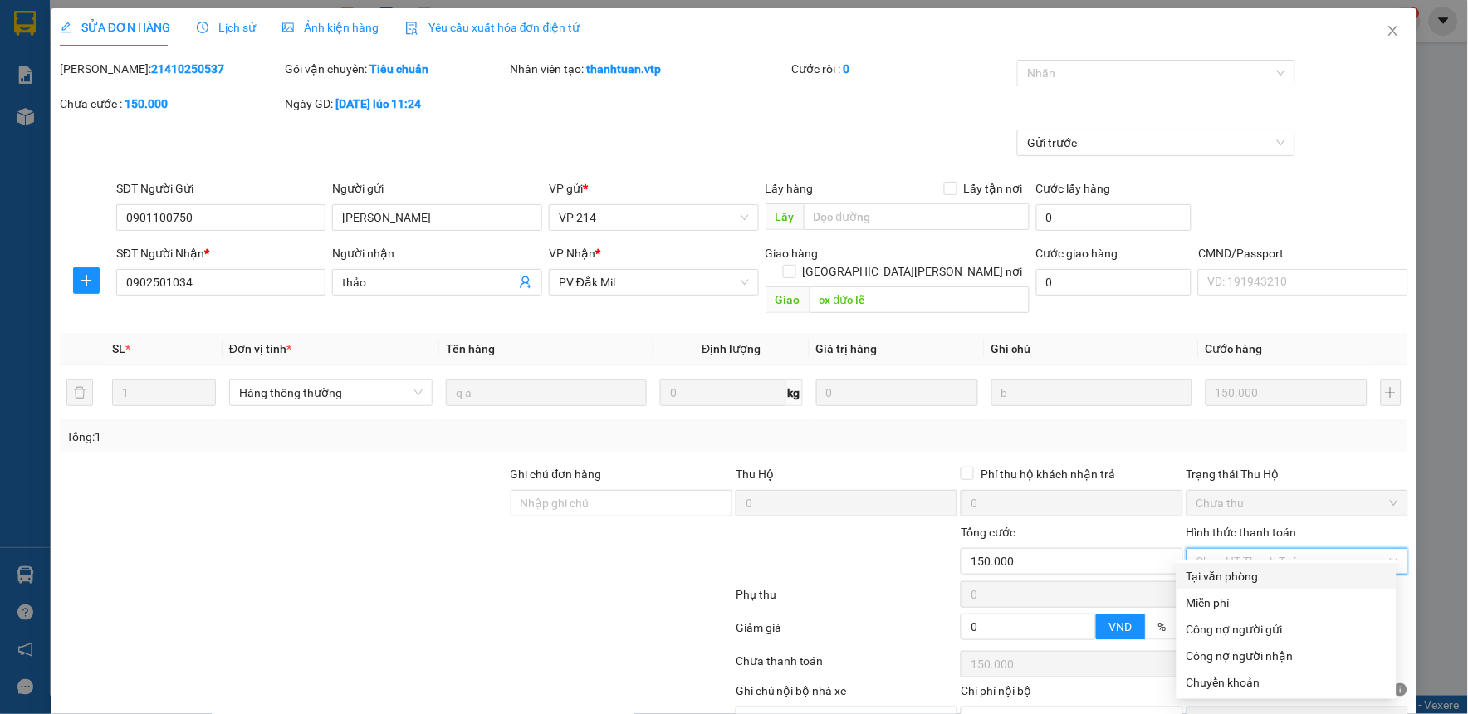
click at [1291, 568] on div "Tại văn phòng" at bounding box center [1286, 576] width 200 height 18
type input "0"
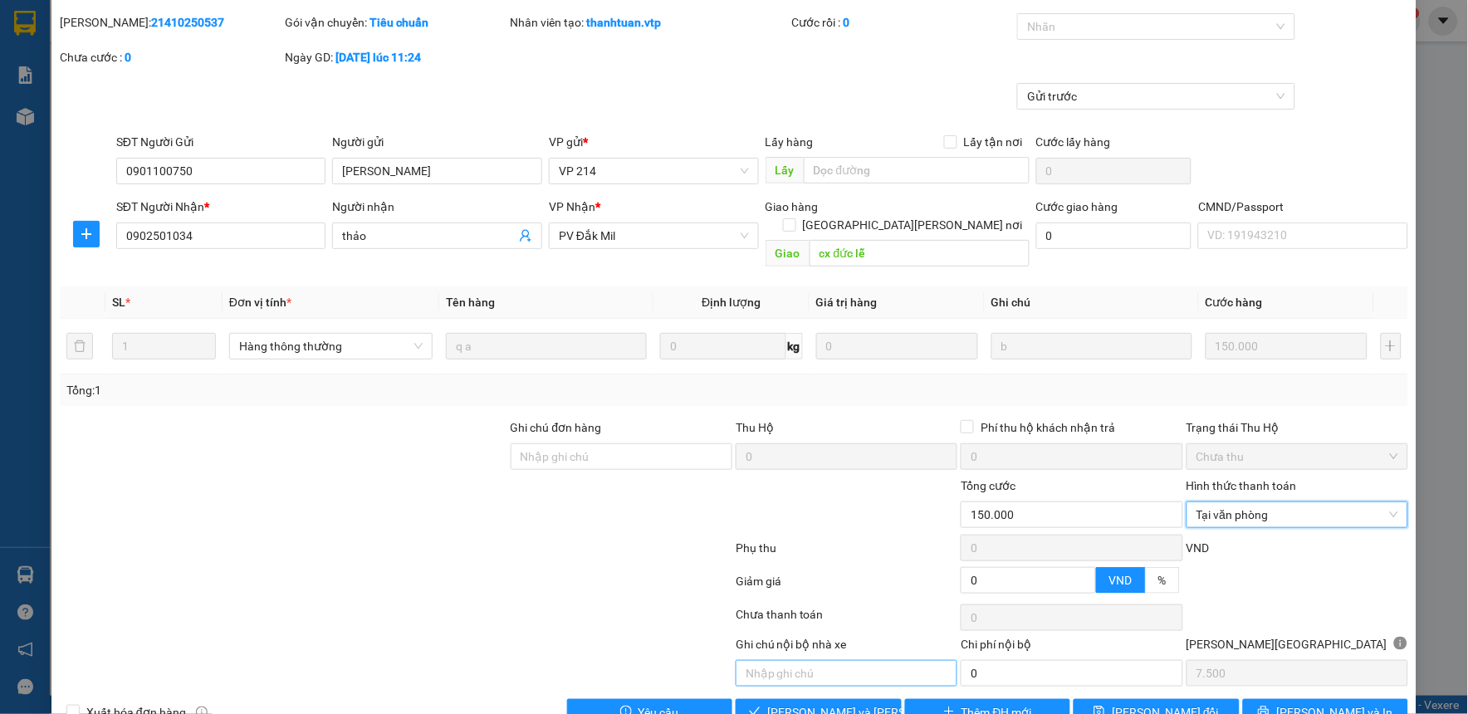
scroll to position [72, 0]
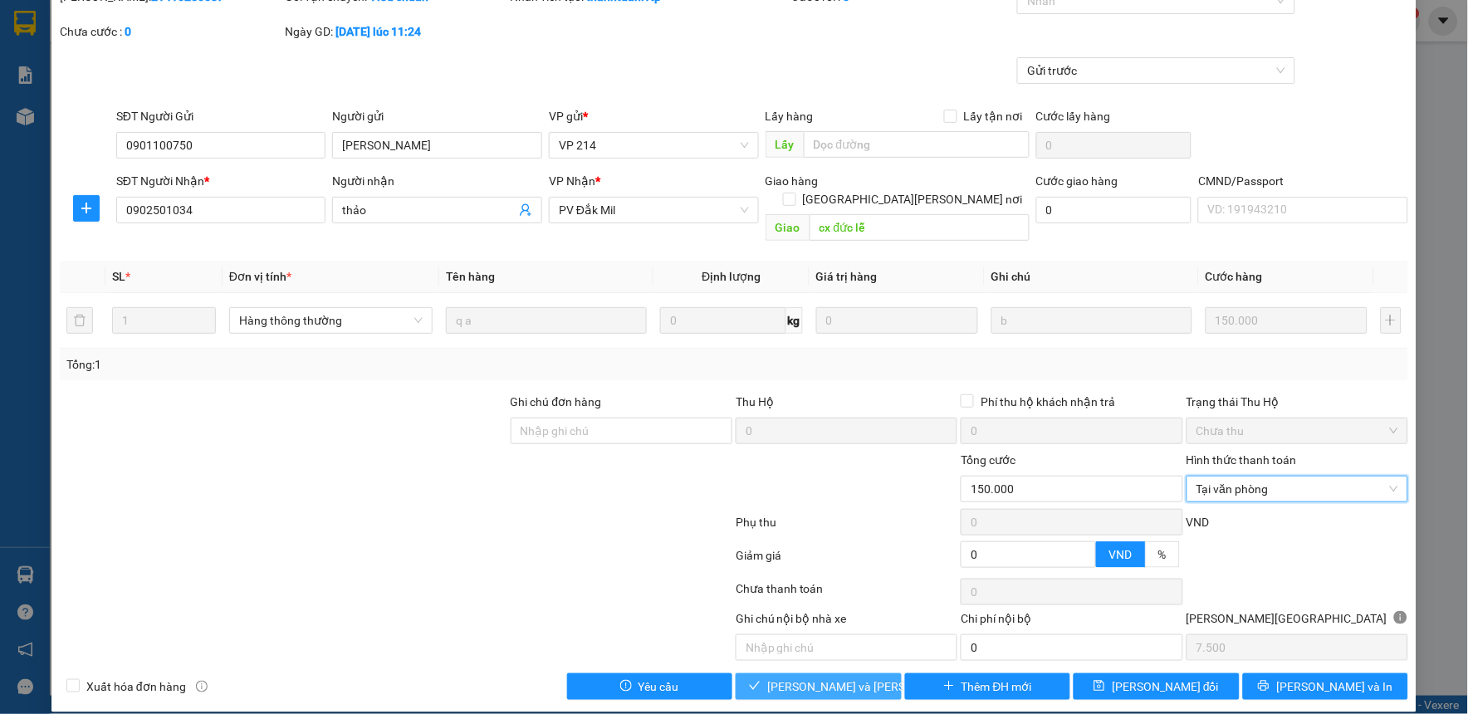
click at [826, 677] on span "[PERSON_NAME] và [PERSON_NAME] hàng" at bounding box center [879, 686] width 224 height 18
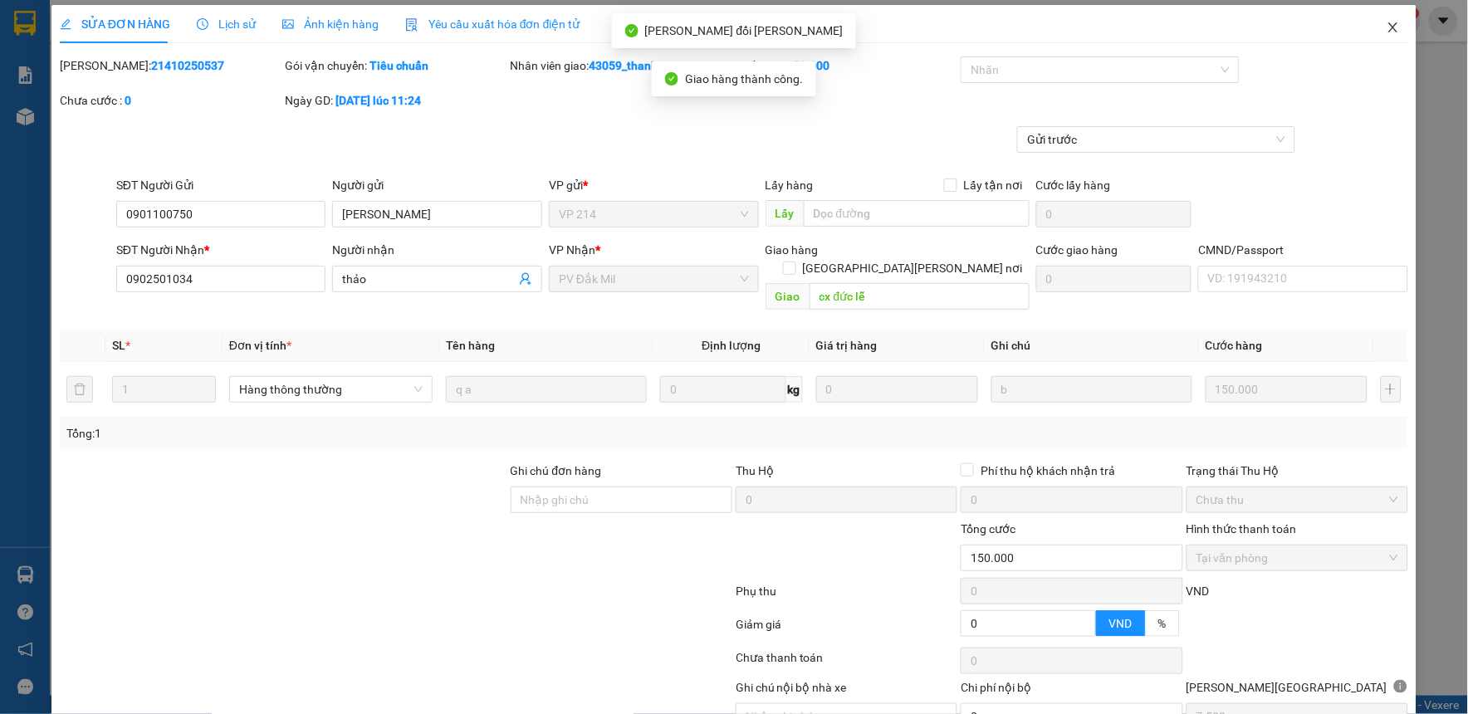
scroll to position [0, 0]
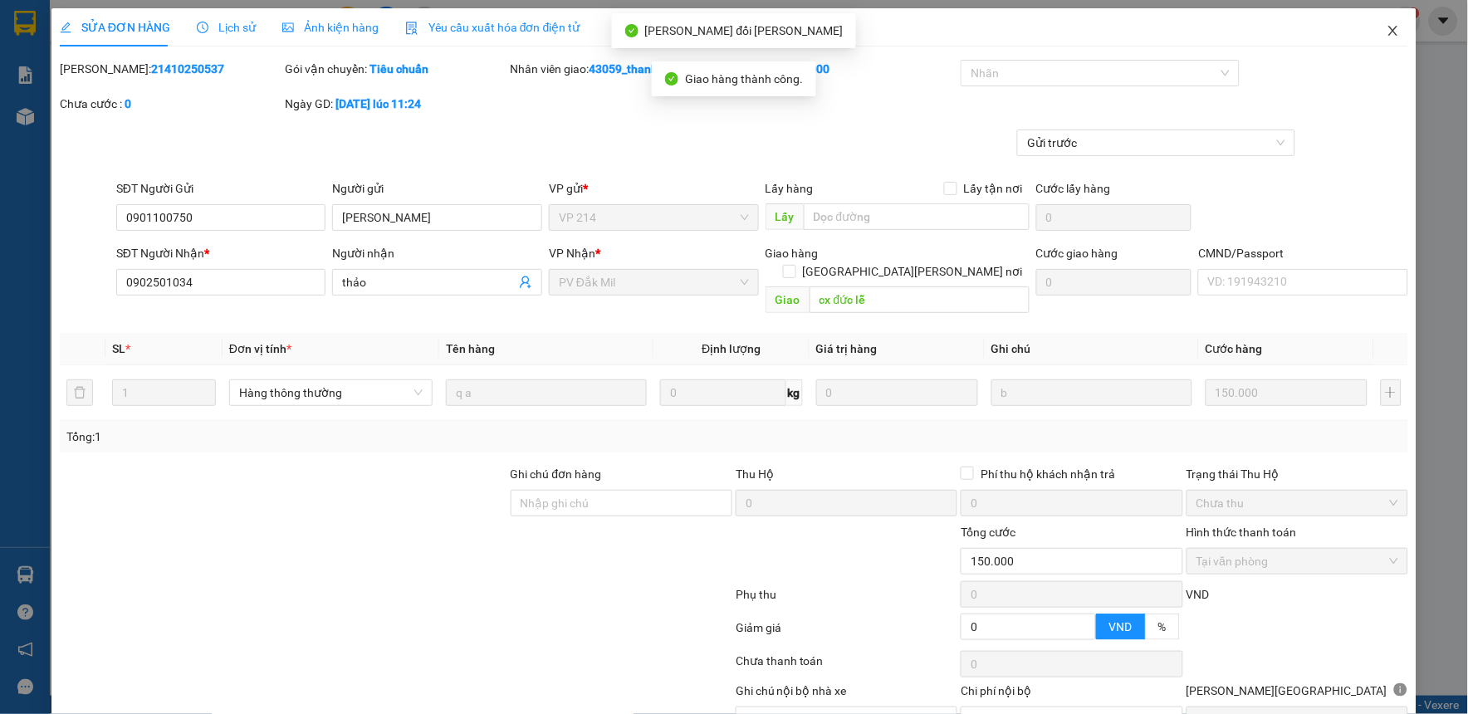
click at [1386, 33] on icon "close" at bounding box center [1392, 30] width 13 height 13
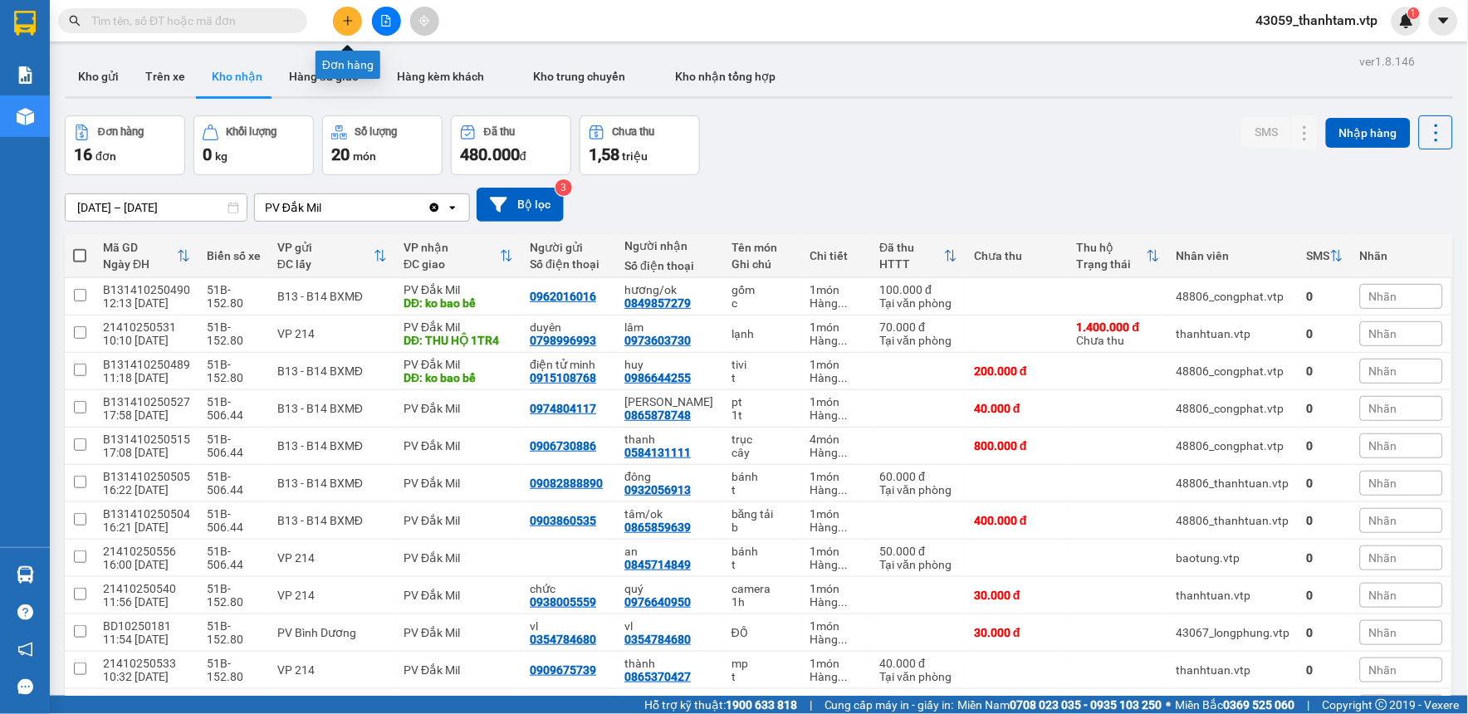
click at [347, 28] on button at bounding box center [347, 21] width 29 height 29
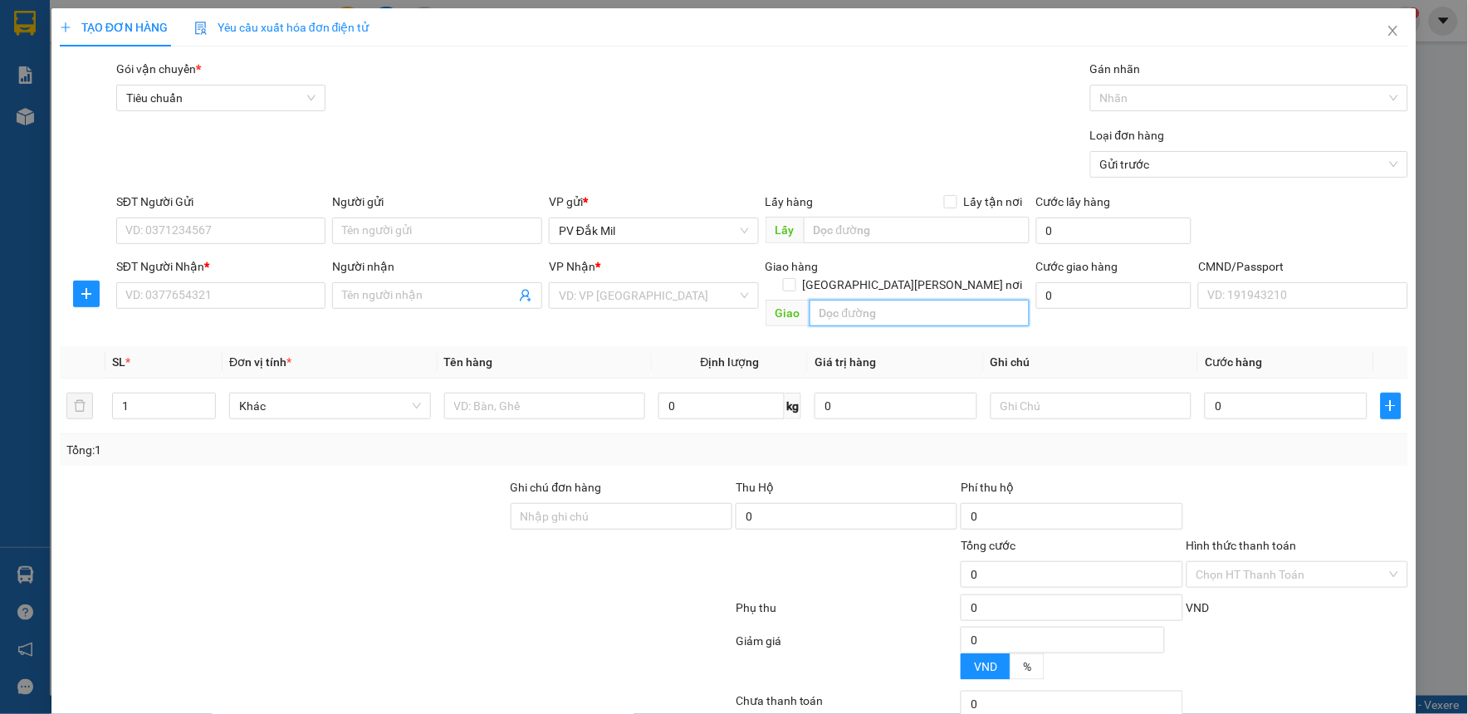
click at [825, 301] on input "text" at bounding box center [919, 313] width 220 height 27
type input "nhẹ tay điện tử"
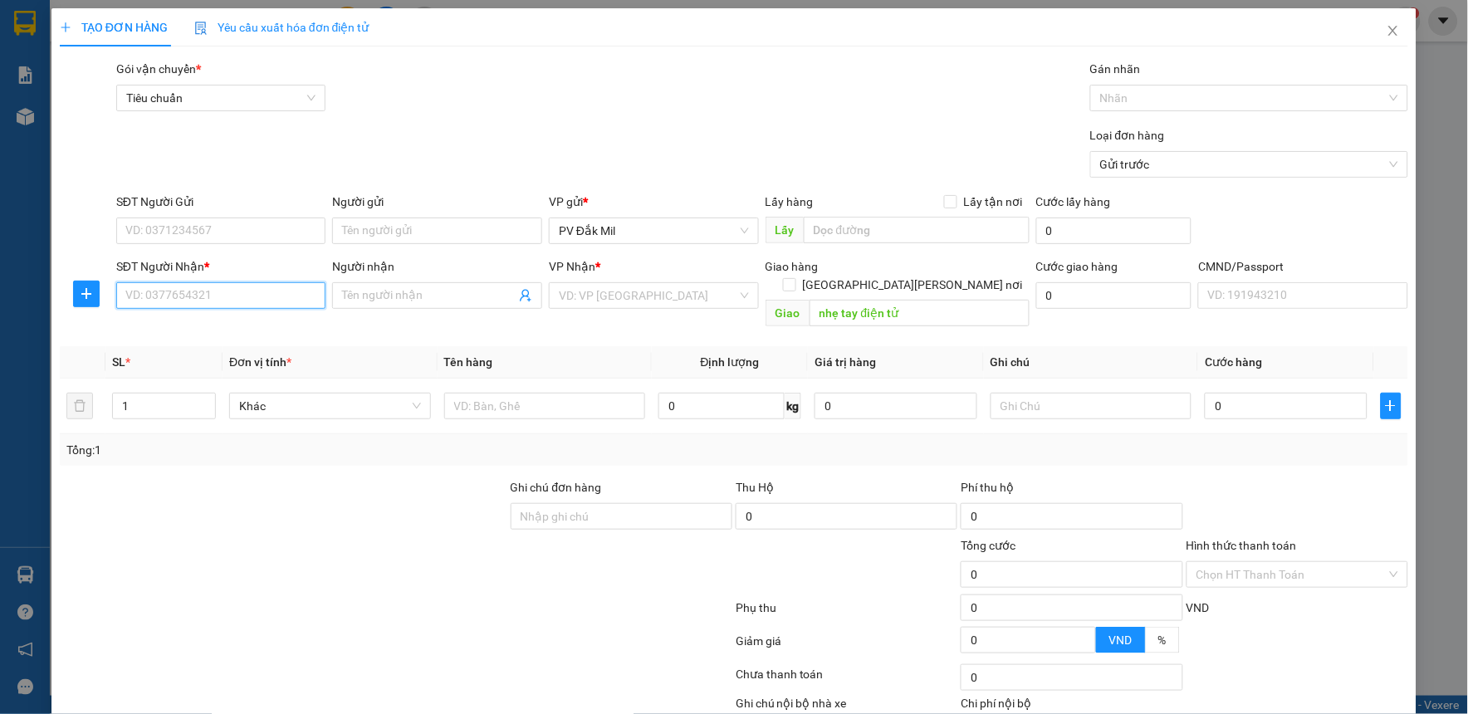
click at [276, 300] on input "SĐT Người Nhận *" at bounding box center [221, 295] width 210 height 27
type input "0"
click at [156, 393] on input "1" at bounding box center [164, 405] width 102 height 25
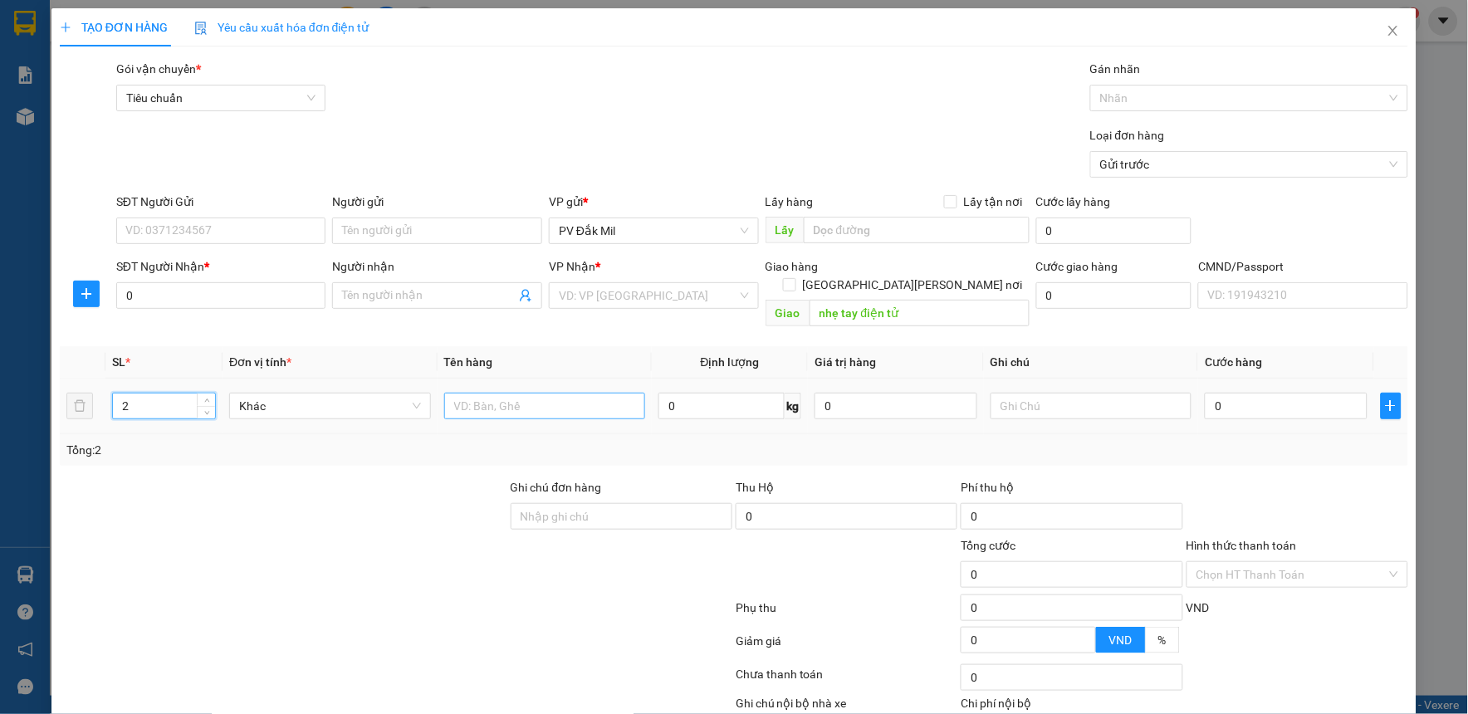
type input "2"
click at [546, 393] on input "text" at bounding box center [545, 406] width 202 height 27
type input "d"
type input "điện tử"
click at [1057, 393] on input "text" at bounding box center [1091, 406] width 202 height 27
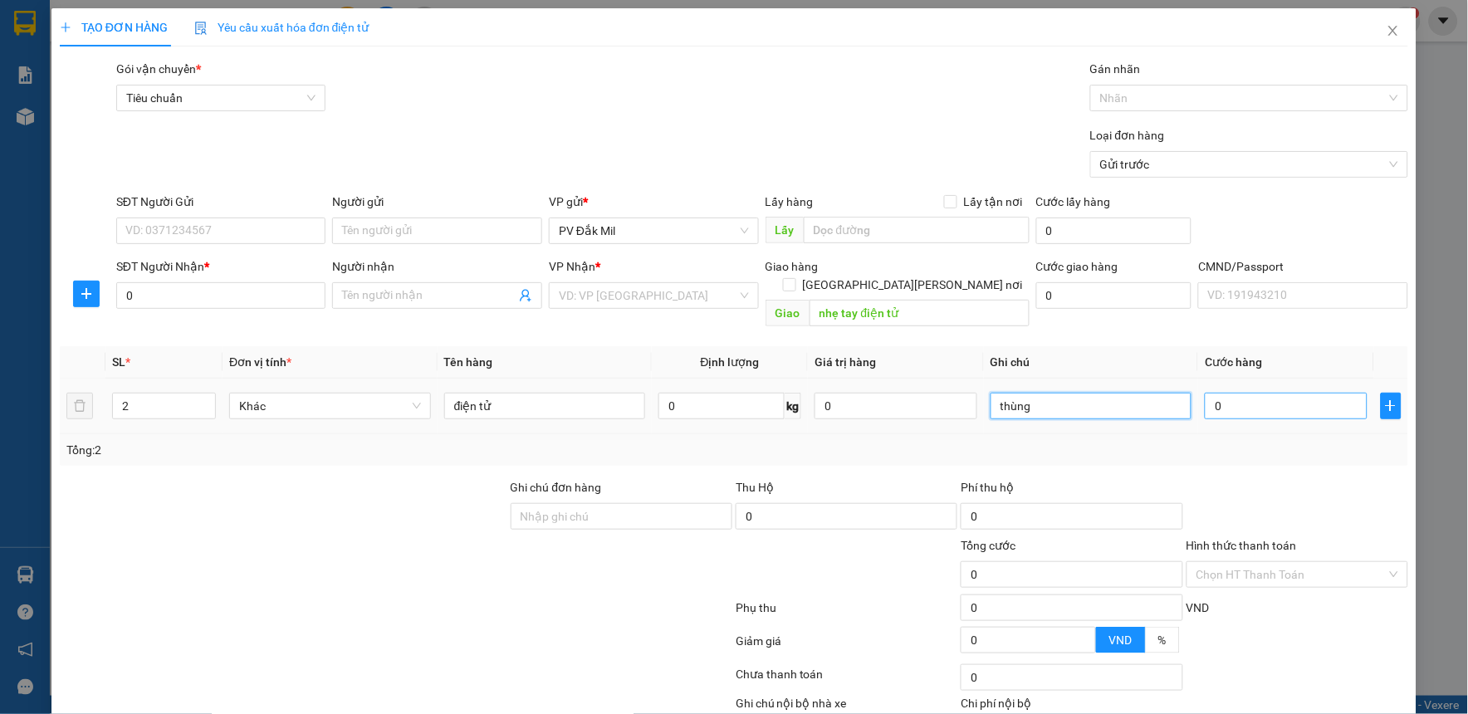
type input "thùng"
click at [1265, 396] on input "0" at bounding box center [1285, 406] width 163 height 27
type input "1"
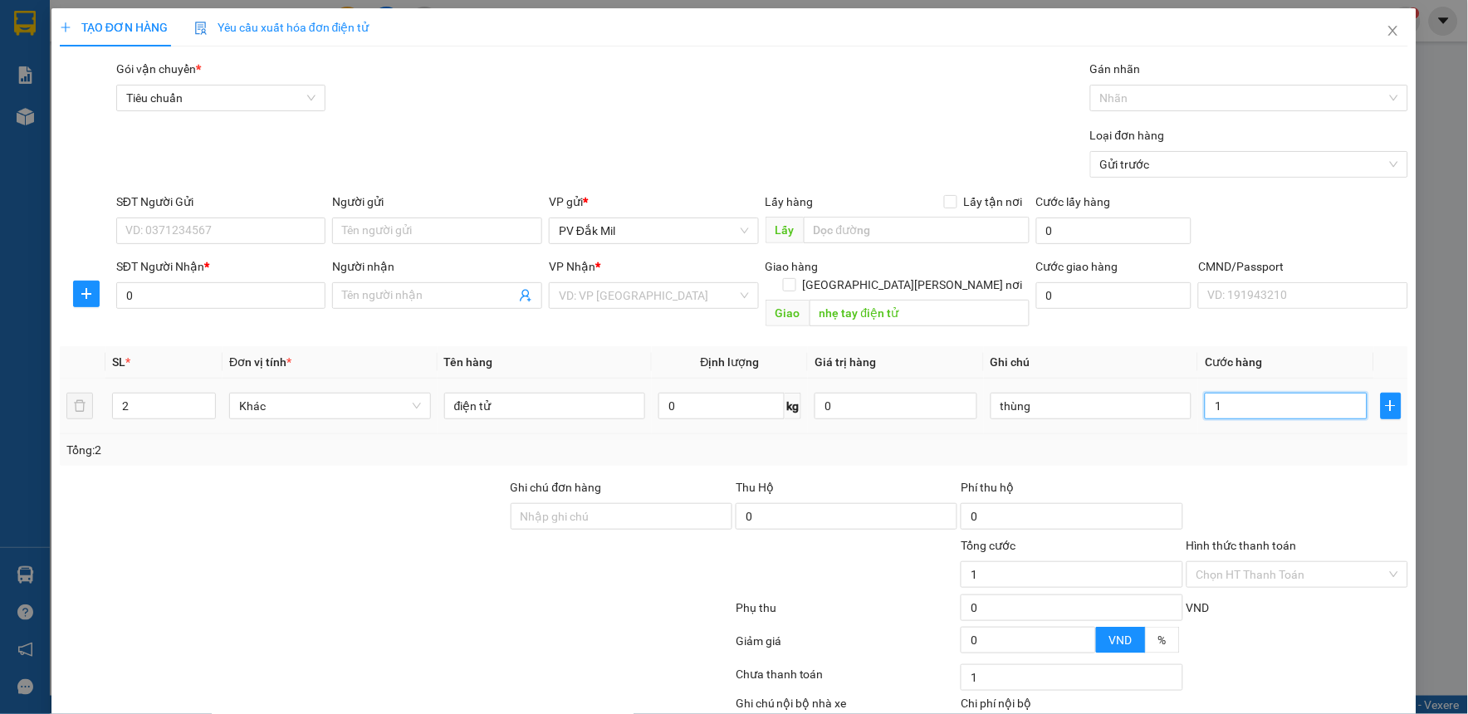
type input "12"
type input "120"
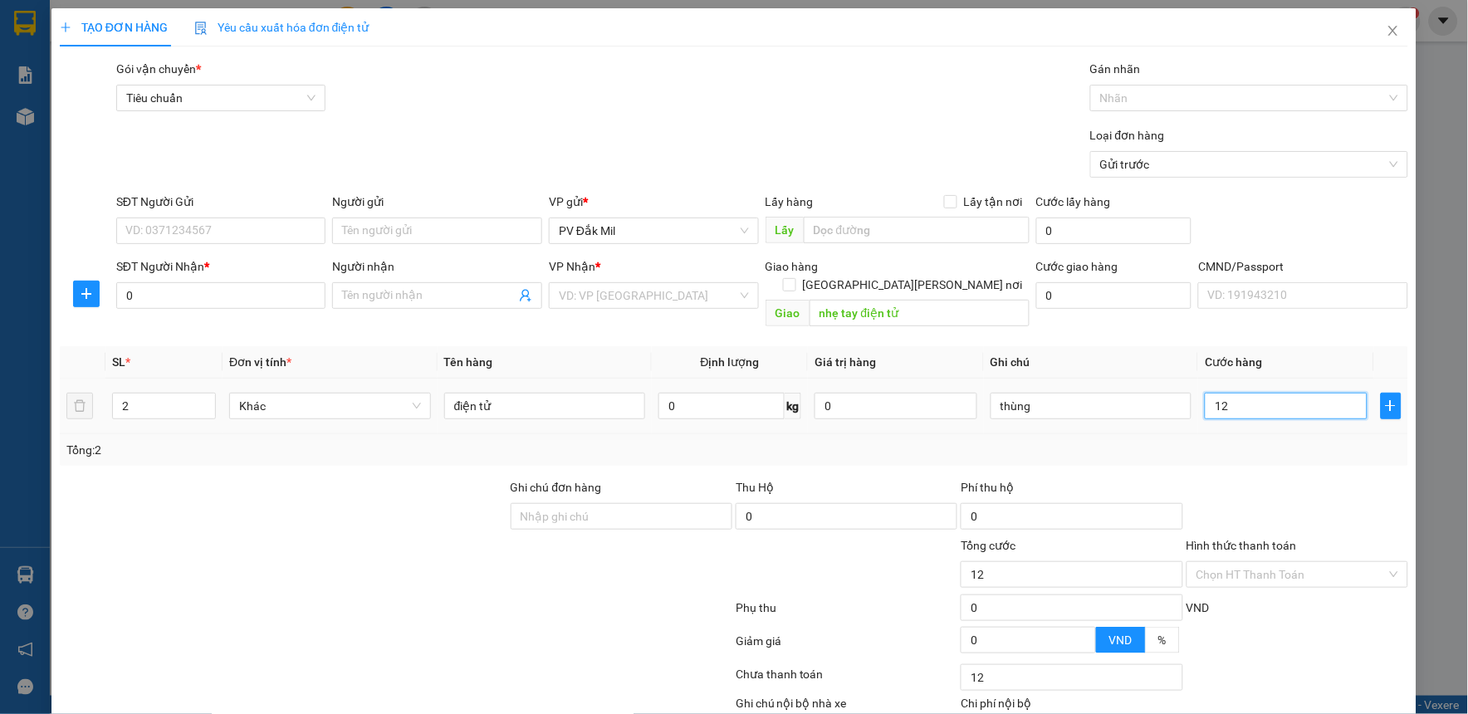
type input "120"
type input "1.200"
type input "12.000"
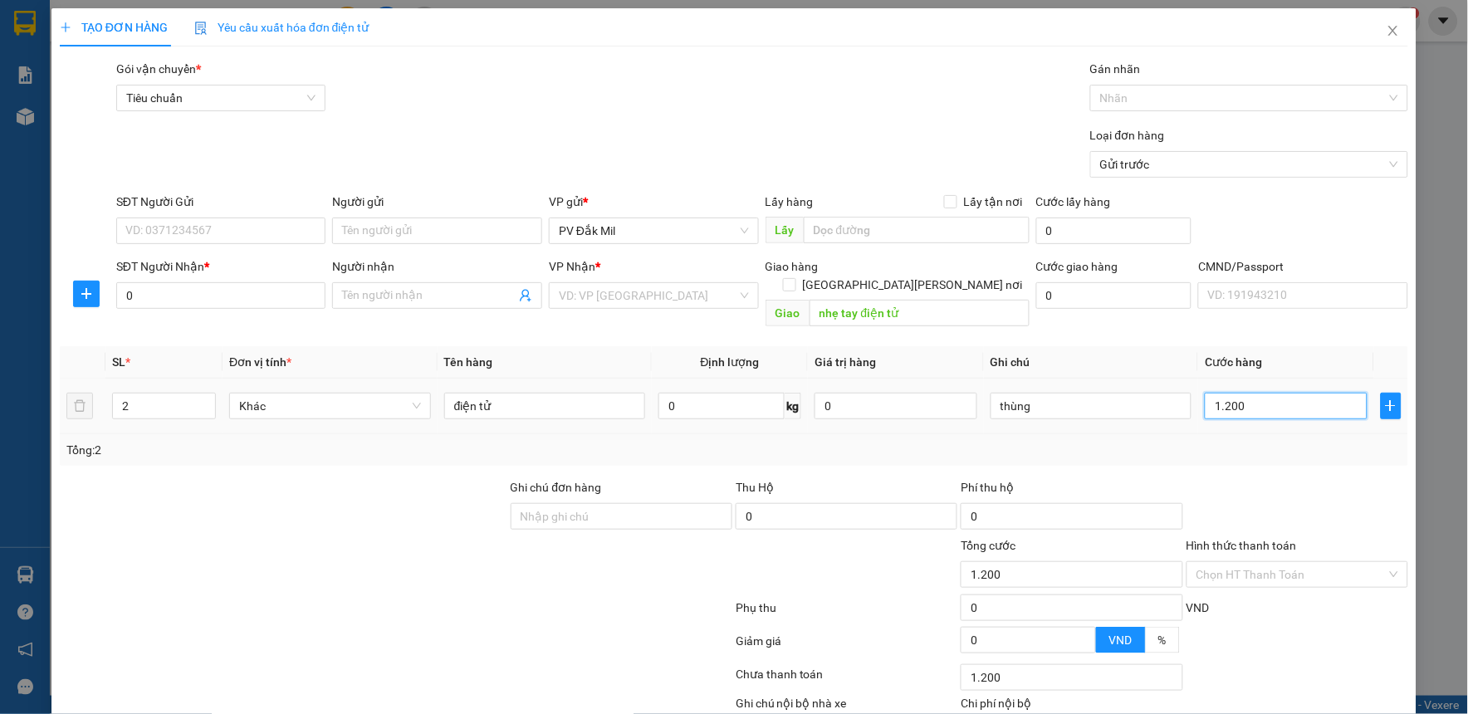
type input "12.000"
type input "120.000"
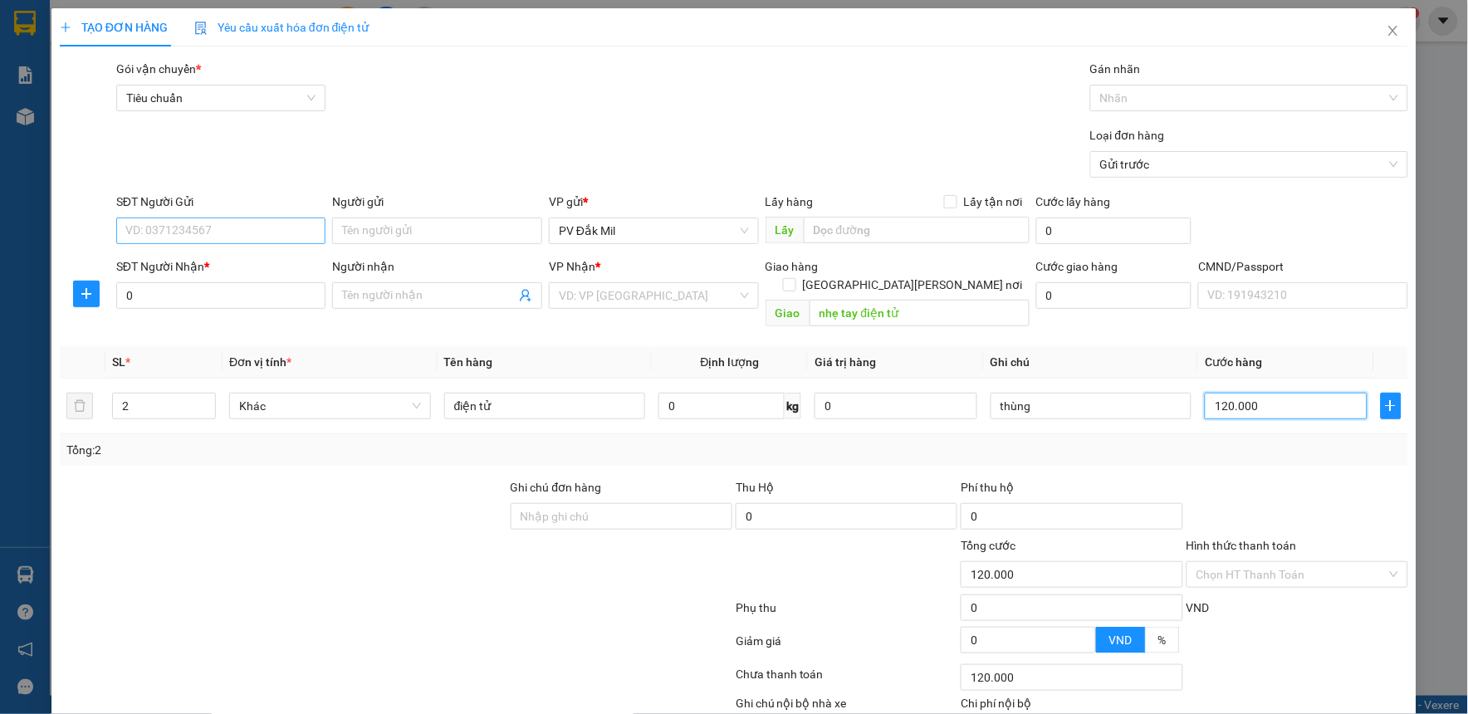
type input "120.000"
click at [201, 237] on input "SĐT Người Gửi" at bounding box center [221, 230] width 210 height 27
type input "0963248789"
click at [212, 291] on input "0" at bounding box center [221, 295] width 210 height 27
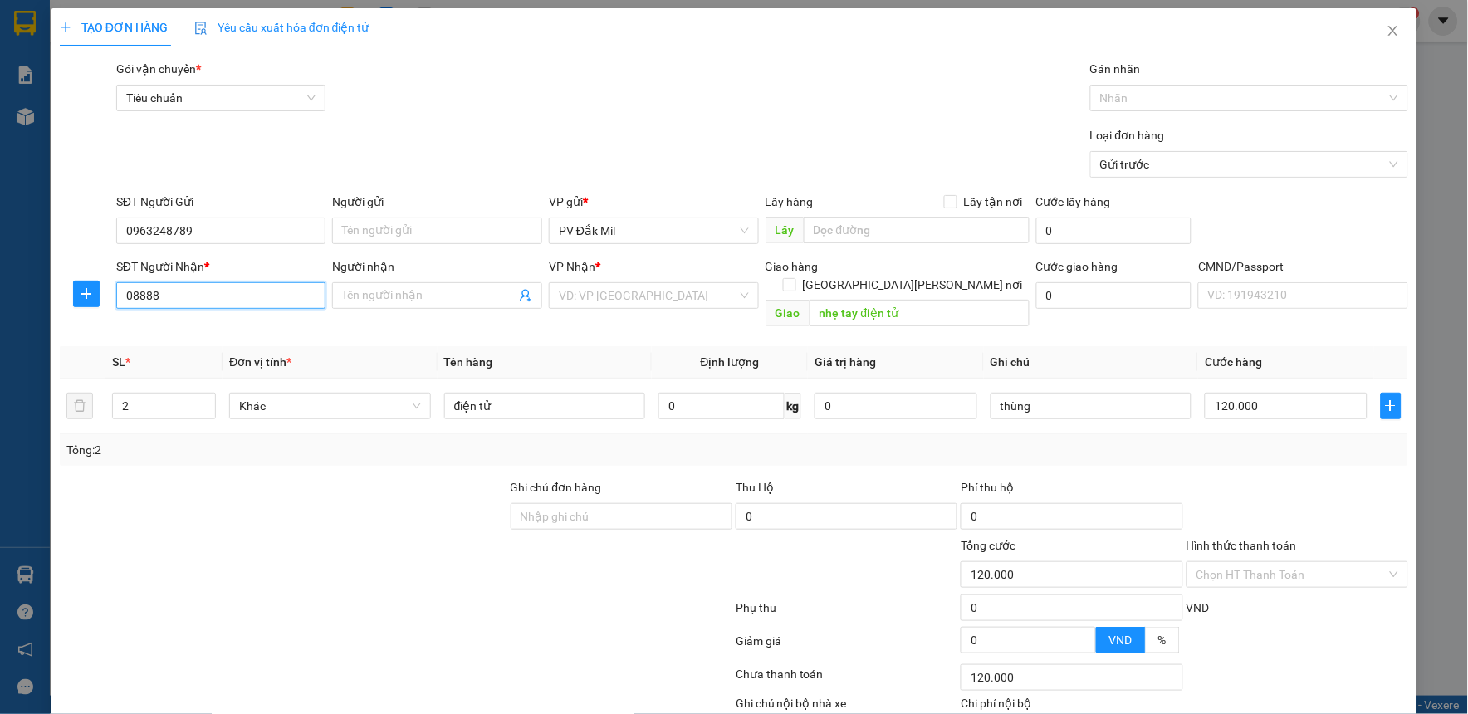
type input "088888"
drag, startPoint x: 203, startPoint y: 294, endPoint x: 105, endPoint y: 316, distance: 100.5
click at [105, 316] on div "Transit Pickup Surcharge Ids Transit Deliver Surcharge Ids Transit Deliver Surc…" at bounding box center [734, 422] width 1348 height 725
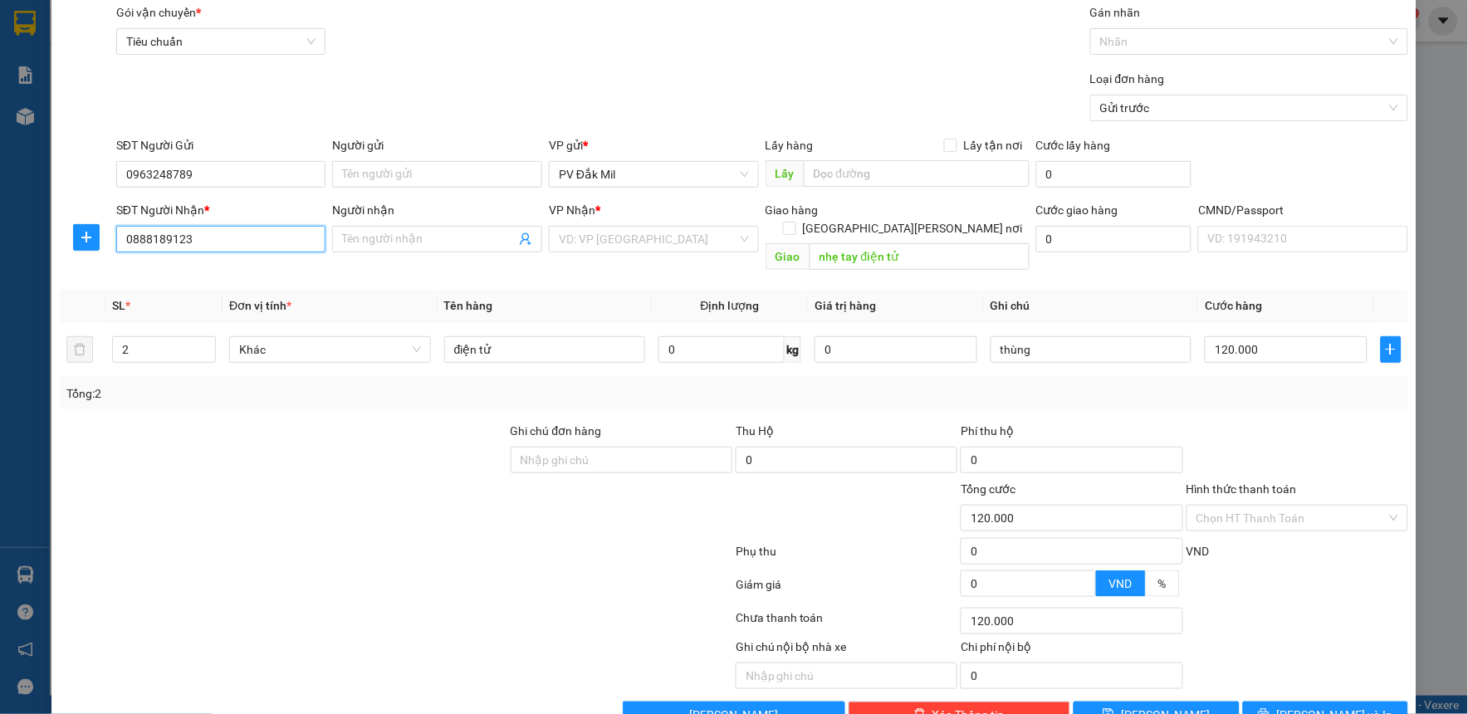
scroll to position [85, 0]
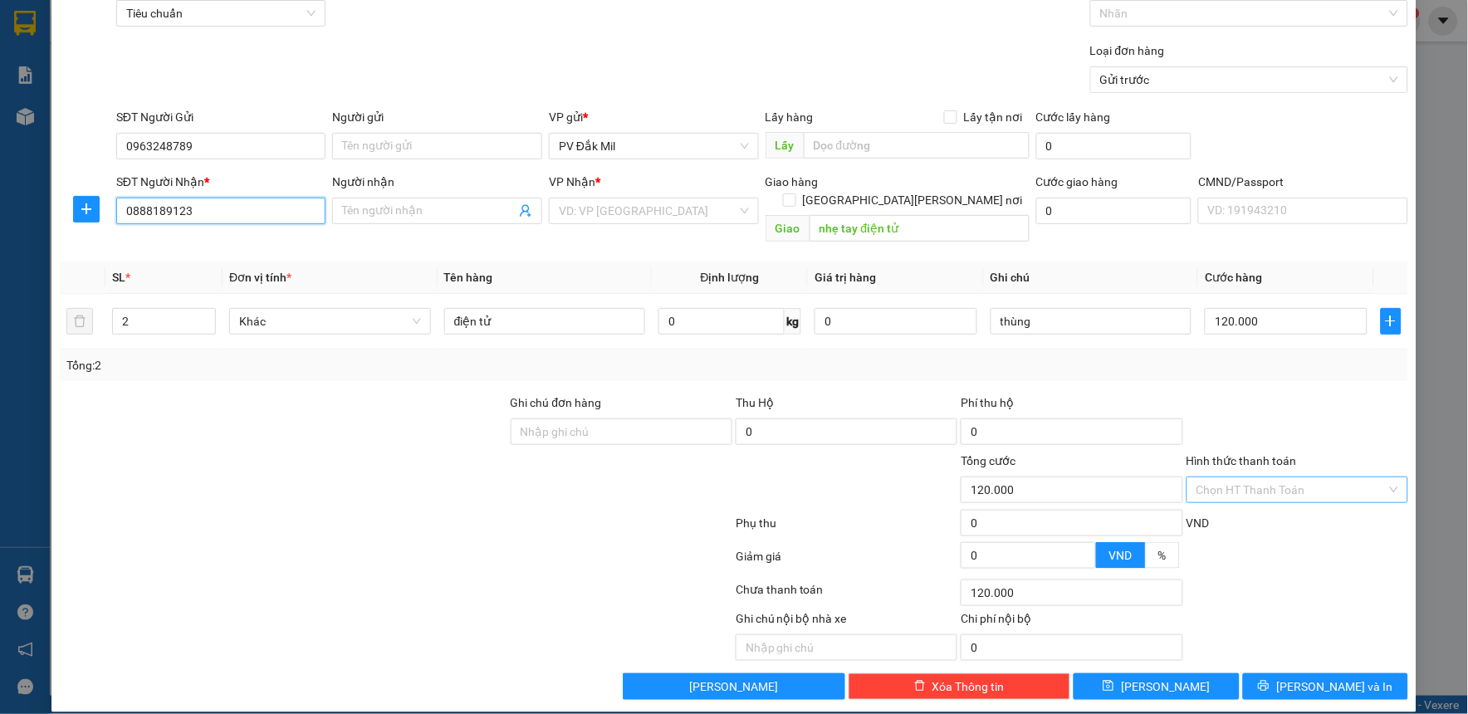
type input "0888189123"
click at [1338, 477] on input "Hình thức thanh toán" at bounding box center [1291, 489] width 190 height 25
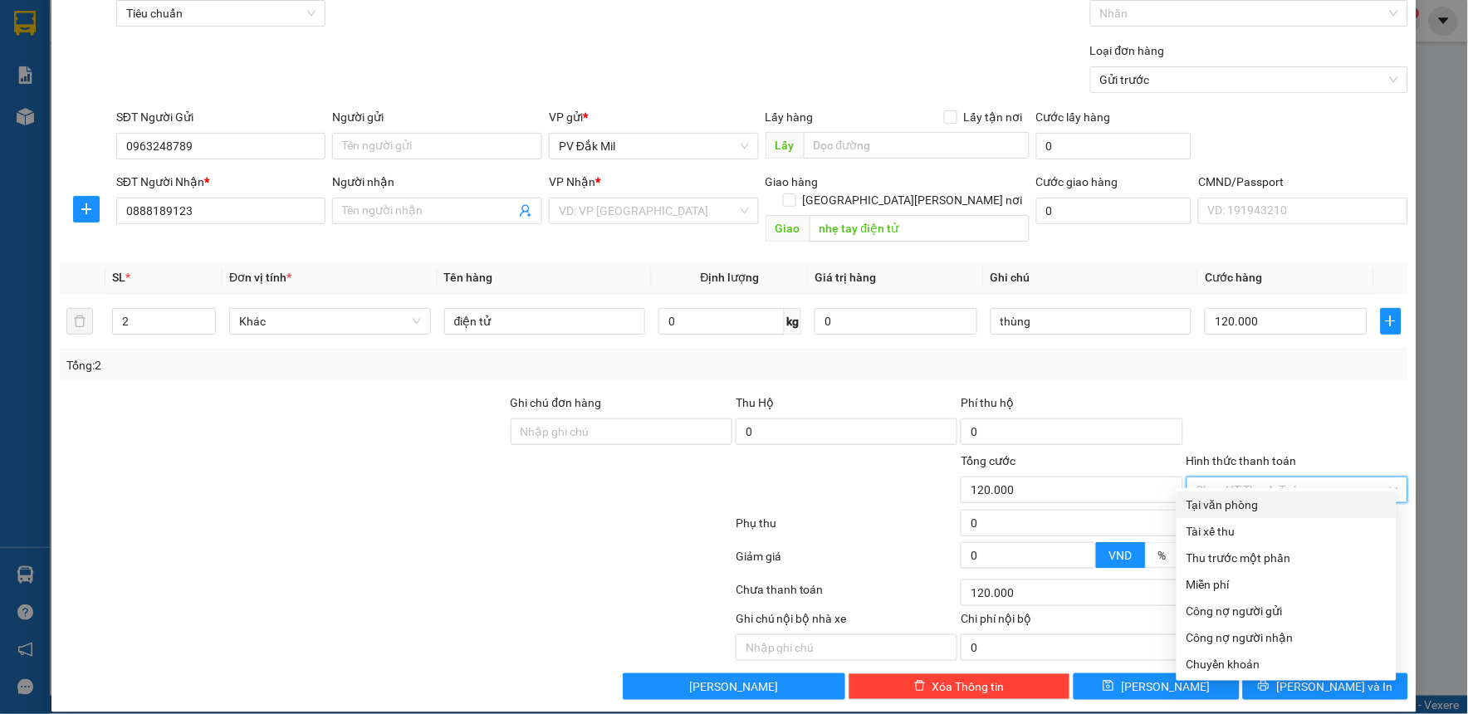
drag, startPoint x: 1280, startPoint y: 510, endPoint x: 1280, endPoint y: 499, distance: 10.8
click at [1280, 509] on div "Tại văn phòng" at bounding box center [1286, 505] width 200 height 18
type input "0"
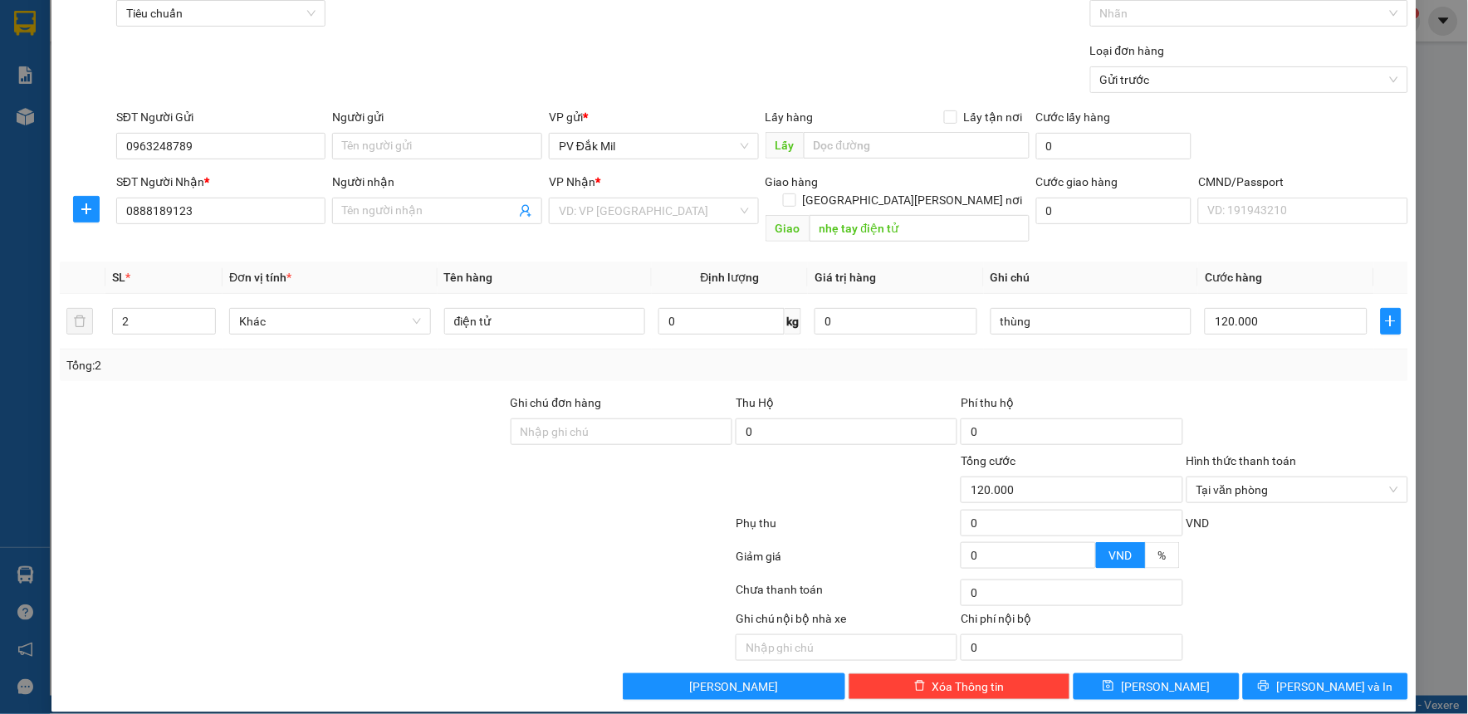
click at [1291, 413] on div at bounding box center [1296, 422] width 225 height 58
click at [1297, 673] on button "[PERSON_NAME] và In" at bounding box center [1326, 686] width 166 height 27
click at [1299, 483] on span "Tại văn phòng" at bounding box center [1297, 489] width 202 height 25
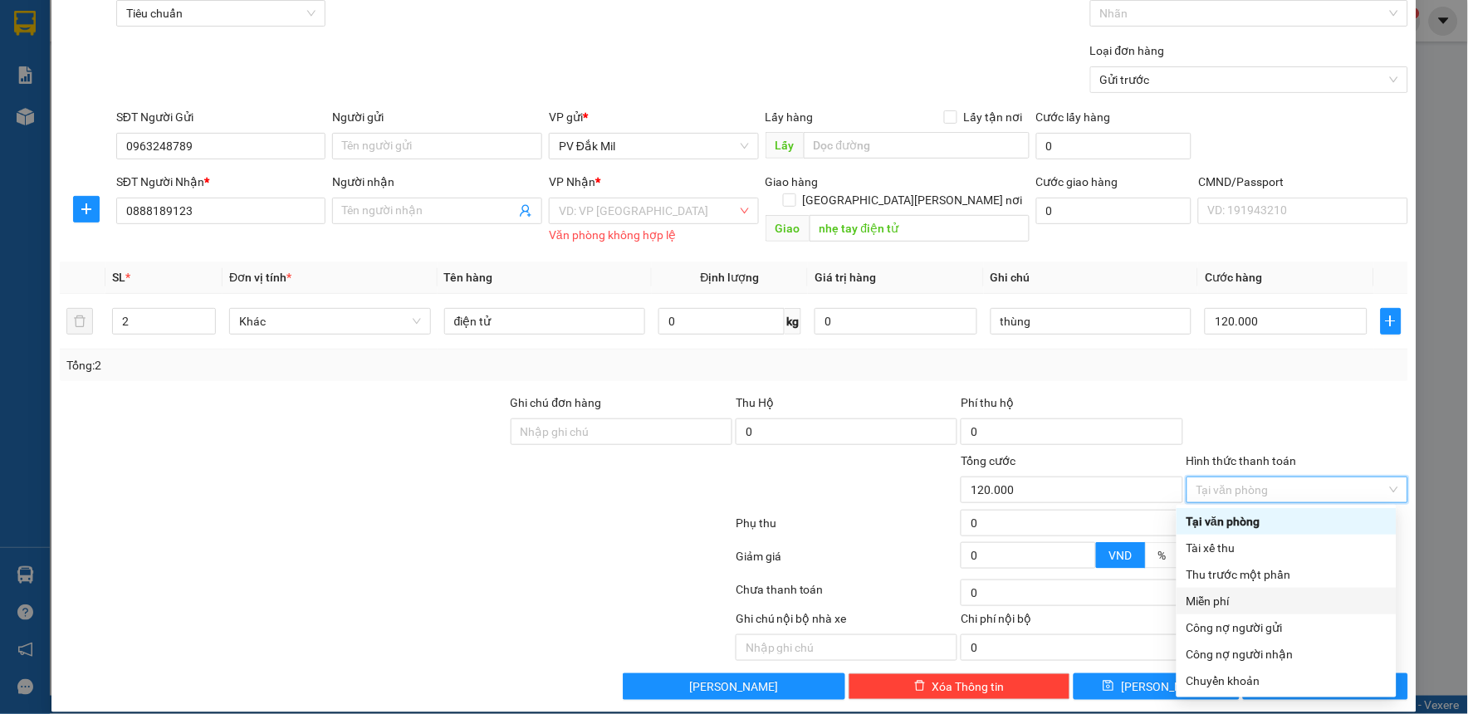
click at [1238, 607] on div "Miễn phí" at bounding box center [1286, 601] width 200 height 18
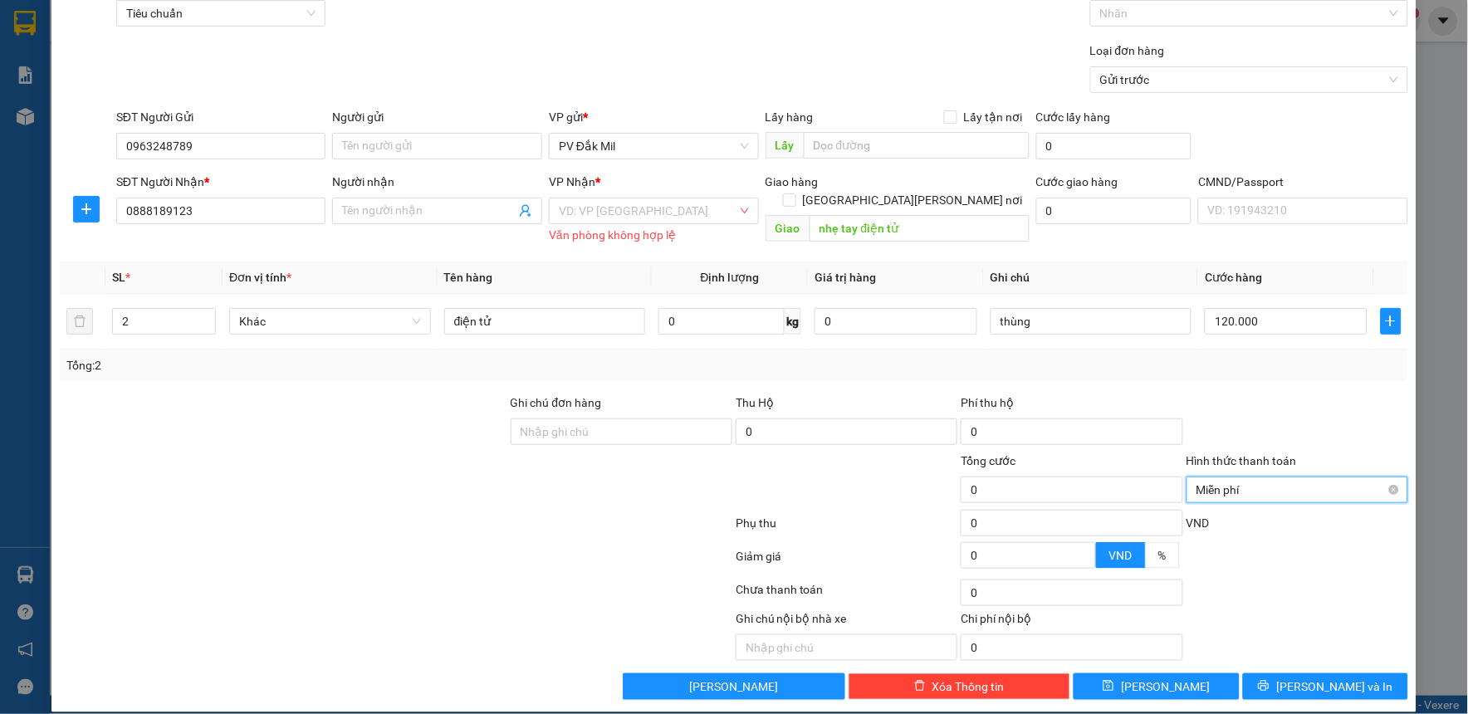
click at [1235, 499] on span "Miễn phí" at bounding box center [1297, 489] width 202 height 25
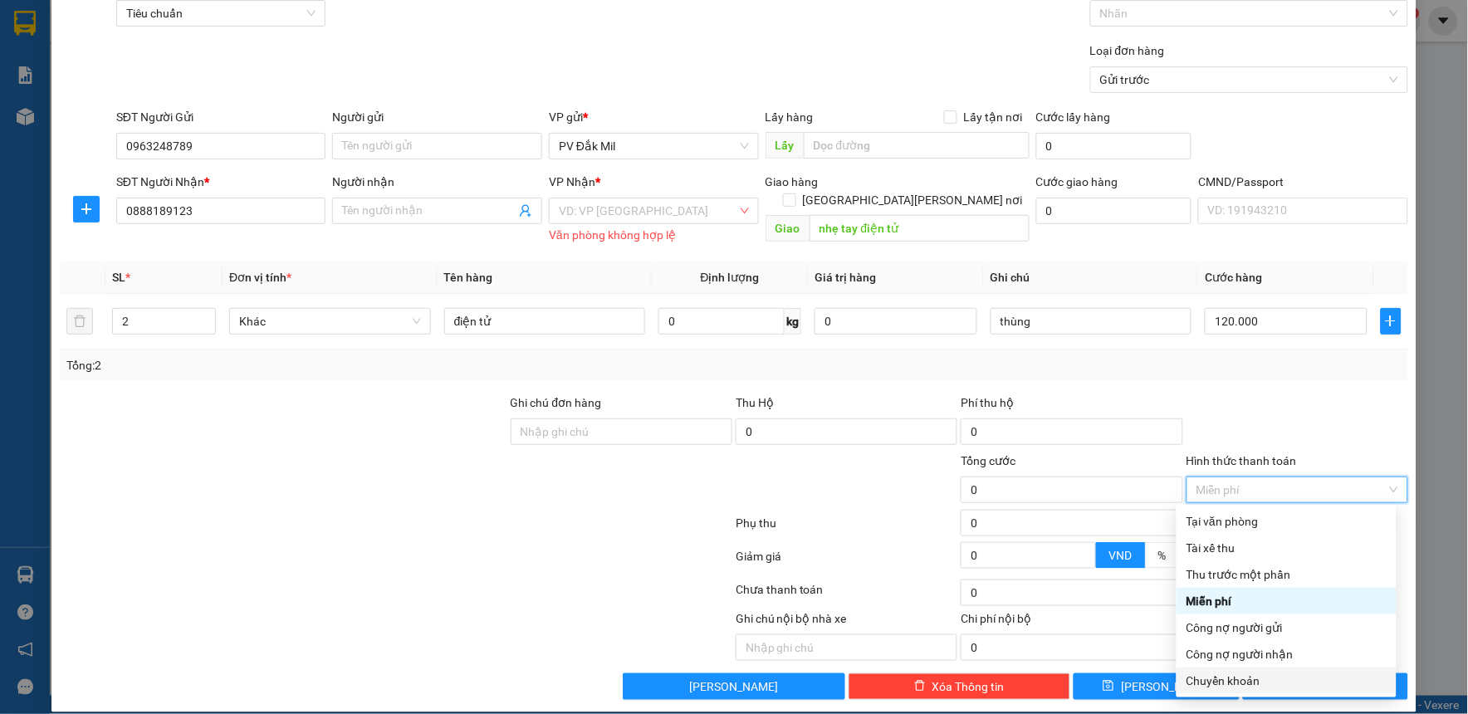
click at [1235, 681] on div "Chuyển khoản" at bounding box center [1286, 680] width 200 height 18
type input "120.000"
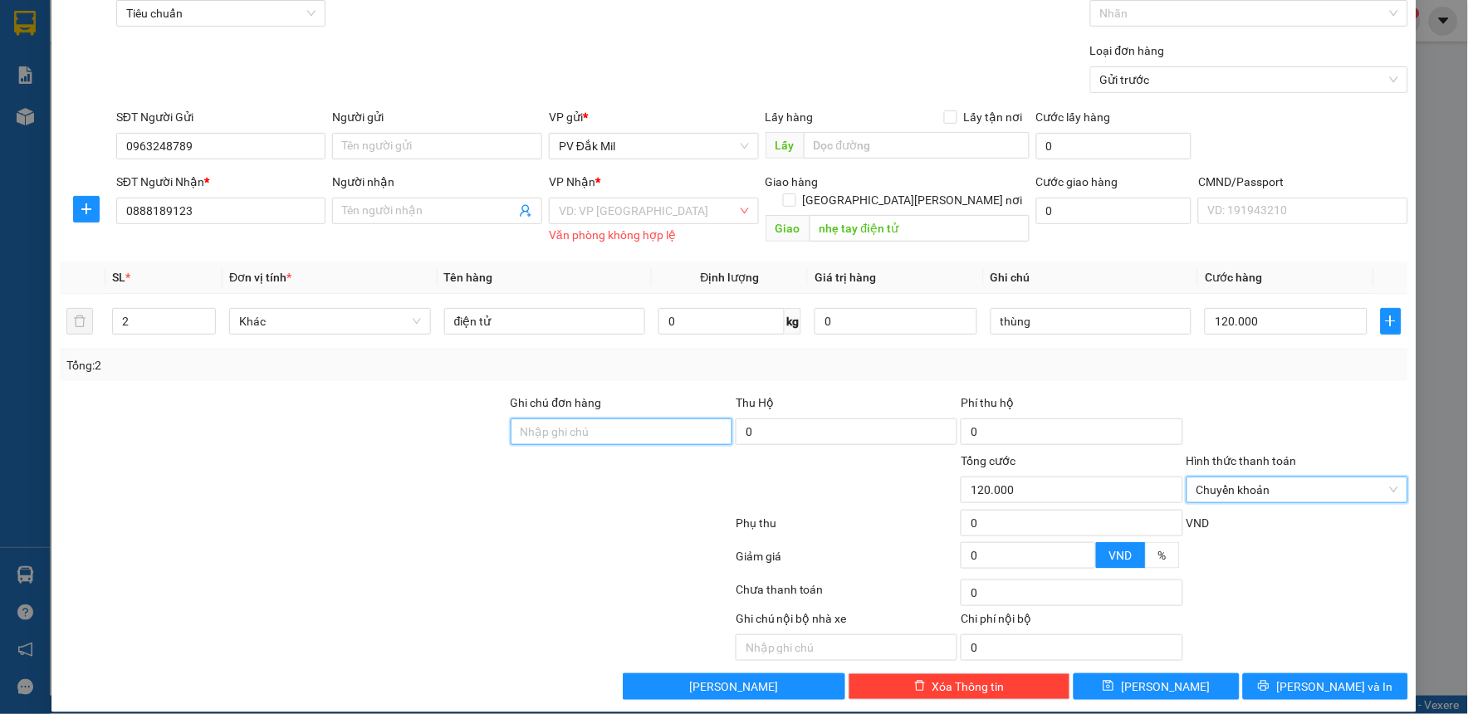
click at [652, 432] on input "Ghi chú đơn hàng" at bounding box center [621, 431] width 222 height 27
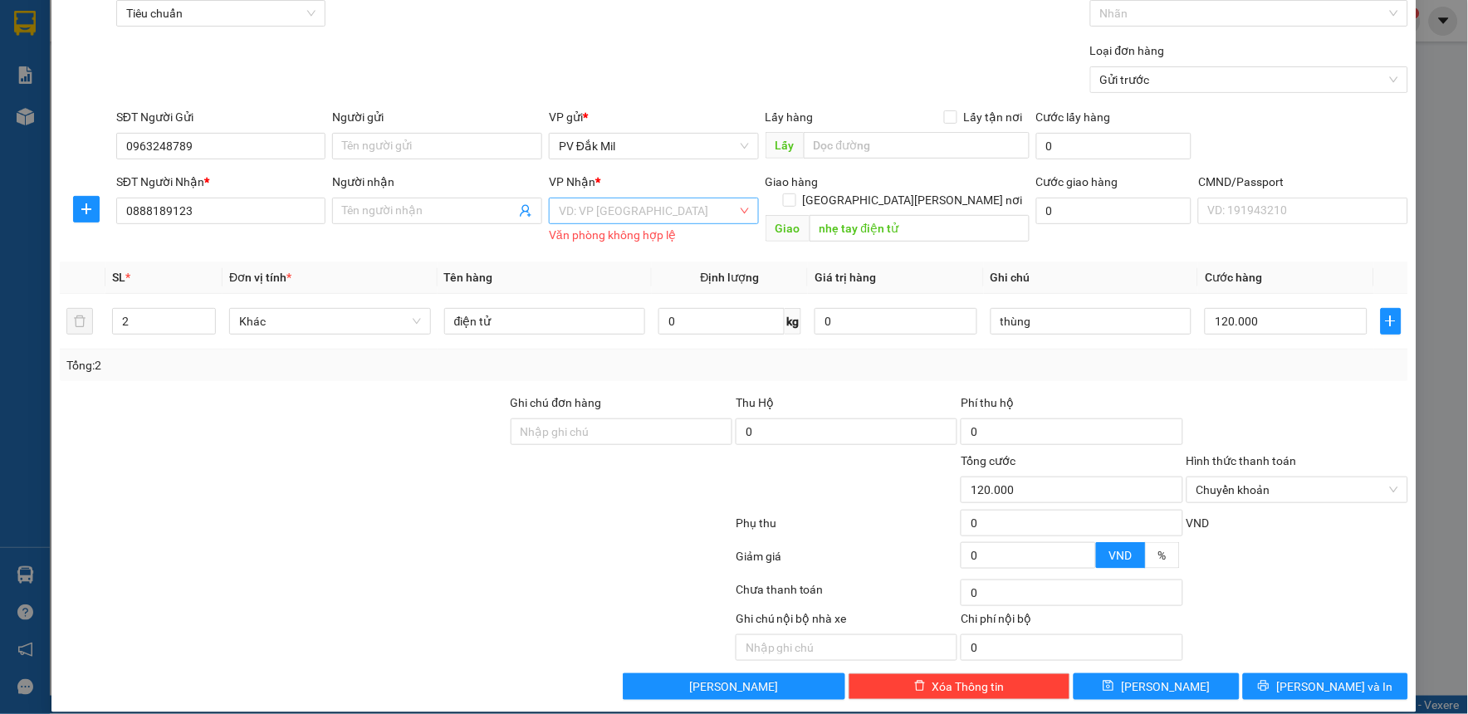
click at [683, 203] on input "search" at bounding box center [648, 210] width 178 height 25
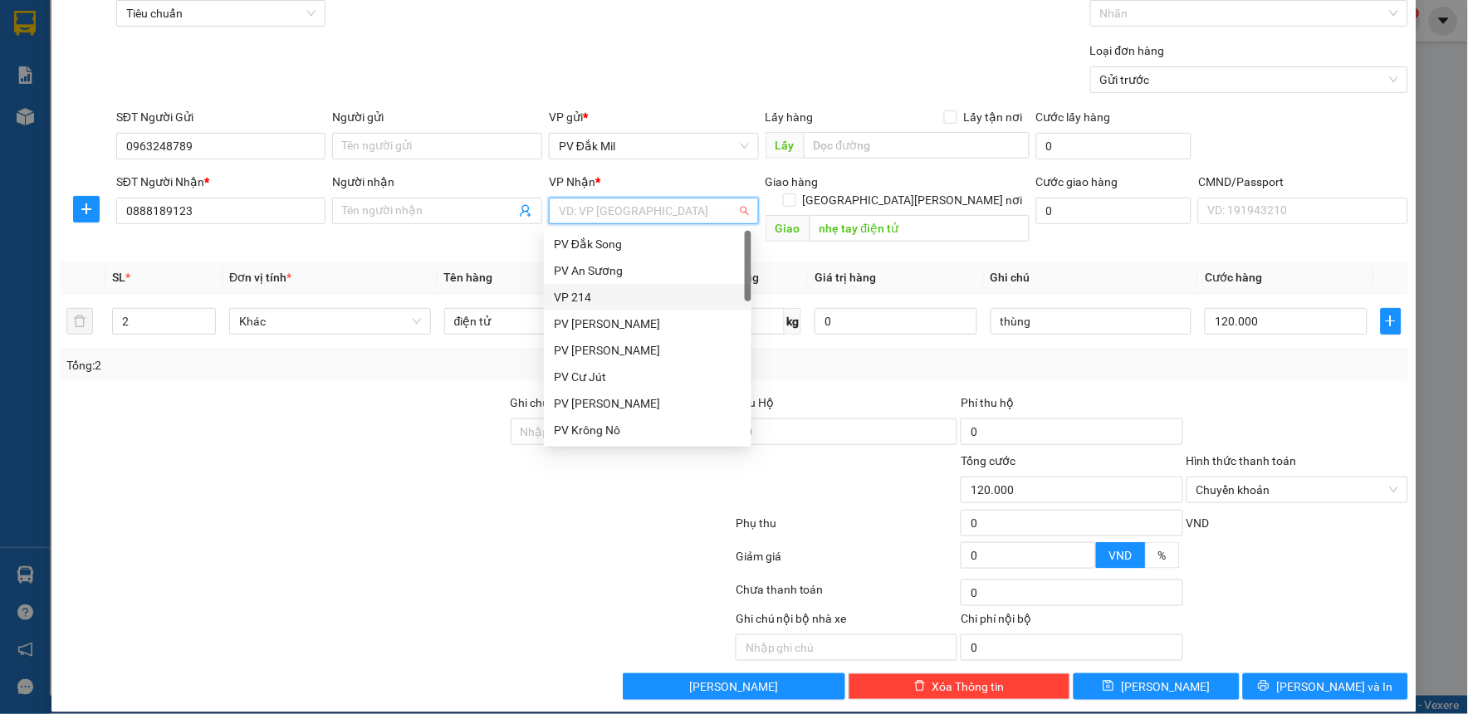
click at [635, 296] on div "VP 214" at bounding box center [648, 297] width 188 height 18
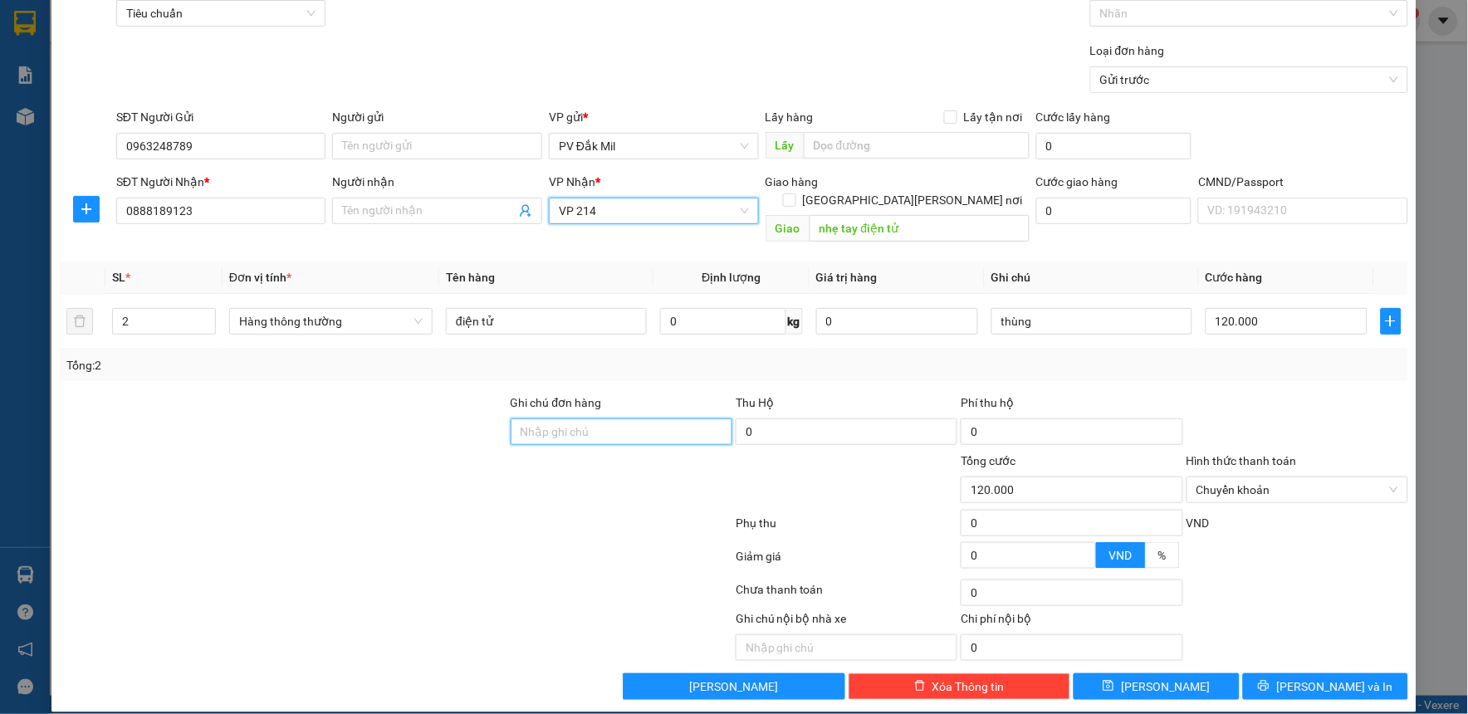
click at [618, 420] on input "Ghi chú đơn hàng" at bounding box center [621, 431] width 222 height 27
type input "d"
type input "đã ck 120k 6868 10h26p ngày 11/10"
click at [1297, 673] on button "[PERSON_NAME] và In" at bounding box center [1326, 686] width 166 height 27
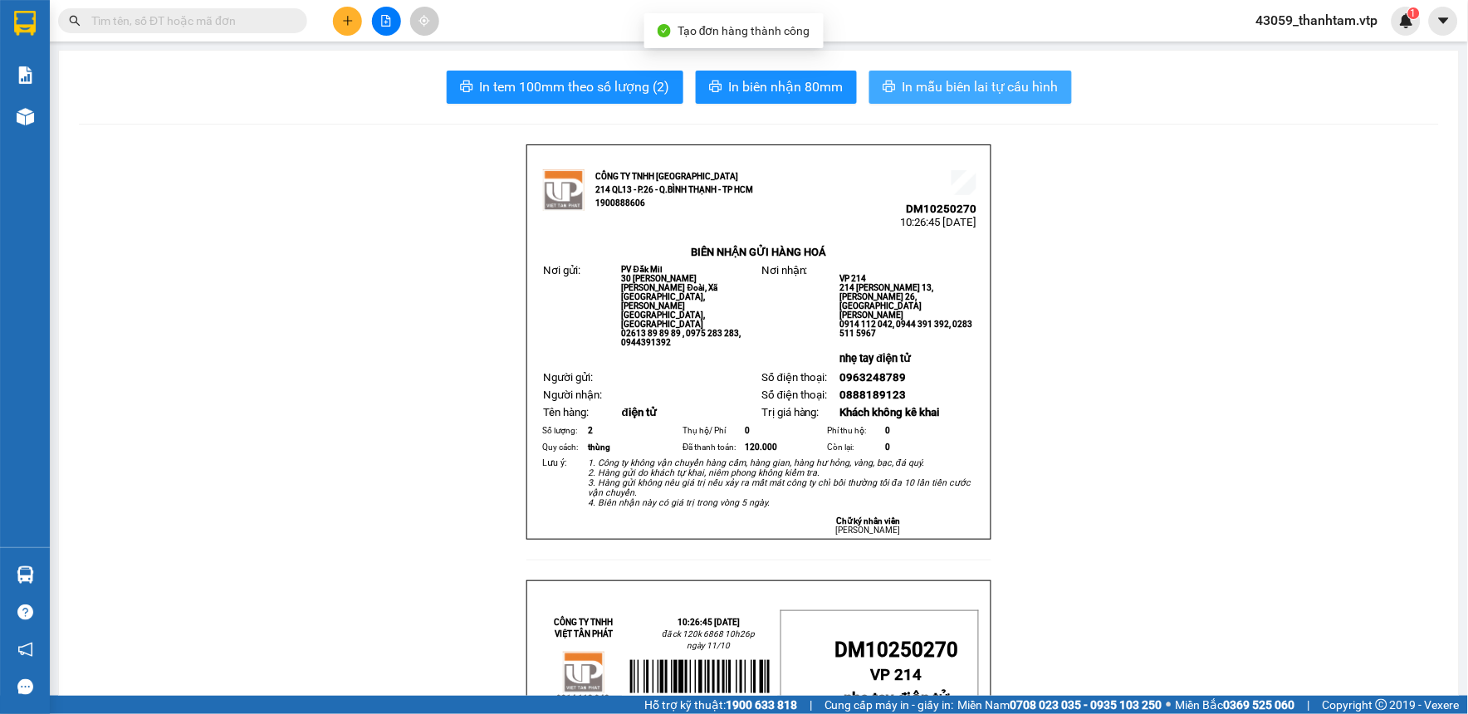
click at [935, 95] on span "In mẫu biên lai tự cấu hình" at bounding box center [980, 86] width 156 height 21
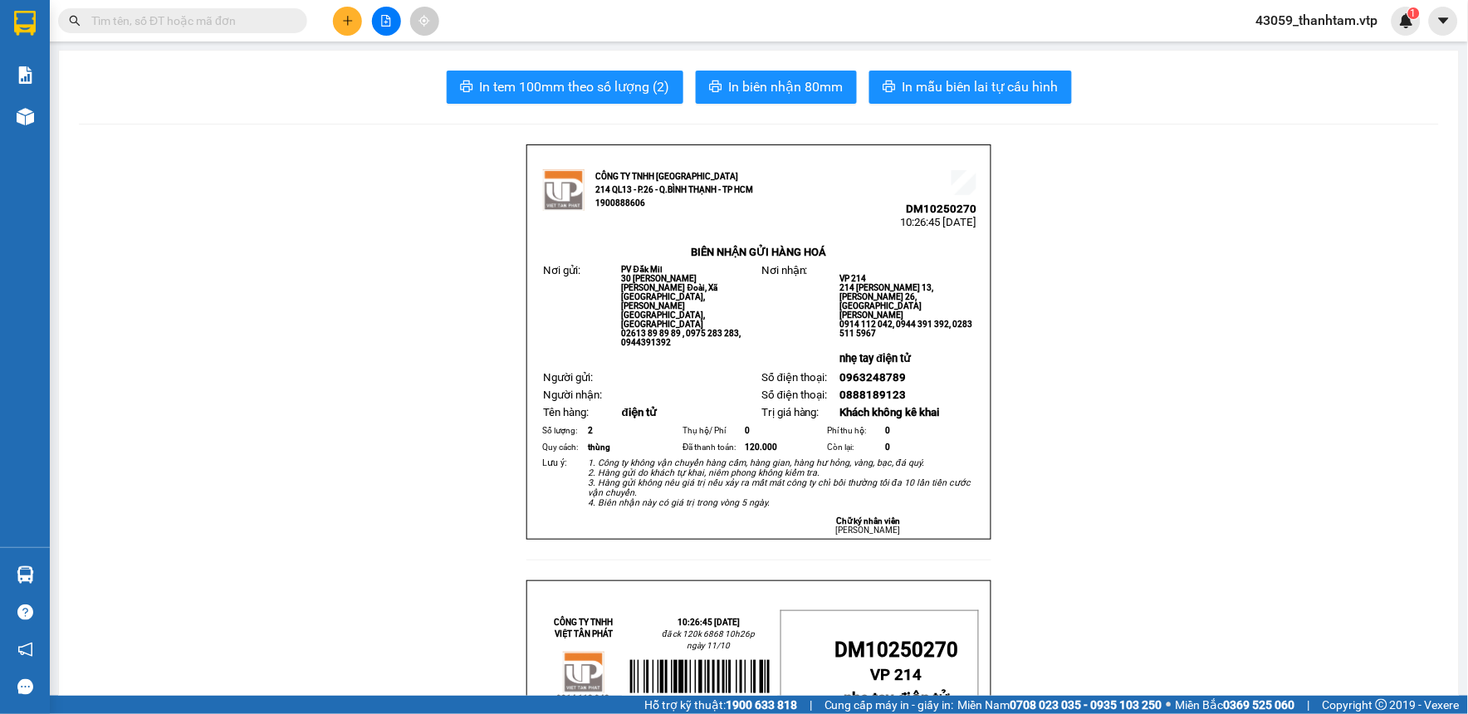
click at [48, 471] on div "[PERSON_NAME] BC [PERSON_NAME] hàng (nhà xe) BC hàng tồn (all) [PERSON_NAME] [P…" at bounding box center [25, 300] width 50 height 493
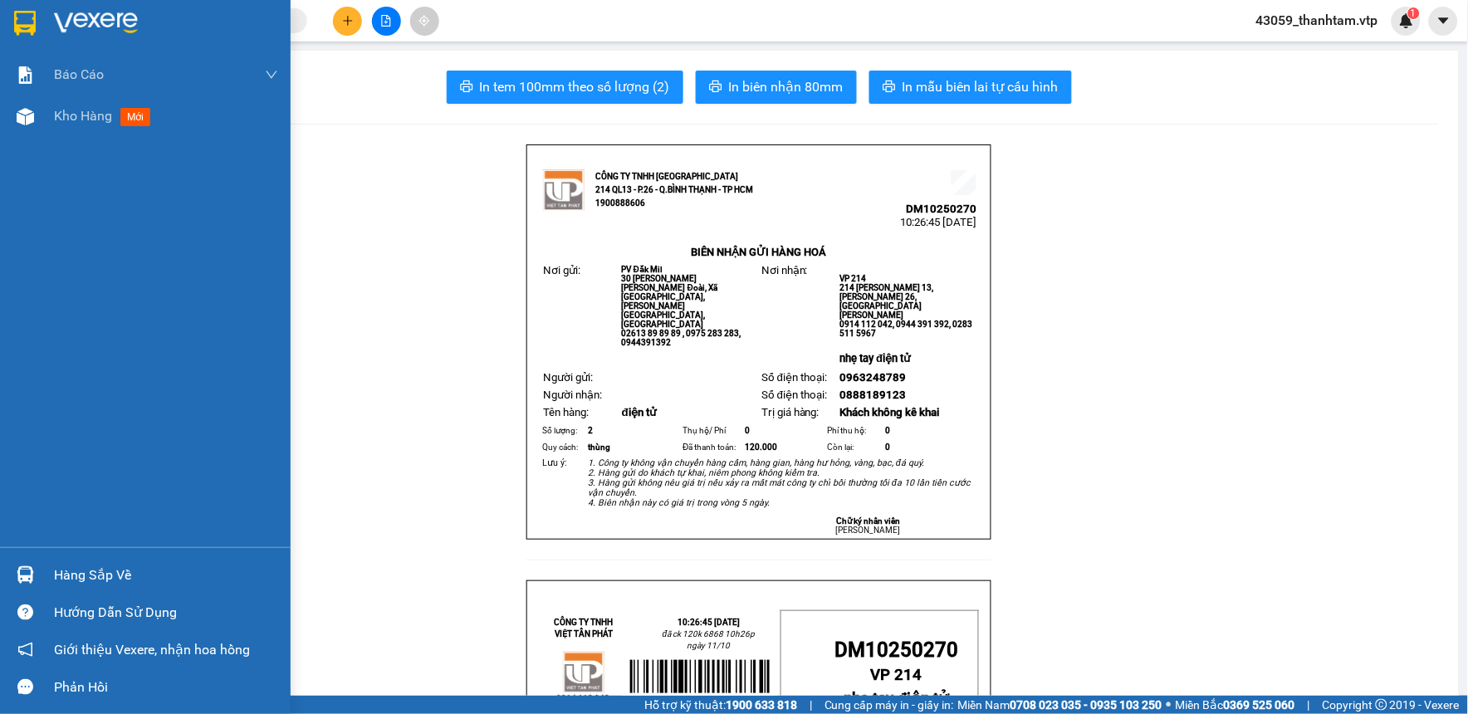
click at [28, 18] on img at bounding box center [25, 23] width 22 height 25
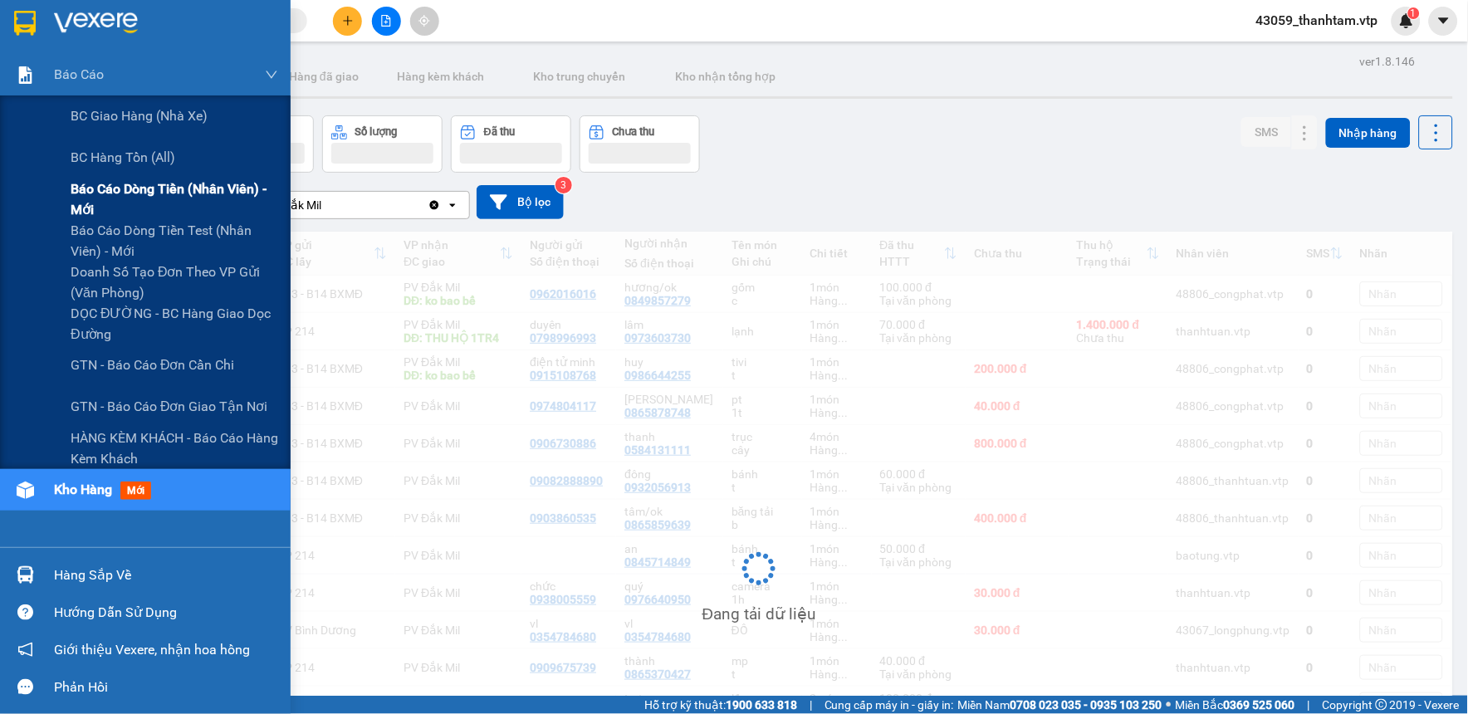
click at [138, 209] on span "Báo cáo dòng tiền (nhân viên) - mới" at bounding box center [175, 199] width 208 height 42
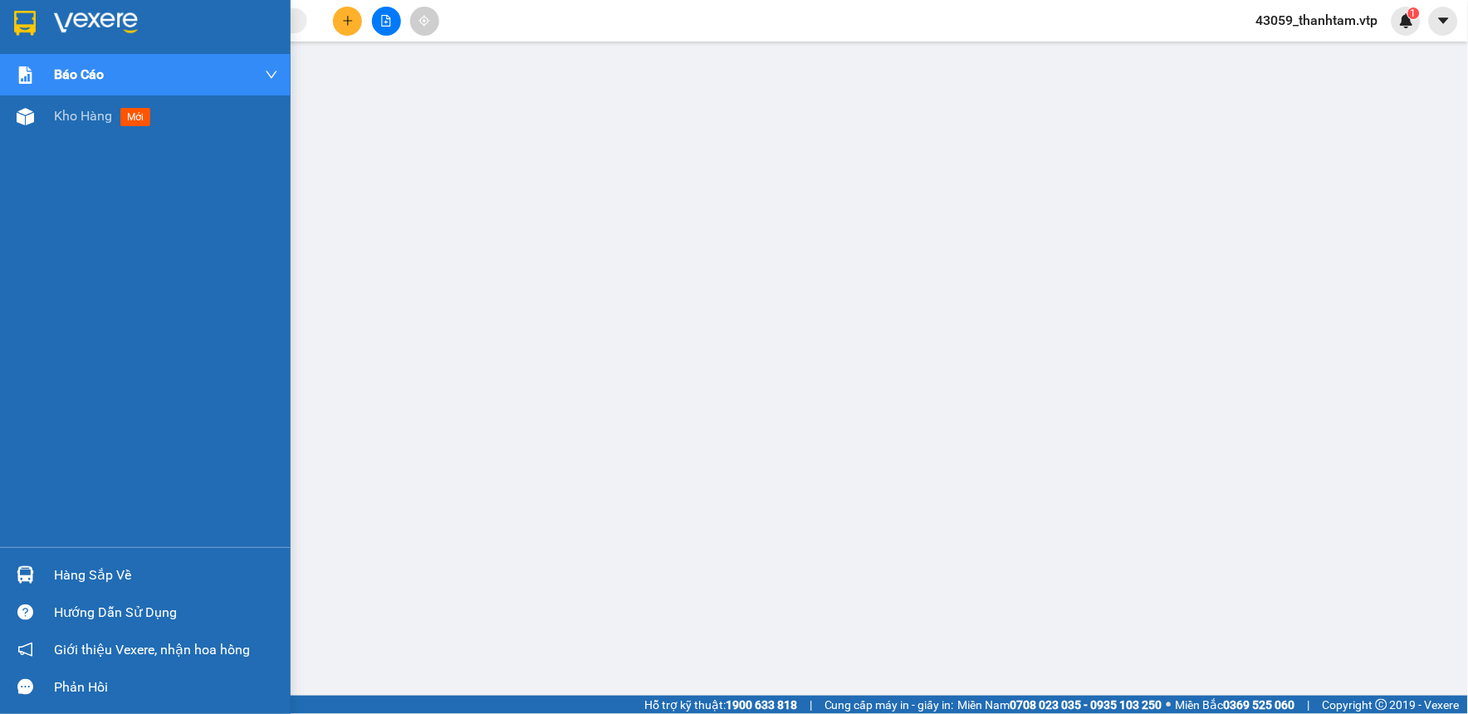
click at [14, 28] on img at bounding box center [25, 23] width 22 height 25
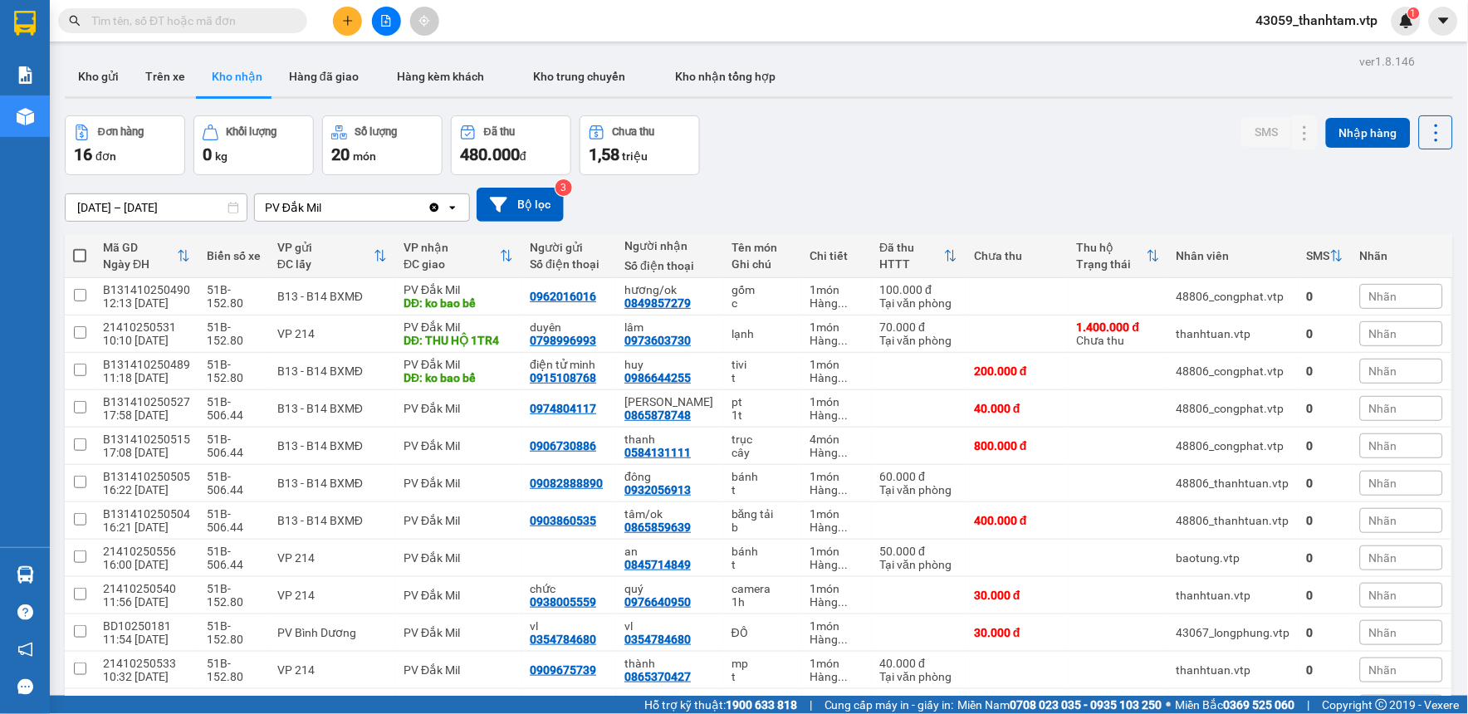
click at [764, 139] on div "Đơn hàng 16 đơn [PERSON_NAME] 0 kg Số [PERSON_NAME] 20 món Đã thu 480.000 [PERS…" at bounding box center [759, 145] width 1388 height 60
click at [202, 22] on input "text" at bounding box center [189, 21] width 196 height 18
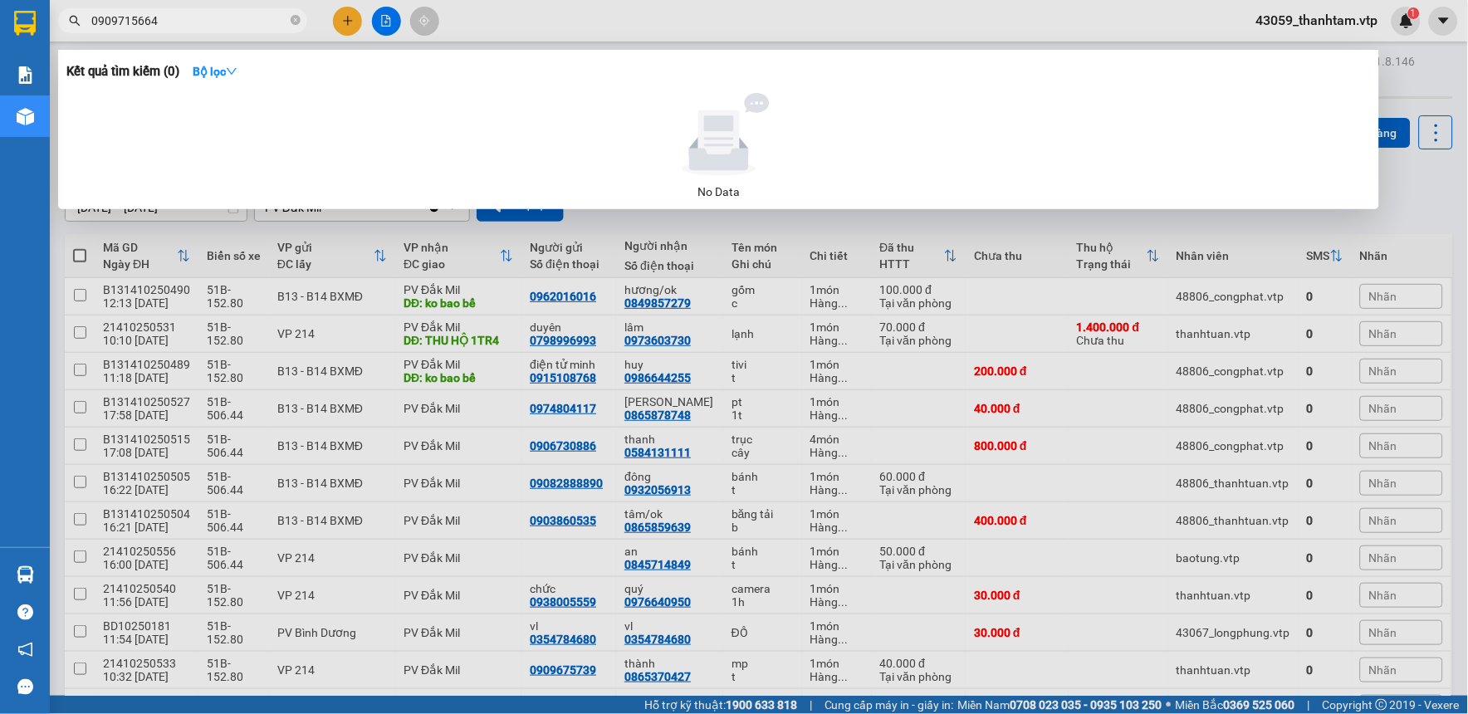
click at [116, 21] on input "0909715664" at bounding box center [189, 21] width 196 height 18
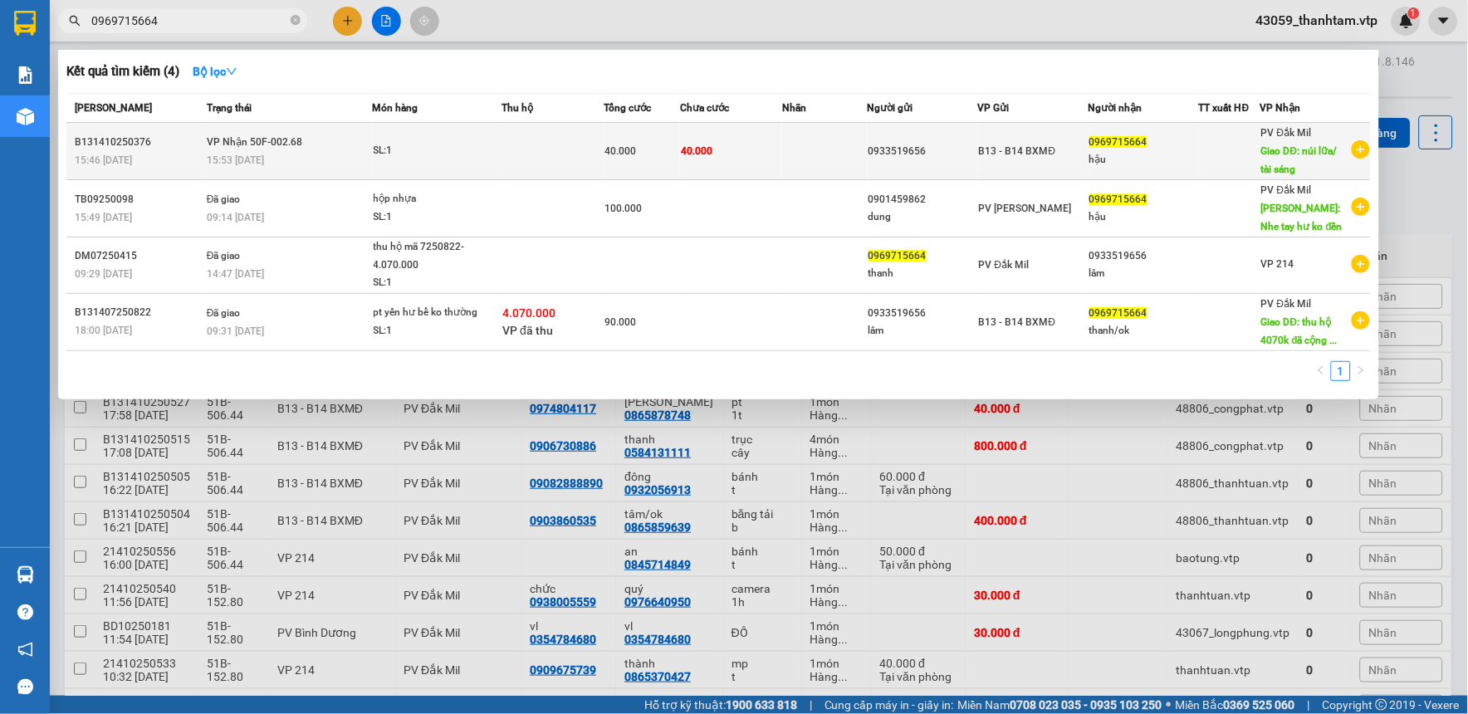
type input "0969715664"
click at [311, 159] on div "15:53 [DATE]" at bounding box center [289, 160] width 165 height 18
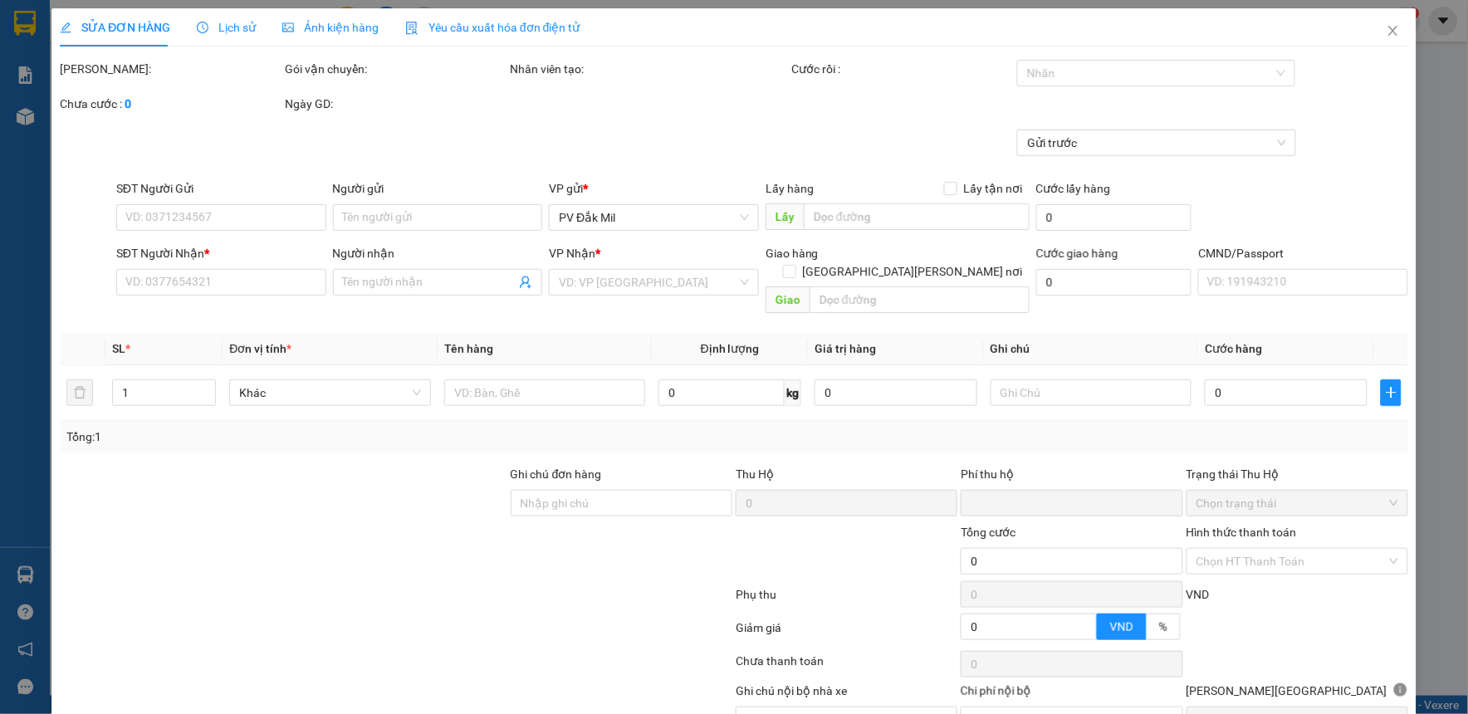
type input "2.000"
type input "0933519656"
type input "0969715664"
type input "hậu"
type input "núi lữa/ tài sáng"
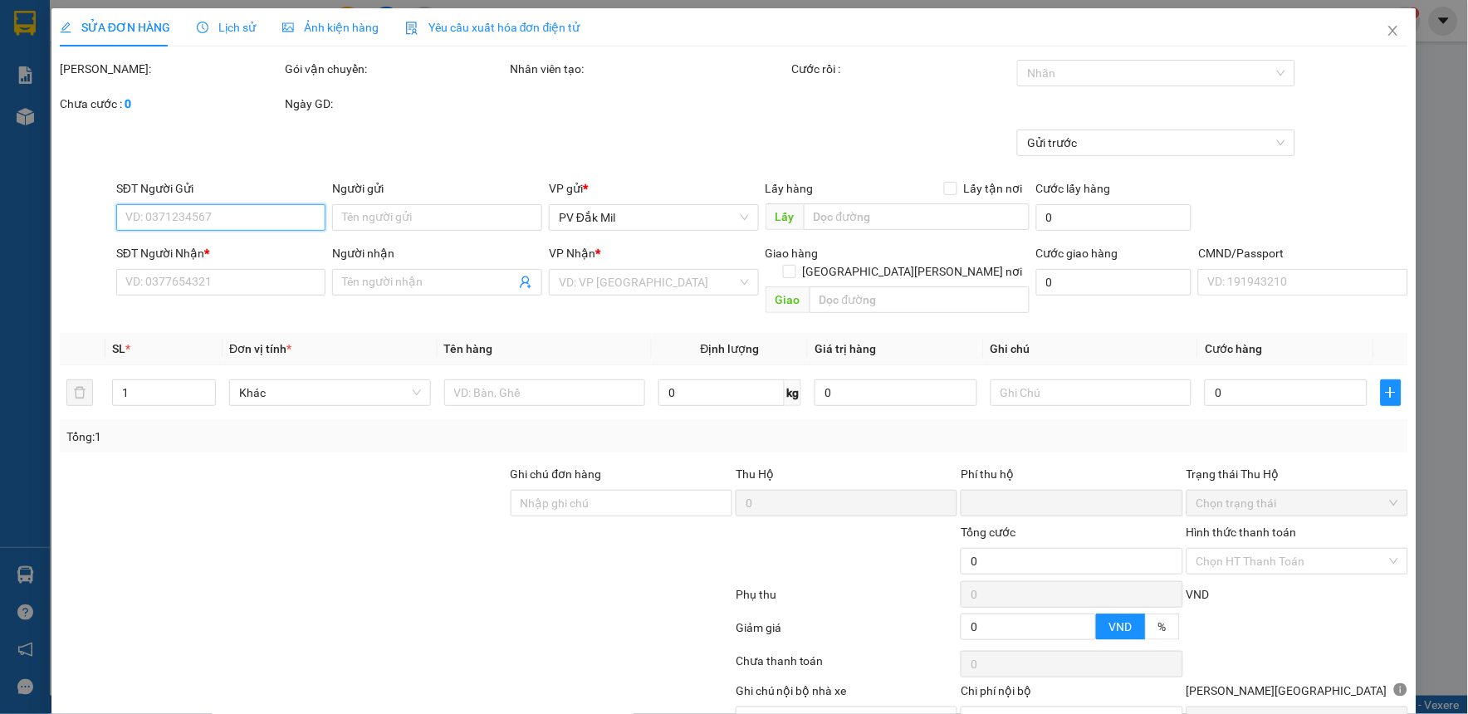
type input "pv thu tiền"
type input "0"
type input "40.000"
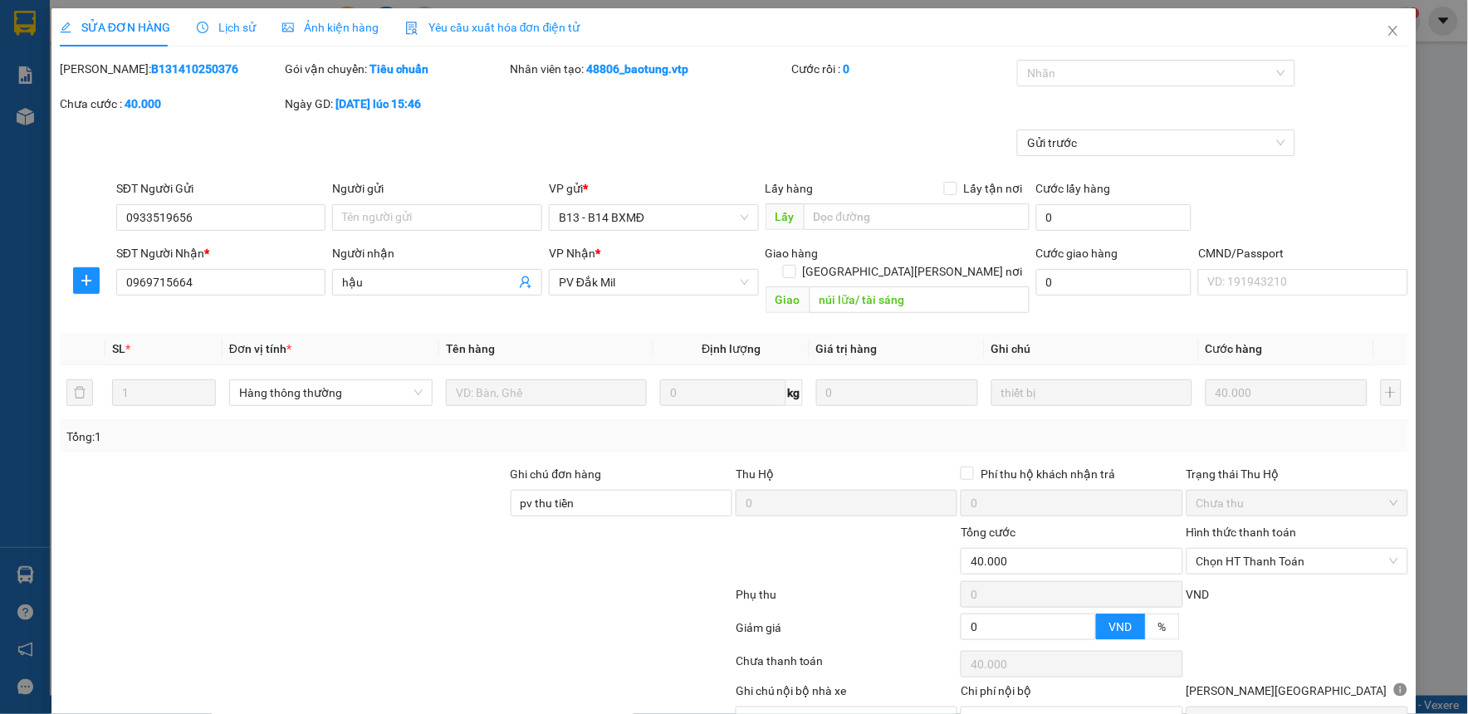
click at [247, 31] on span "Lịch sử" at bounding box center [226, 27] width 59 height 13
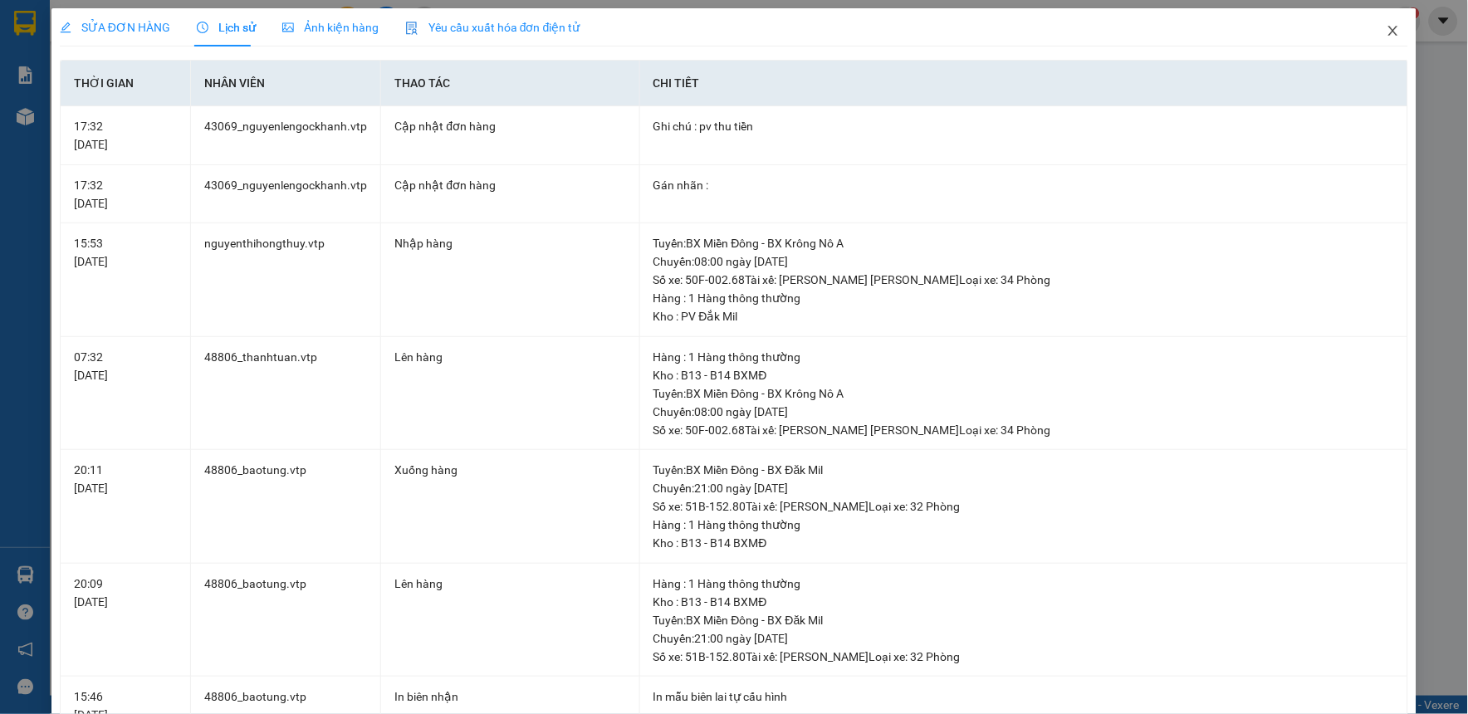
click at [1386, 35] on icon "close" at bounding box center [1392, 30] width 13 height 13
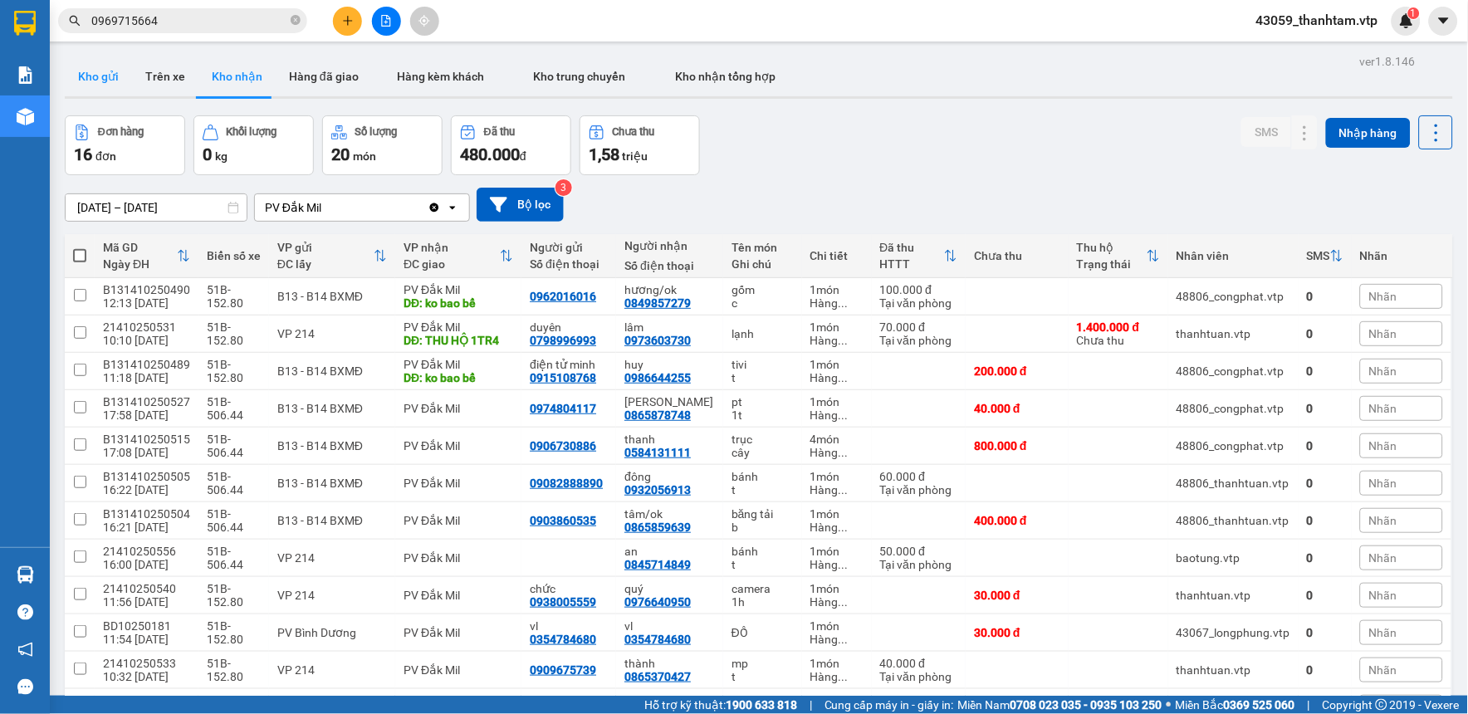
click at [84, 85] on button "Kho gửi" at bounding box center [98, 76] width 67 height 40
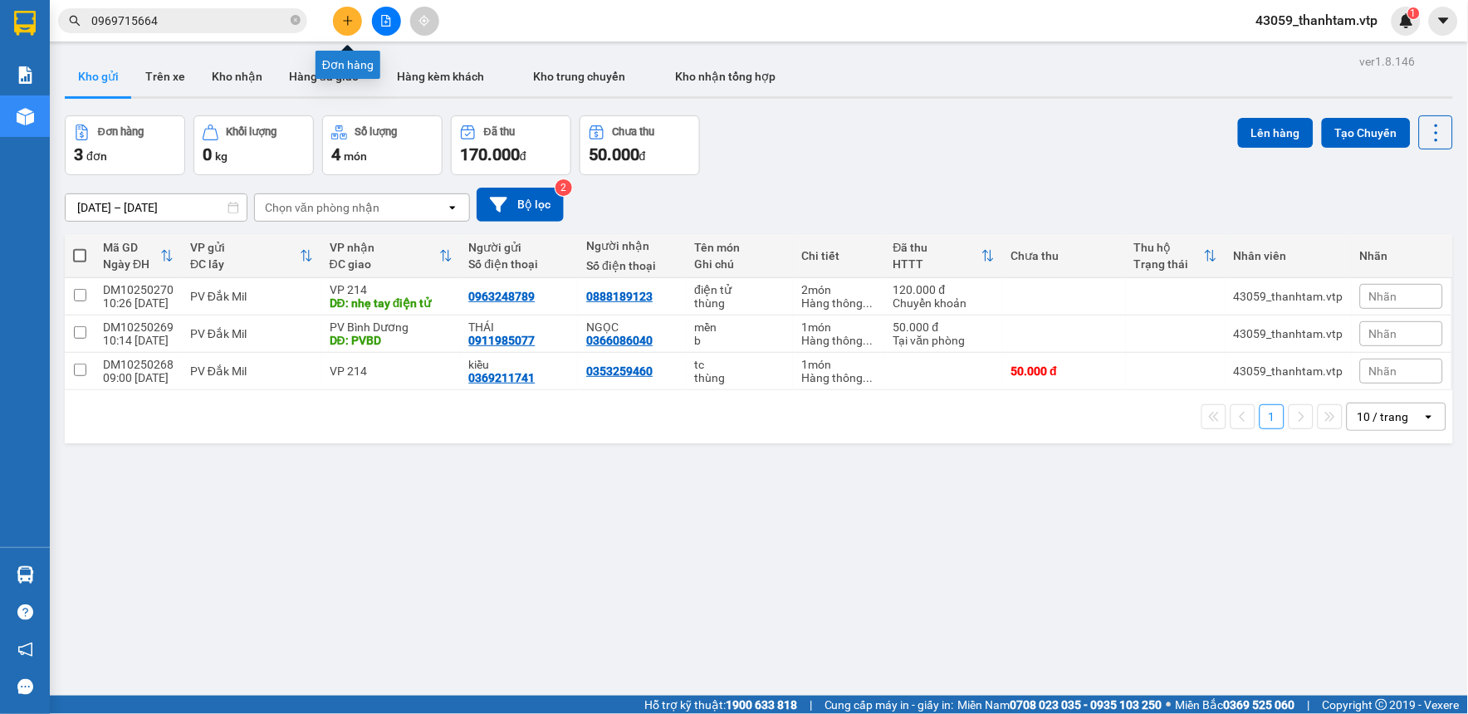
click at [337, 22] on button at bounding box center [347, 21] width 29 height 29
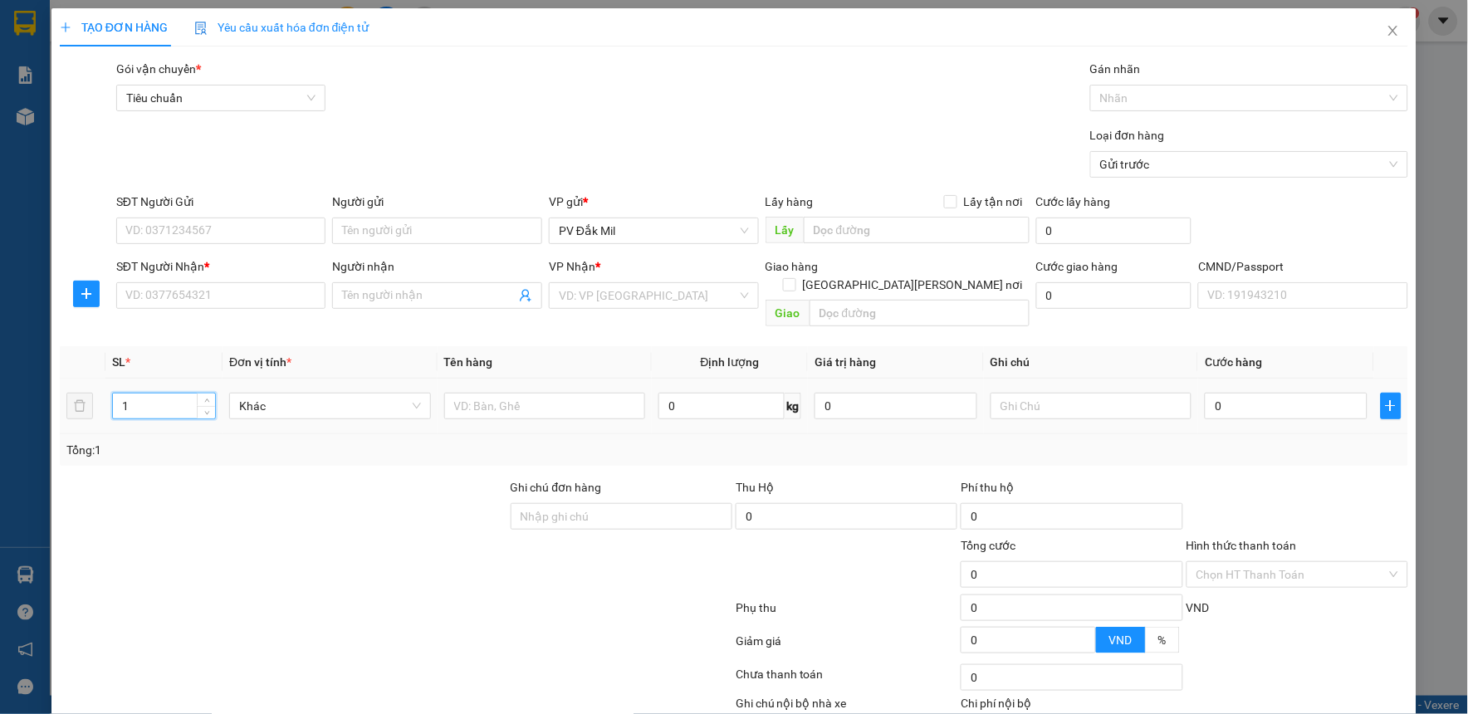
click at [159, 393] on input "1" at bounding box center [164, 405] width 102 height 25
type input "2"
click at [584, 400] on input "text" at bounding box center [545, 406] width 202 height 27
type input "tc"
click at [1133, 393] on input "text" at bounding box center [1091, 406] width 202 height 27
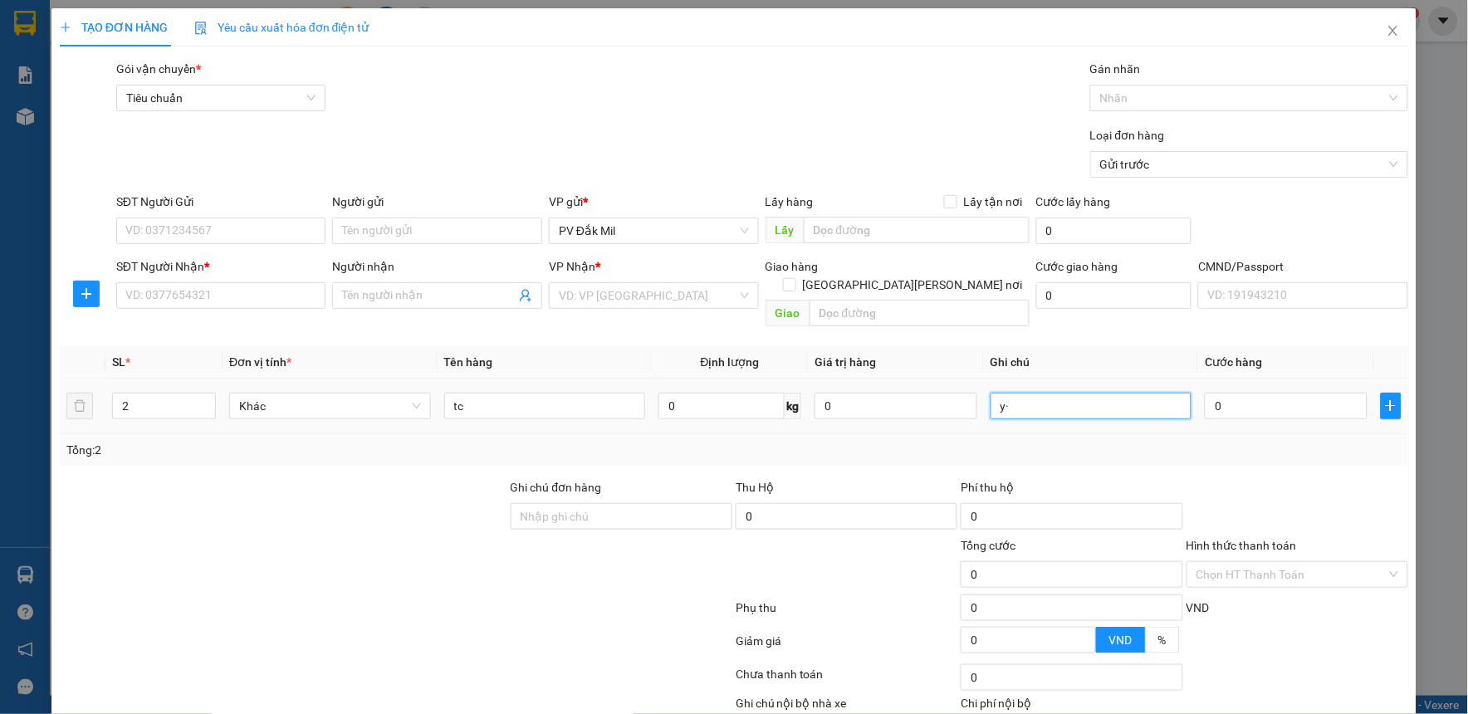
type input "y"
type input "ỵ"
type input "thùng"
click at [1205, 393] on input "0" at bounding box center [1285, 406] width 163 height 27
type input "1"
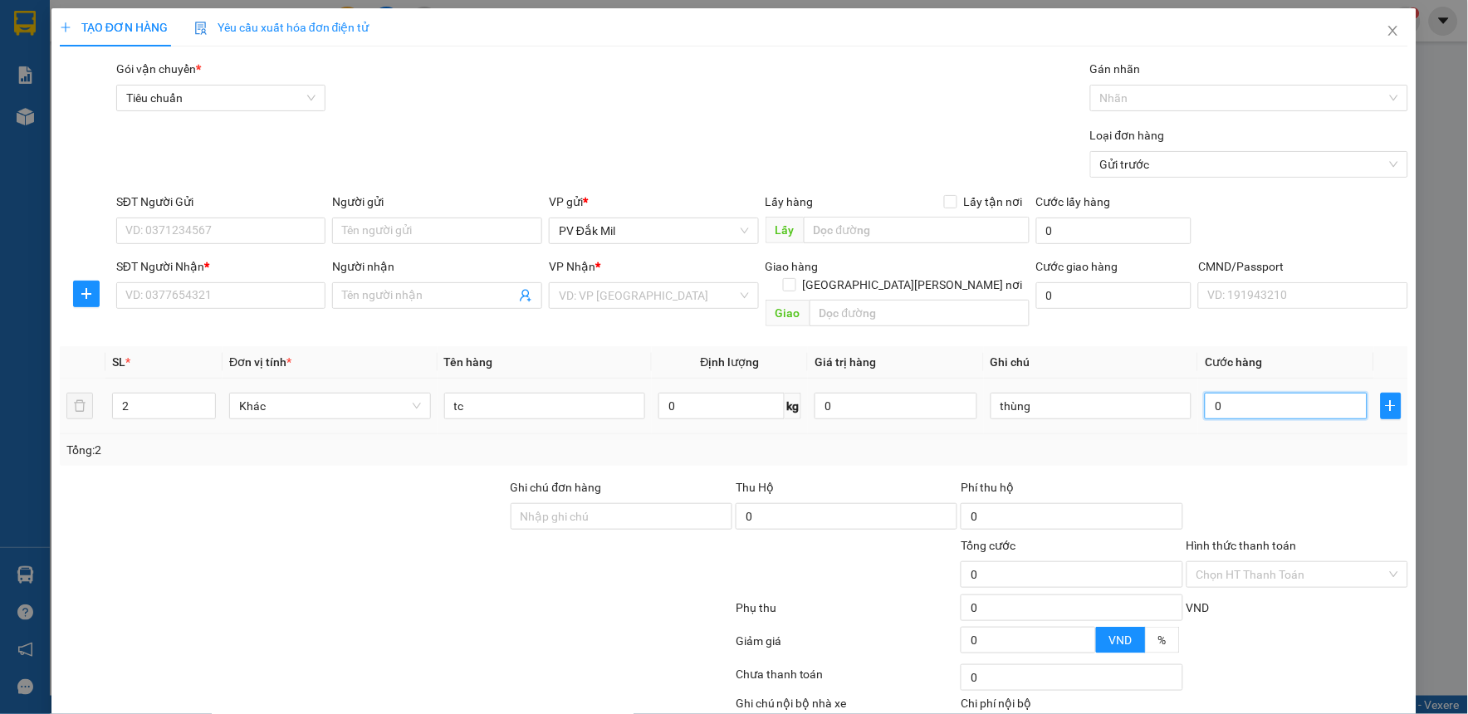
type input "1"
type input "12"
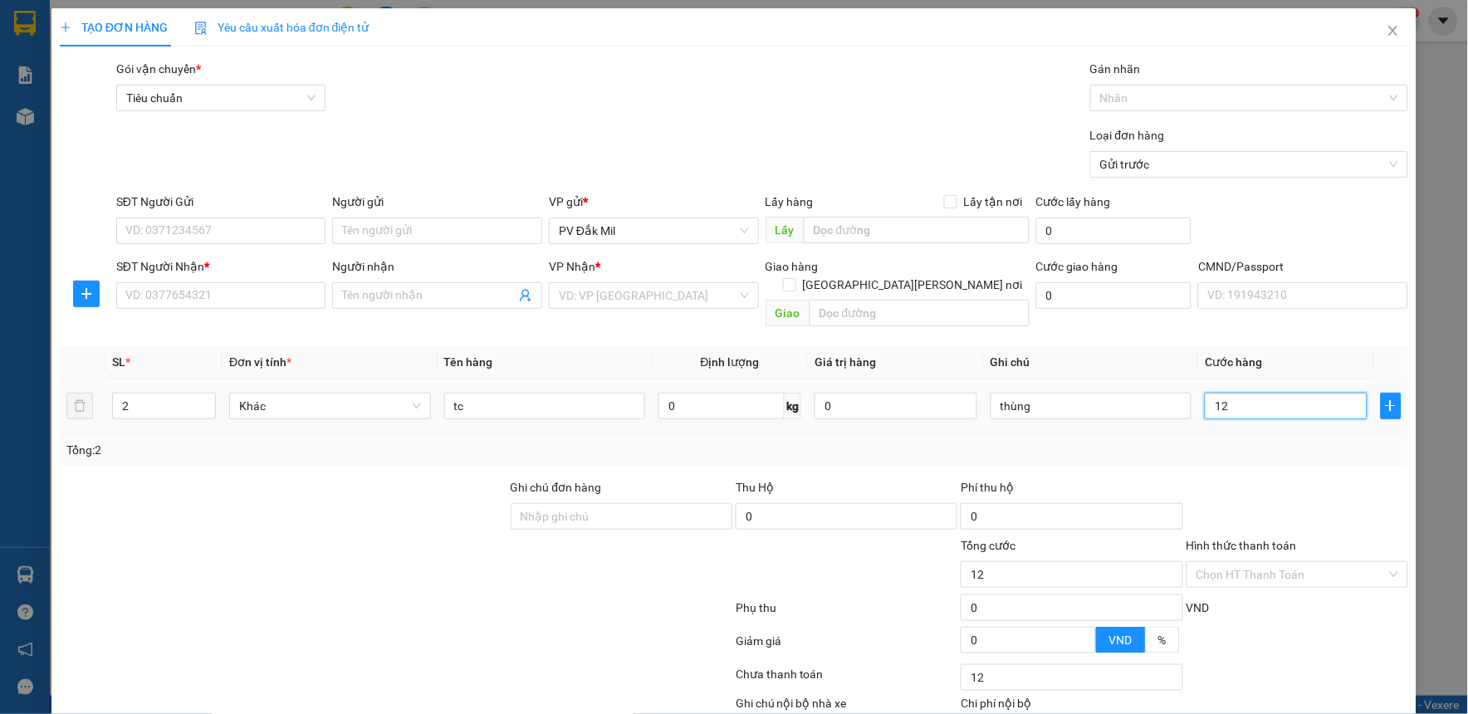
type input "120"
type input "1.200"
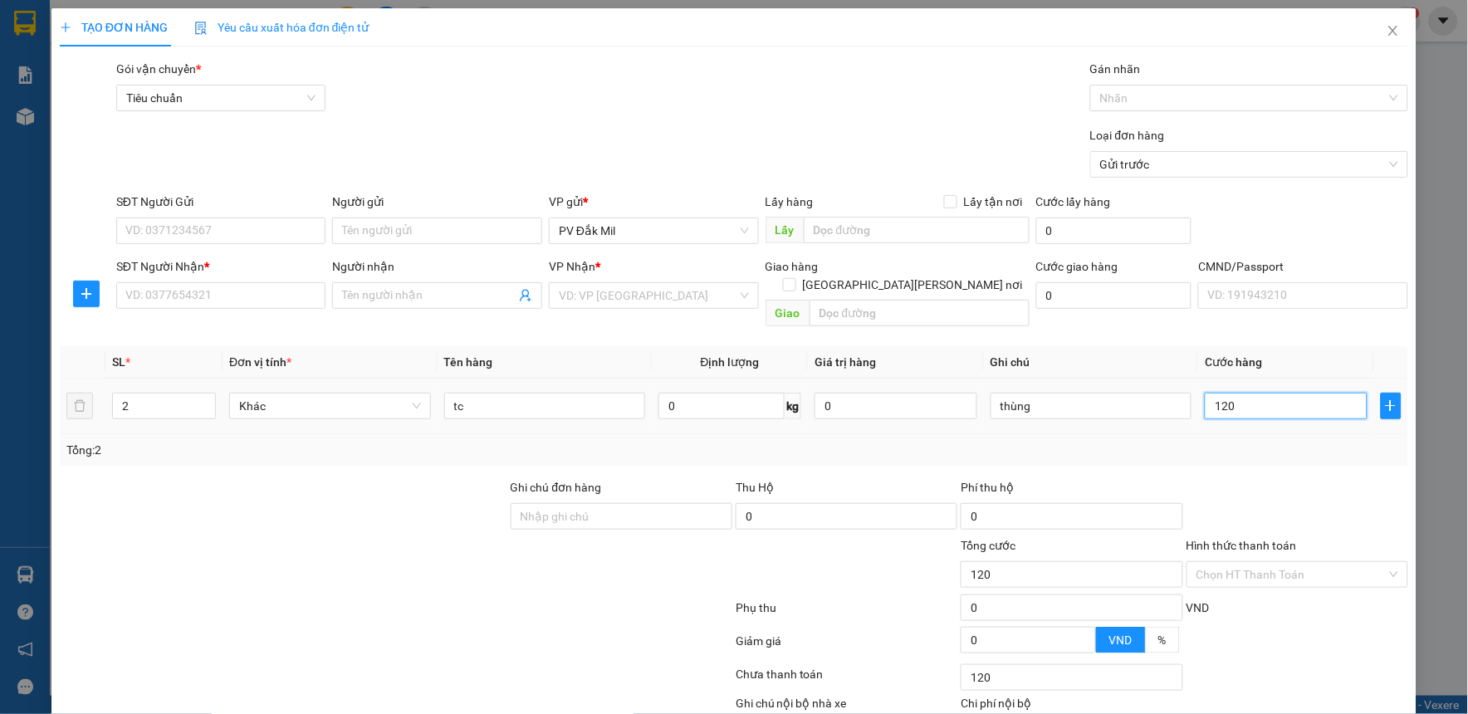
type input "1.200"
type input "12.000"
type input "120.000"
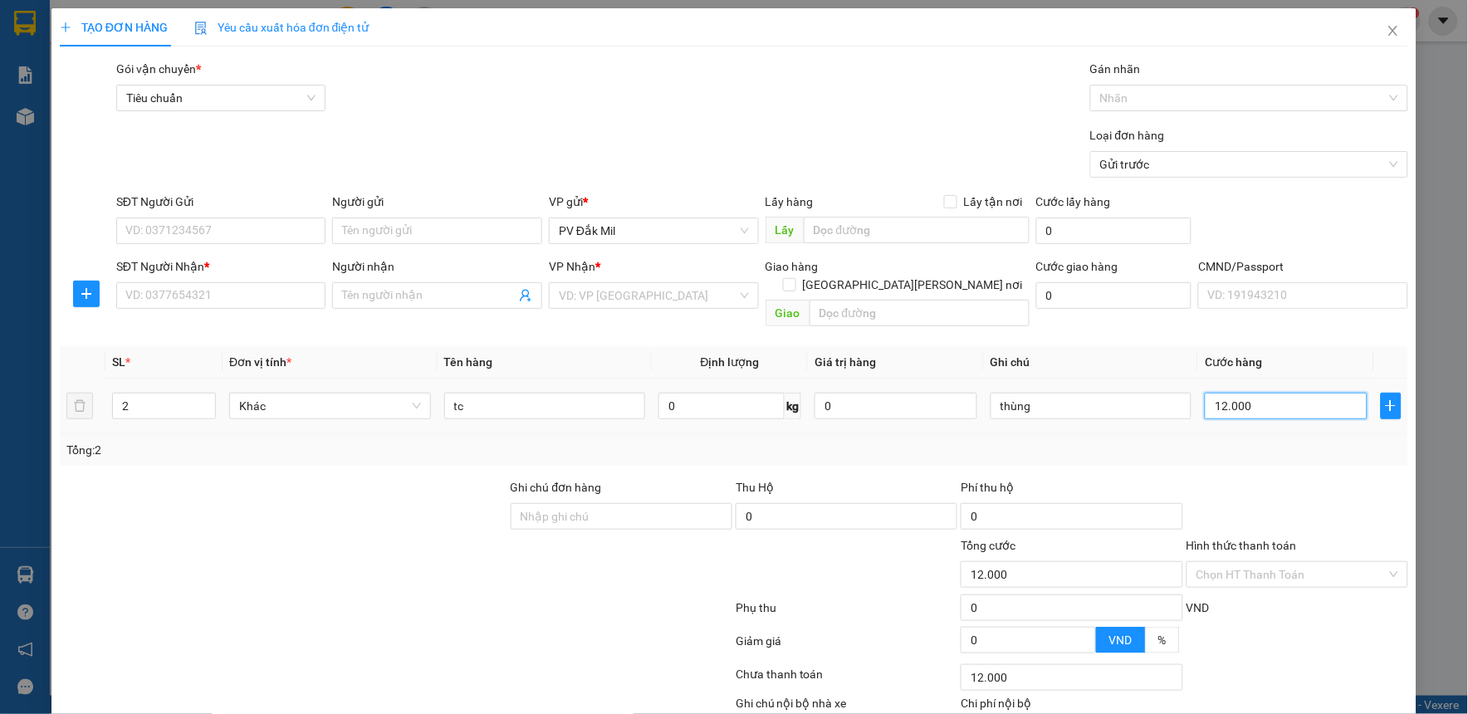
type input "120.000"
click at [590, 289] on input "search" at bounding box center [648, 295] width 178 height 25
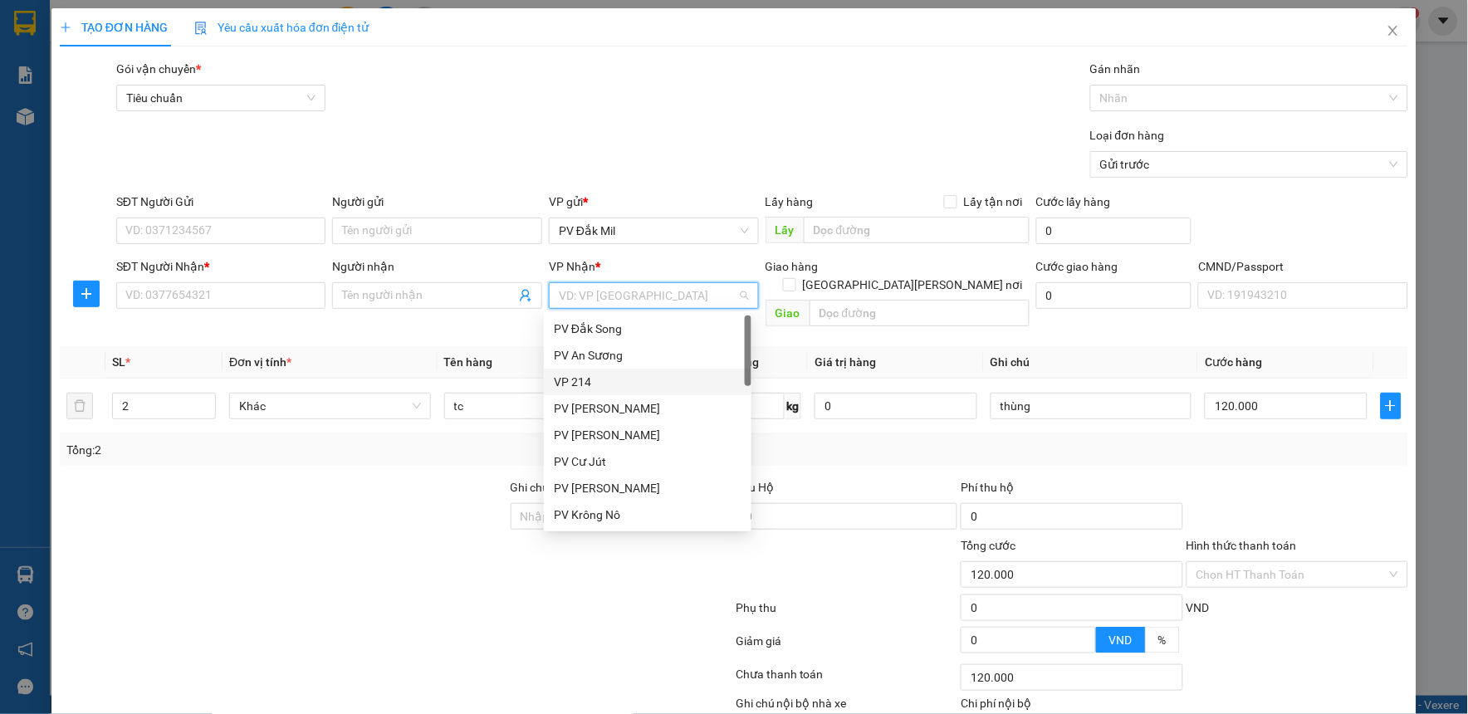
click at [593, 379] on div "VP 214" at bounding box center [648, 382] width 188 height 18
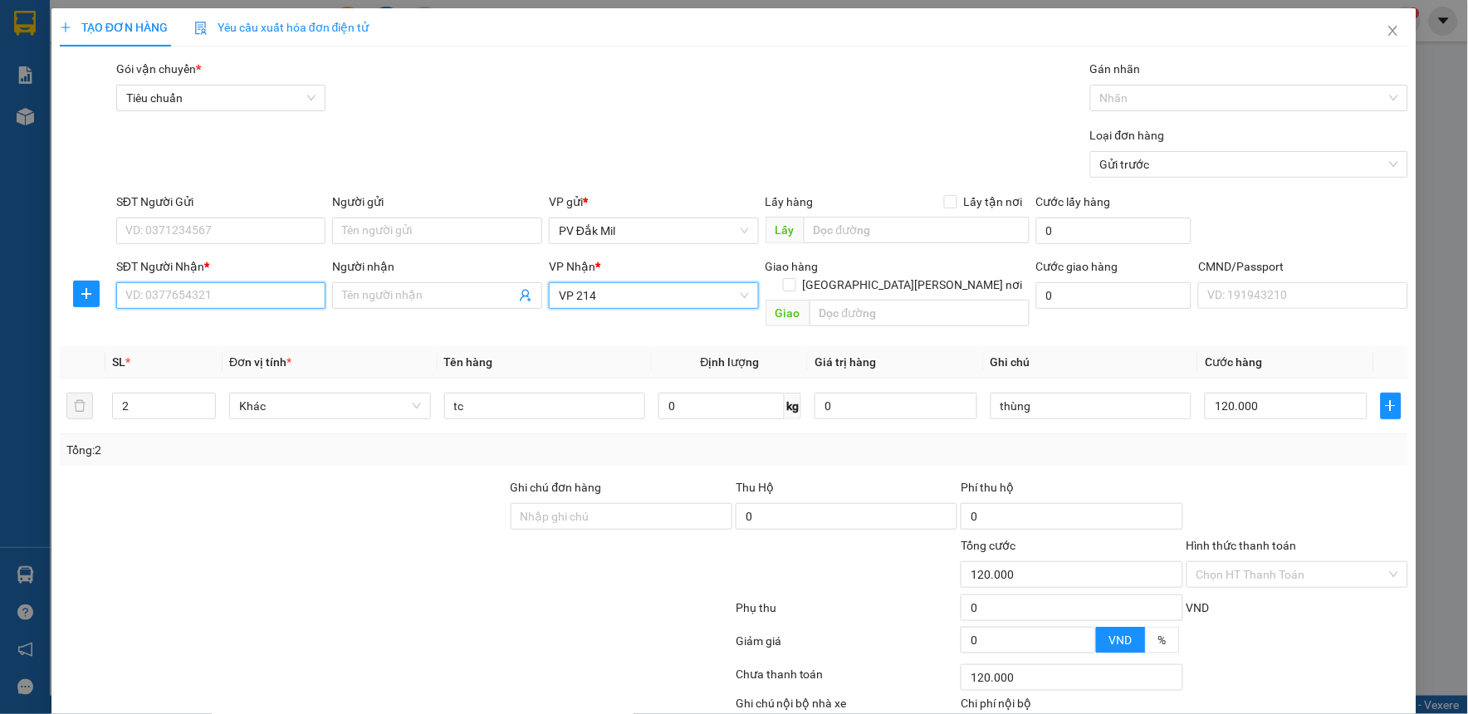
click at [300, 292] on input "SĐT Người Nhận *" at bounding box center [221, 295] width 210 height 27
type input "0923252342"
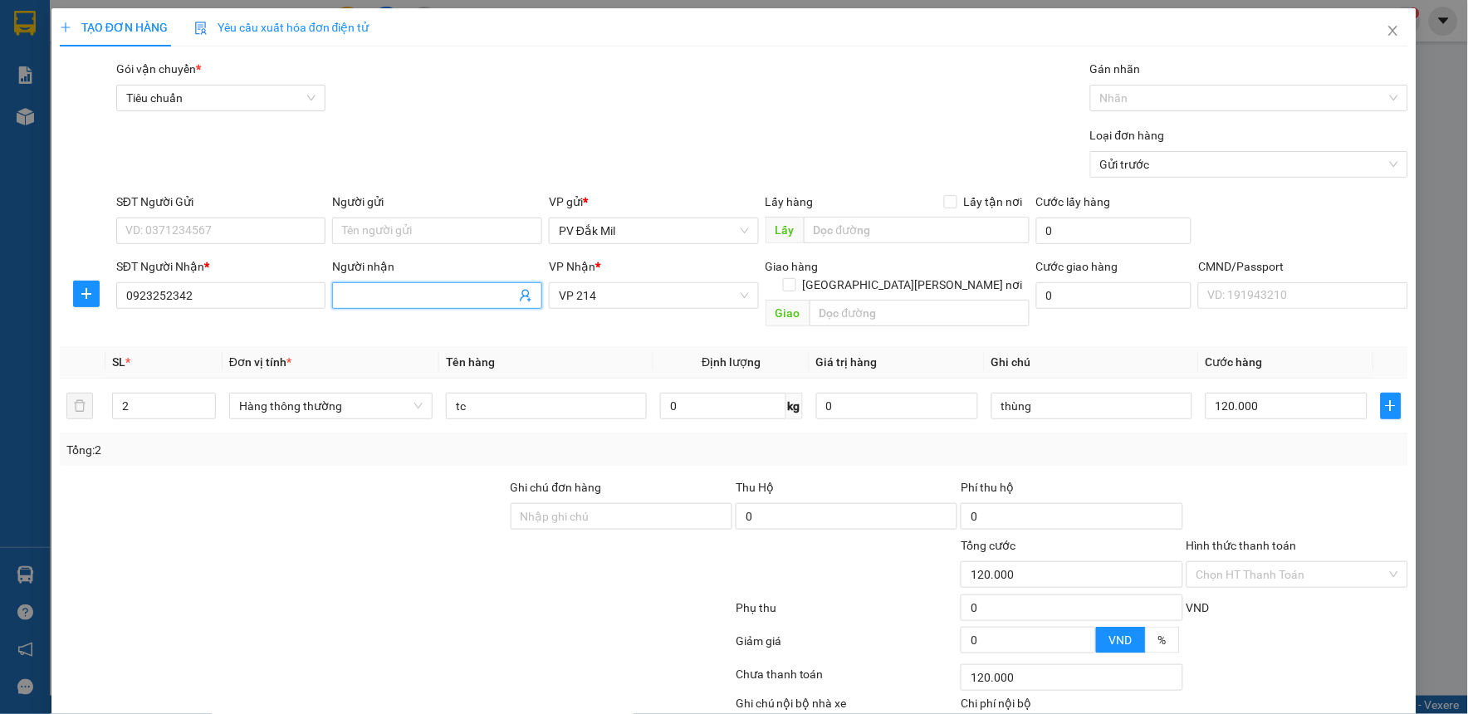
click at [361, 293] on input "Người nhận" at bounding box center [428, 295] width 173 height 18
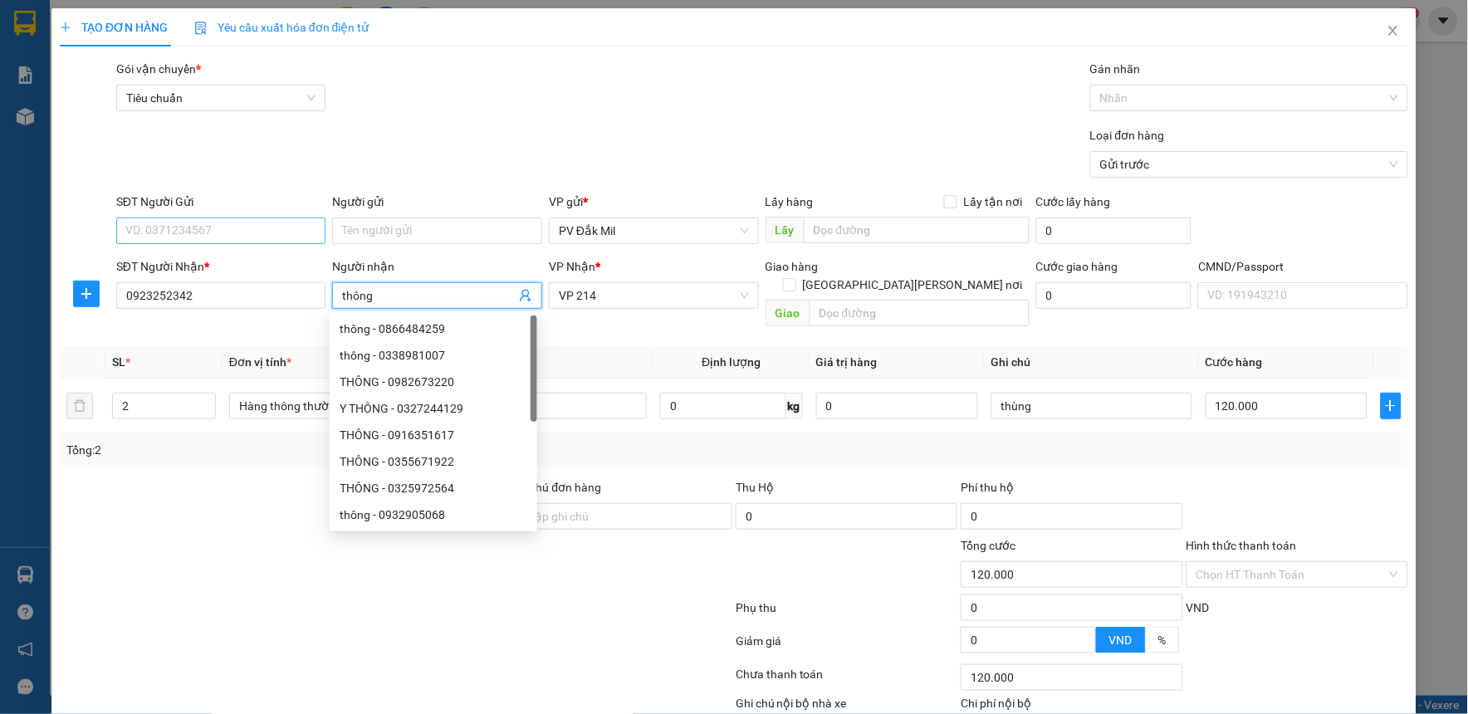
type input "thông"
click at [251, 232] on input "SĐT Người Gửi" at bounding box center [221, 230] width 210 height 27
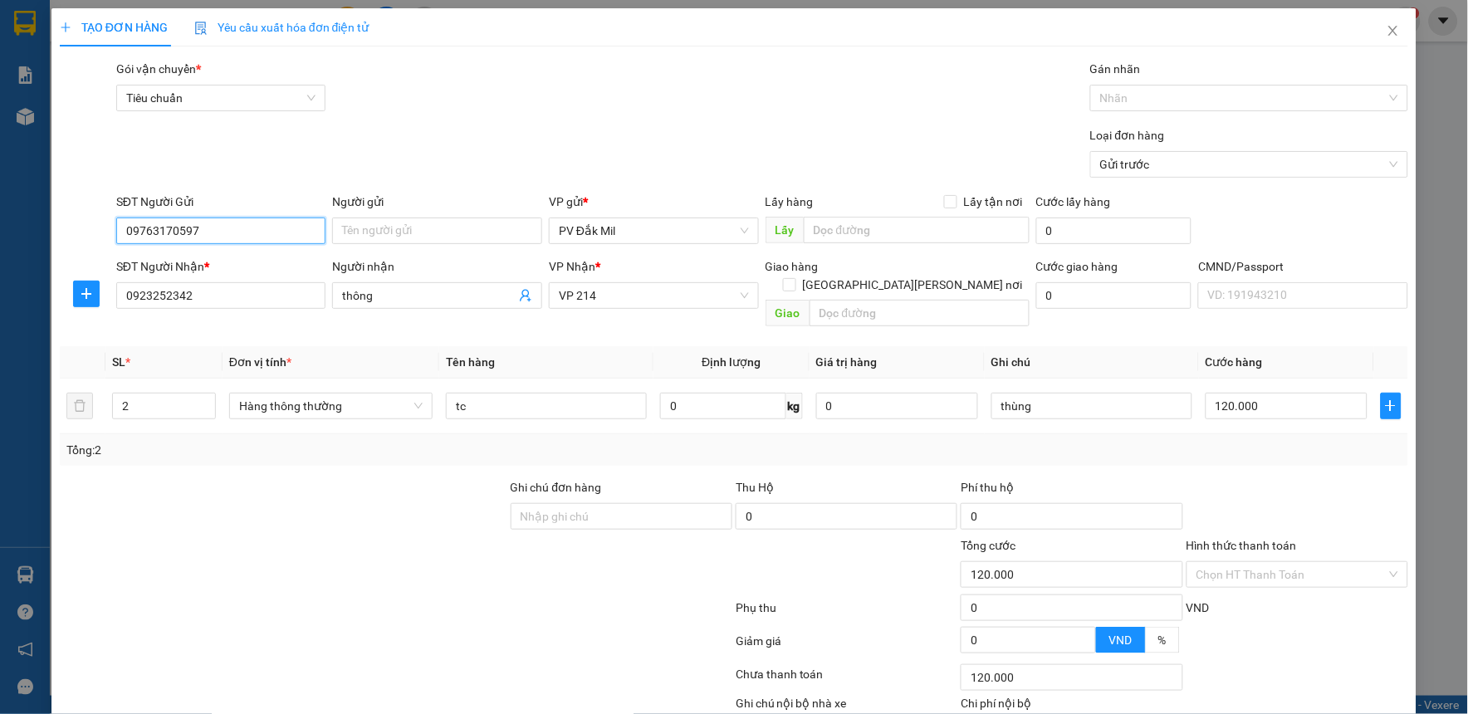
click at [154, 232] on input "09763170597" at bounding box center [221, 230] width 210 height 27
type input "0976170597"
click at [474, 237] on input "Người gửi" at bounding box center [437, 230] width 210 height 27
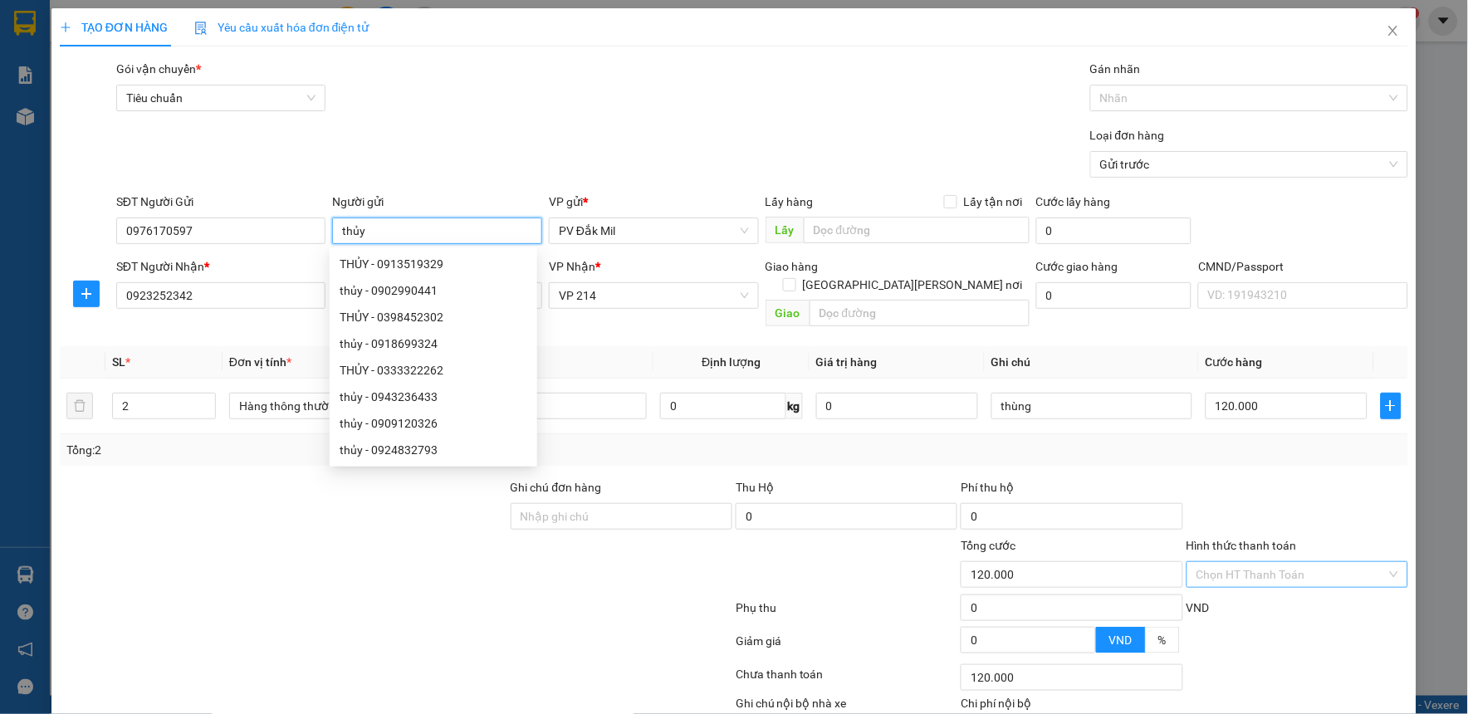
type input "thủy"
click at [1231, 562] on input "Hình thức thanh toán" at bounding box center [1291, 574] width 190 height 25
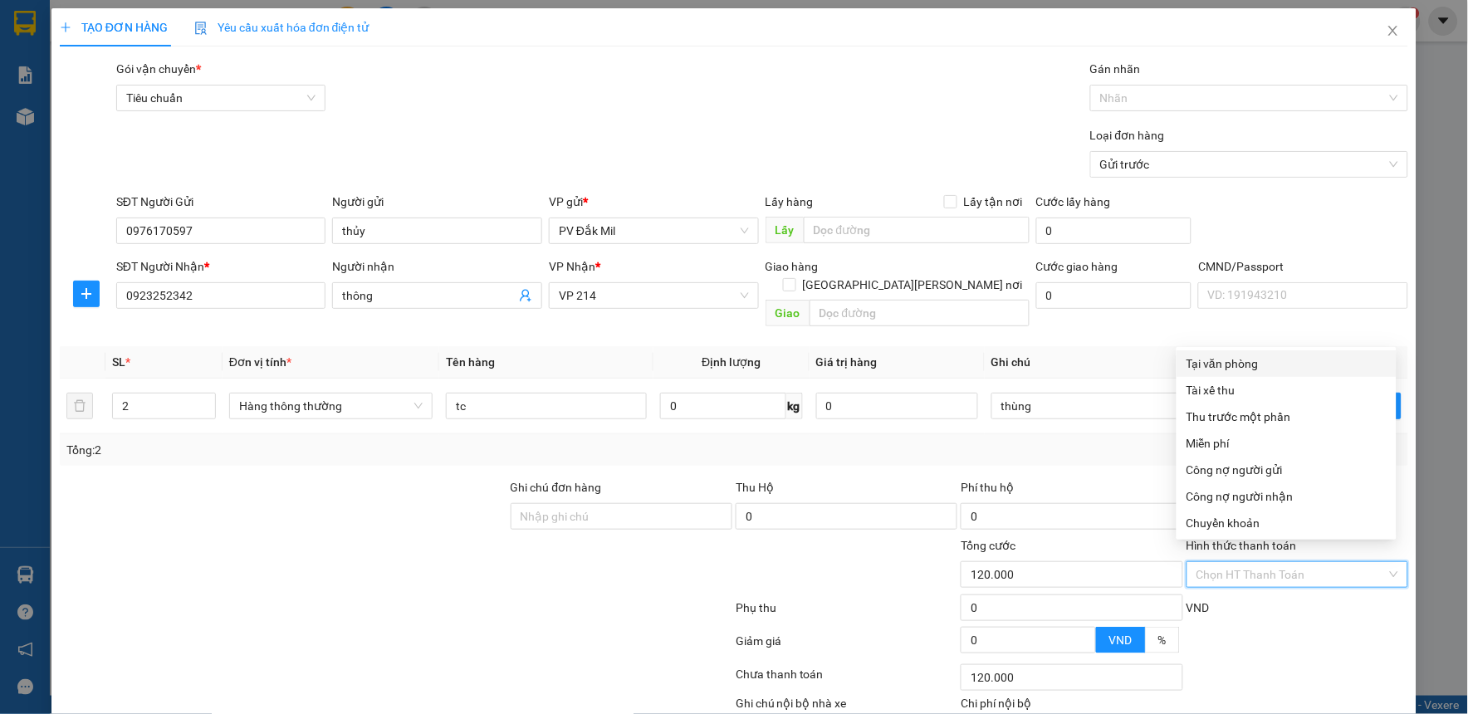
click at [1199, 360] on div "Tại văn phòng" at bounding box center [1286, 363] width 200 height 18
type input "0"
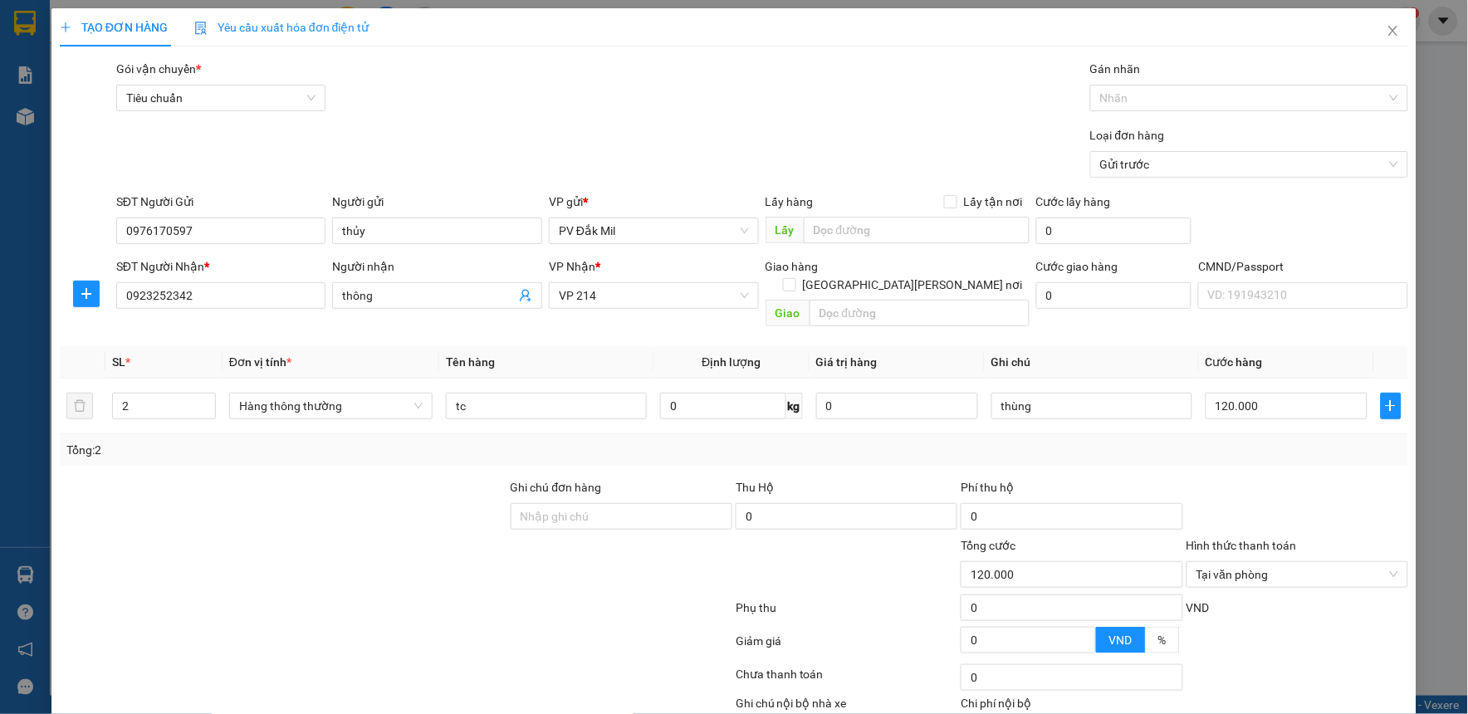
click at [1105, 441] on div "Tổng: 2" at bounding box center [733, 450] width 1335 height 18
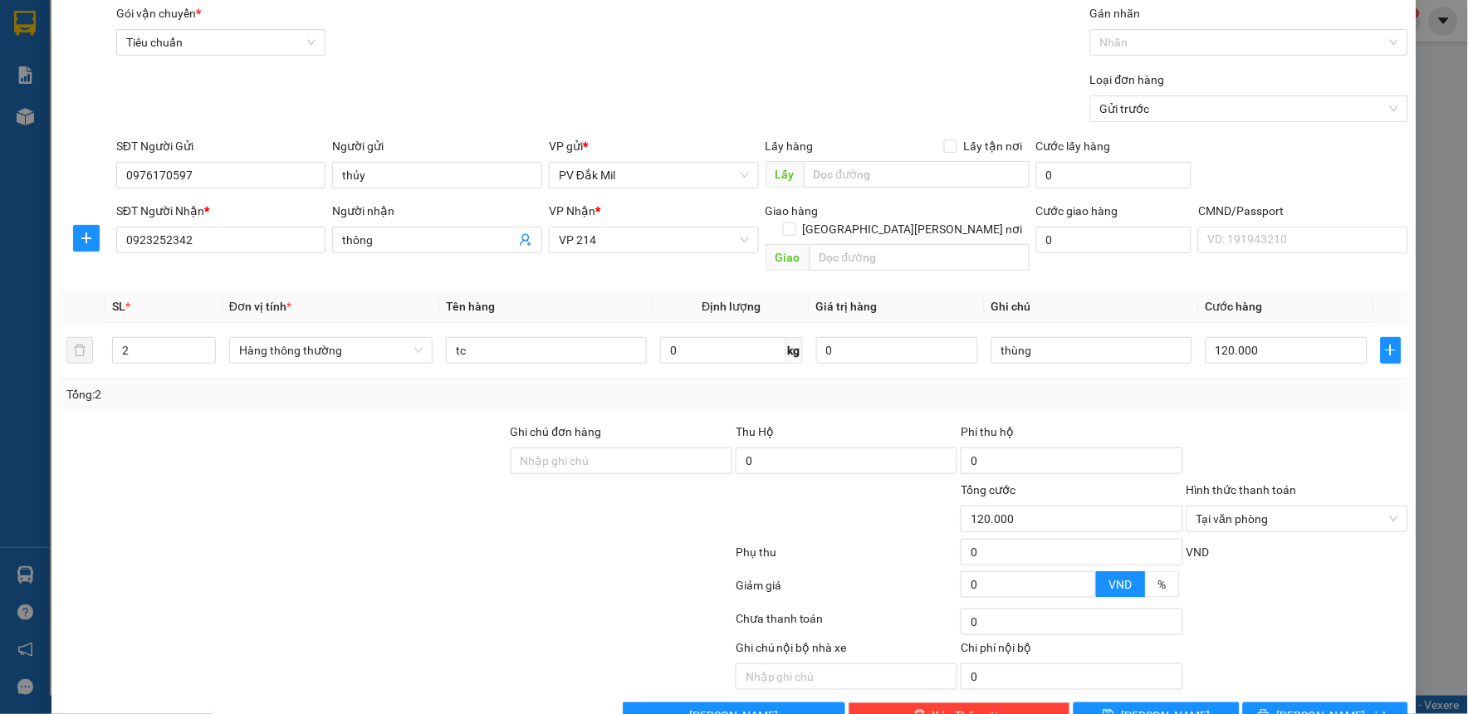
scroll to position [85, 0]
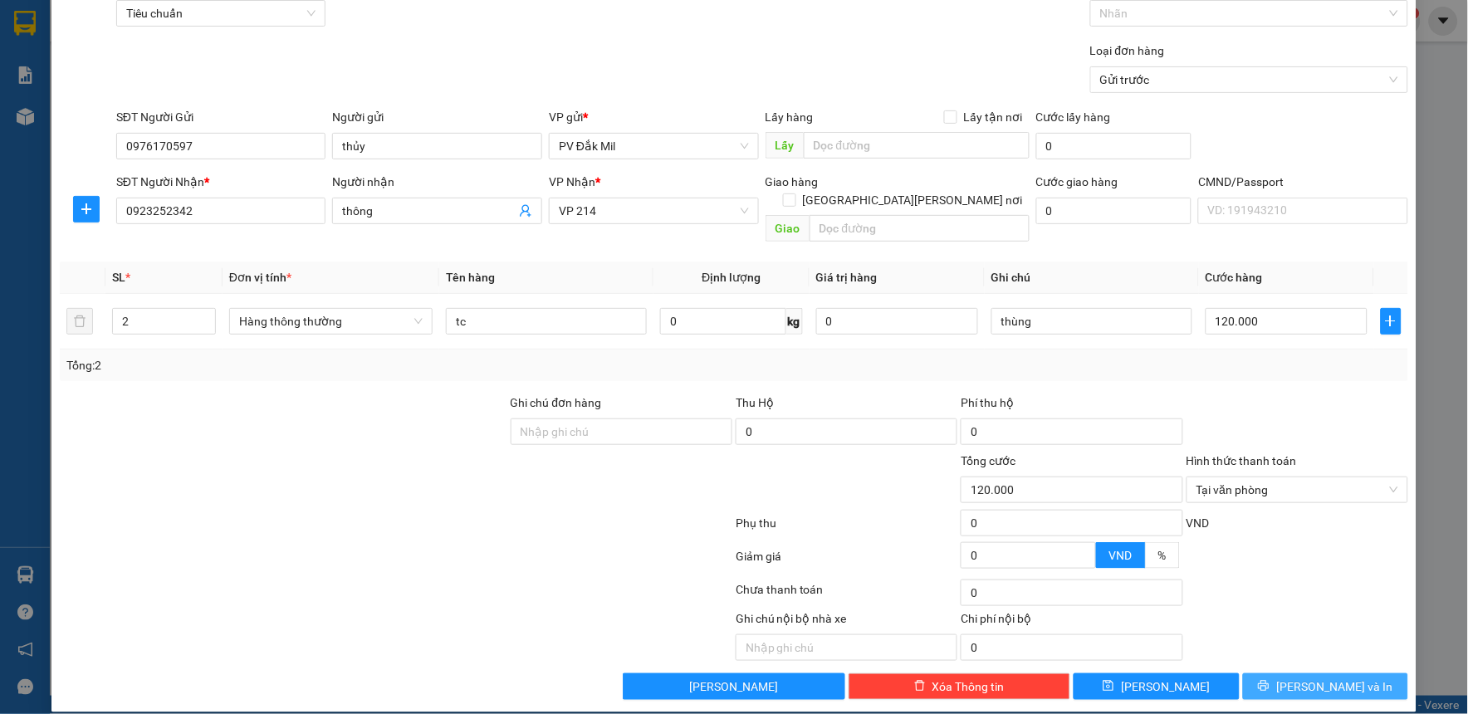
click at [1305, 677] on span "[PERSON_NAME] và In" at bounding box center [1334, 686] width 116 height 18
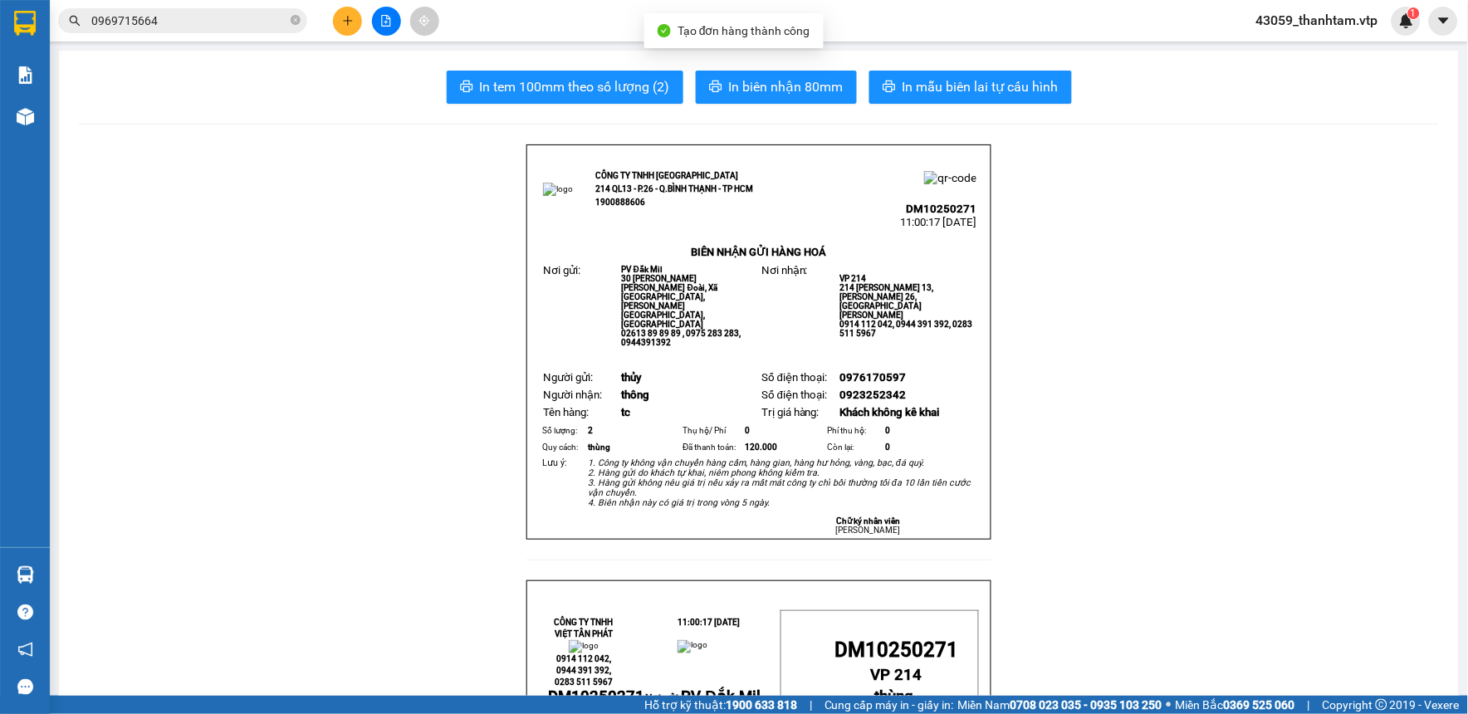
click at [860, 85] on div "In tem 100mm theo số [PERSON_NAME] (2) In [PERSON_NAME] 80mm In mẫu biên lai tự…" at bounding box center [759, 87] width 1360 height 33
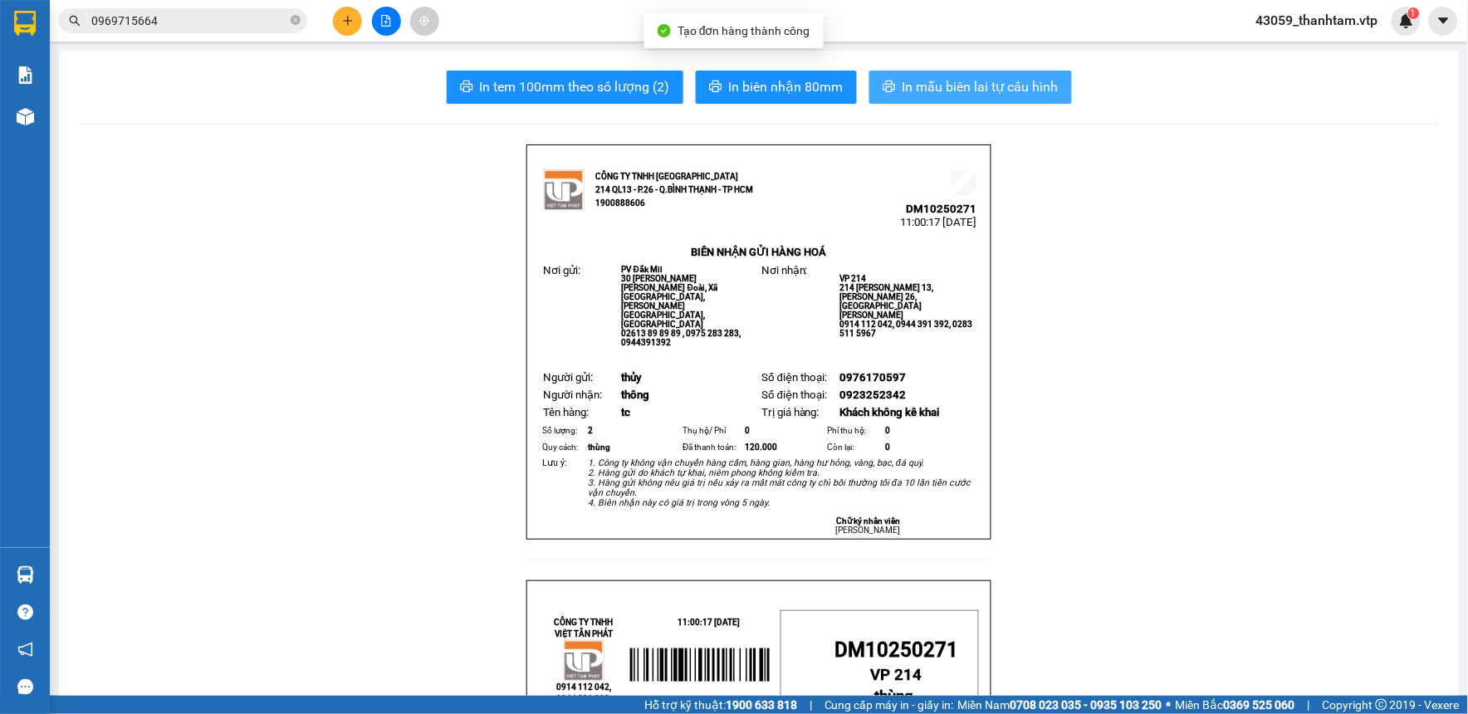
click at [886, 90] on icon "printer" at bounding box center [888, 86] width 13 height 13
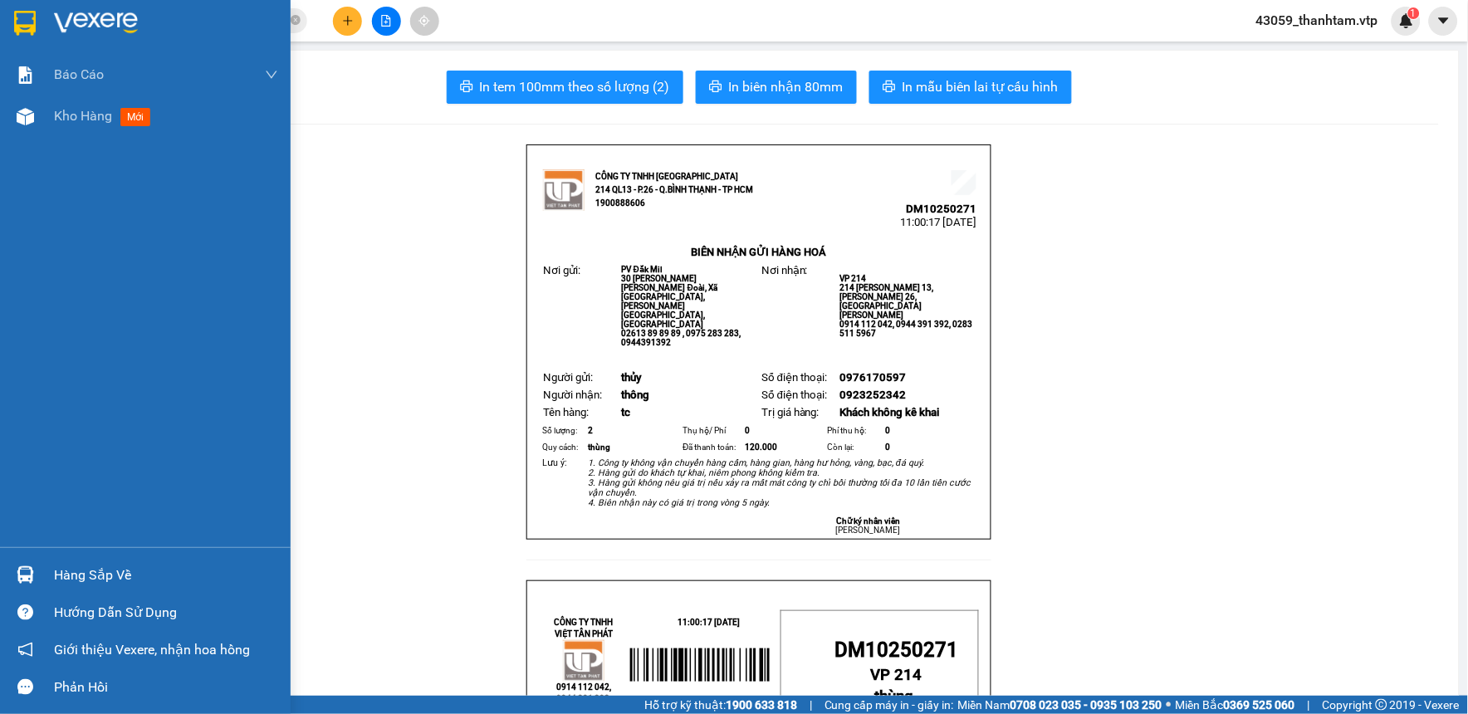
click at [21, 17] on img at bounding box center [25, 23] width 22 height 25
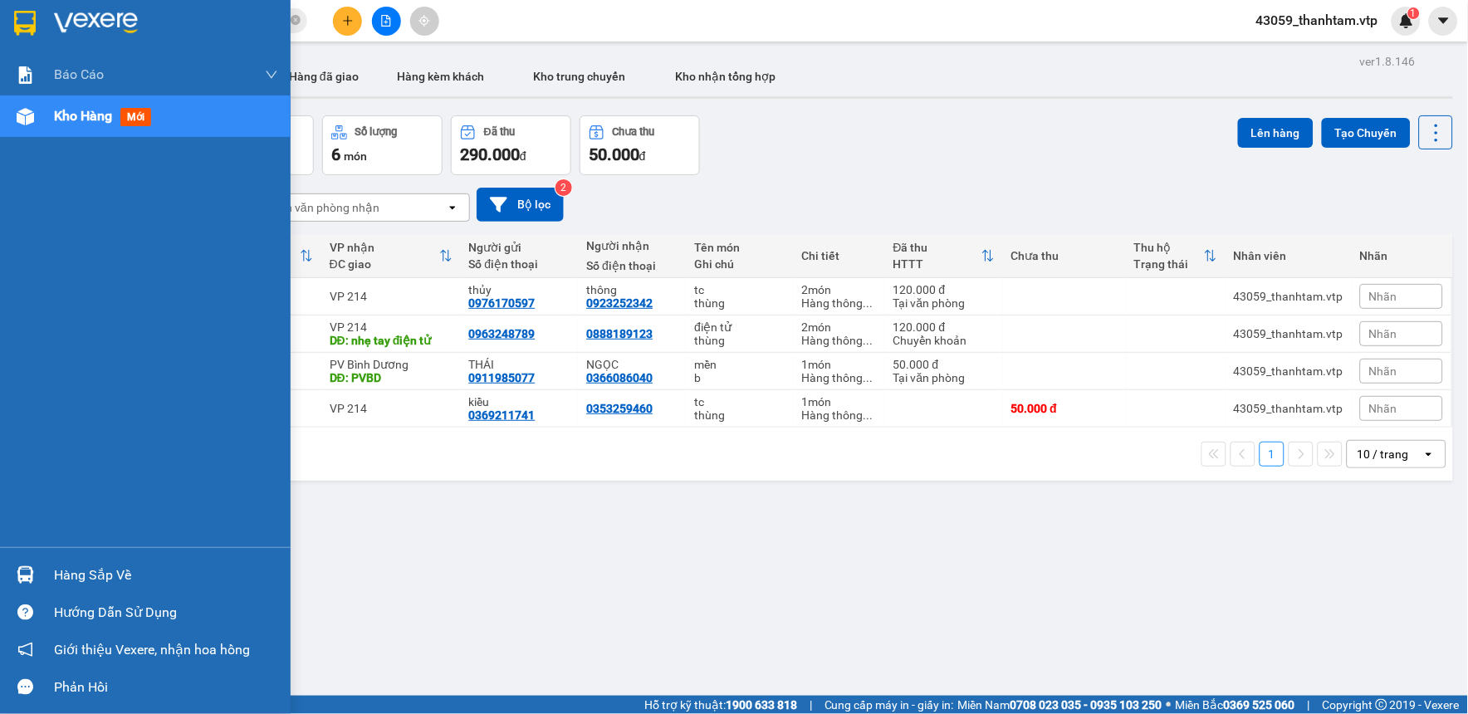
click at [25, 27] on img at bounding box center [25, 23] width 22 height 25
click at [31, 27] on img at bounding box center [25, 23] width 22 height 25
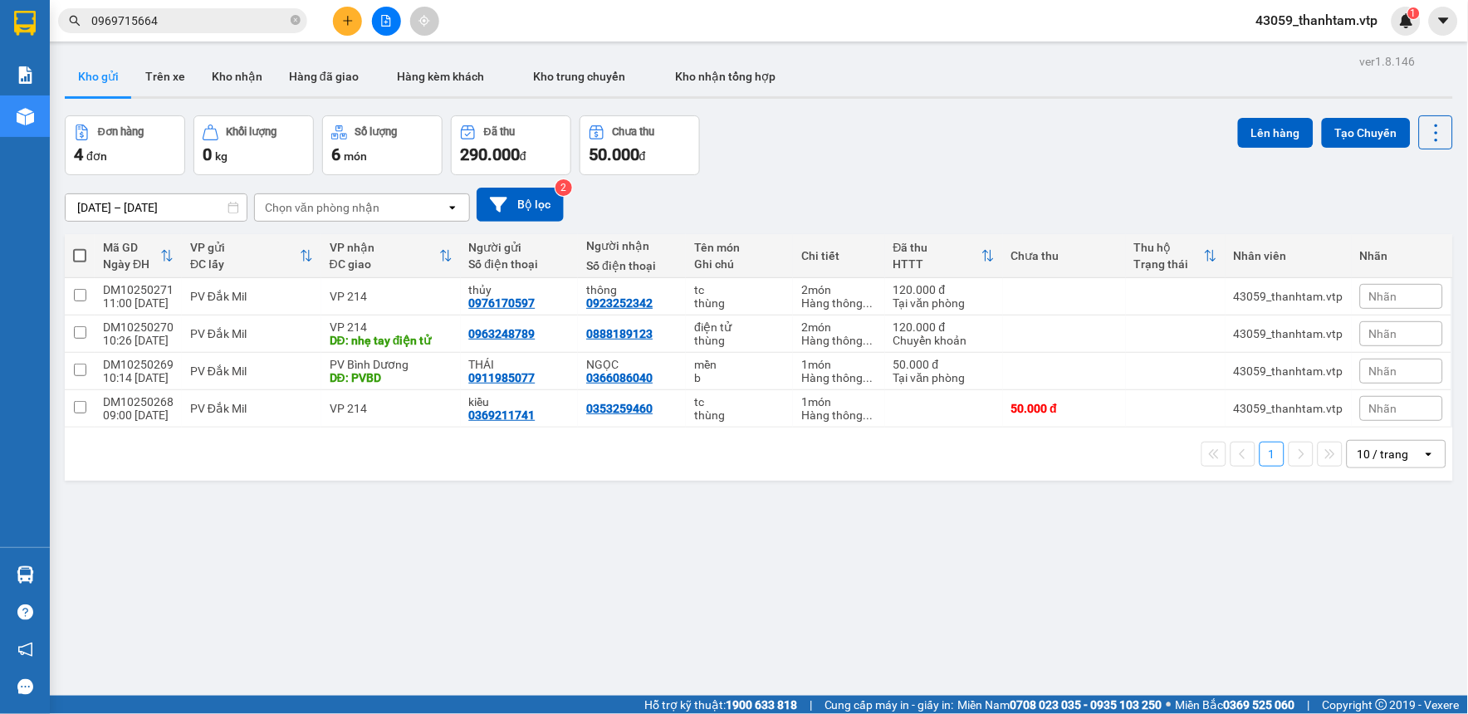
click at [1015, 147] on div "Đơn hàng 4 đơn [PERSON_NAME] 0 kg Số [PERSON_NAME] 6 món Đã thu 290.000 [PERSON…" at bounding box center [759, 145] width 1388 height 60
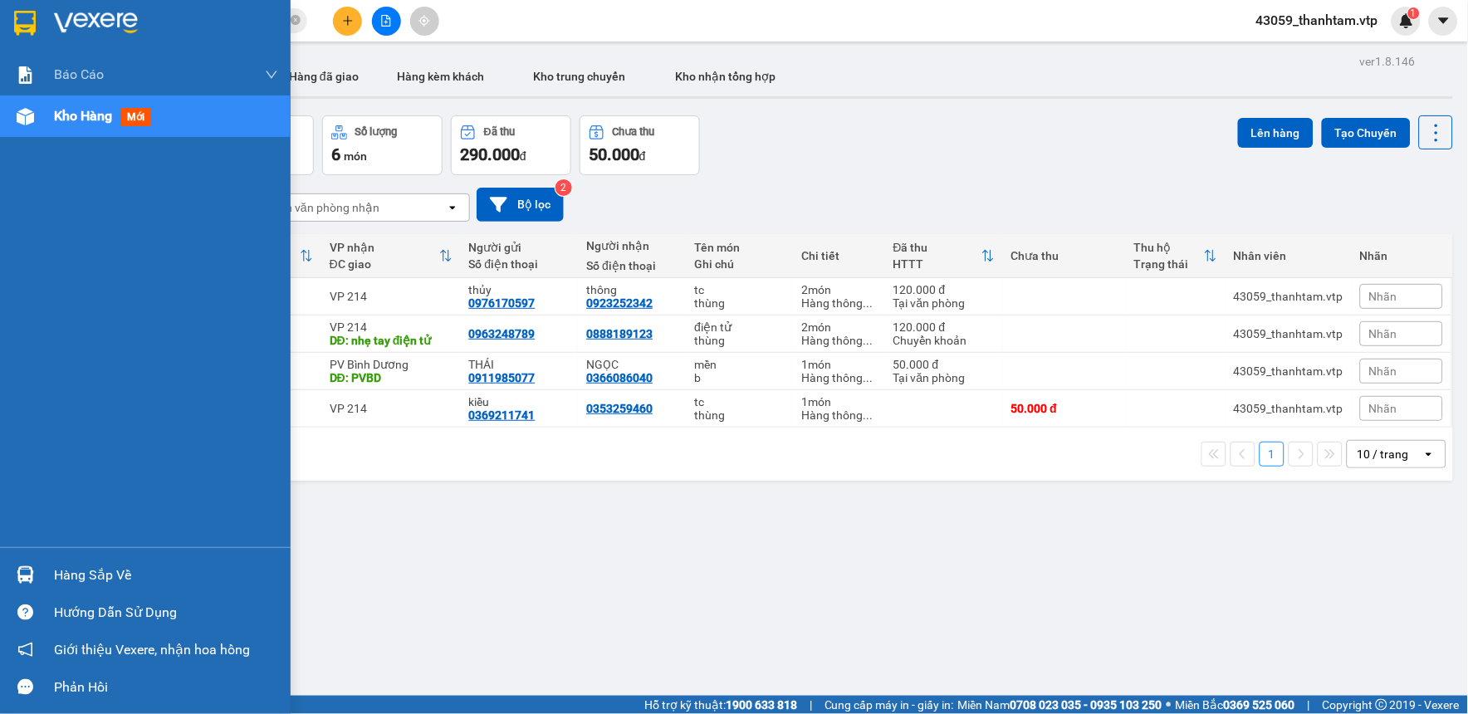
click at [22, 28] on img at bounding box center [25, 23] width 22 height 25
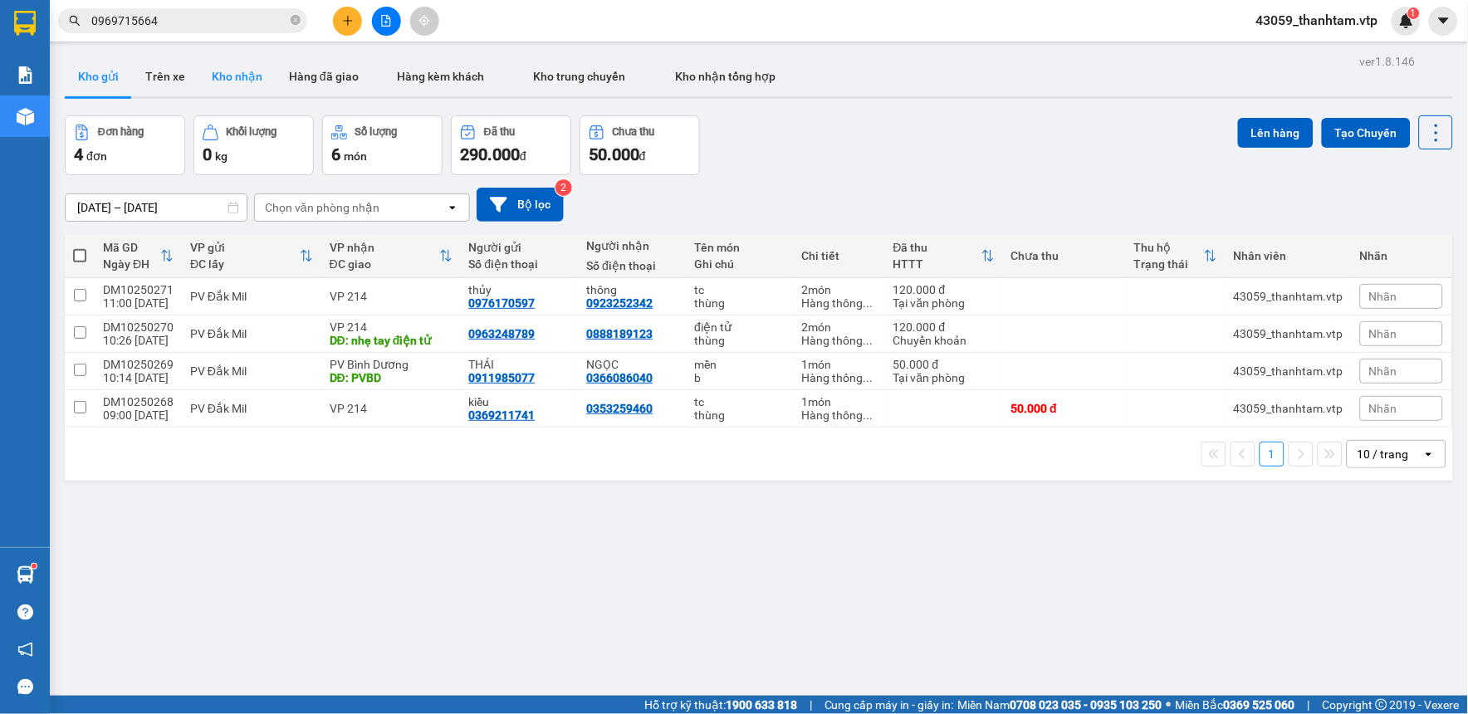
click at [224, 69] on button "Kho nhận" at bounding box center [236, 76] width 77 height 40
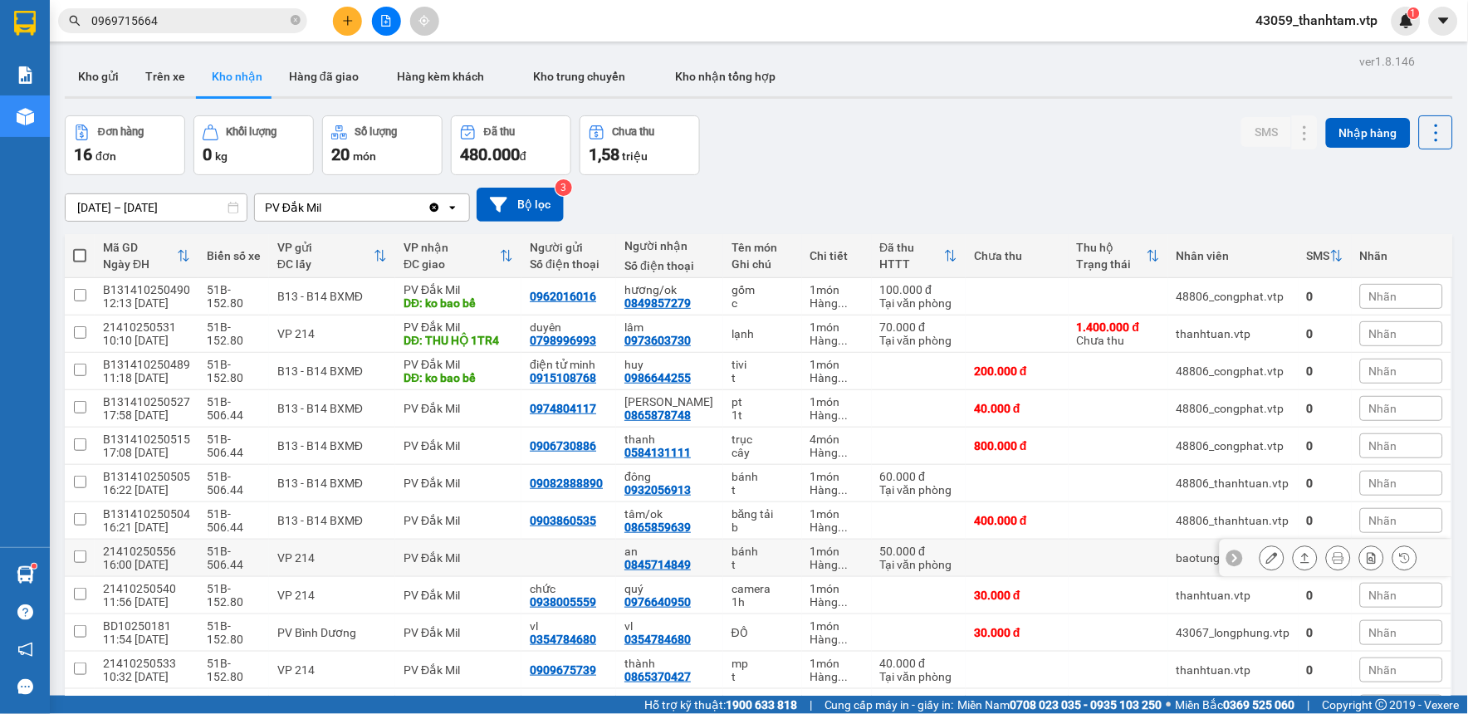
click at [1260, 558] on button at bounding box center [1271, 558] width 23 height 29
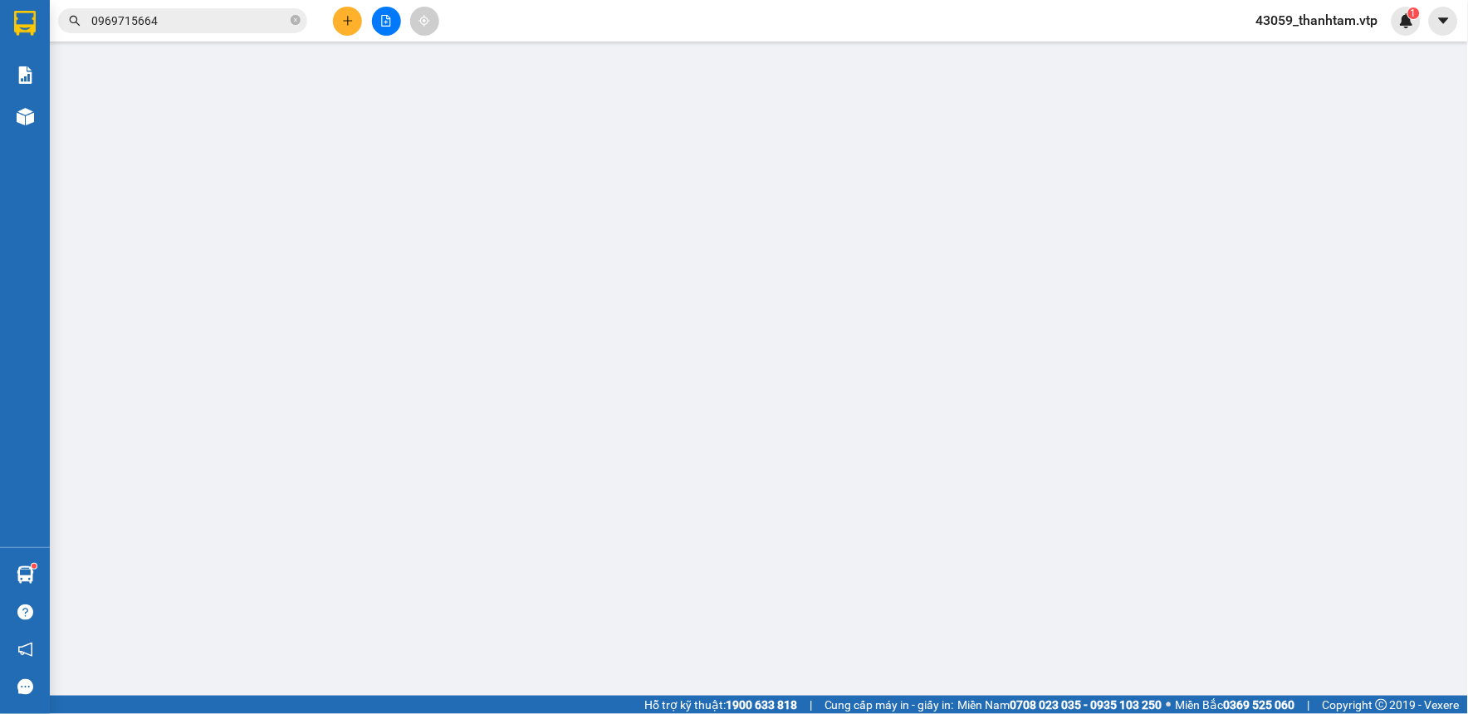
type input "0845714849"
type input "an"
type input "0"
type input "50.000"
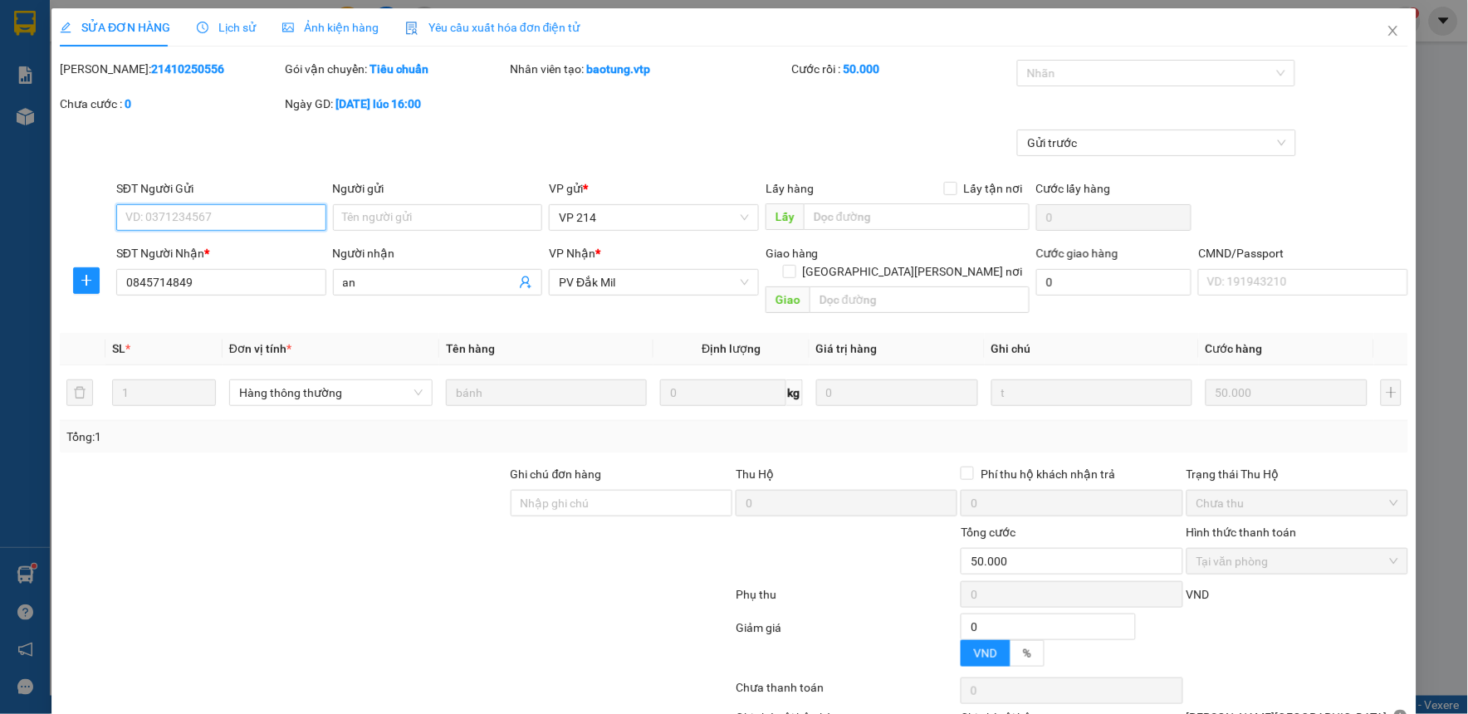
type input "2.500"
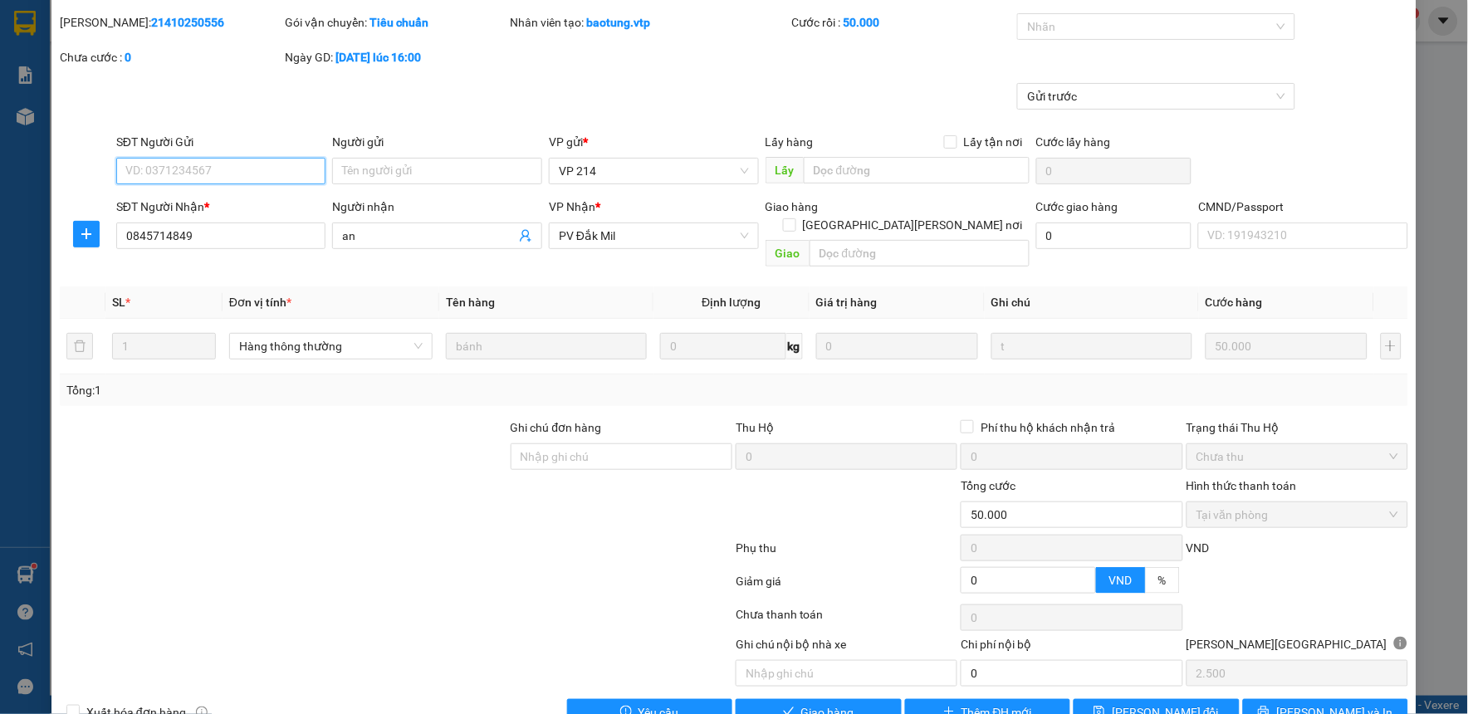
scroll to position [72, 0]
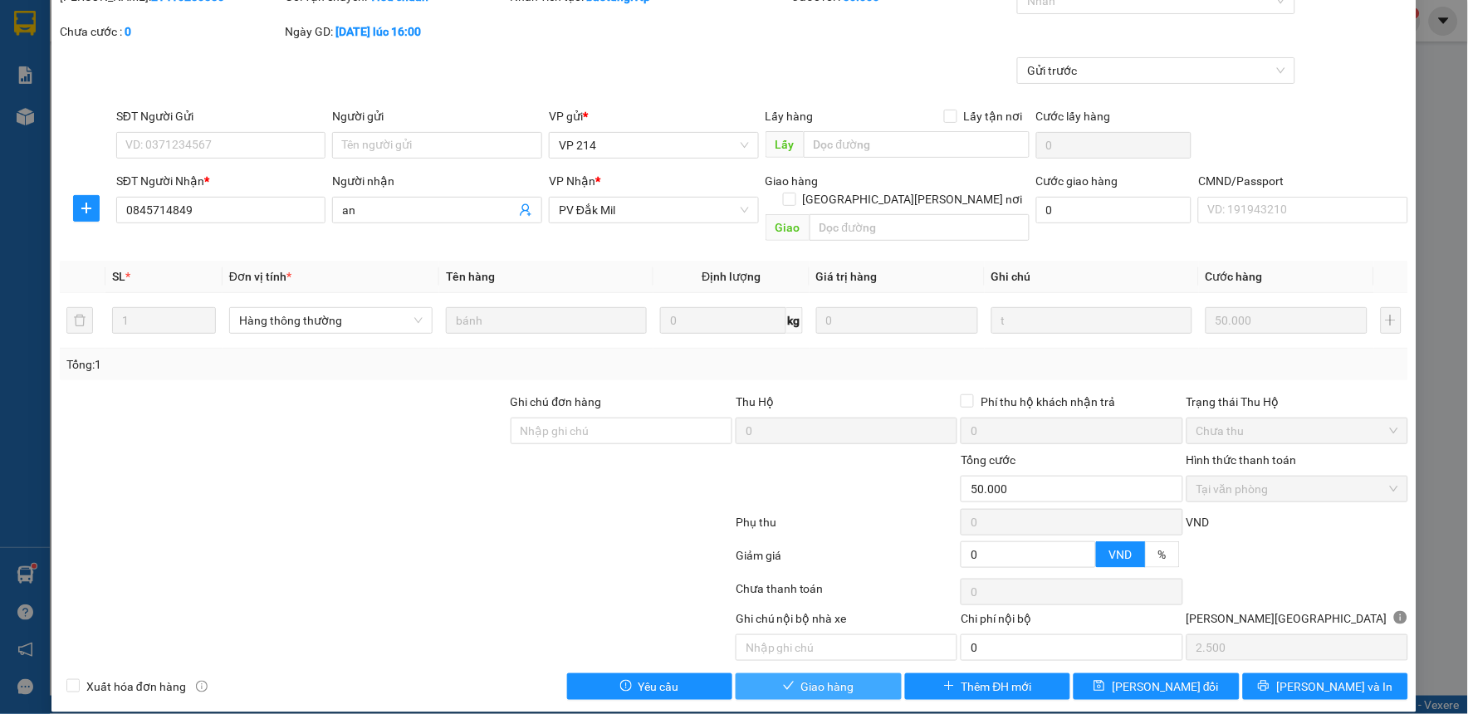
click at [847, 673] on button "Giao hàng" at bounding box center [818, 686] width 166 height 27
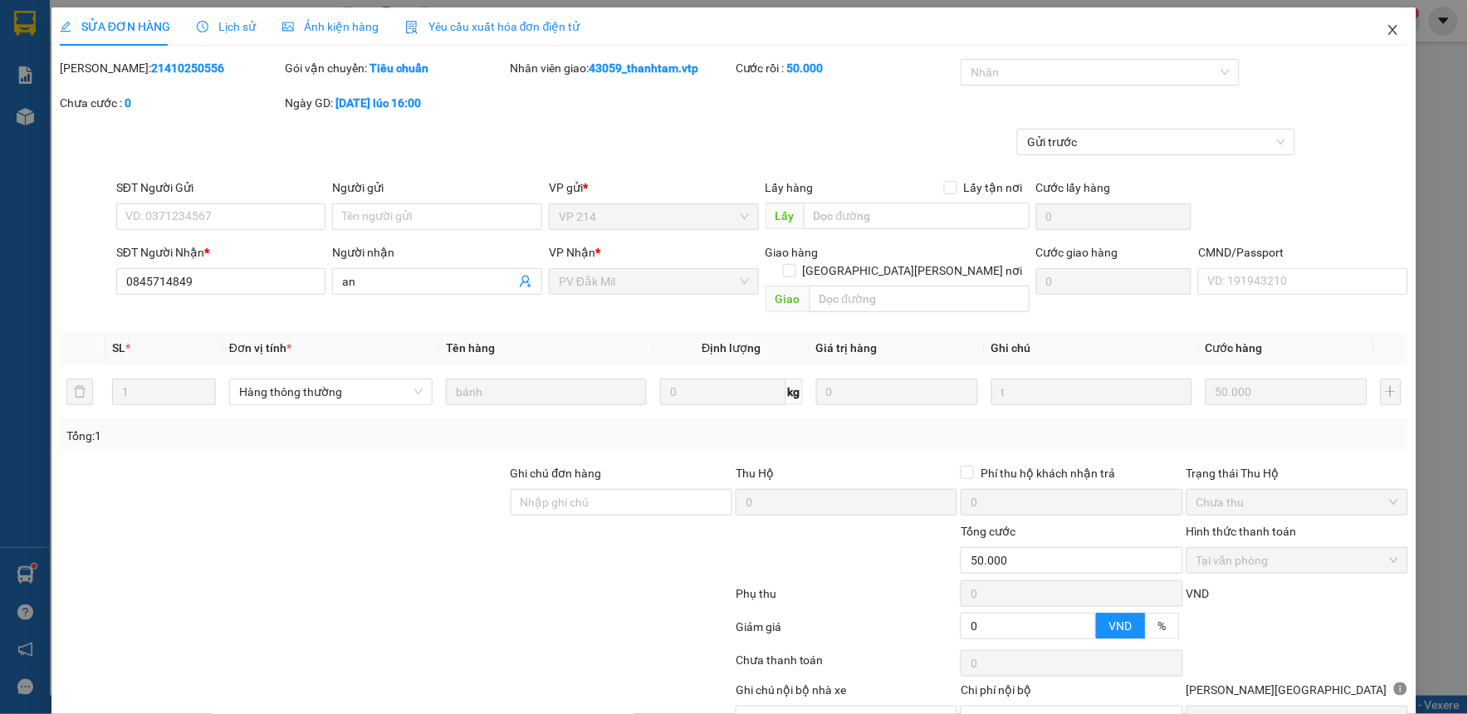
scroll to position [0, 0]
click at [1370, 28] on span "Close" at bounding box center [1393, 31] width 46 height 46
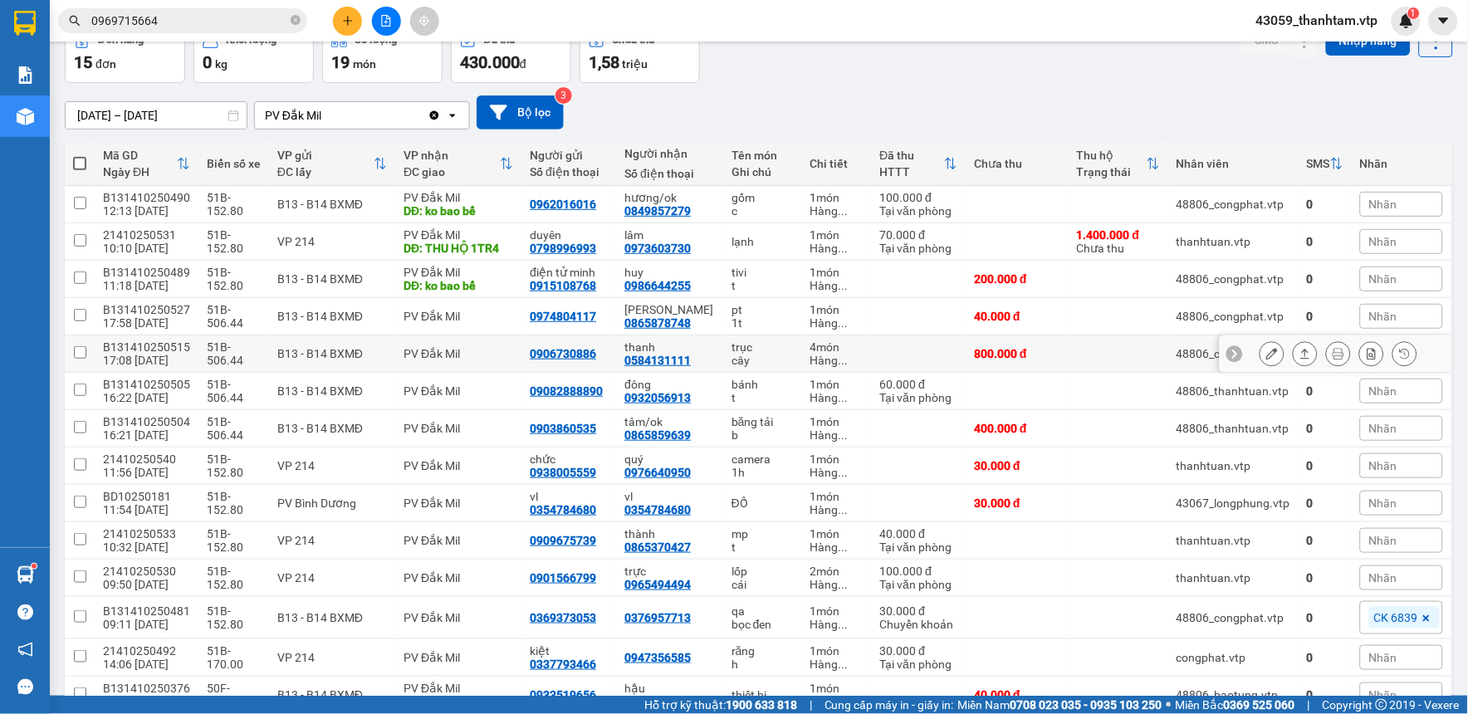
scroll to position [184, 0]
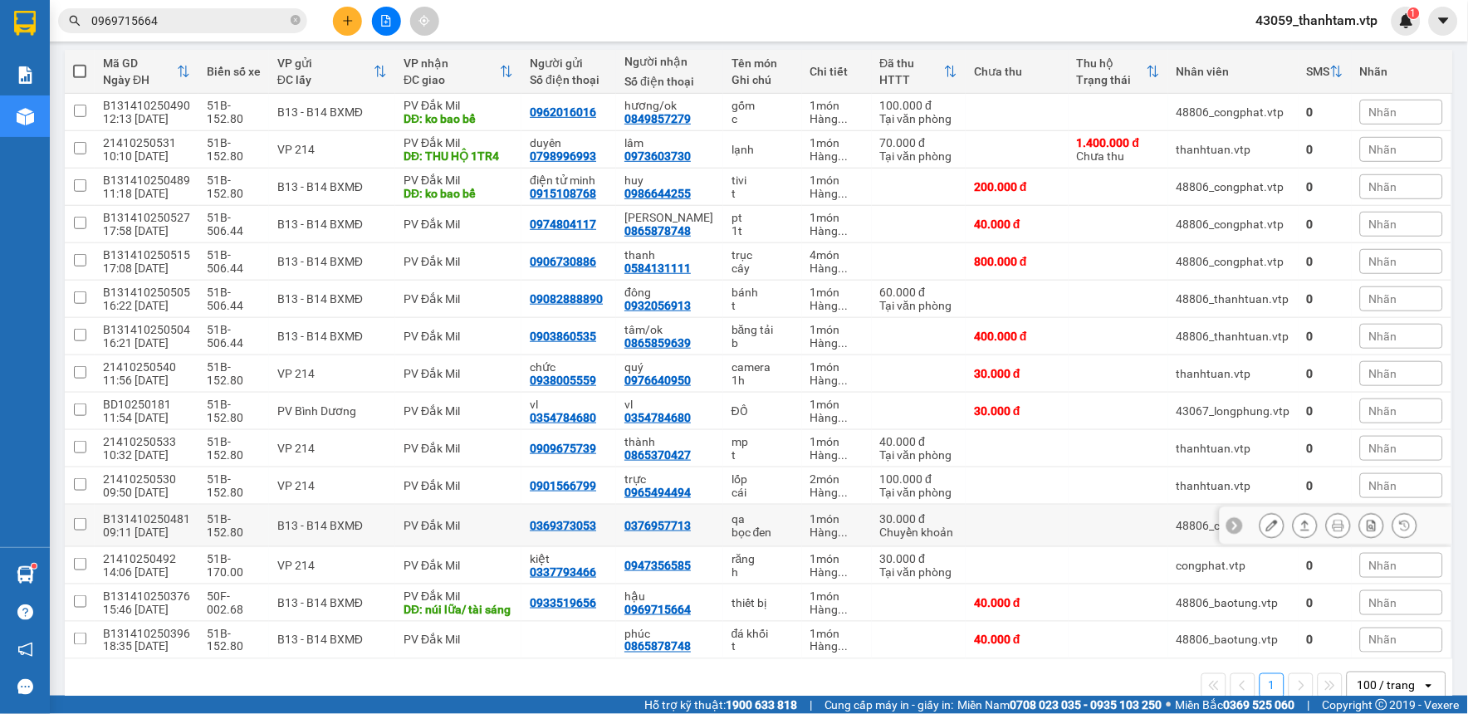
click at [1260, 525] on button at bounding box center [1271, 525] width 23 height 29
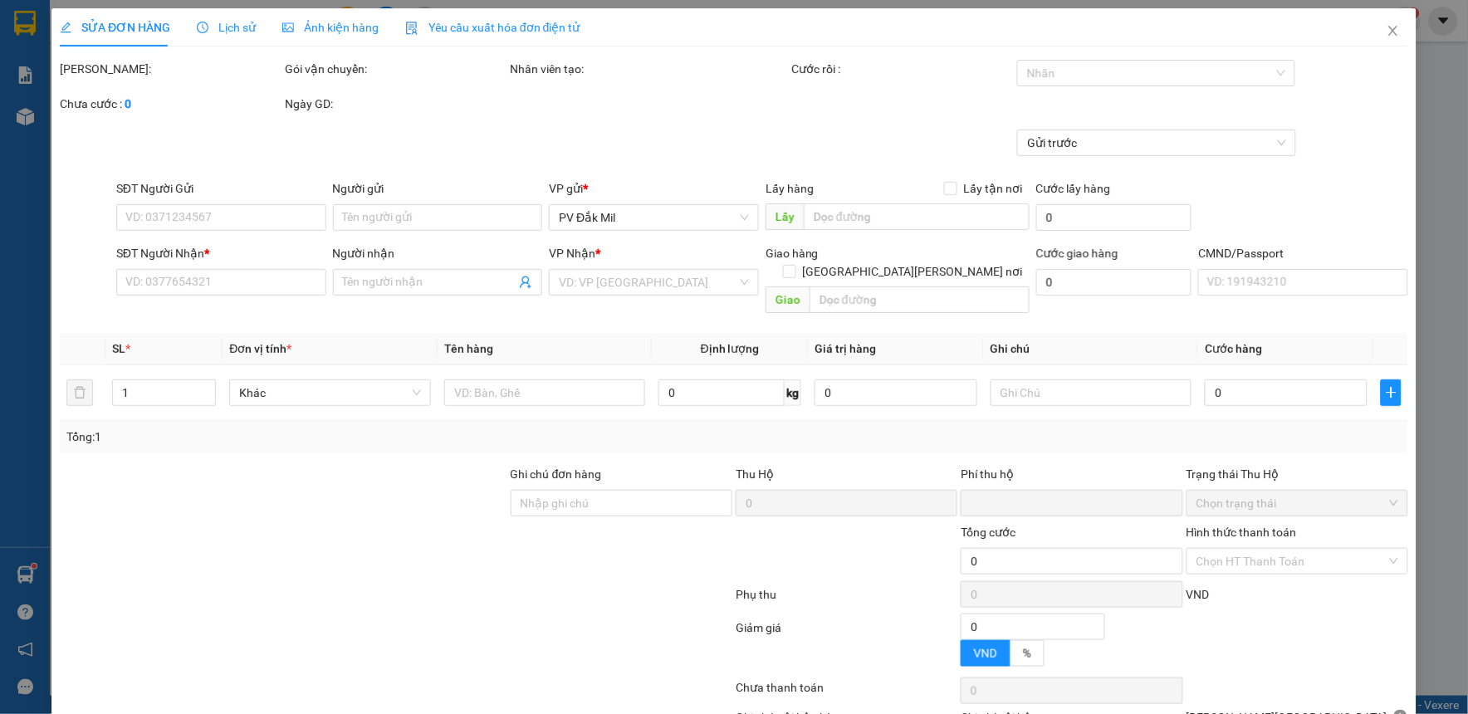
type input "0369373053"
type input "0376957713"
type input "ck39 30k 9h10 [DATE]"
type input "0"
type input "30.000"
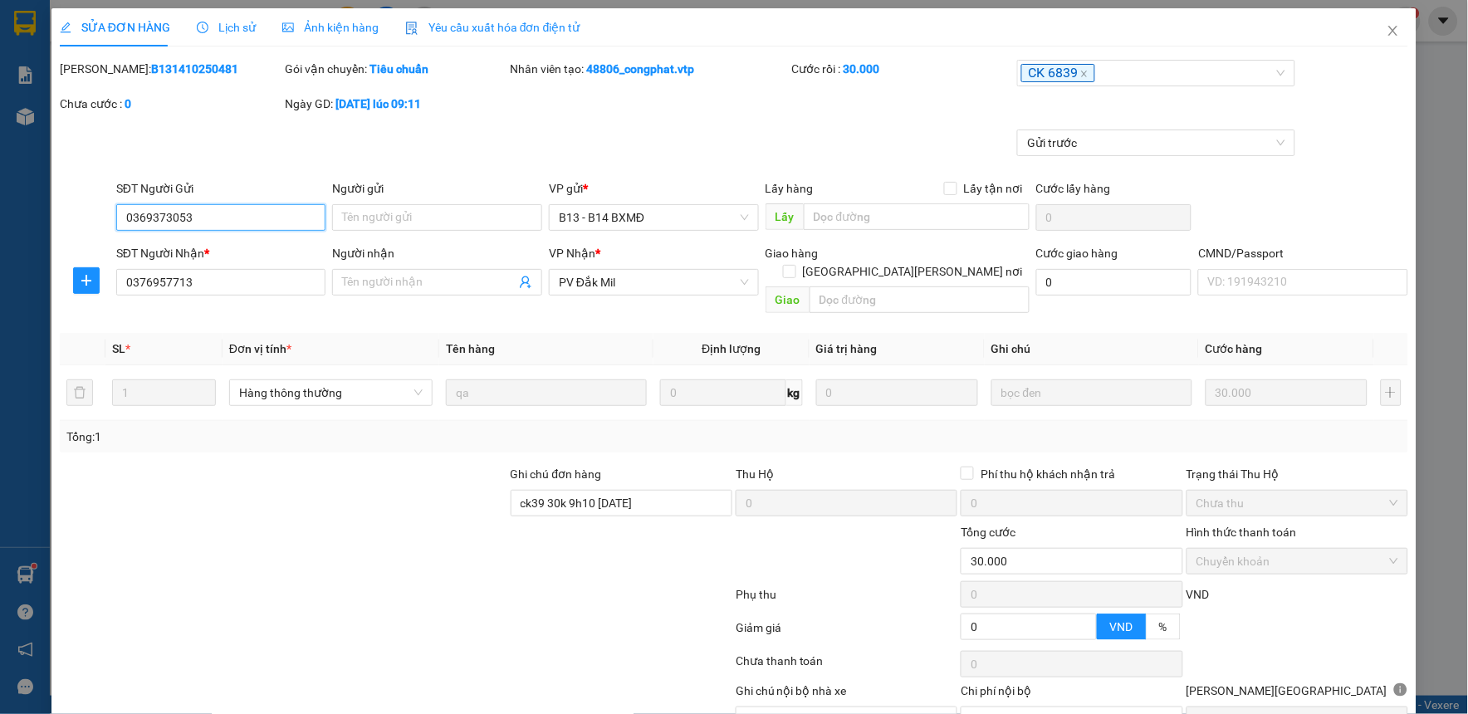
type input "1.500"
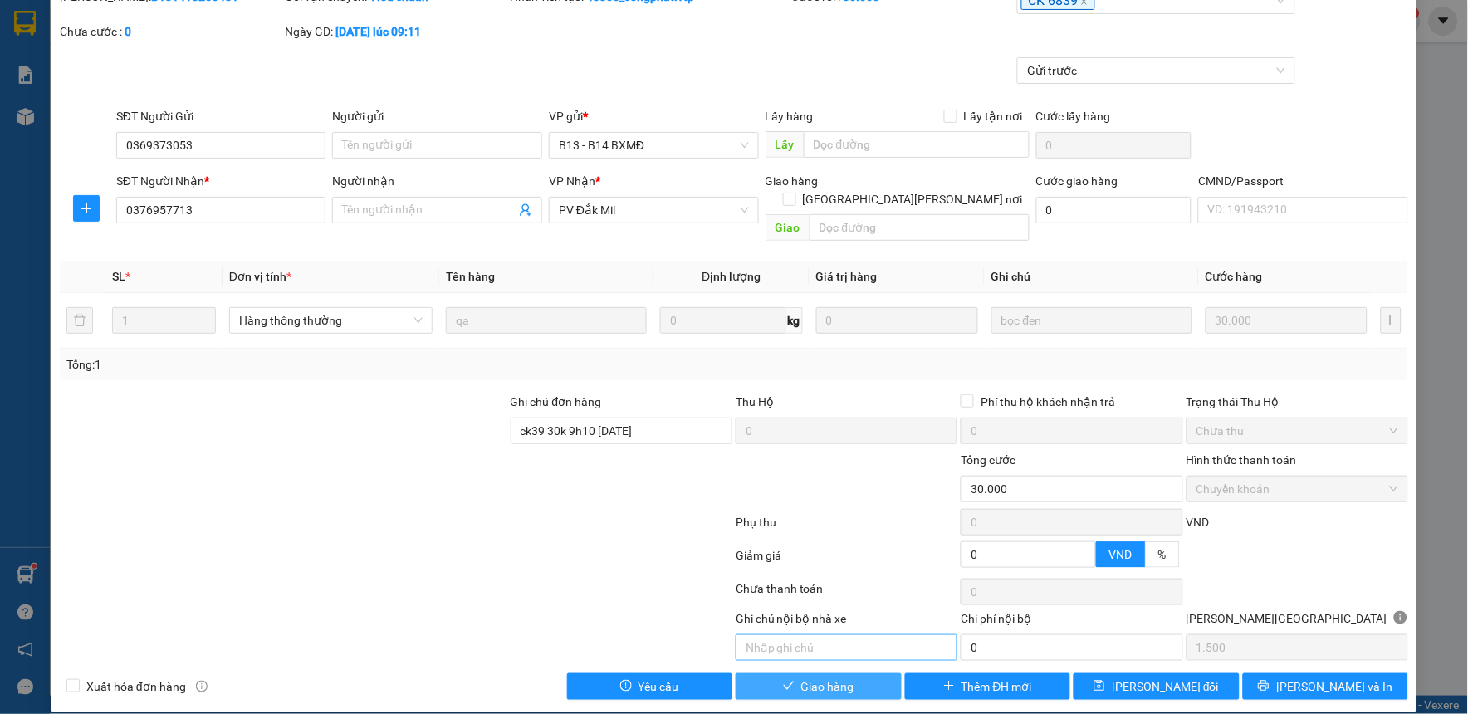
drag, startPoint x: 855, startPoint y: 667, endPoint x: 878, endPoint y: 634, distance: 39.9
click at [856, 673] on button "Giao hàng" at bounding box center [818, 686] width 166 height 27
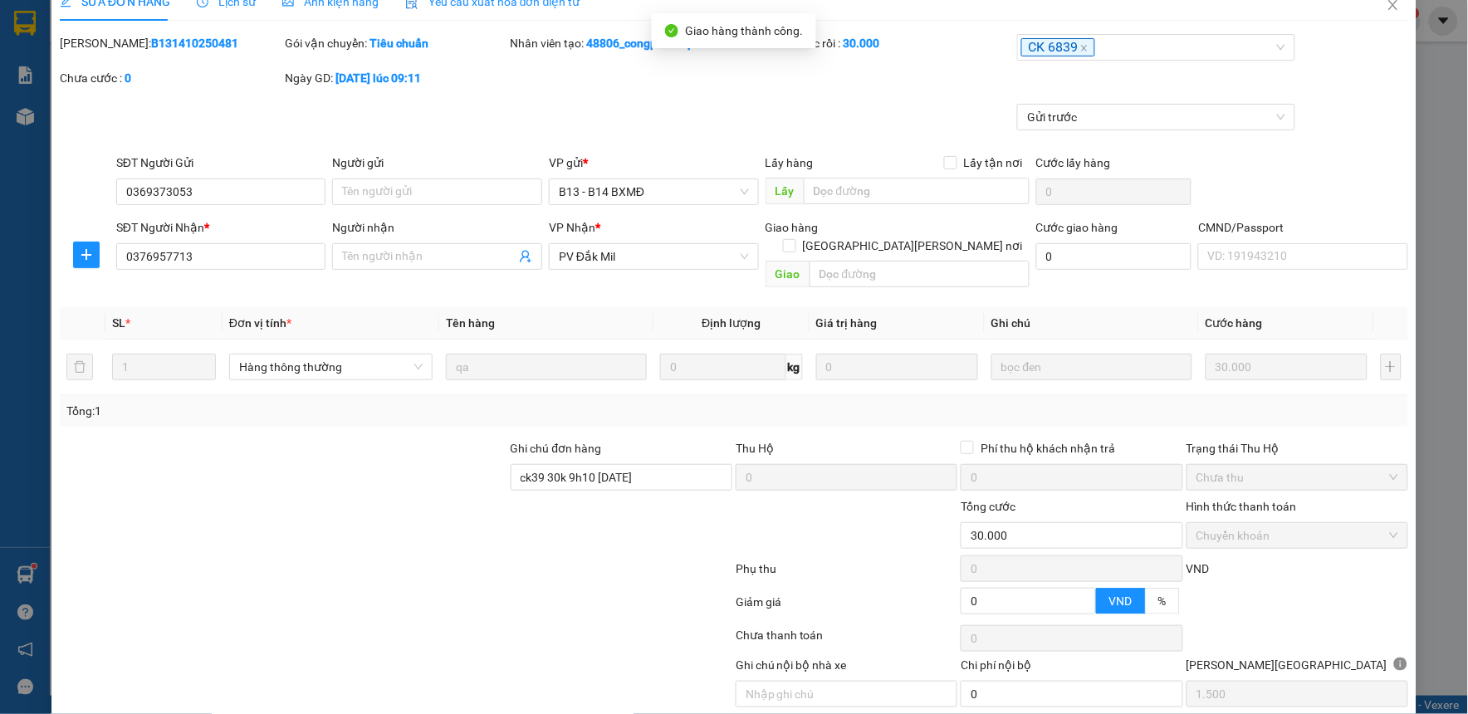
scroll to position [0, 0]
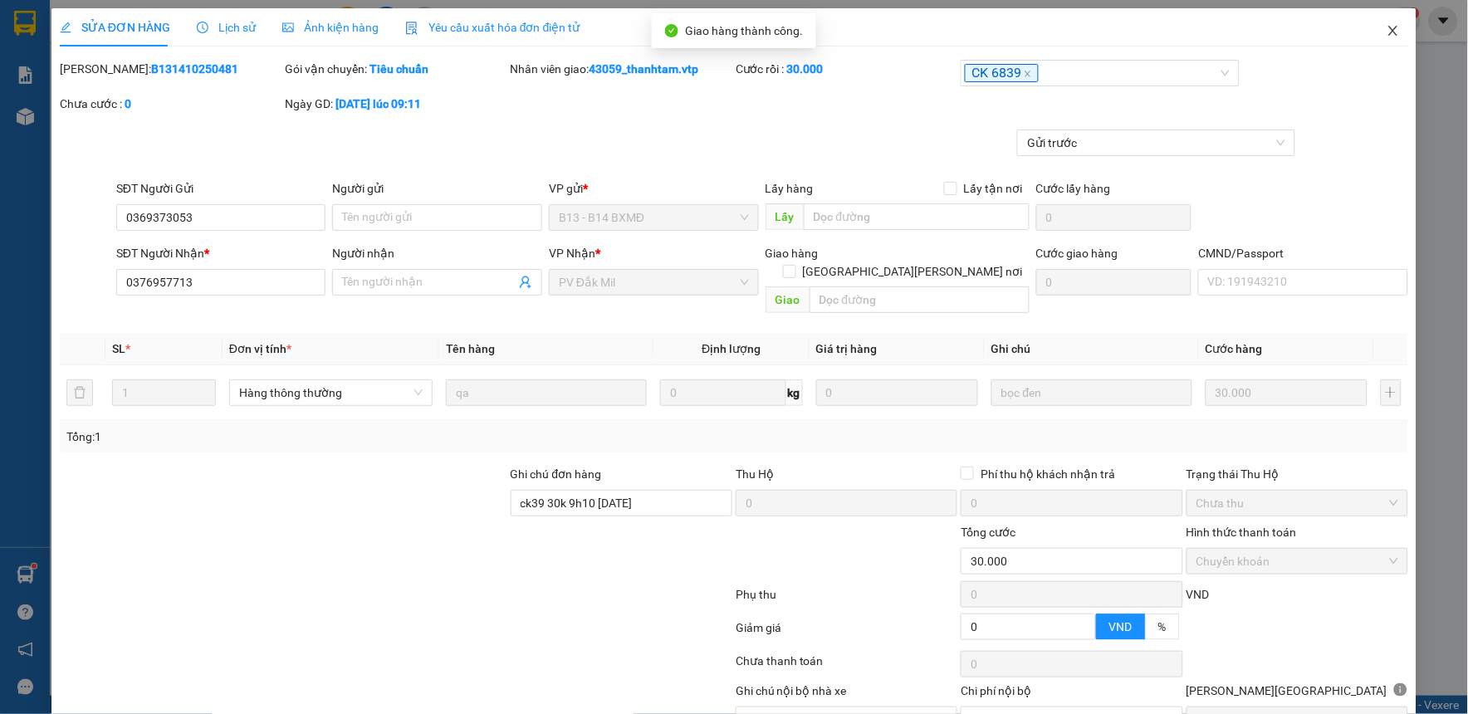
click at [1386, 26] on icon "close" at bounding box center [1392, 30] width 13 height 13
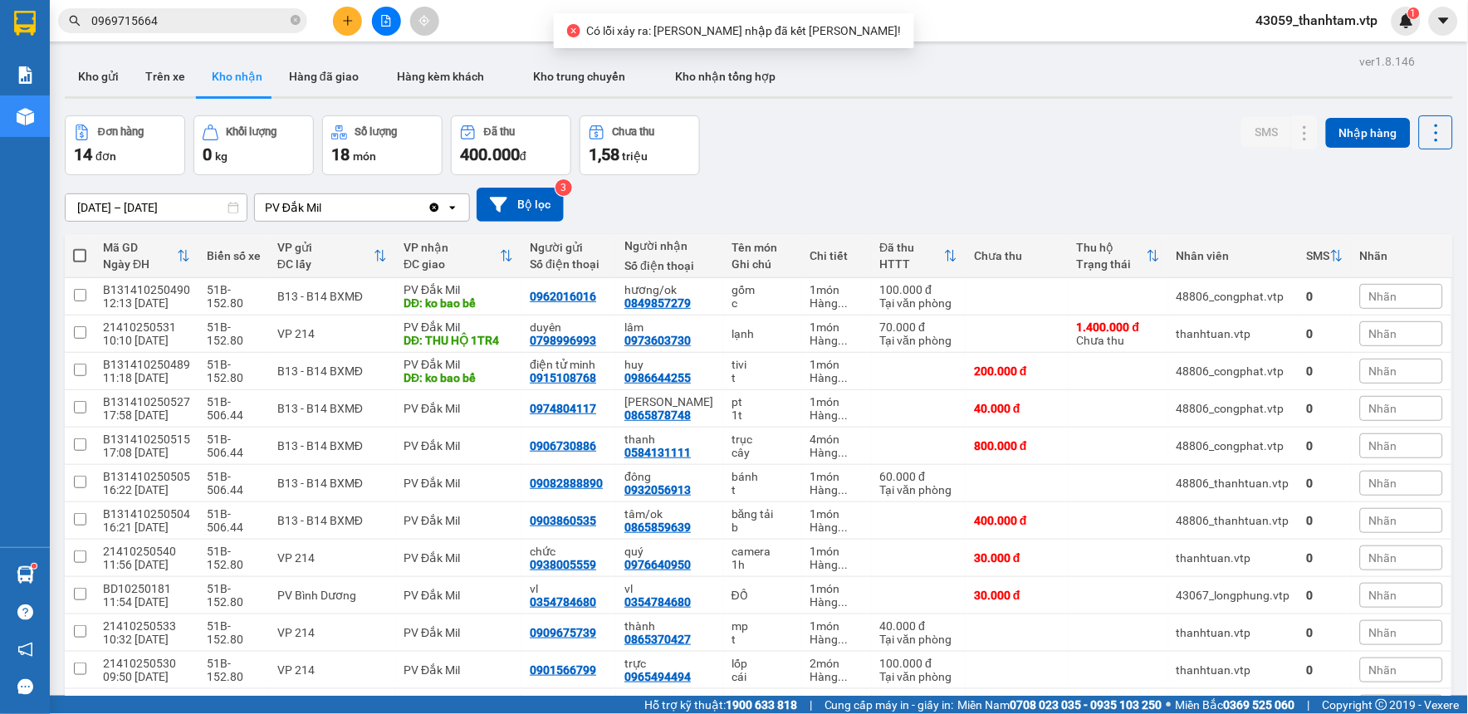
click at [345, 13] on button at bounding box center [347, 21] width 29 height 29
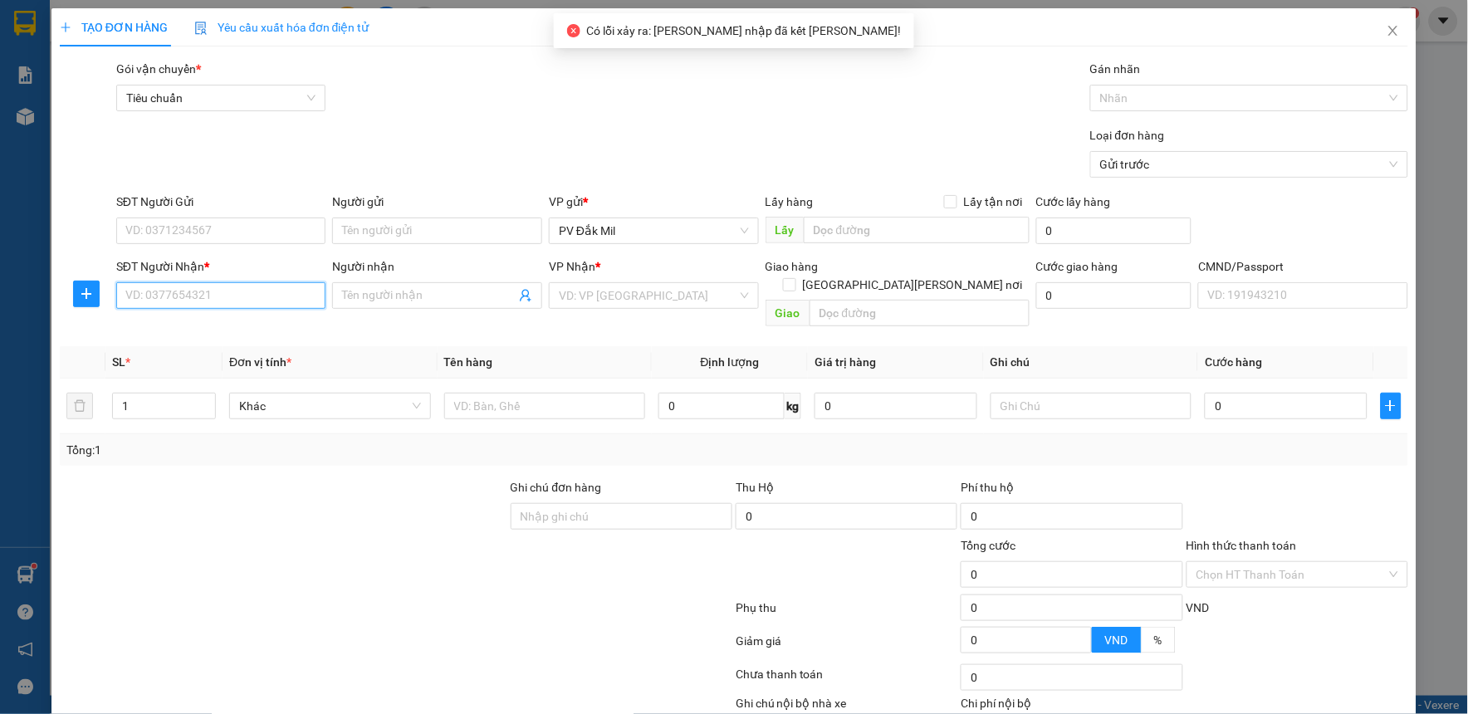
click at [159, 299] on input "SĐT Người Nhận *" at bounding box center [221, 295] width 210 height 27
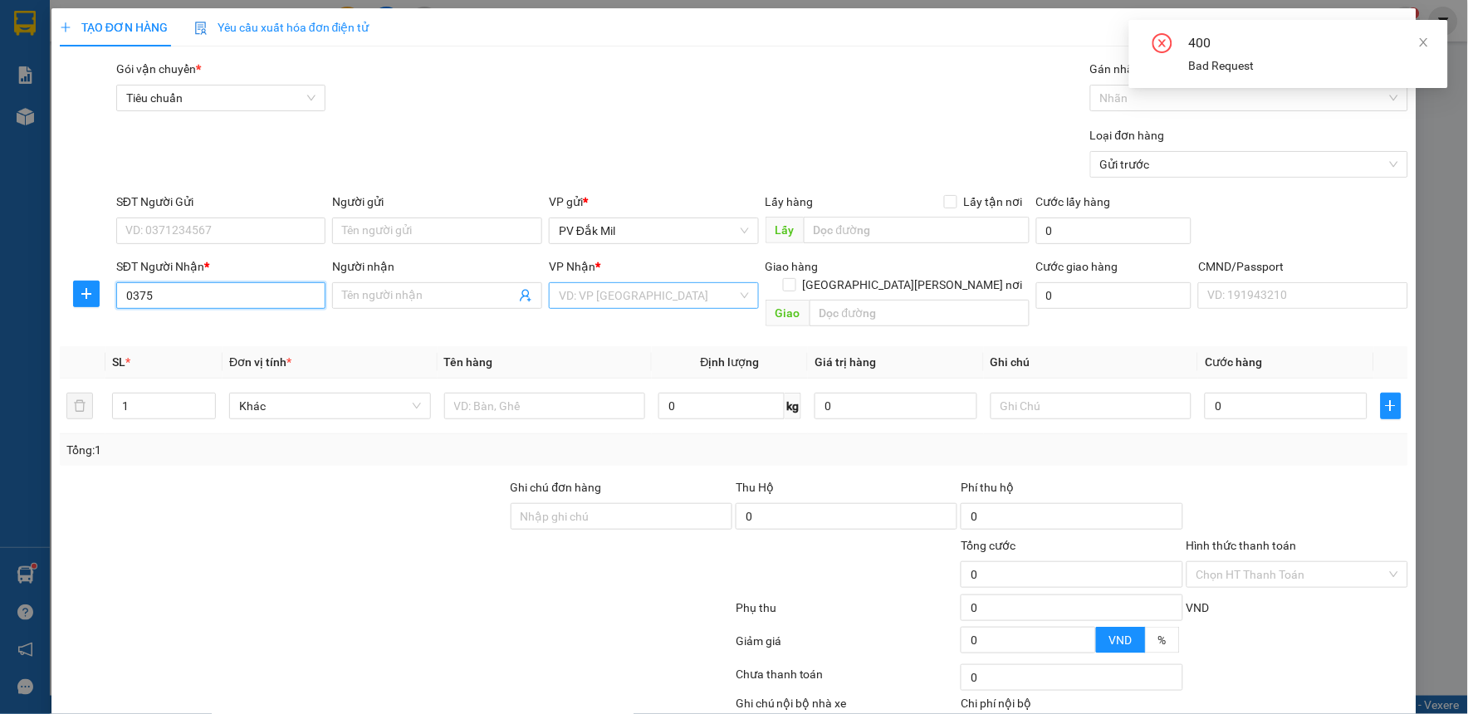
type input "0375"
click at [623, 299] on input "search" at bounding box center [648, 295] width 178 height 25
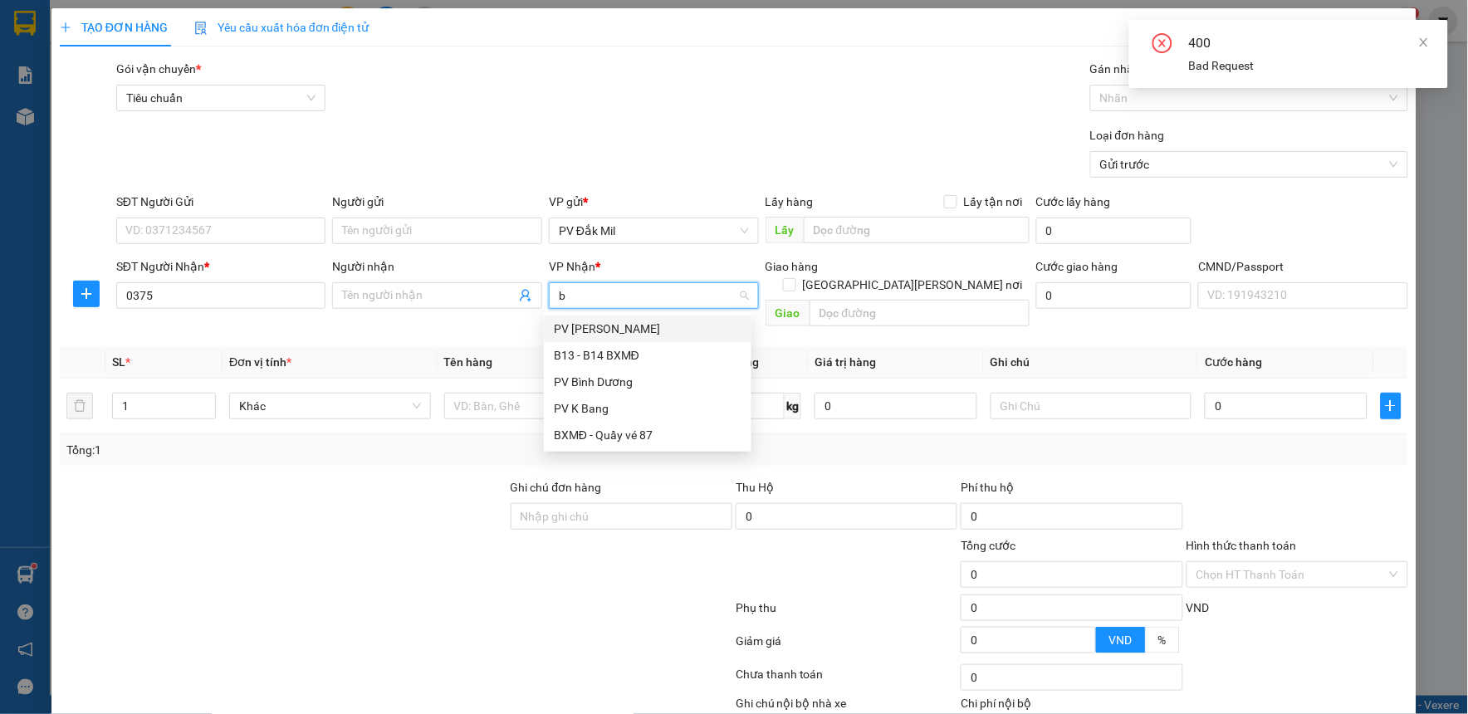
type input "bd"
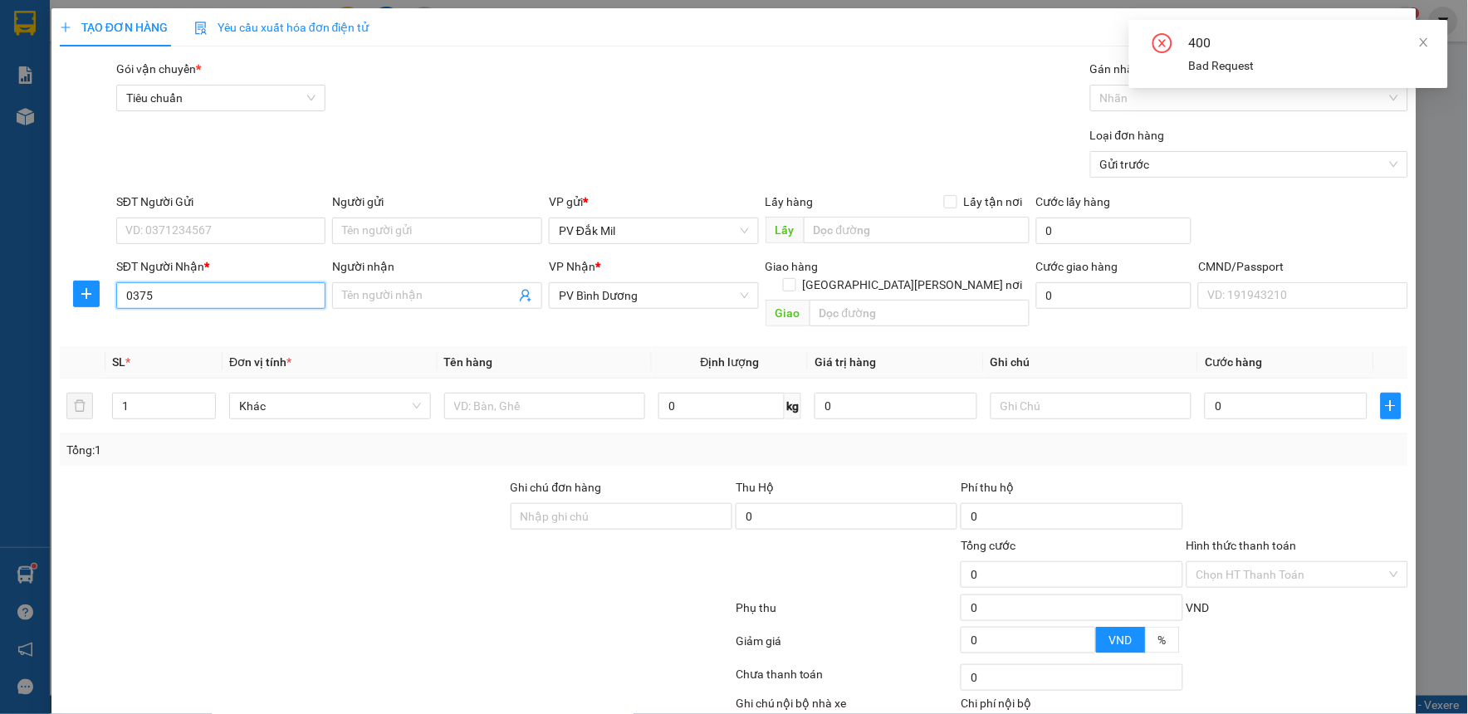
click at [253, 301] on input "0375" at bounding box center [221, 295] width 210 height 27
type input "0375448281"
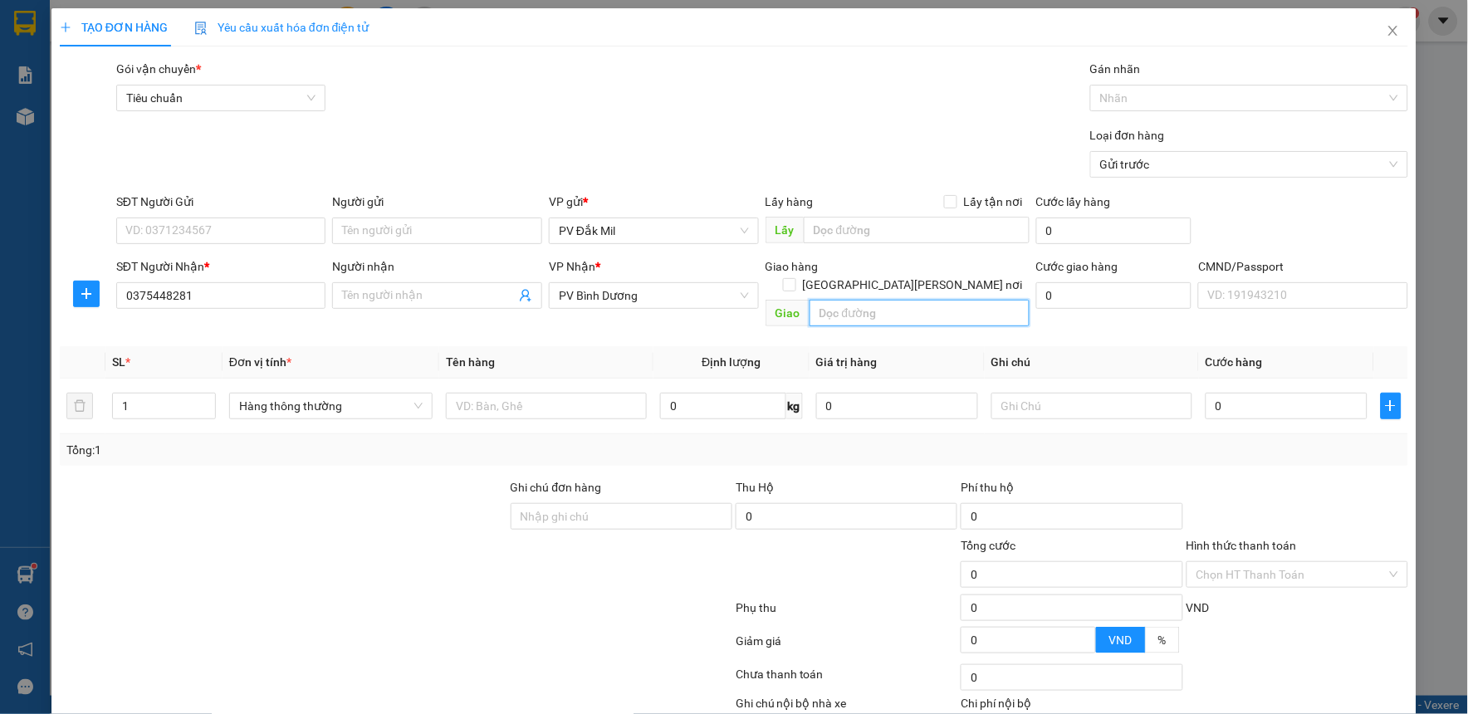
click at [830, 307] on input "text" at bounding box center [919, 313] width 220 height 27
type input "hòa lân"
click at [266, 234] on input "SĐT Người Gửi" at bounding box center [221, 230] width 210 height 27
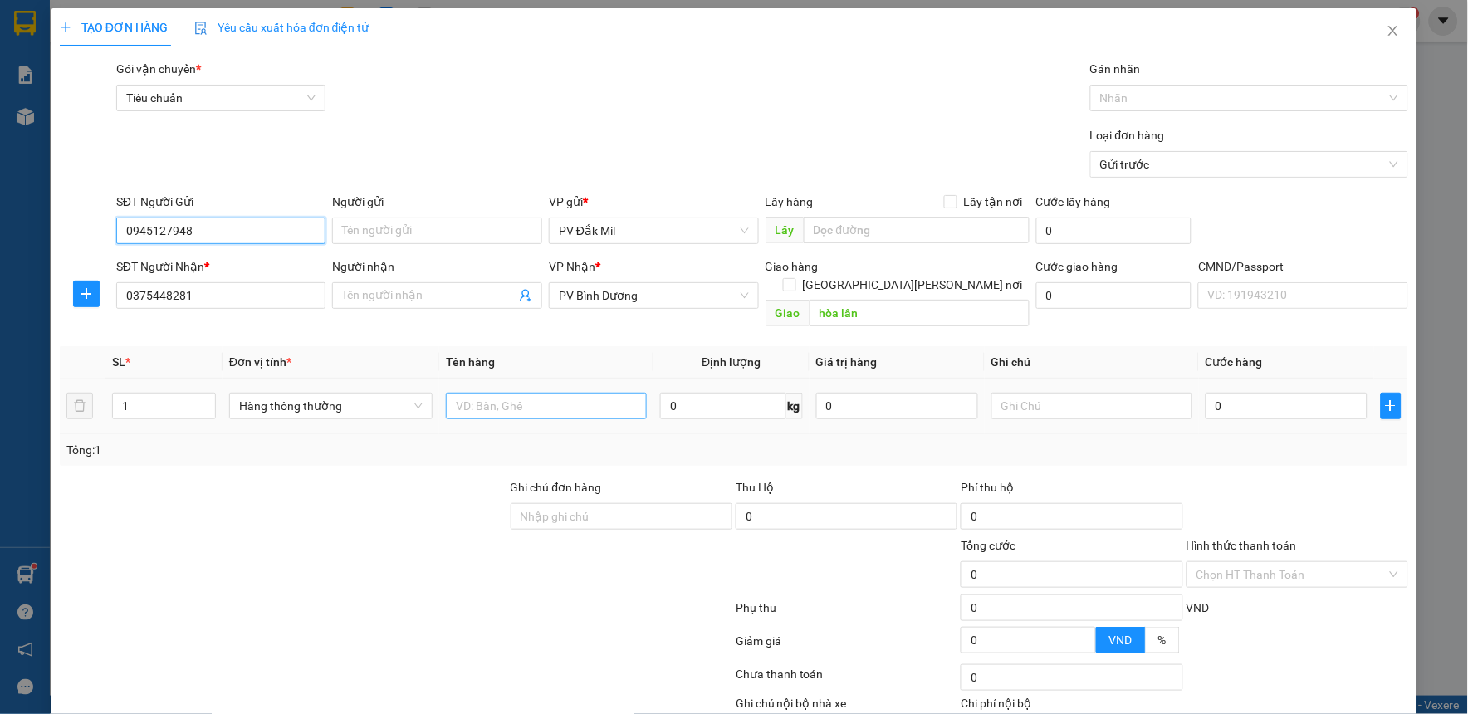
type input "0945127948"
click at [561, 393] on input "text" at bounding box center [546, 406] width 201 height 27
type input "rượu"
click at [1071, 393] on input "text" at bounding box center [1091, 406] width 201 height 27
type input "can"
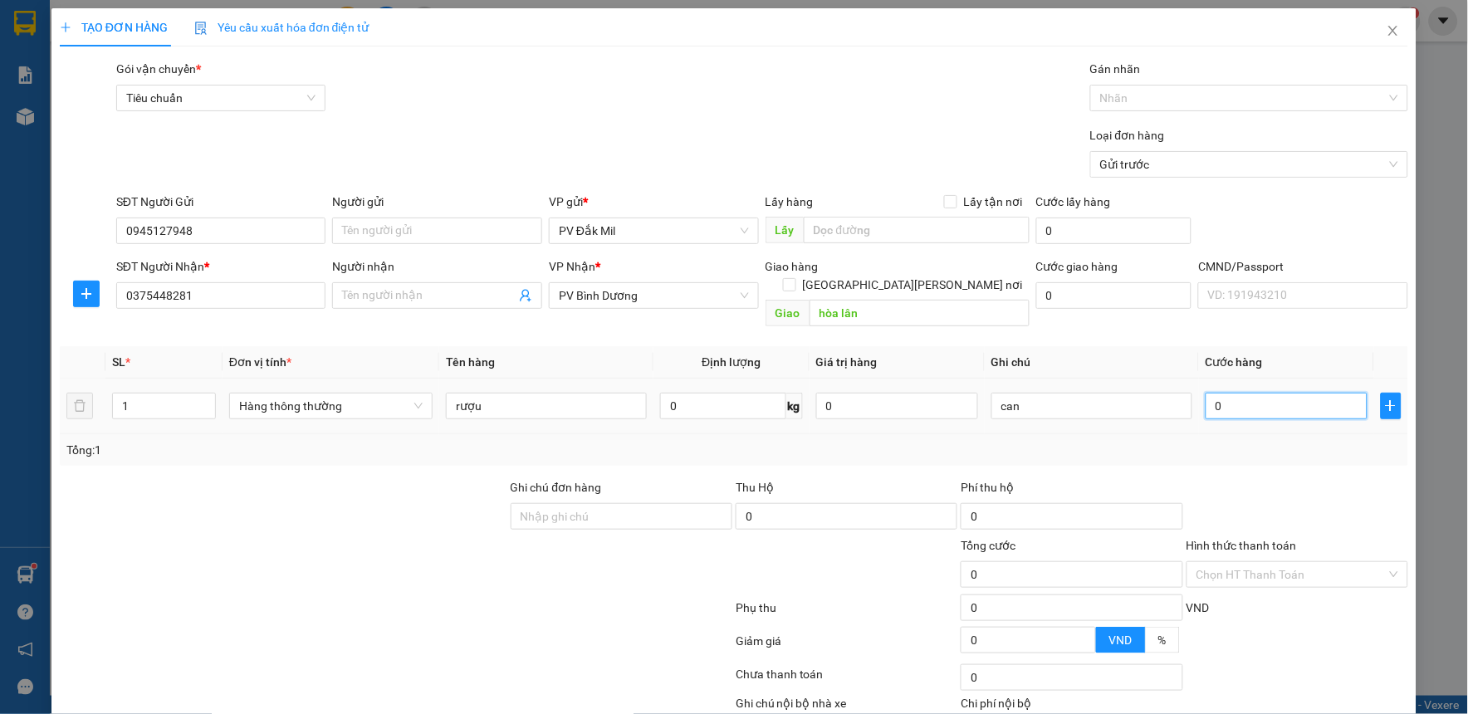
click at [1298, 393] on input "0" at bounding box center [1286, 406] width 162 height 27
type input "5"
type input "50"
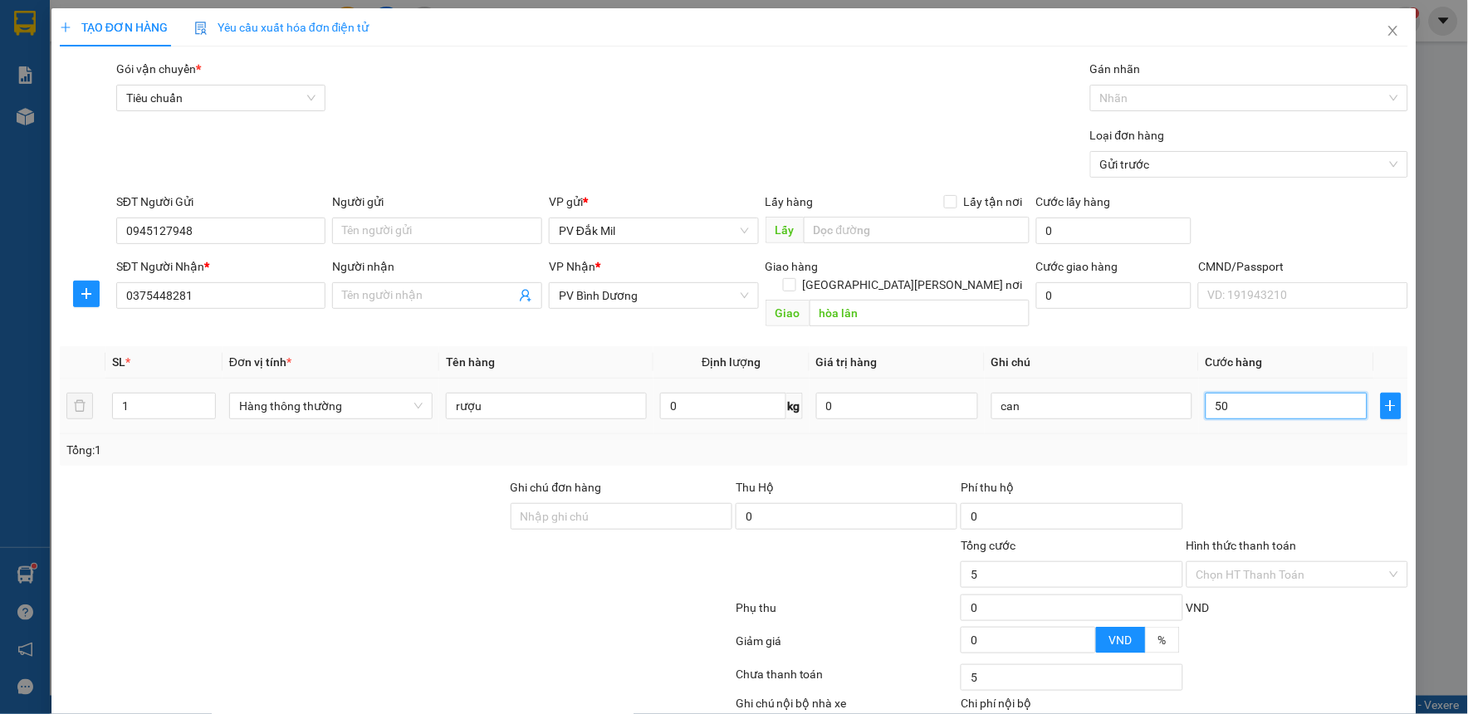
type input "50"
type input "500"
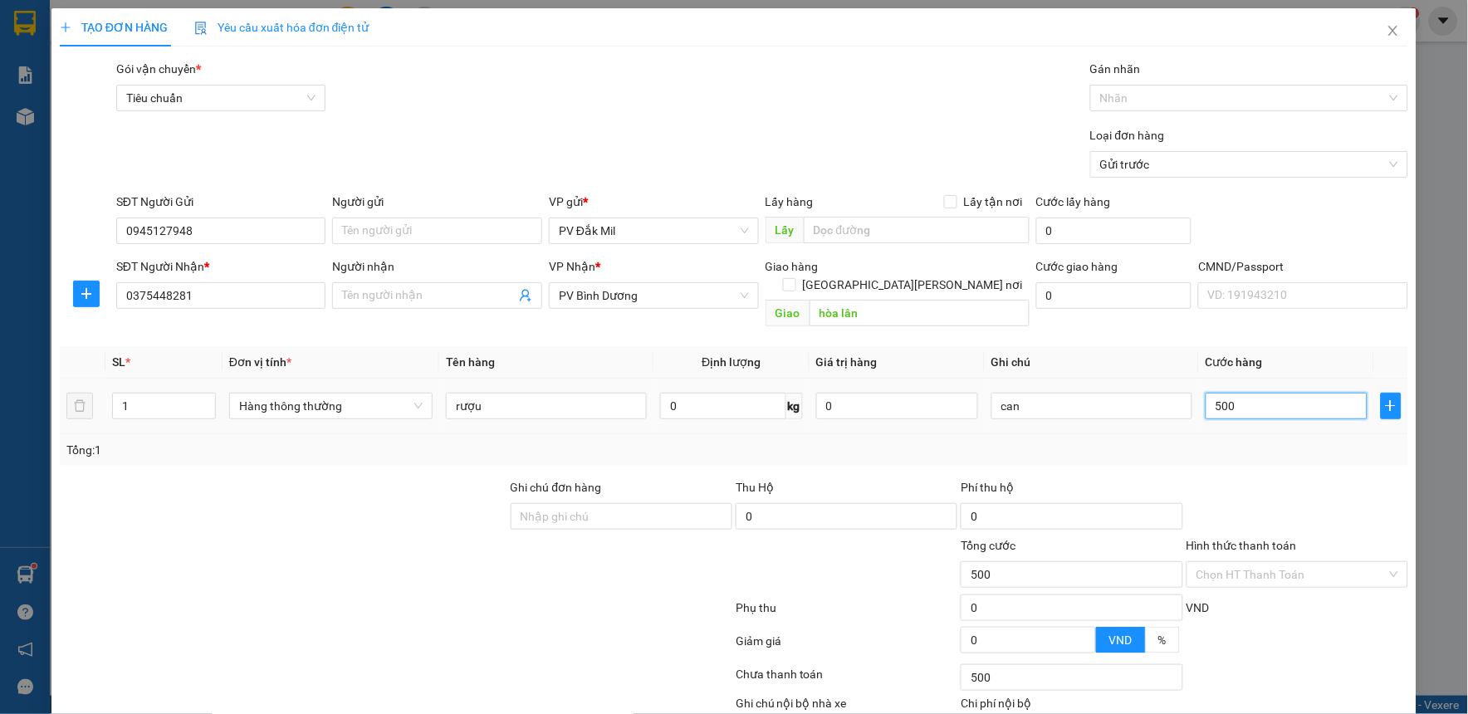
type input "5.000"
type input "50.000"
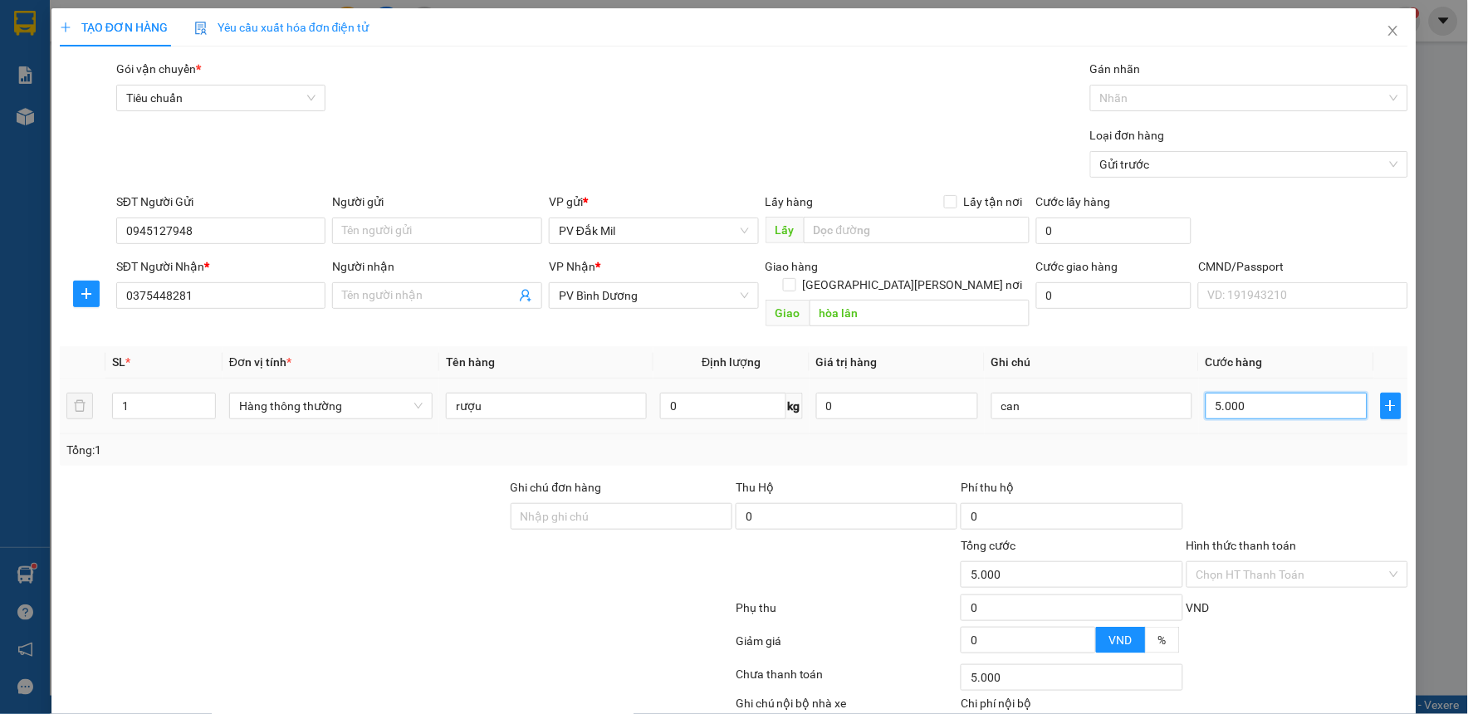
type input "50.000"
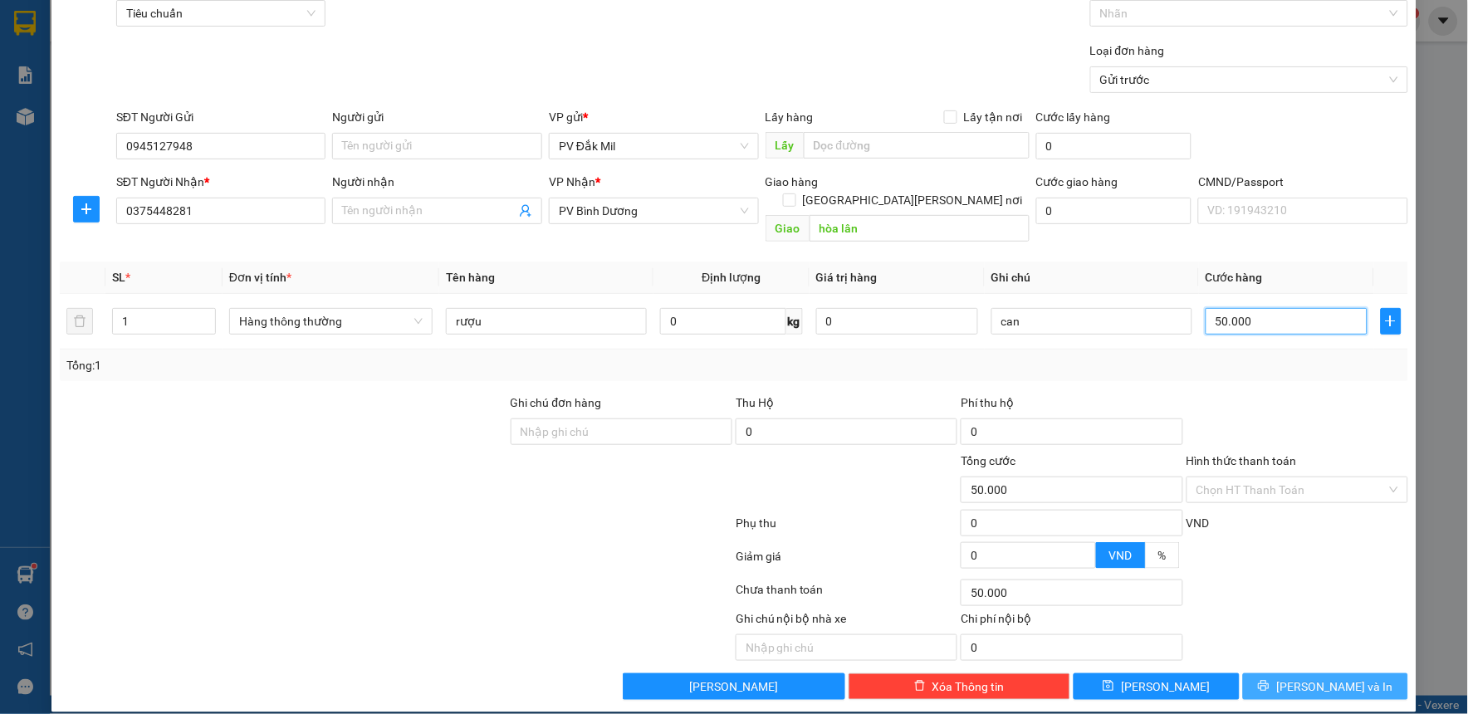
type input "50.000"
drag, startPoint x: 1287, startPoint y: 678, endPoint x: 1306, endPoint y: 662, distance: 25.3
click at [1288, 678] on button "[PERSON_NAME] và In" at bounding box center [1326, 686] width 166 height 27
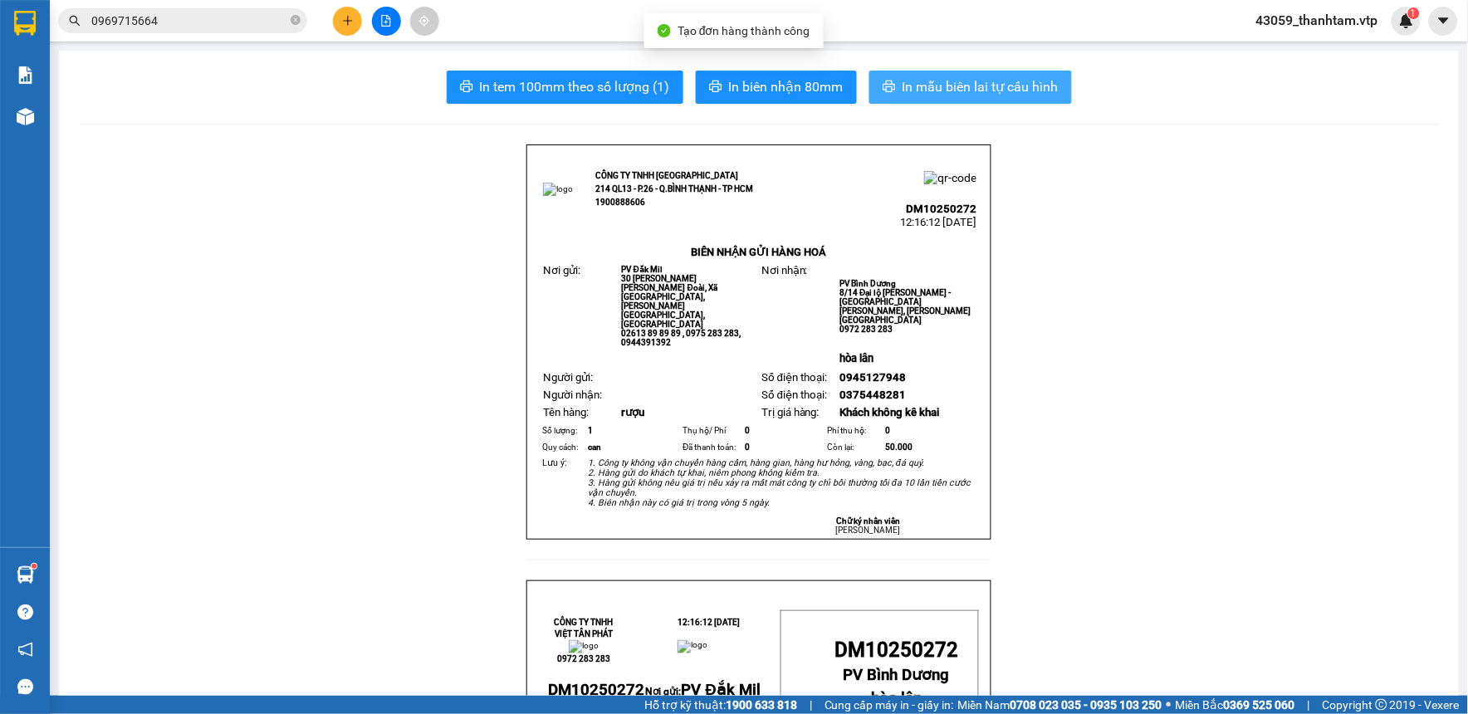
click at [936, 94] on span "In mẫu biên lai tự cấu hình" at bounding box center [980, 86] width 156 height 21
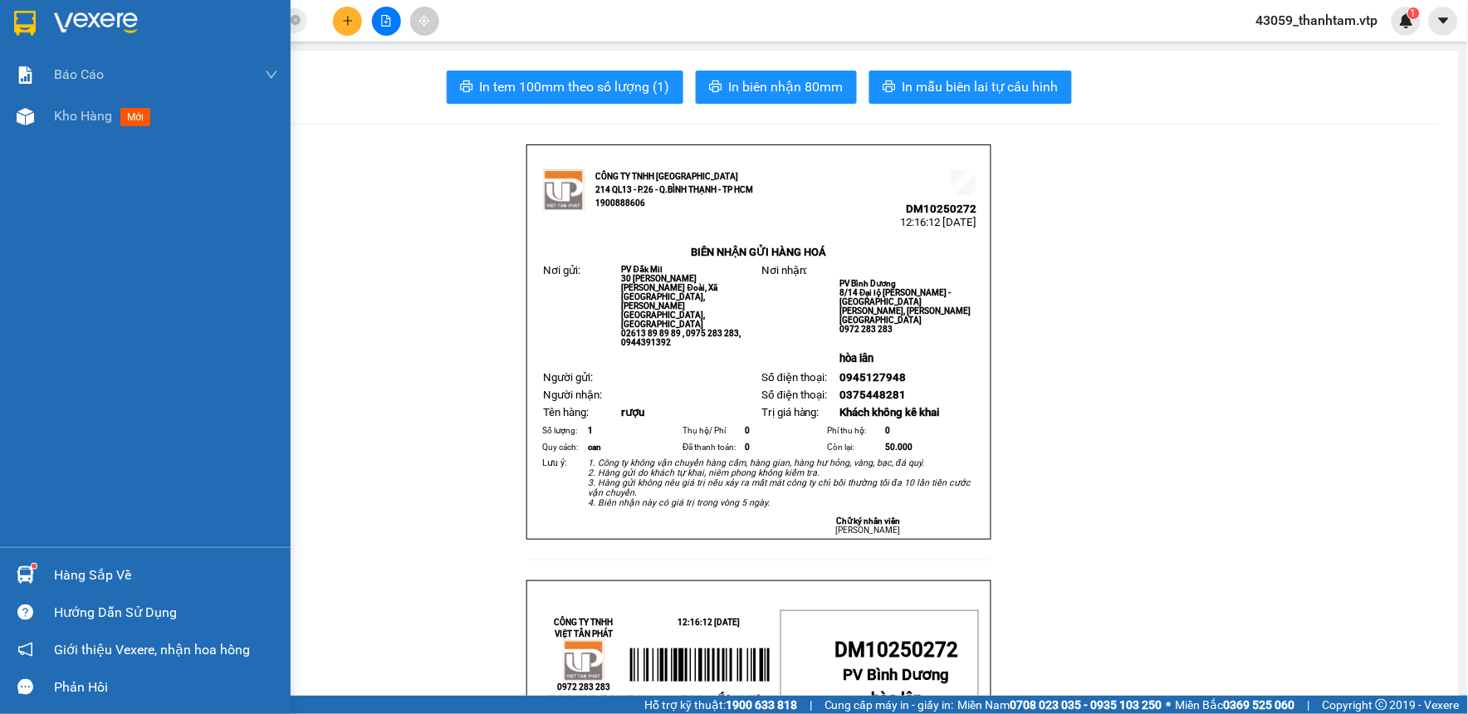
drag, startPoint x: 22, startPoint y: 19, endPoint x: 133, endPoint y: 161, distance: 179.8
click at [22, 19] on img at bounding box center [25, 23] width 22 height 25
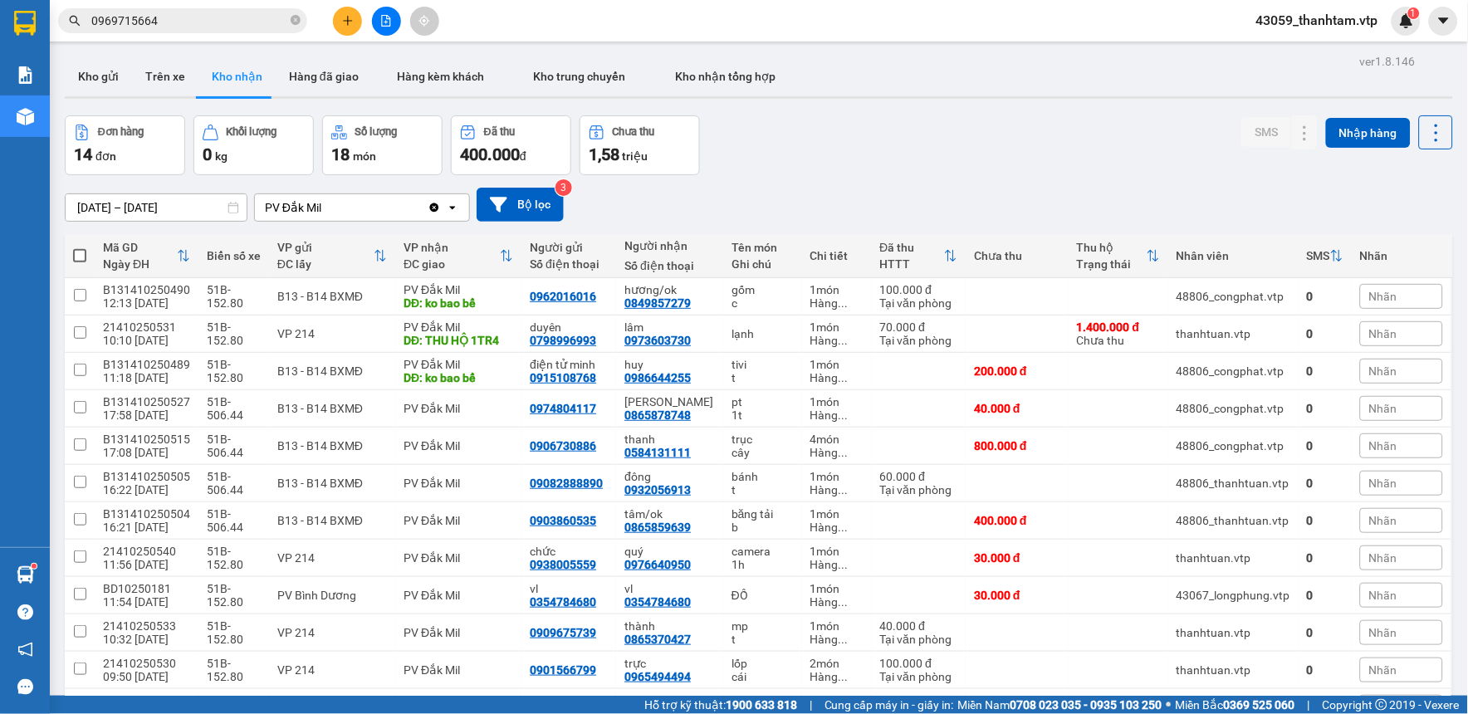
click at [1084, 177] on div "[DATE] – [DATE] Press the down arrow key to interact with the calendar and sele…" at bounding box center [759, 204] width 1388 height 59
click at [1266, 631] on icon at bounding box center [1272, 633] width 12 height 12
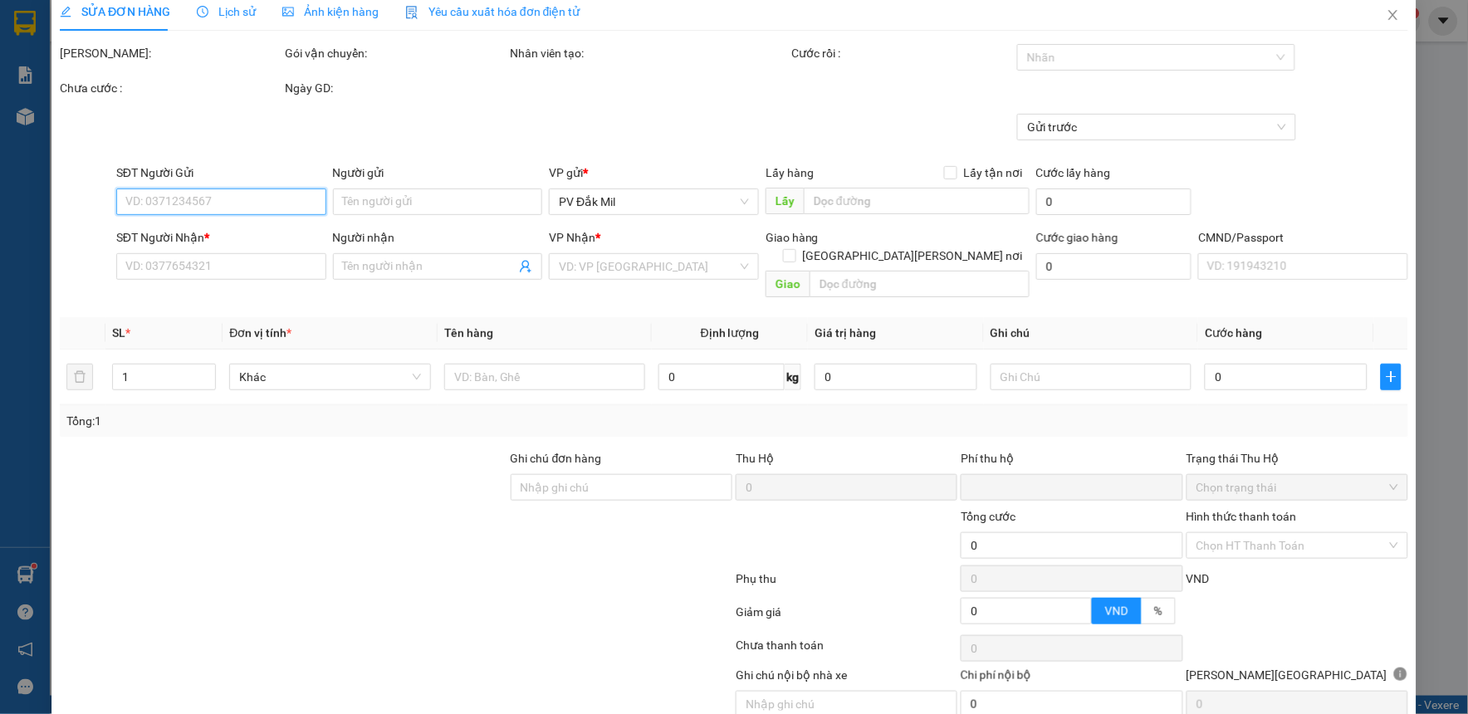
type input "2.000"
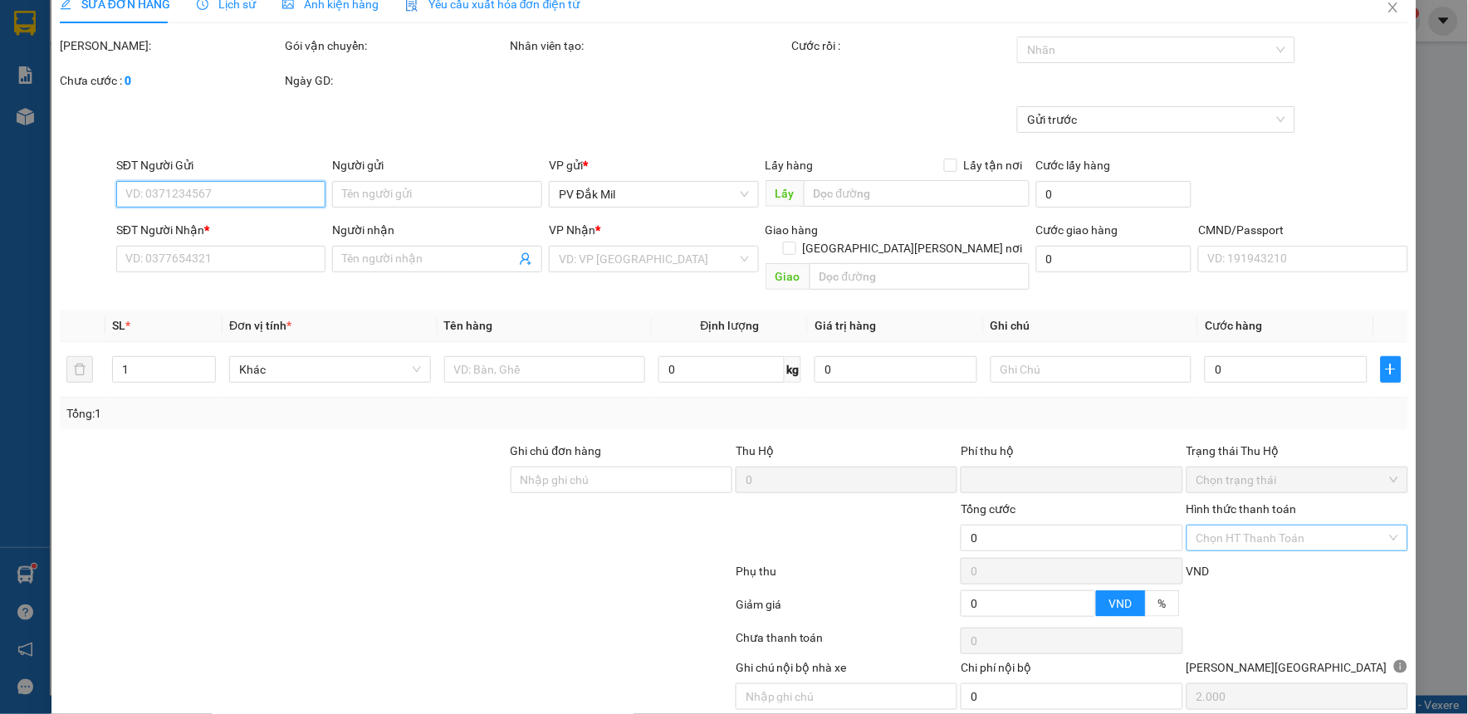
type input "0909675739"
type input "0865370427"
type input "thành"
type input "0"
type input "40.000"
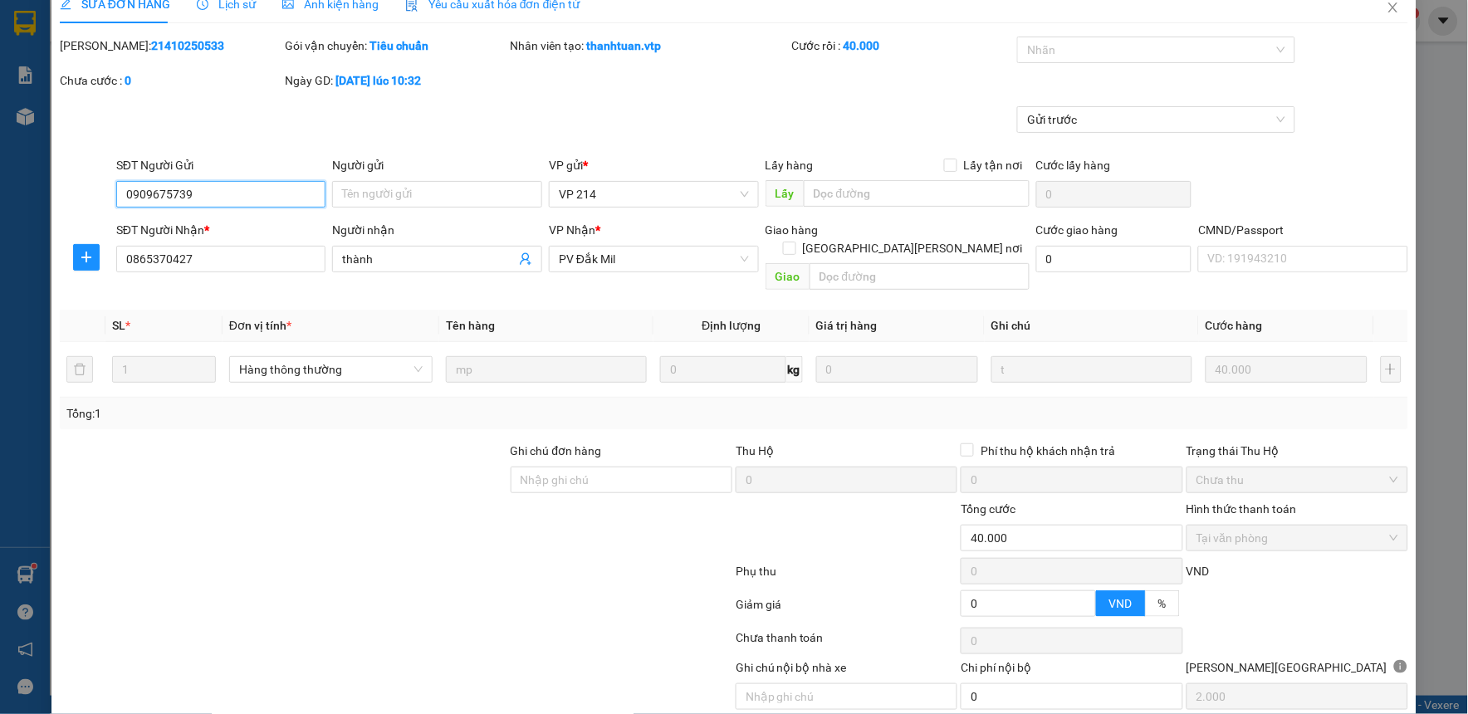
click at [1215, 529] on span "Tại văn phòng" at bounding box center [1297, 537] width 202 height 25
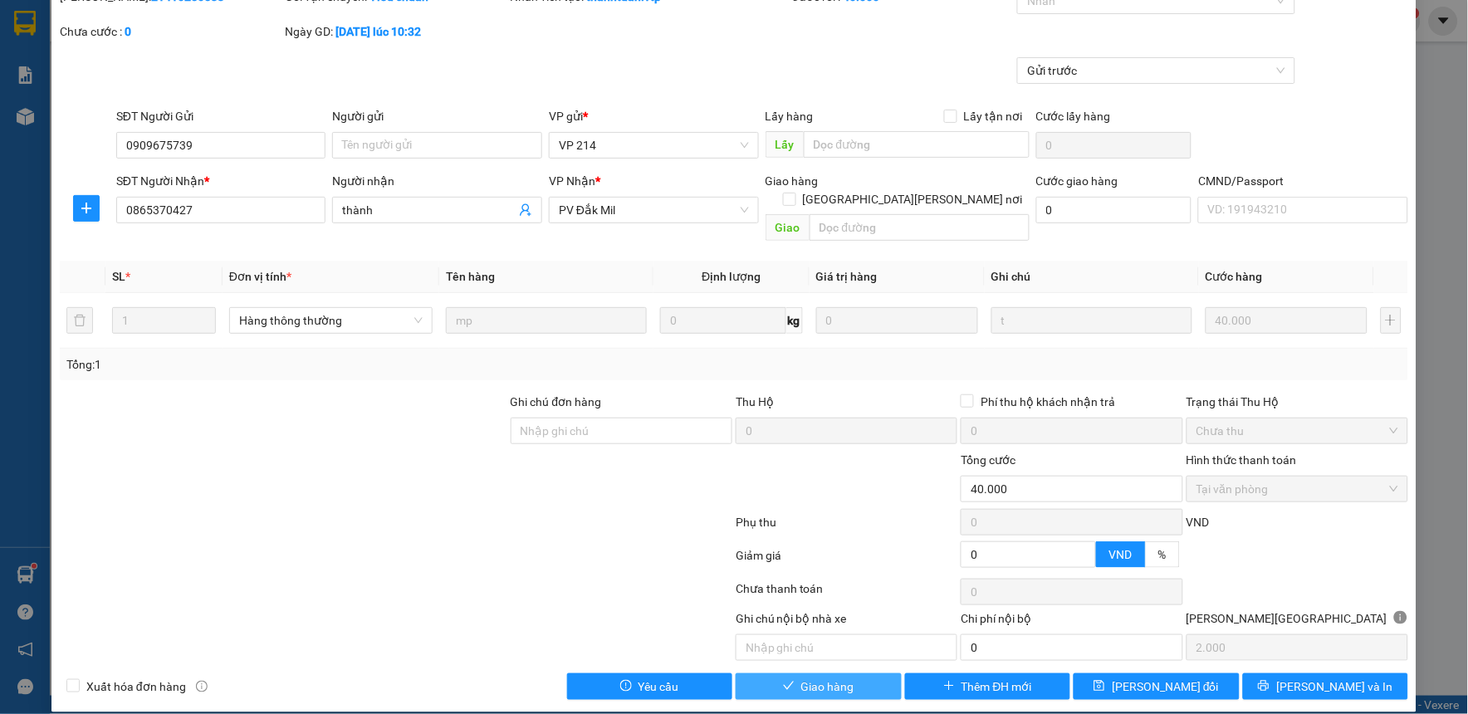
click at [823, 677] on span "Giao hàng" at bounding box center [827, 686] width 53 height 18
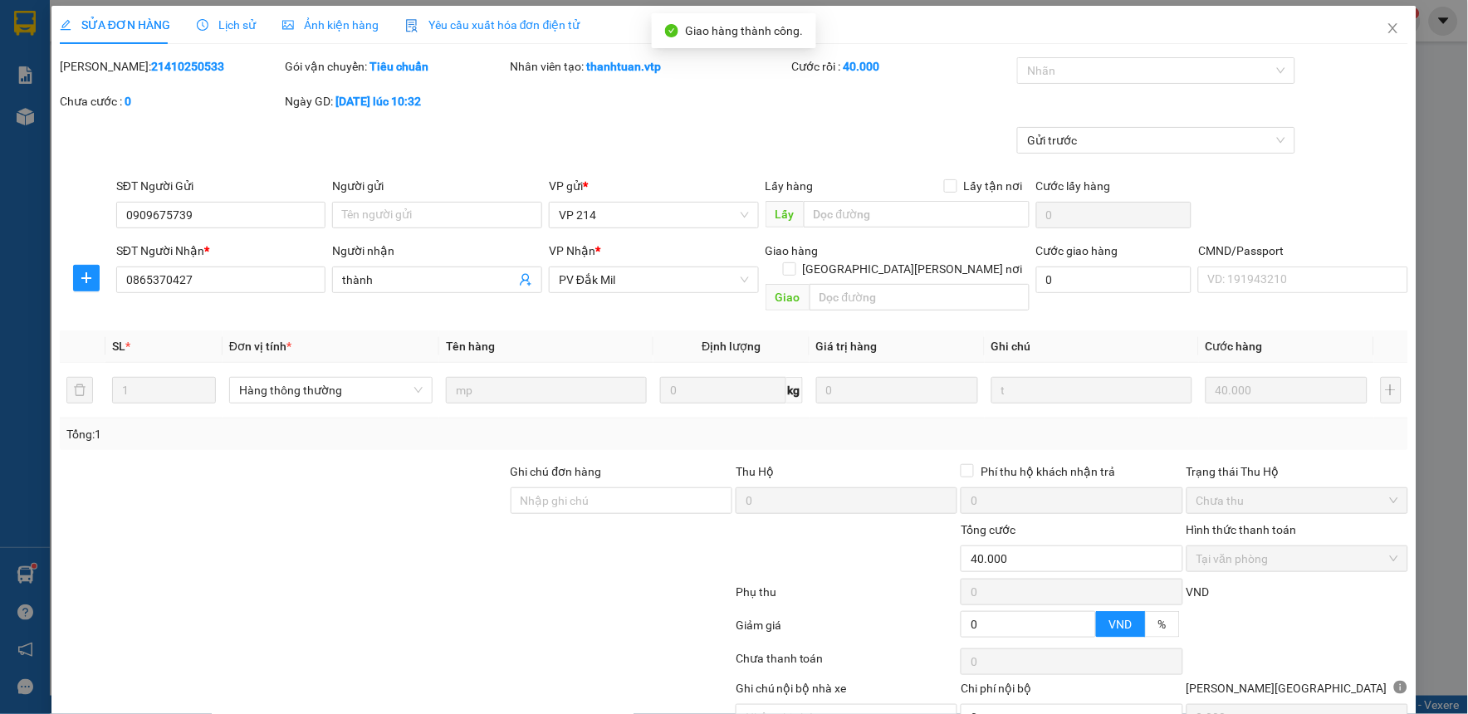
scroll to position [0, 0]
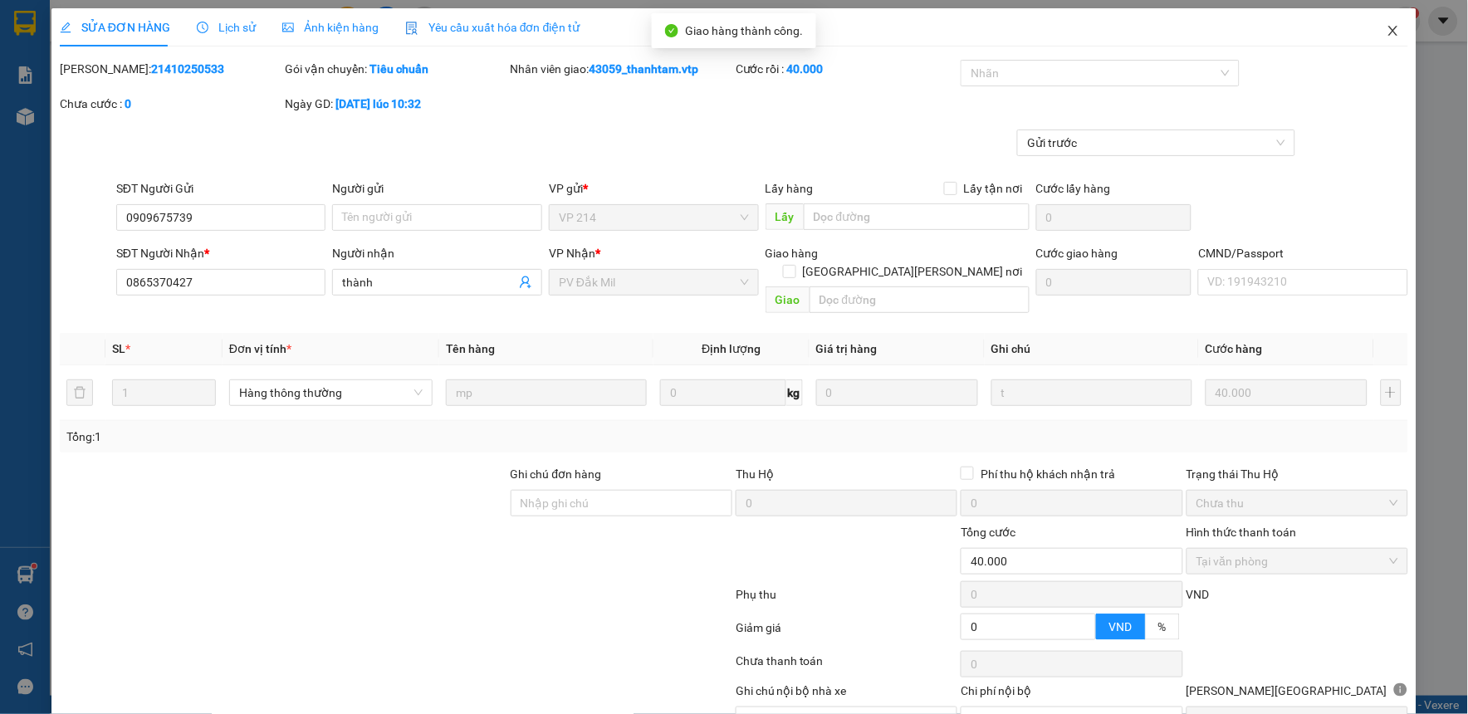
click at [1386, 32] on icon "close" at bounding box center [1392, 30] width 13 height 13
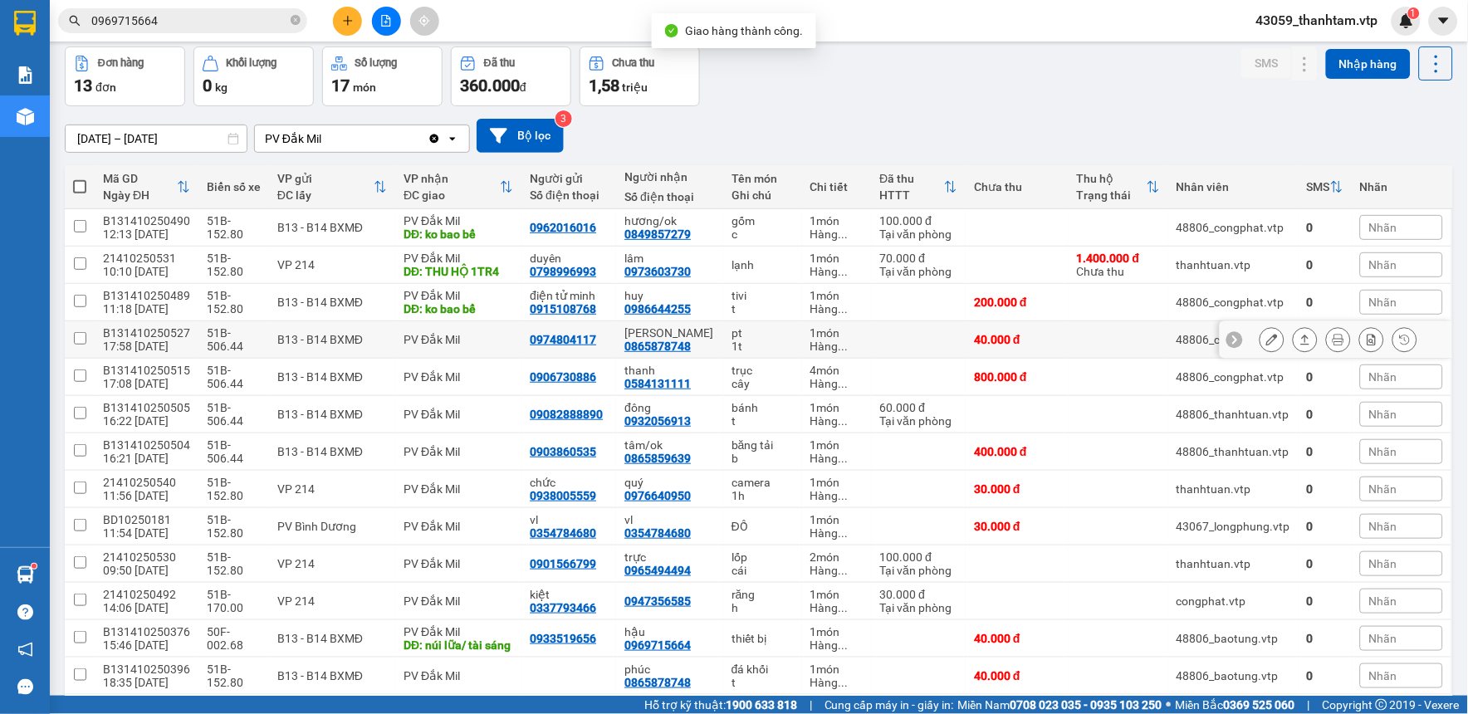
scroll to position [151, 0]
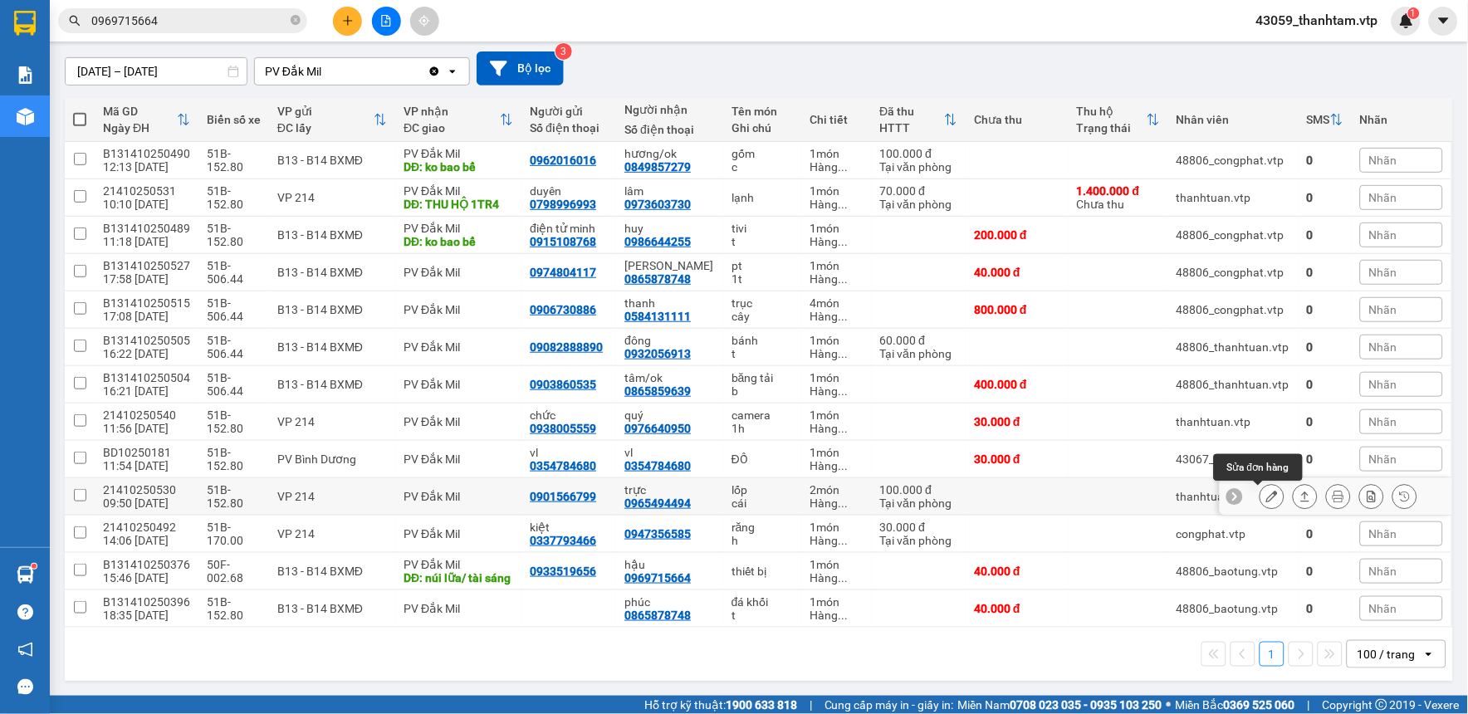
click at [1267, 483] on button at bounding box center [1271, 496] width 23 height 29
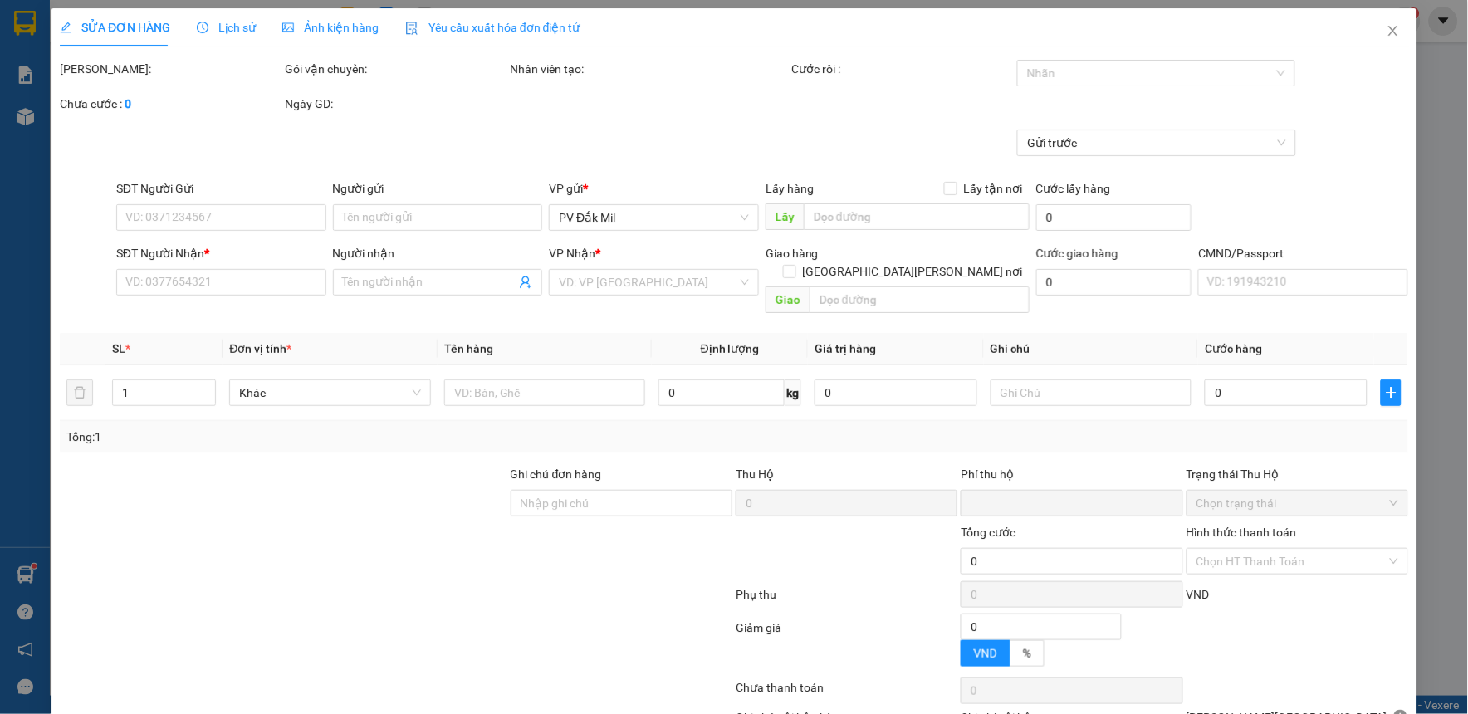
type input "5.000"
type input "0901566799"
type input "0965494494"
type input "trực"
type input "0"
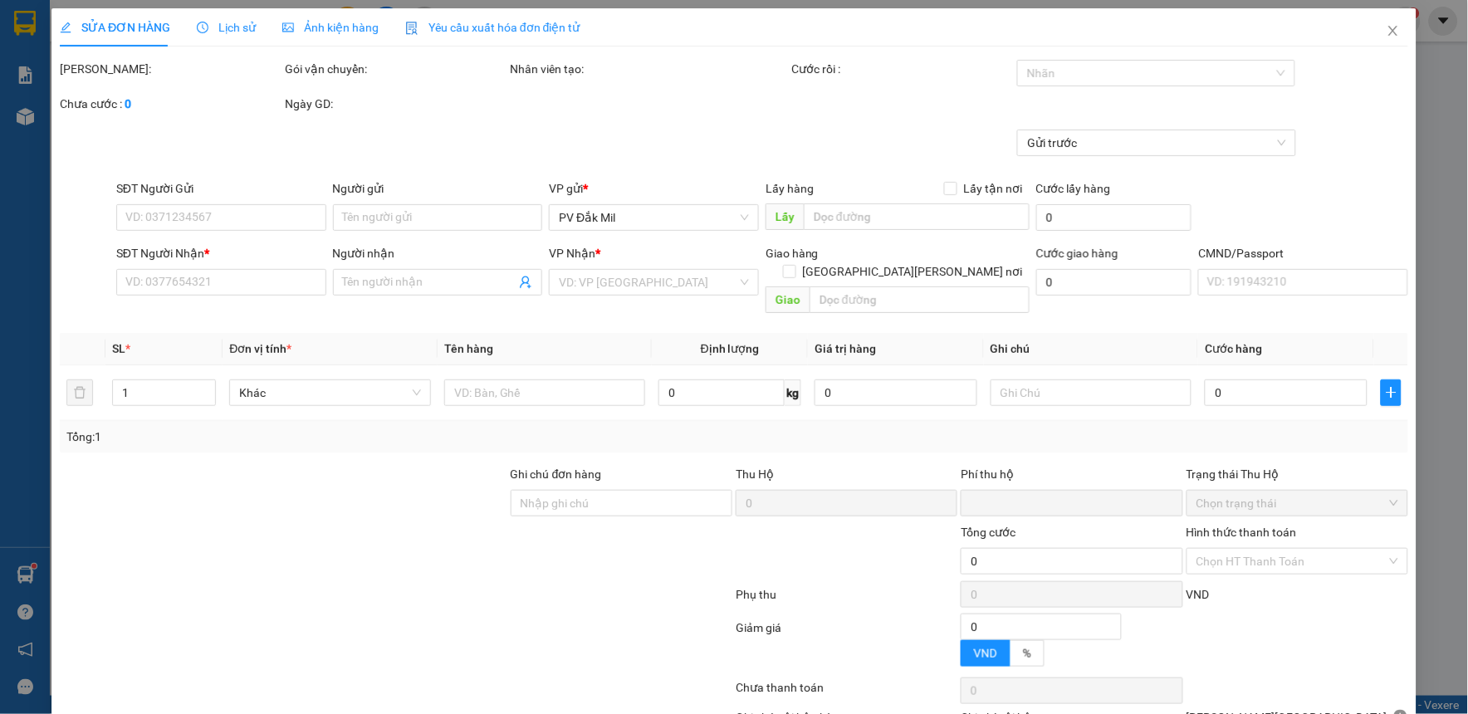
type input "100.000"
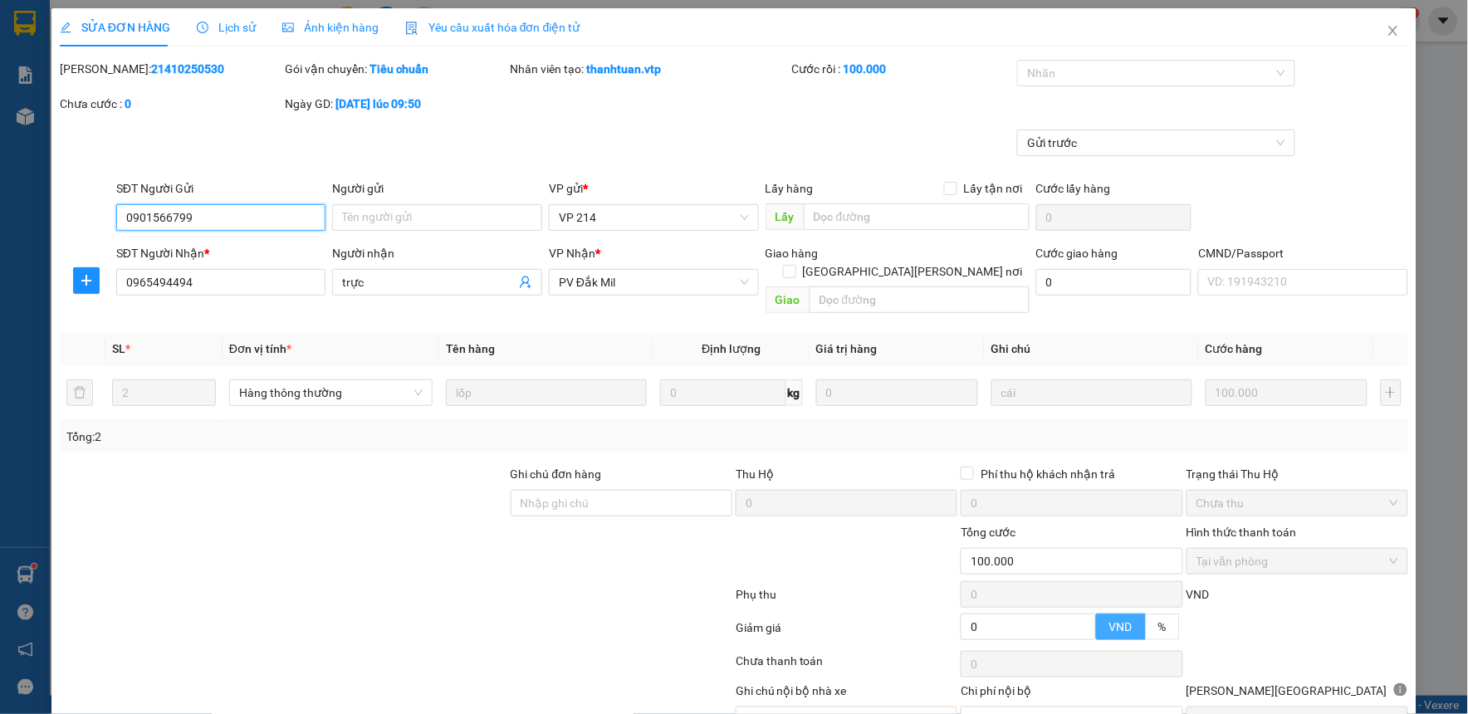
scroll to position [64, 0]
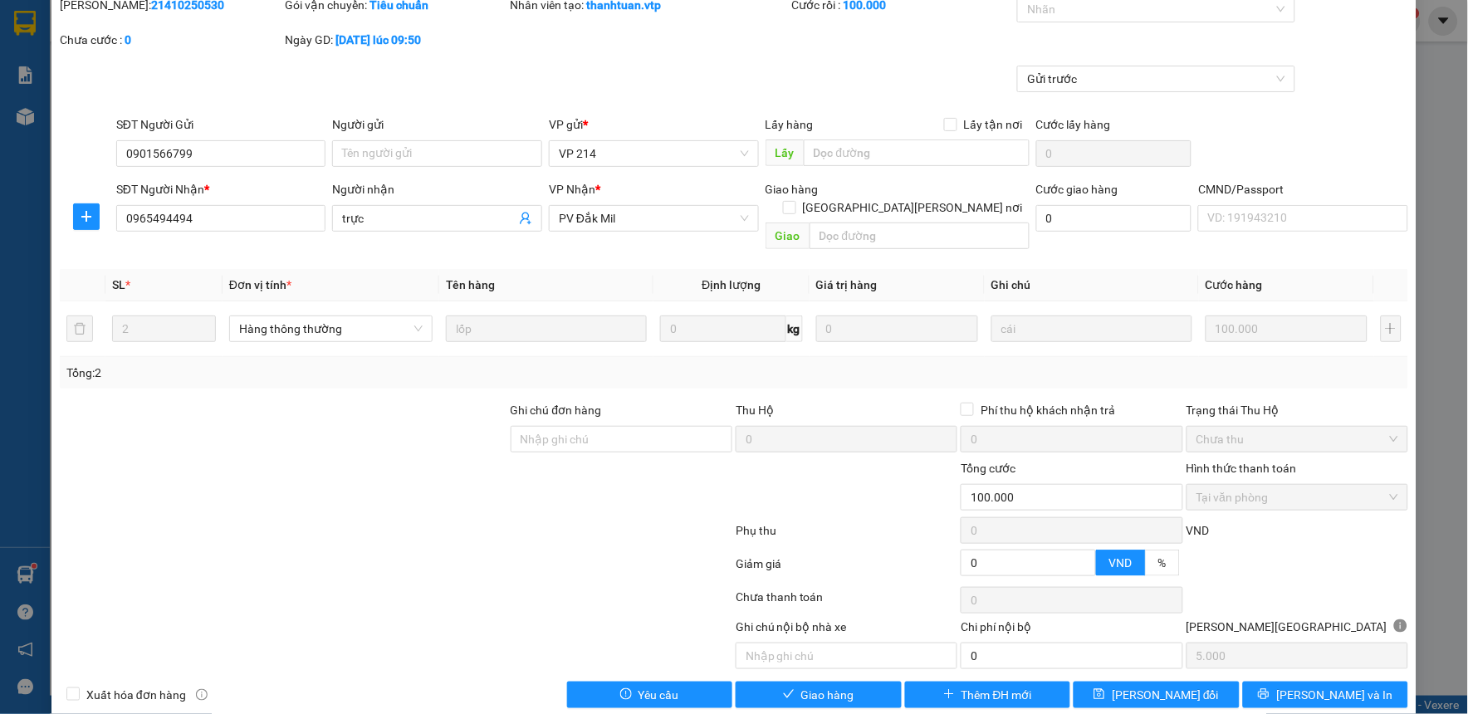
click at [850, 691] on div "SỬA ĐƠN HÀNG Lịch sử [PERSON_NAME] hàng Yêu cầu xuất [PERSON_NAME] điện tử Tota…" at bounding box center [733, 332] width 1365 height 776
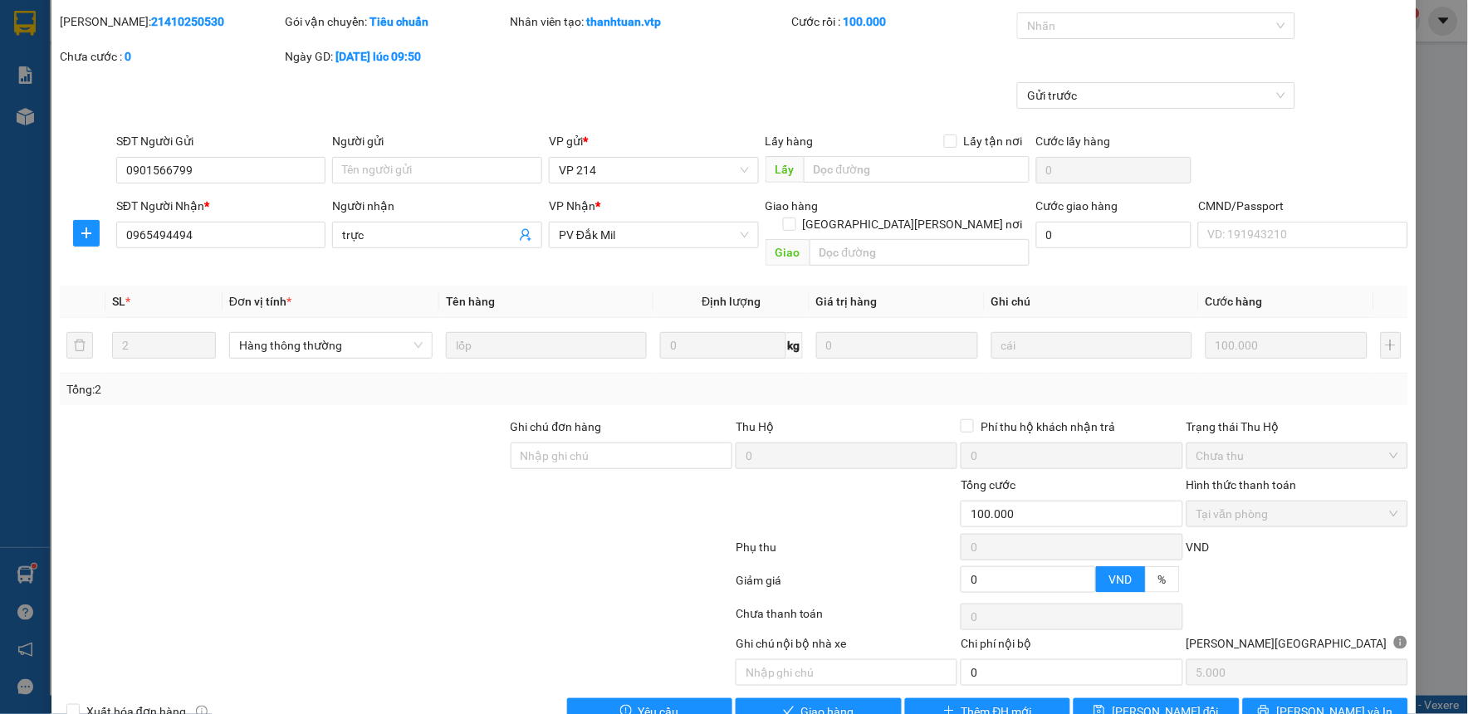
scroll to position [72, 0]
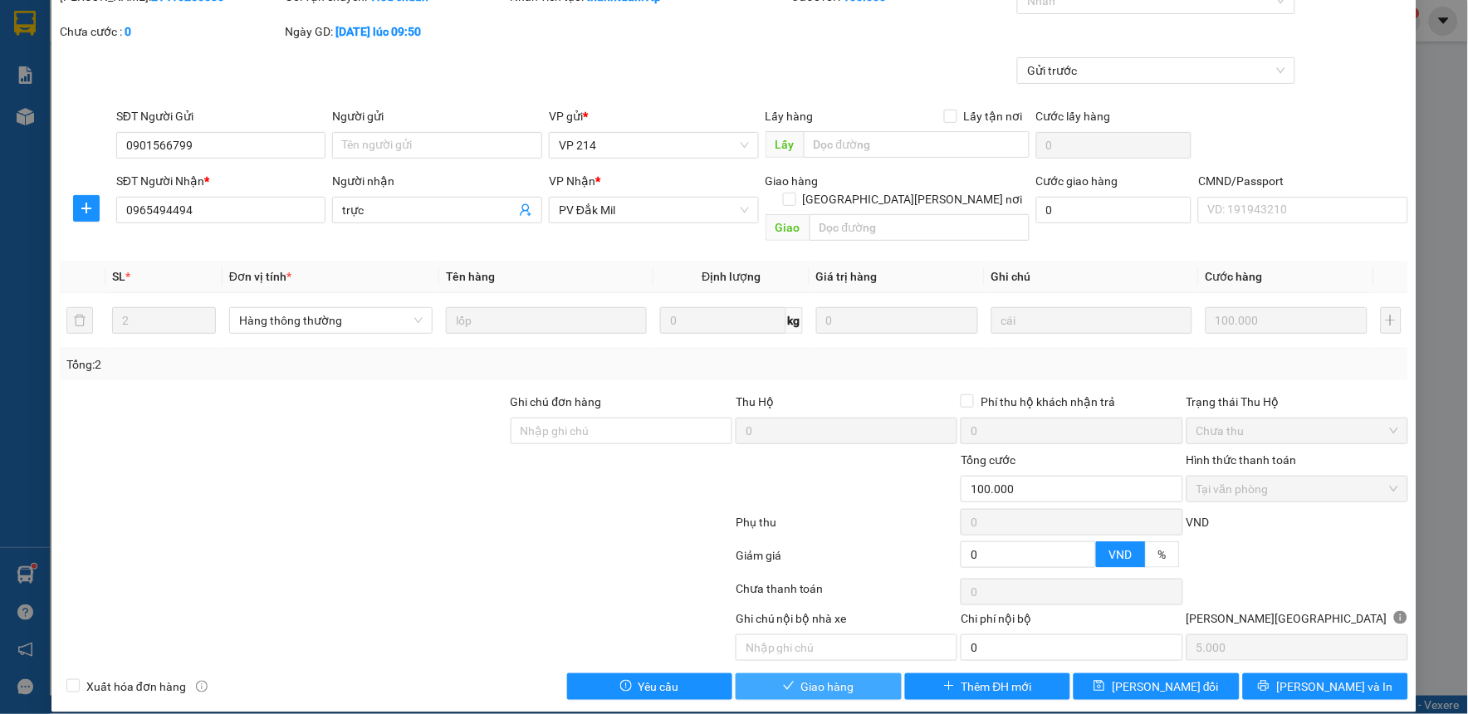
click at [830, 677] on span "Giao hàng" at bounding box center [827, 686] width 53 height 18
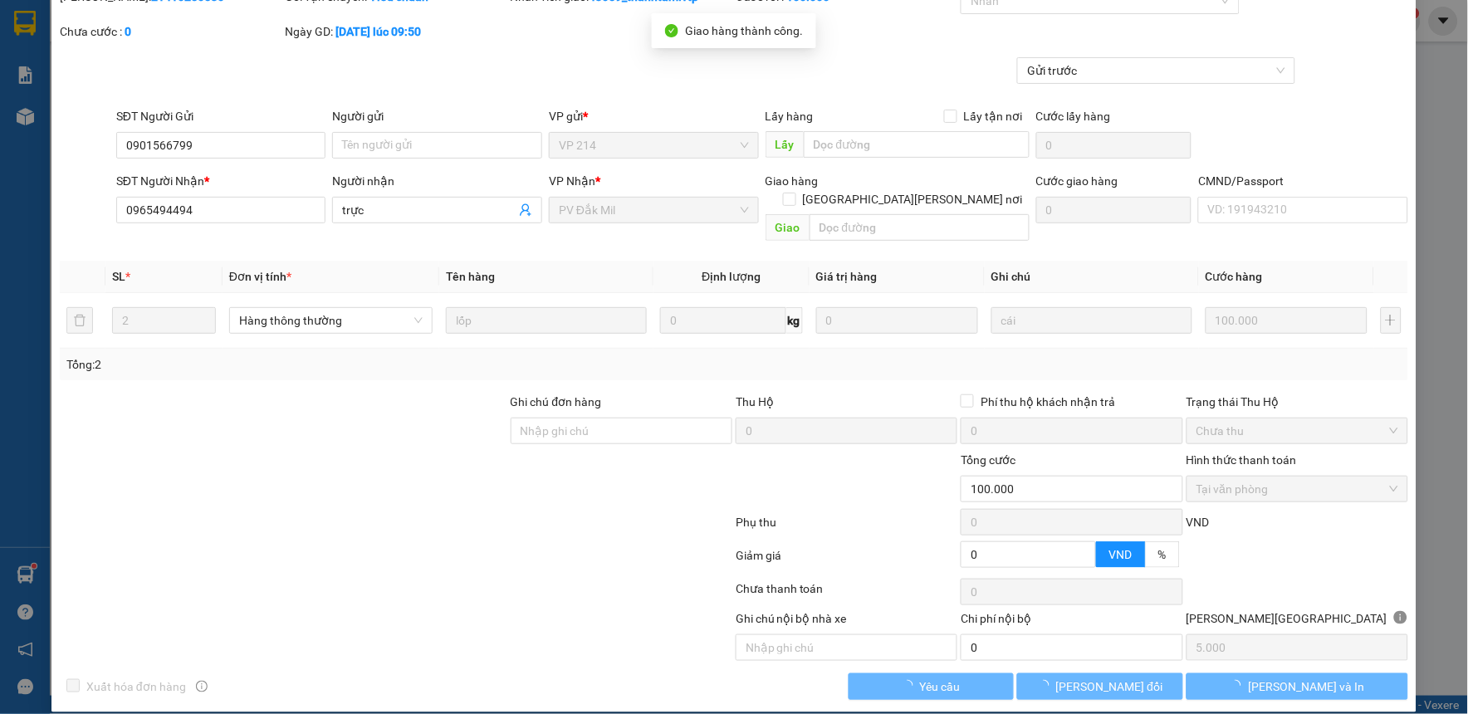
scroll to position [0, 0]
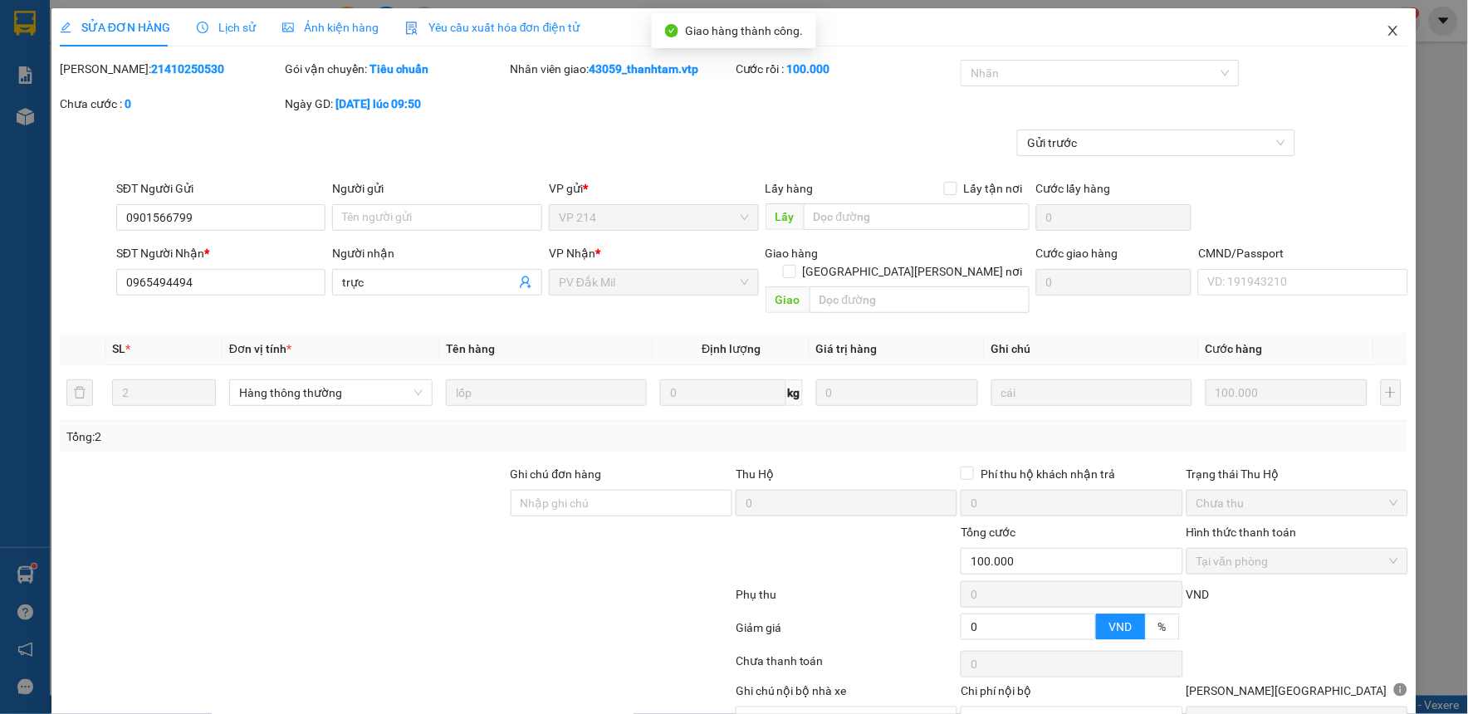
click at [1388, 28] on icon "close" at bounding box center [1392, 31] width 9 height 10
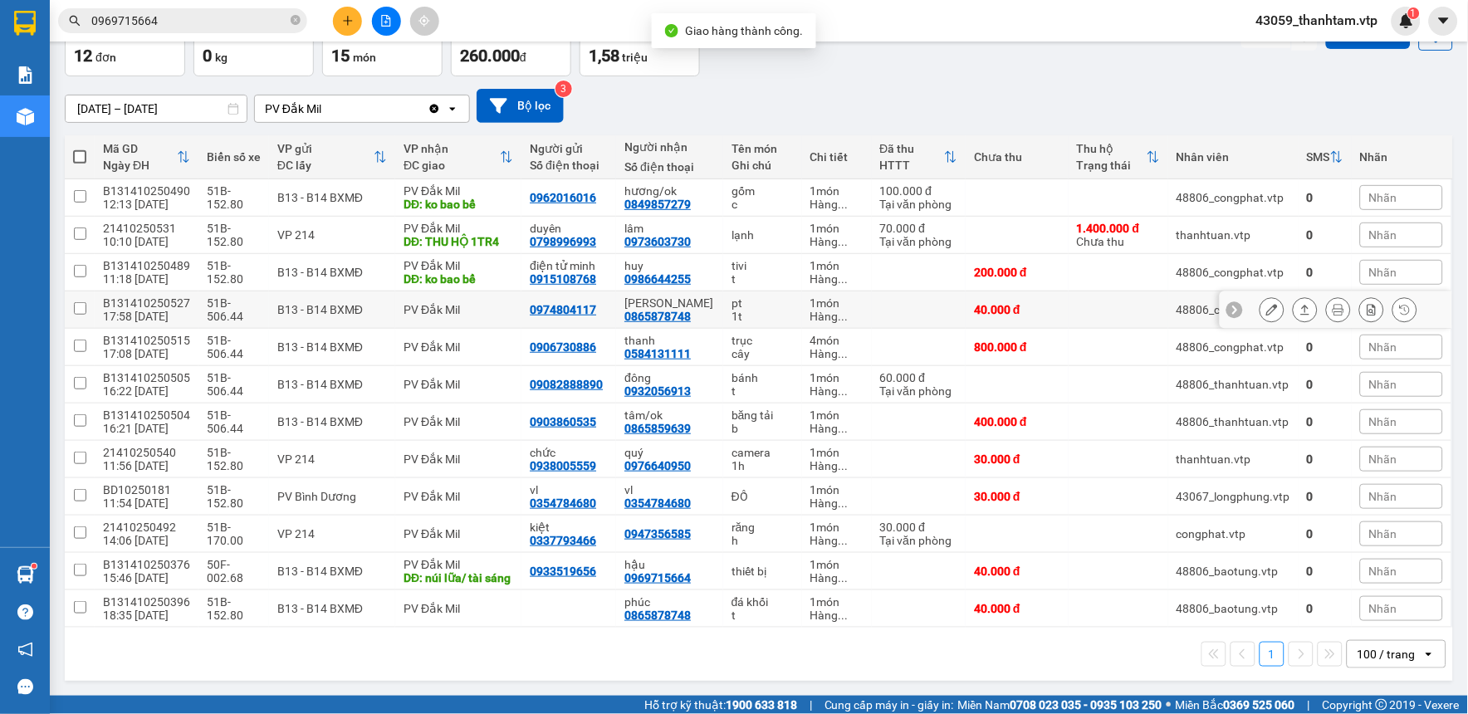
scroll to position [111, 0]
